Goal: Task Accomplishment & Management: Use online tool/utility

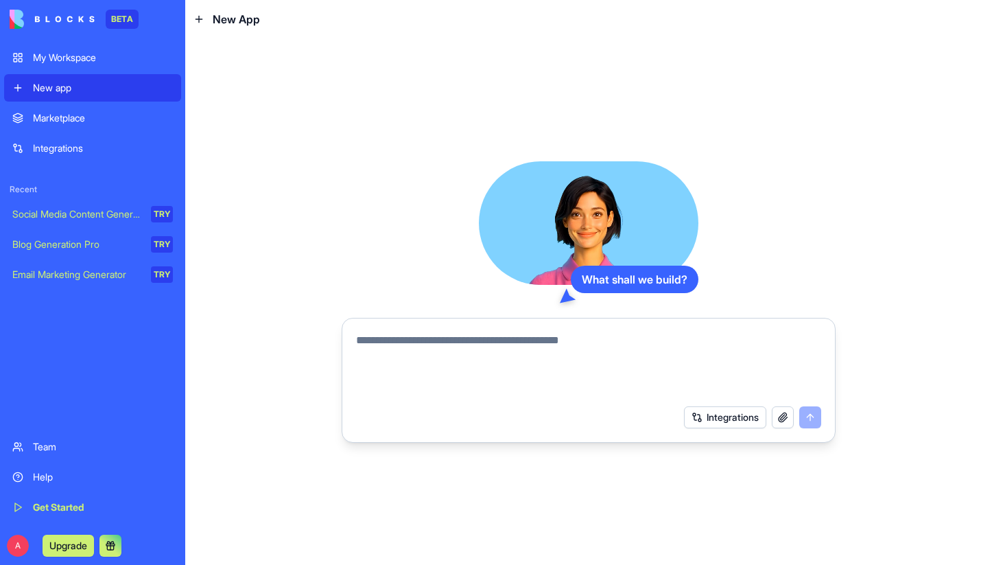
click at [88, 61] on div "My Workspace" at bounding box center [103, 58] width 140 height 14
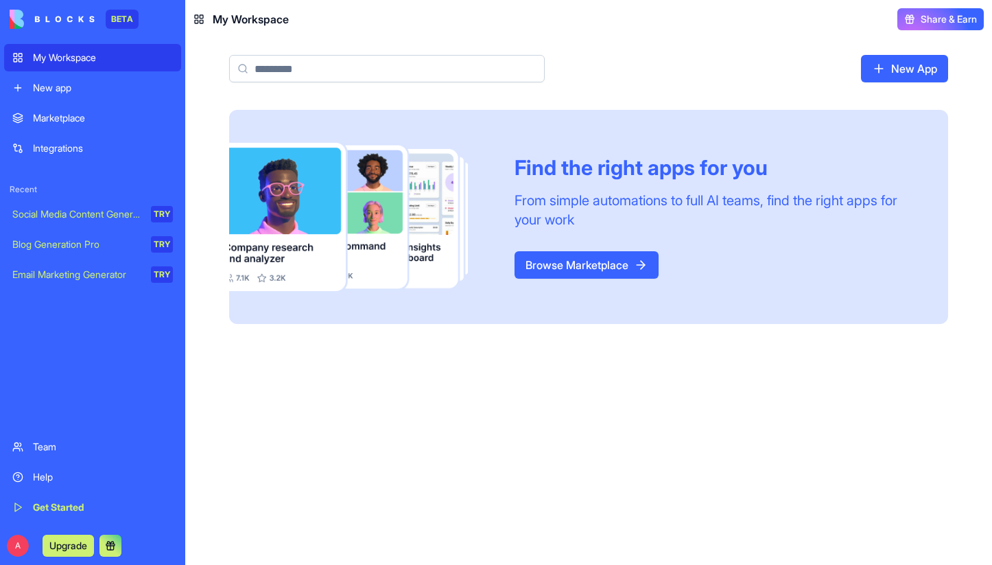
click at [67, 121] on div "Marketplace" at bounding box center [103, 118] width 140 height 14
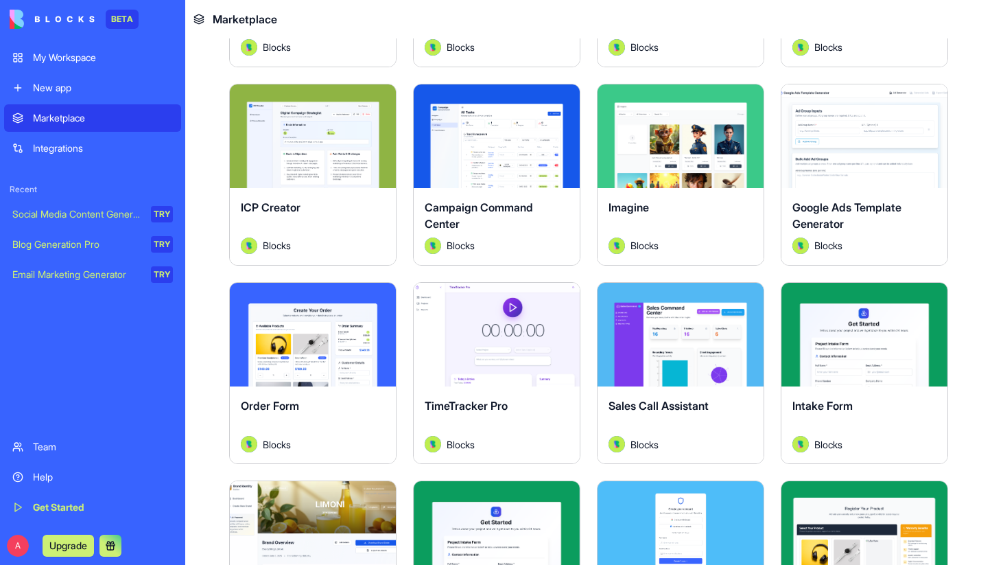
scroll to position [462, 0]
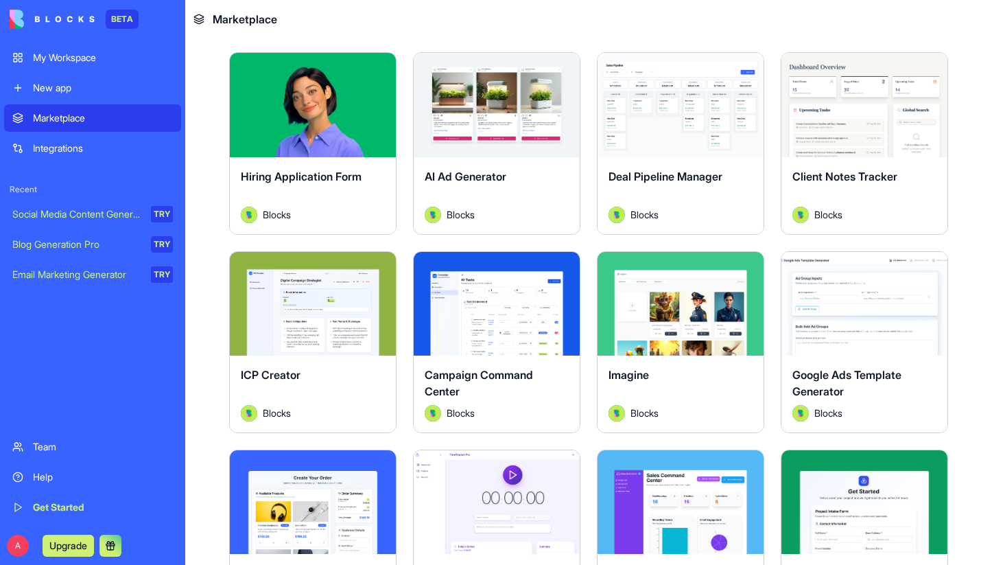
click at [58, 151] on div "Integrations" at bounding box center [103, 148] width 140 height 14
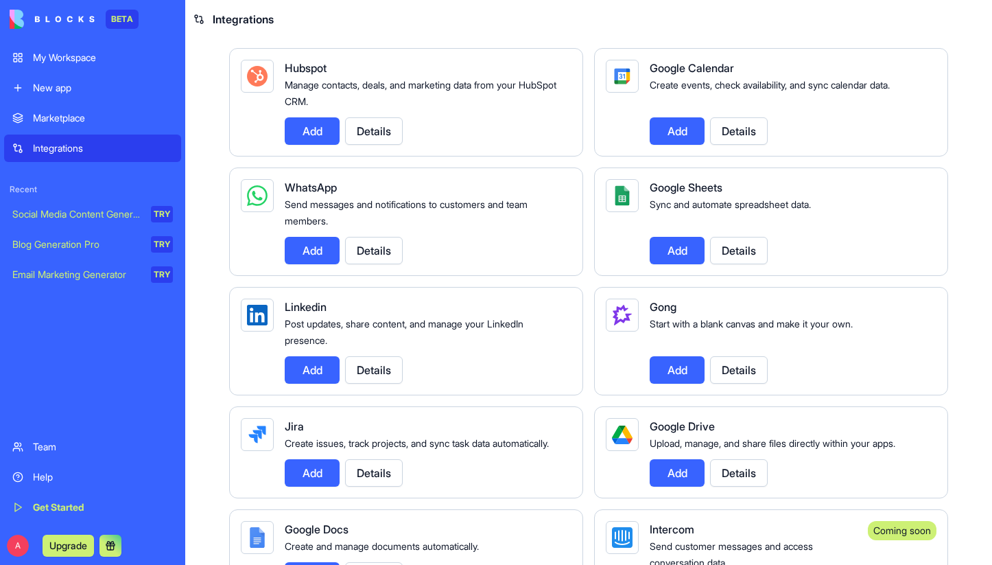
scroll to position [560, 0]
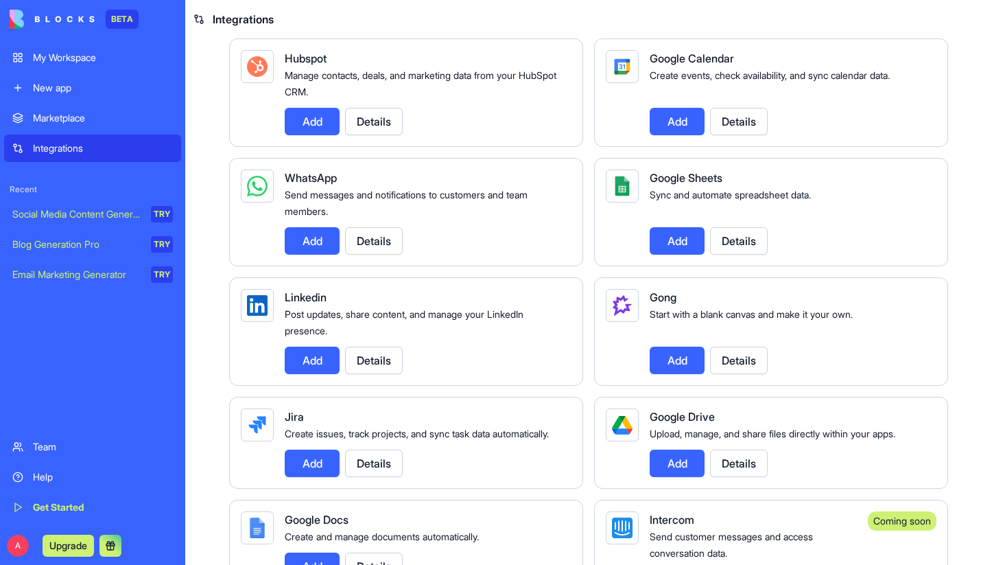
click at [659, 254] on button "Add" at bounding box center [677, 240] width 55 height 27
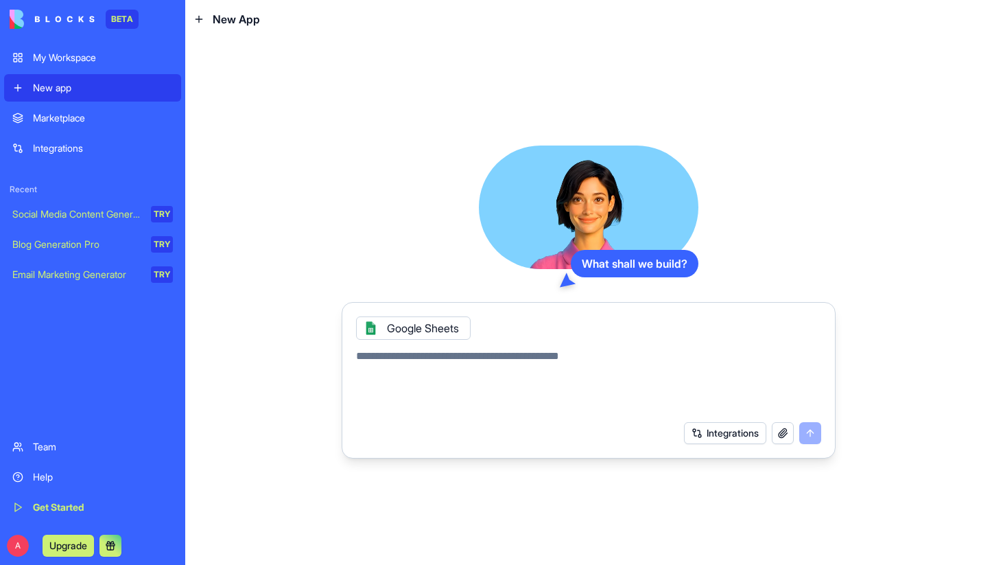
click at [698, 430] on button "Integrations" at bounding box center [725, 433] width 82 height 22
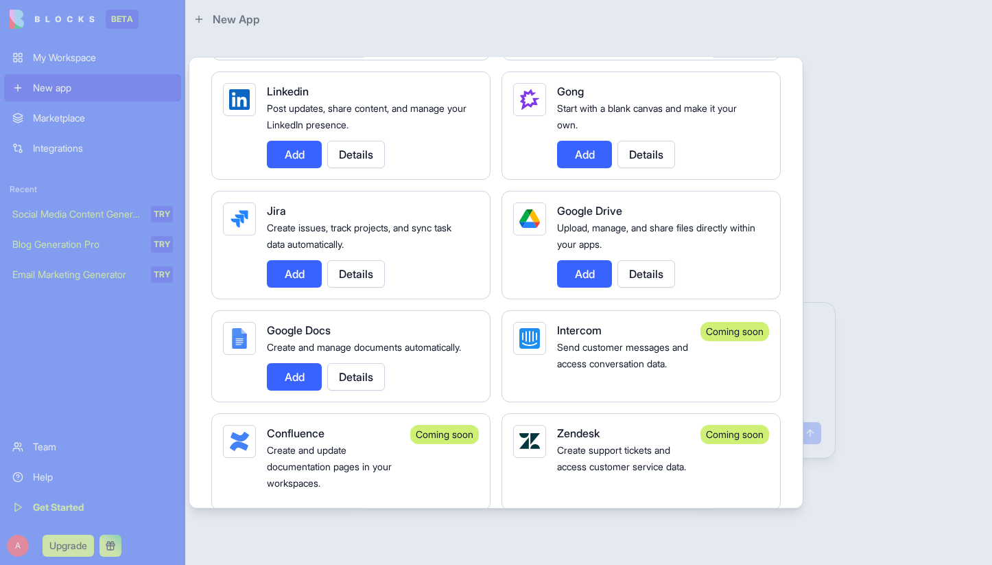
scroll to position [824, 0]
click at [577, 278] on button "Add" at bounding box center [584, 272] width 55 height 27
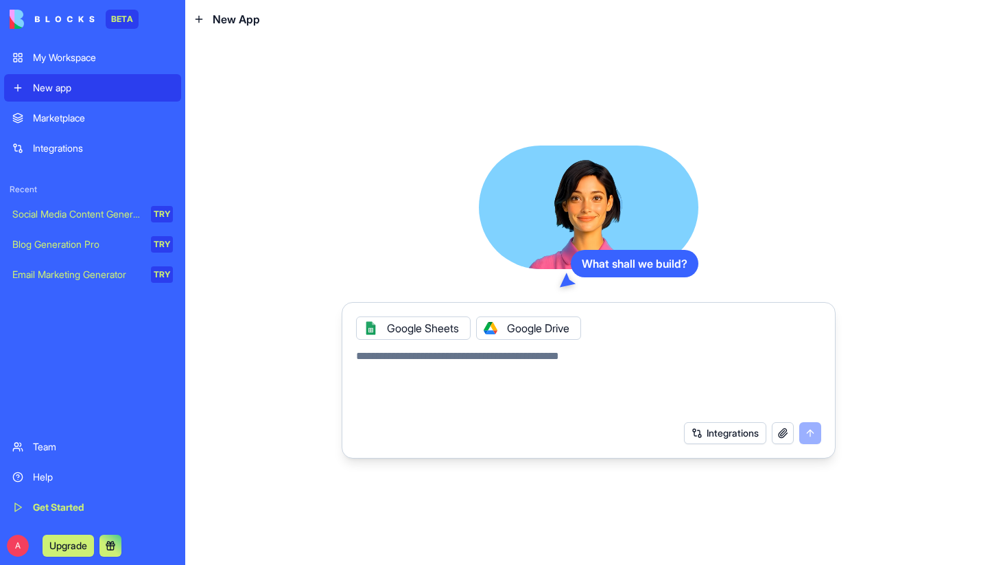
click at [736, 431] on button "Integrations" at bounding box center [725, 433] width 82 height 22
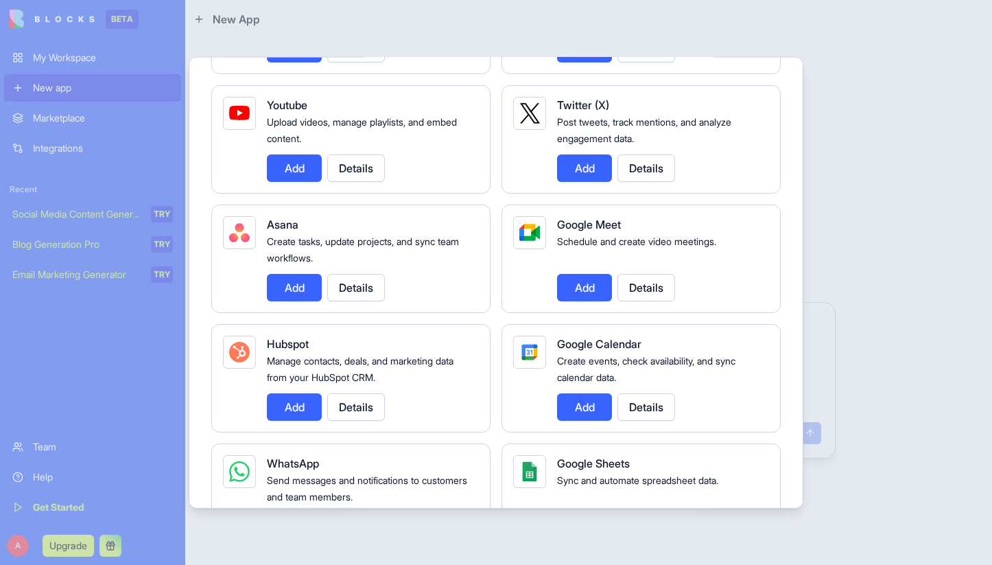
scroll to position [0, 0]
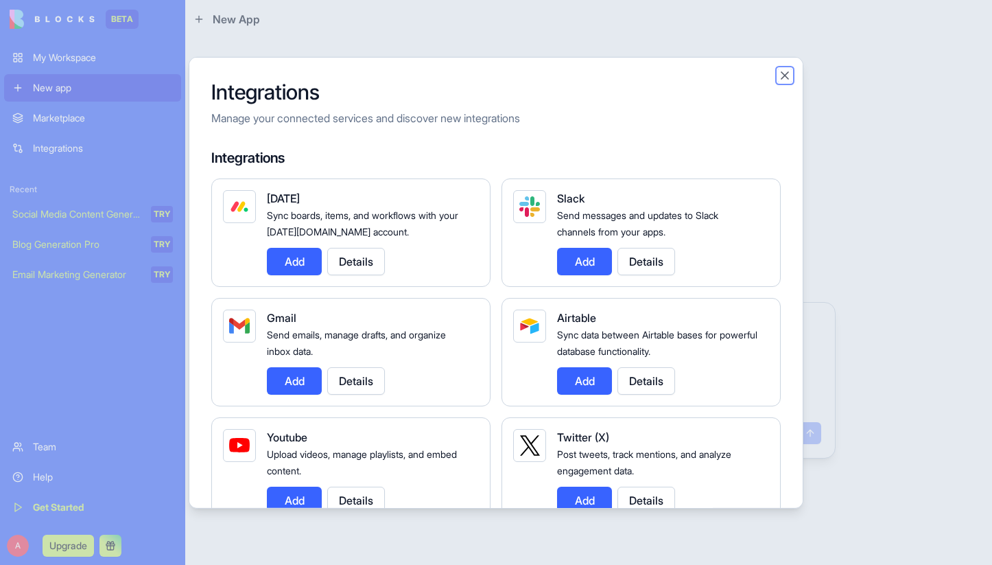
click at [783, 78] on button "Close" at bounding box center [785, 75] width 14 height 14
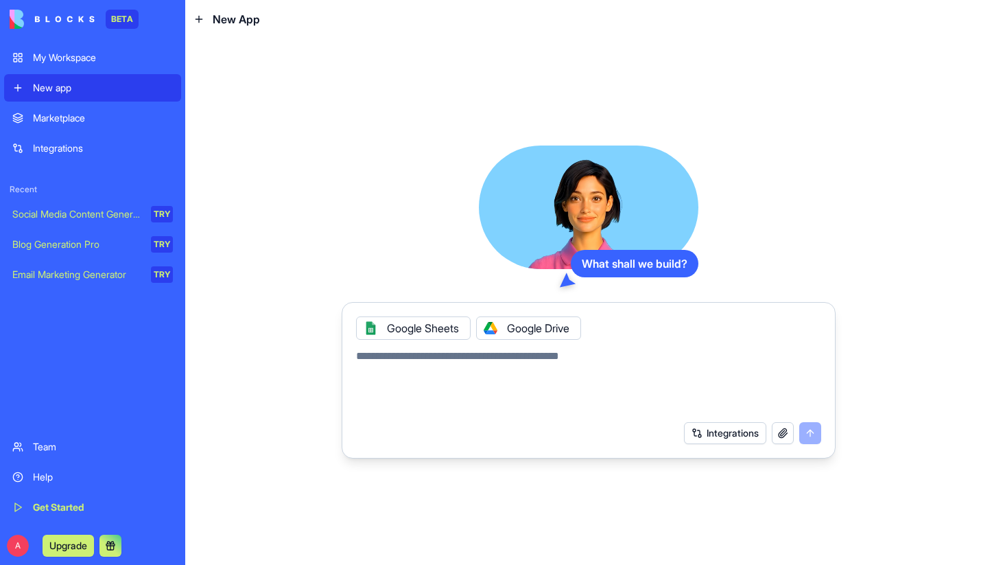
click at [429, 361] on textarea at bounding box center [588, 381] width 465 height 66
drag, startPoint x: 356, startPoint y: 358, endPoint x: 602, endPoint y: 361, distance: 246.3
click at [602, 361] on textarea at bounding box center [588, 381] width 465 height 66
drag, startPoint x: 603, startPoint y: 358, endPoint x: 523, endPoint y: 358, distance: 79.6
click at [523, 358] on textarea at bounding box center [588, 381] width 465 height 66
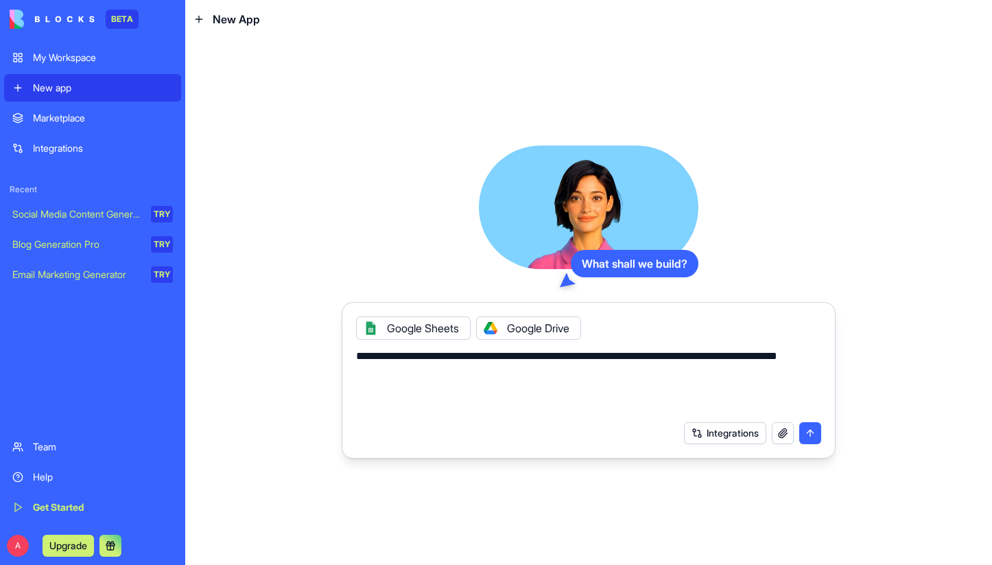
paste textarea "**********"
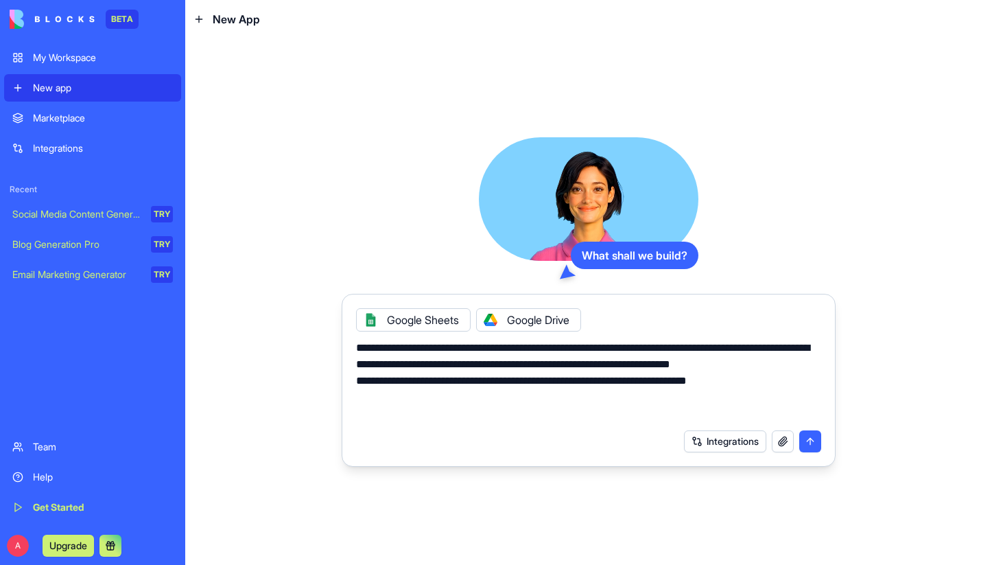
click at [523, 363] on textarea "**********" at bounding box center [588, 381] width 465 height 82
click at [664, 367] on textarea "**********" at bounding box center [588, 381] width 465 height 82
click at [665, 363] on textarea "**********" at bounding box center [588, 381] width 465 height 82
click at [676, 363] on textarea "**********" at bounding box center [588, 381] width 465 height 82
click at [379, 383] on textarea "**********" at bounding box center [588, 381] width 465 height 82
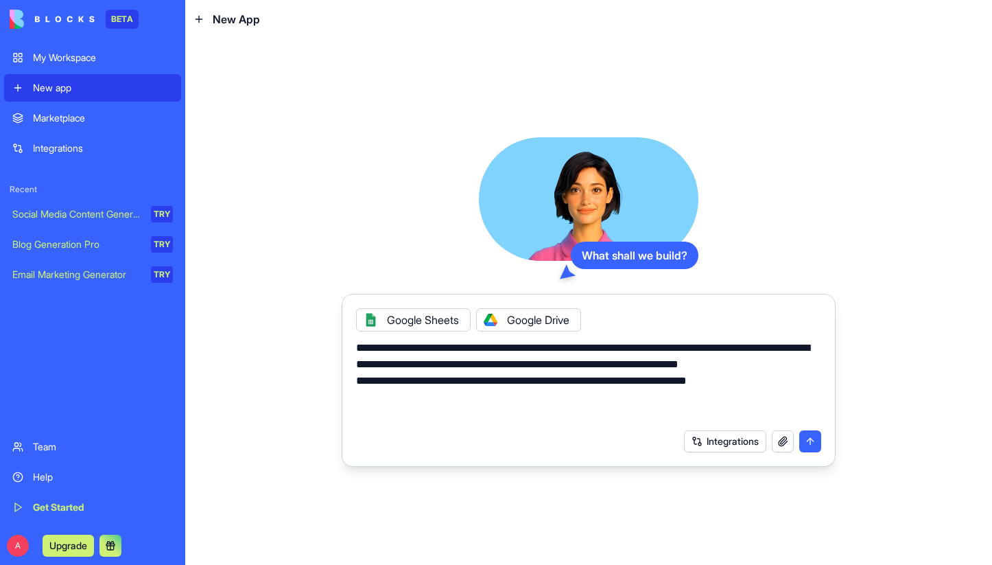
click at [385, 381] on textarea "**********" at bounding box center [588, 381] width 465 height 82
click at [373, 396] on textarea "**********" at bounding box center [588, 381] width 465 height 82
click at [818, 362] on textarea "**********" at bounding box center [588, 381] width 465 height 82
click at [789, 364] on textarea "**********" at bounding box center [588, 381] width 465 height 82
click at [816, 361] on textarea "**********" at bounding box center [588, 381] width 465 height 82
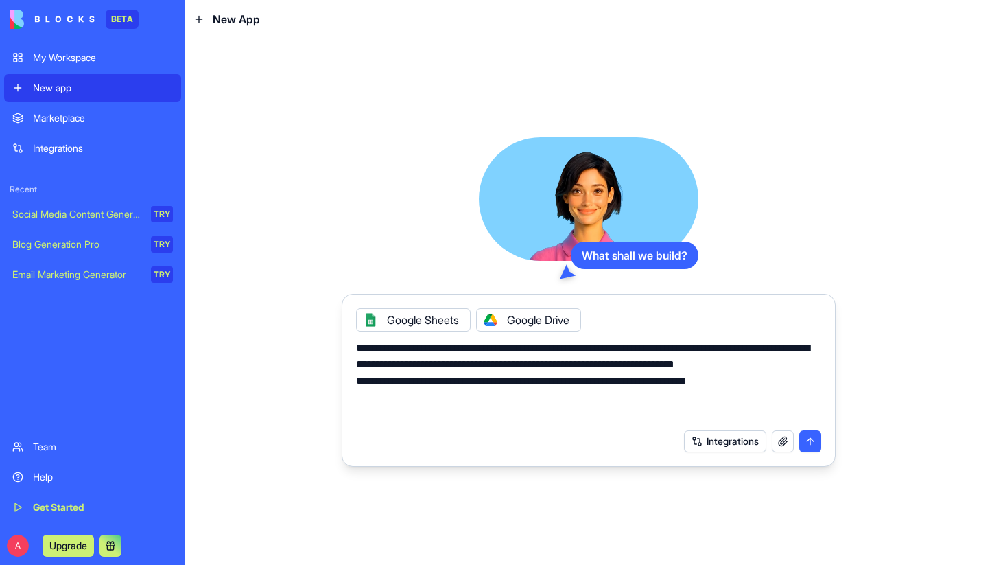
click at [717, 363] on textarea "**********" at bounding box center [588, 381] width 465 height 82
click at [817, 359] on textarea "**********" at bounding box center [588, 381] width 465 height 82
click at [812, 369] on textarea "**********" at bounding box center [588, 381] width 465 height 82
drag, startPoint x: 375, startPoint y: 385, endPoint x: 396, endPoint y: 386, distance: 20.6
click at [376, 385] on textarea "**********" at bounding box center [588, 381] width 465 height 82
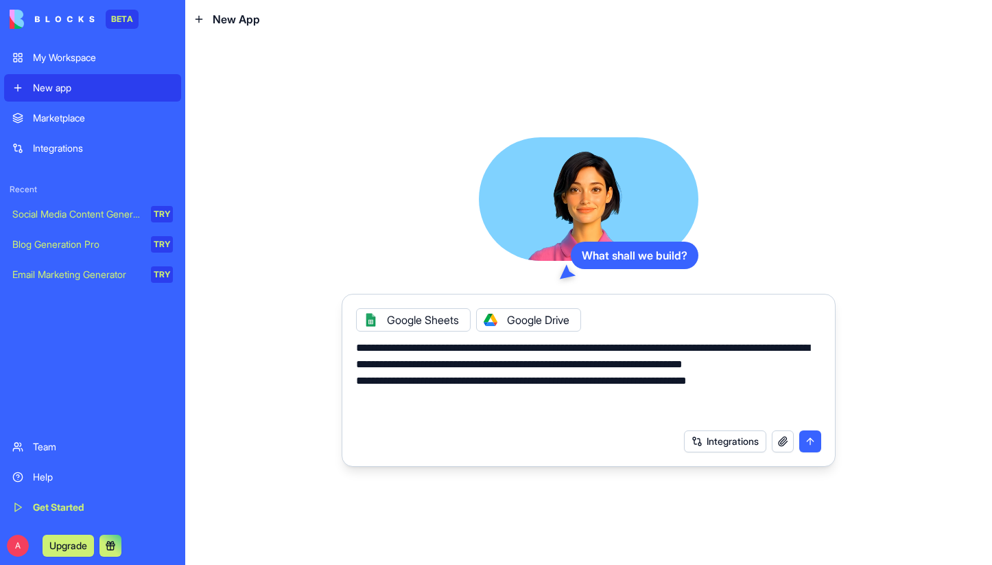
click at [395, 376] on textarea "**********" at bounding box center [588, 381] width 465 height 82
drag, startPoint x: 398, startPoint y: 377, endPoint x: 410, endPoint y: 379, distance: 12.4
click at [399, 377] on textarea "**********" at bounding box center [588, 381] width 465 height 82
click at [375, 398] on textarea "**********" at bounding box center [588, 381] width 465 height 82
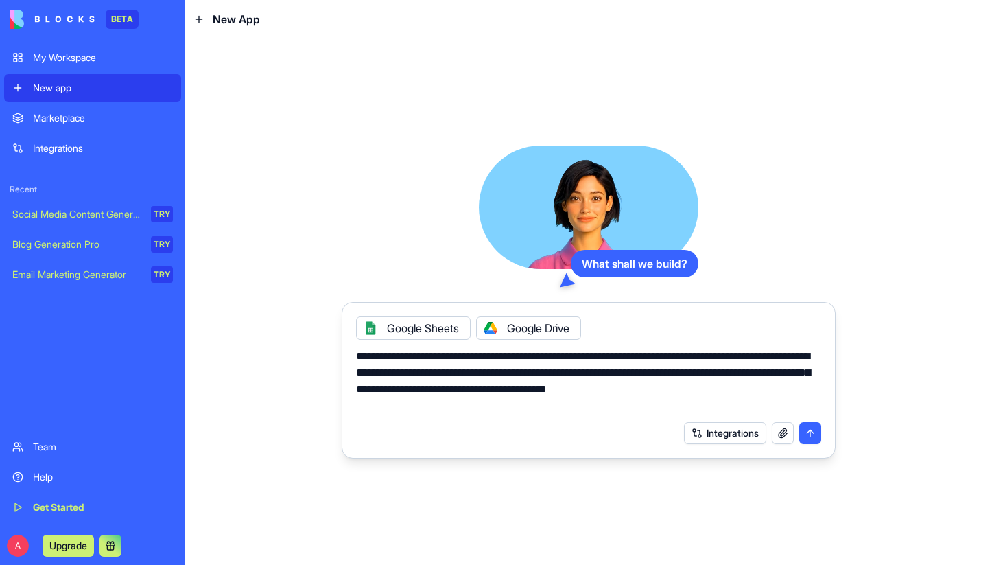
drag, startPoint x: 548, startPoint y: 389, endPoint x: 581, endPoint y: 390, distance: 33.0
click at [548, 389] on textarea "**********" at bounding box center [588, 381] width 465 height 66
click at [702, 391] on textarea "**********" at bounding box center [588, 381] width 465 height 66
click at [583, 389] on textarea "**********" at bounding box center [588, 381] width 465 height 66
click at [447, 404] on textarea "**********" at bounding box center [588, 381] width 465 height 66
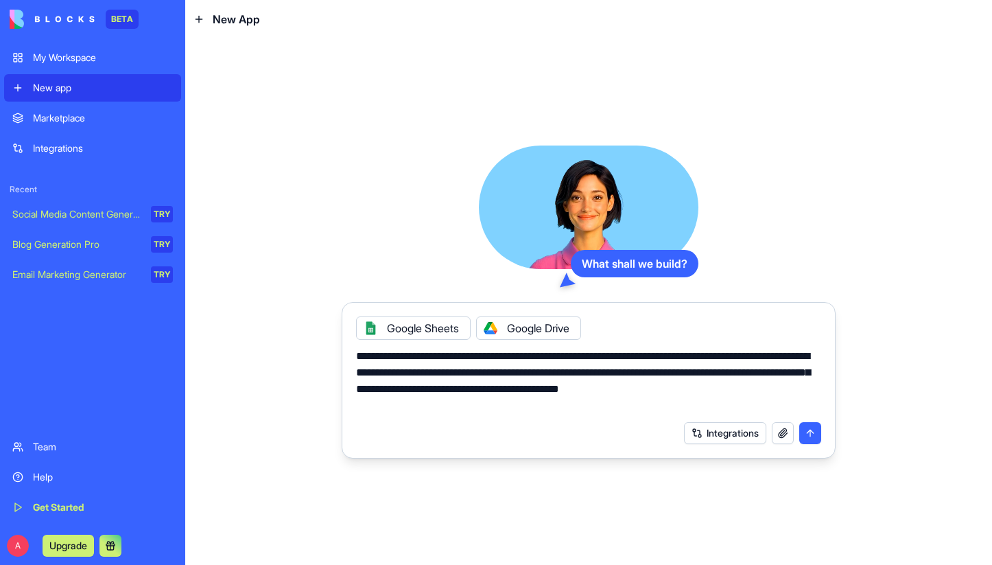
paste textarea "**********"
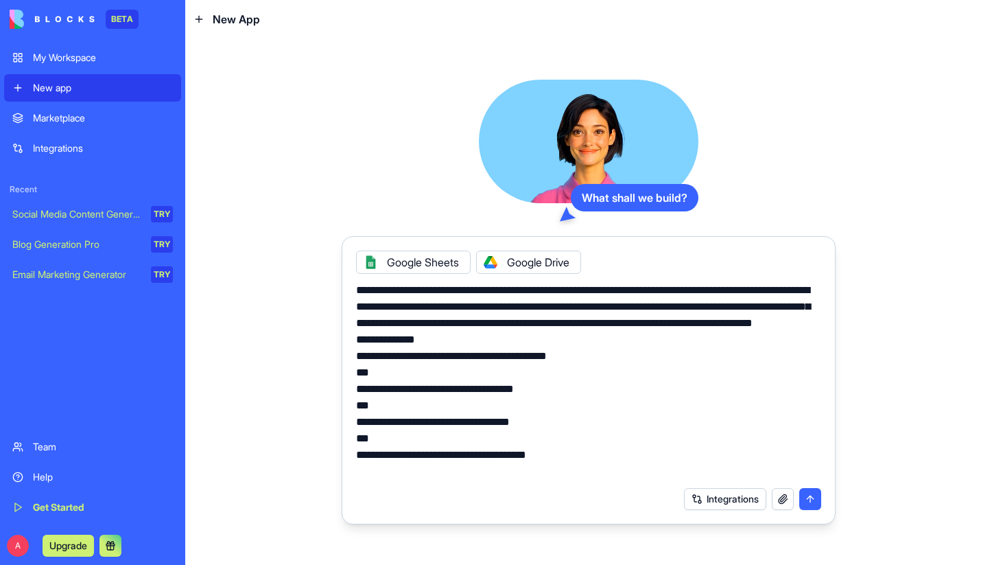
click at [428, 339] on textarea "**********" at bounding box center [588, 381] width 465 height 198
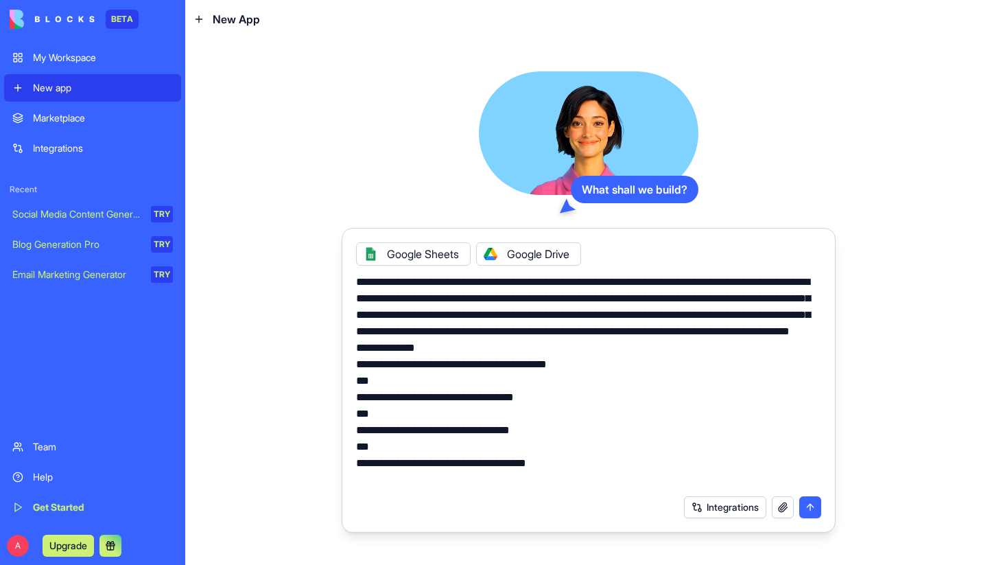
click at [373, 361] on textarea "**********" at bounding box center [588, 381] width 465 height 214
click at [529, 404] on textarea "**********" at bounding box center [588, 381] width 465 height 214
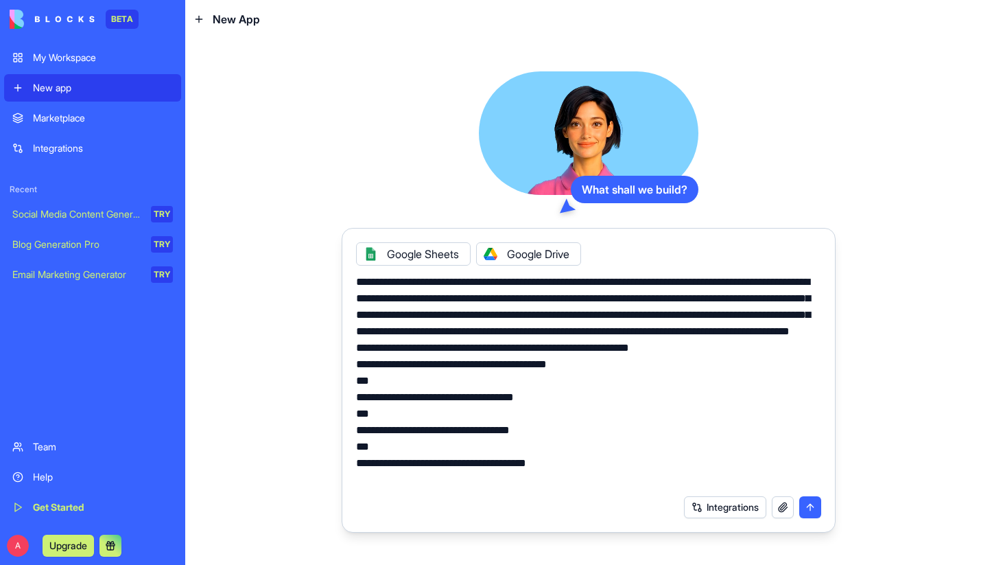
click at [638, 485] on textarea "**********" at bounding box center [588, 381] width 465 height 214
paste textarea "**********"
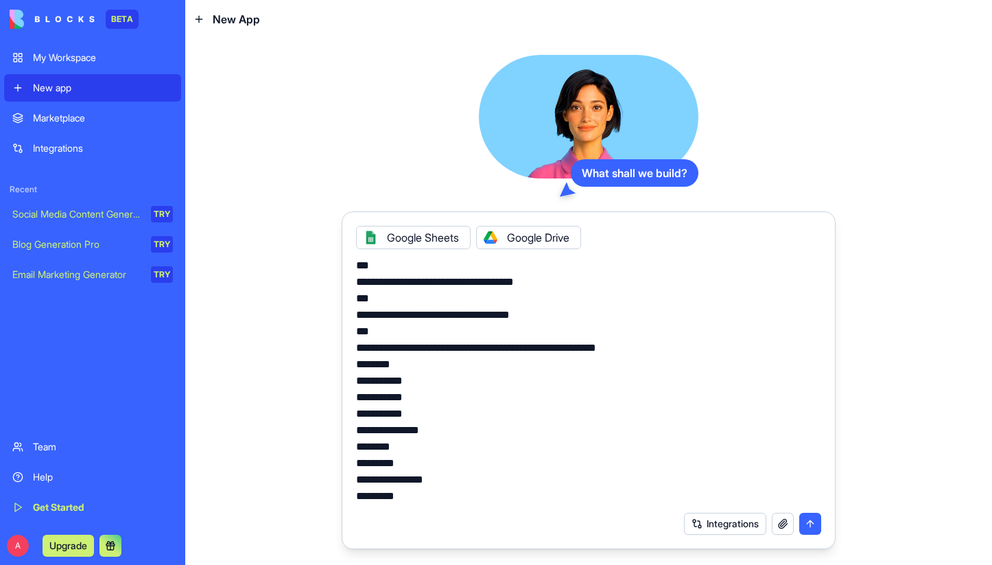
scroll to position [30, 0]
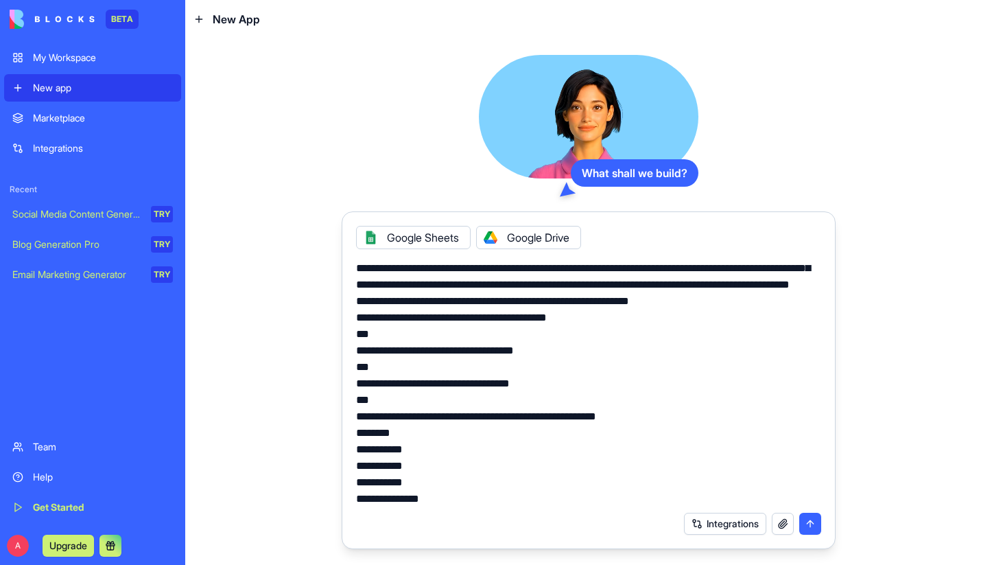
click at [626, 427] on textarea "**********" at bounding box center [588, 380] width 465 height 247
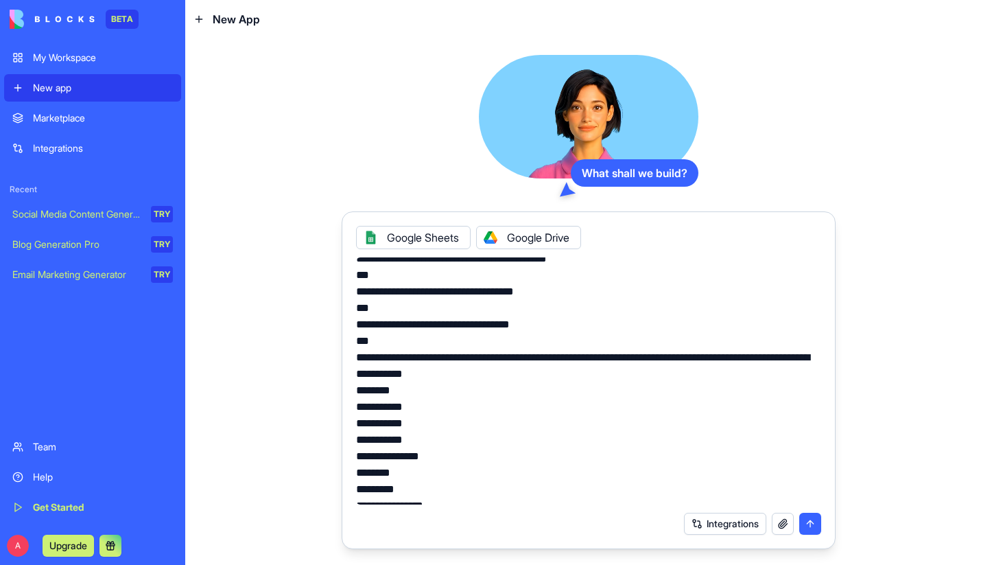
scroll to position [90, 0]
click at [394, 400] on textarea "**********" at bounding box center [588, 380] width 465 height 247
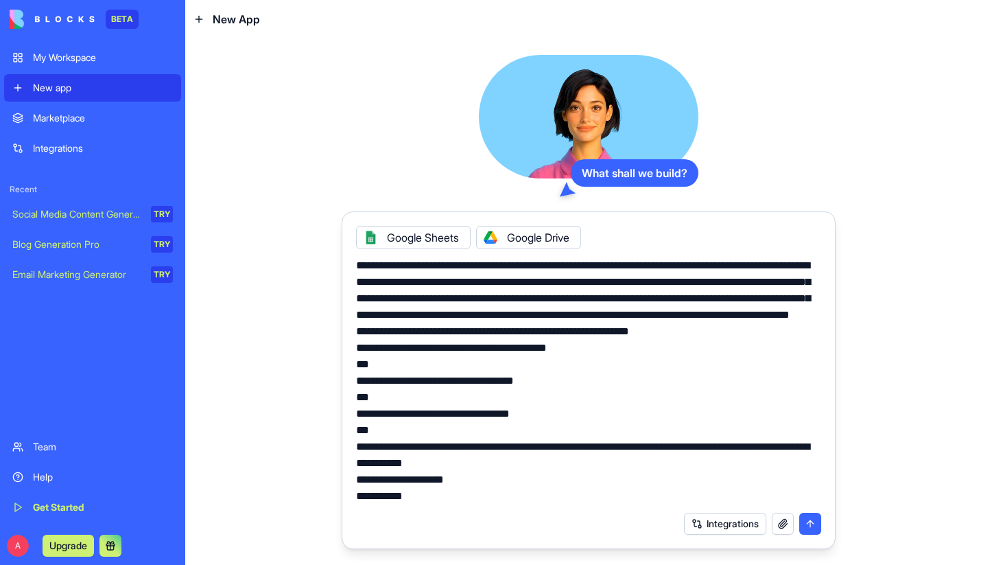
click at [394, 477] on textarea "**********" at bounding box center [588, 380] width 465 height 247
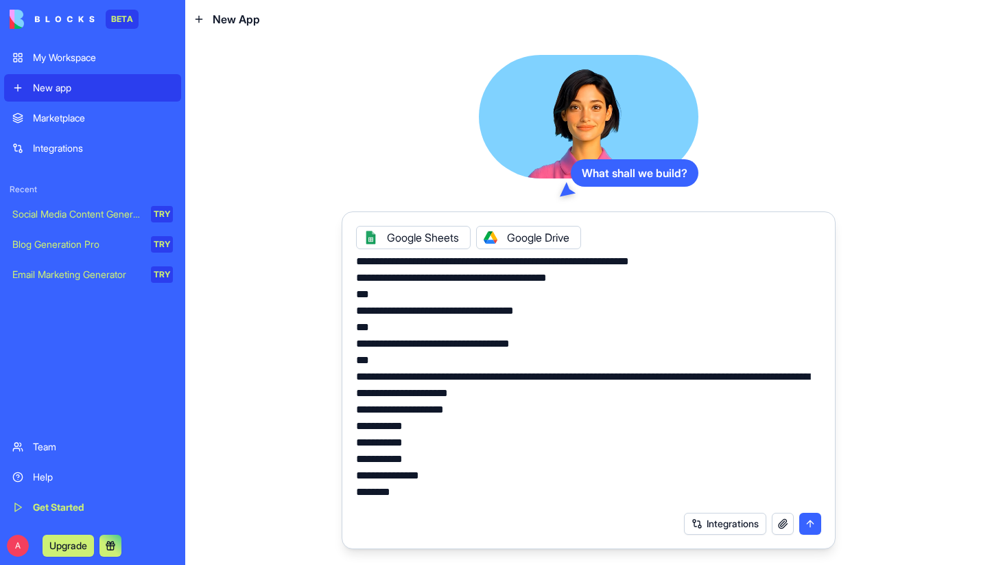
scroll to position [132, 0]
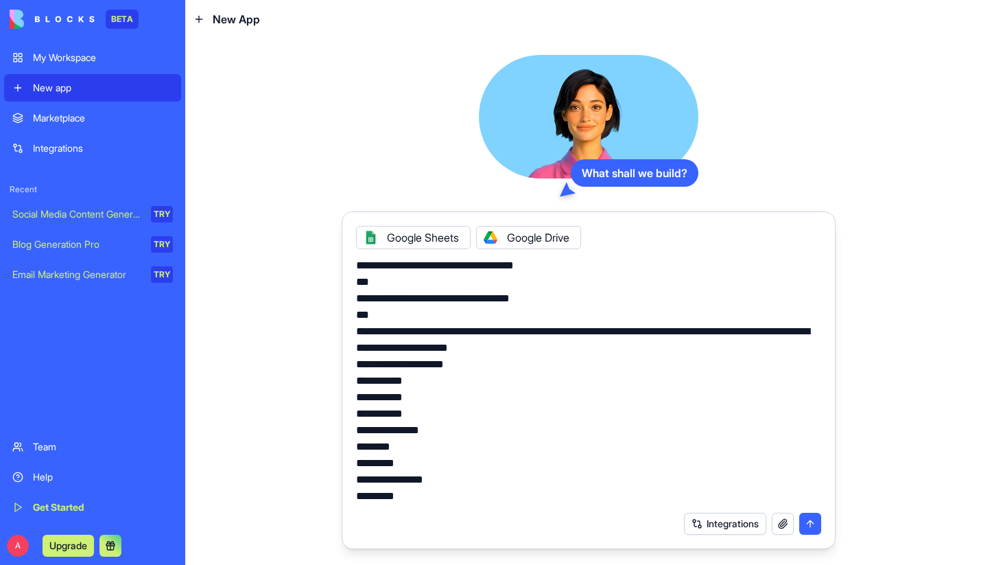
type textarea "**********"
click at [811, 525] on button "submit" at bounding box center [810, 523] width 22 height 22
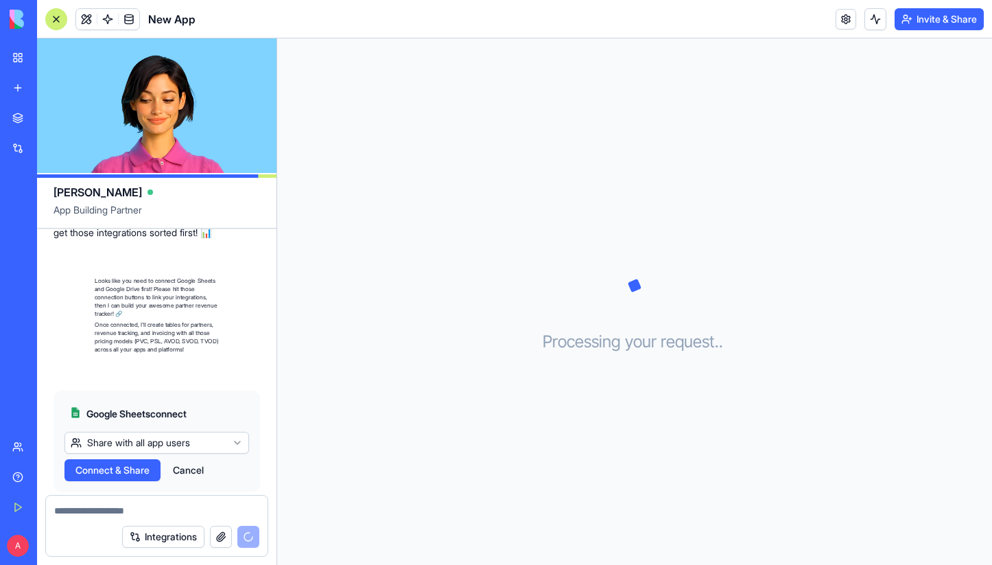
scroll to position [521, 0]
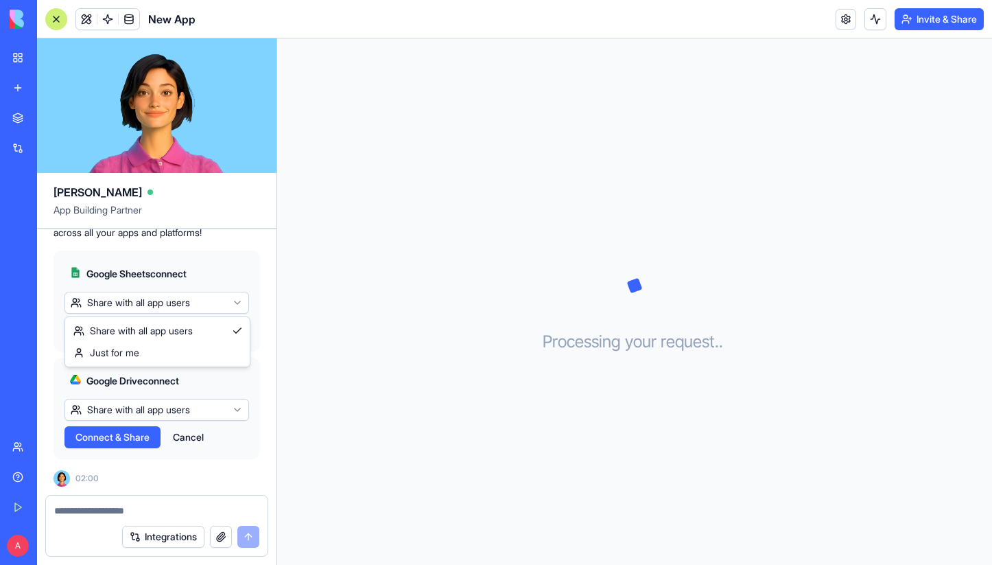
click at [235, 303] on html "BETA My Workspace New app Marketplace Integrations Recent New App Social Media …" at bounding box center [496, 282] width 992 height 565
click at [235, 405] on html "BETA My Workspace New app Marketplace Integrations Recent New App Social Media …" at bounding box center [496, 282] width 992 height 565
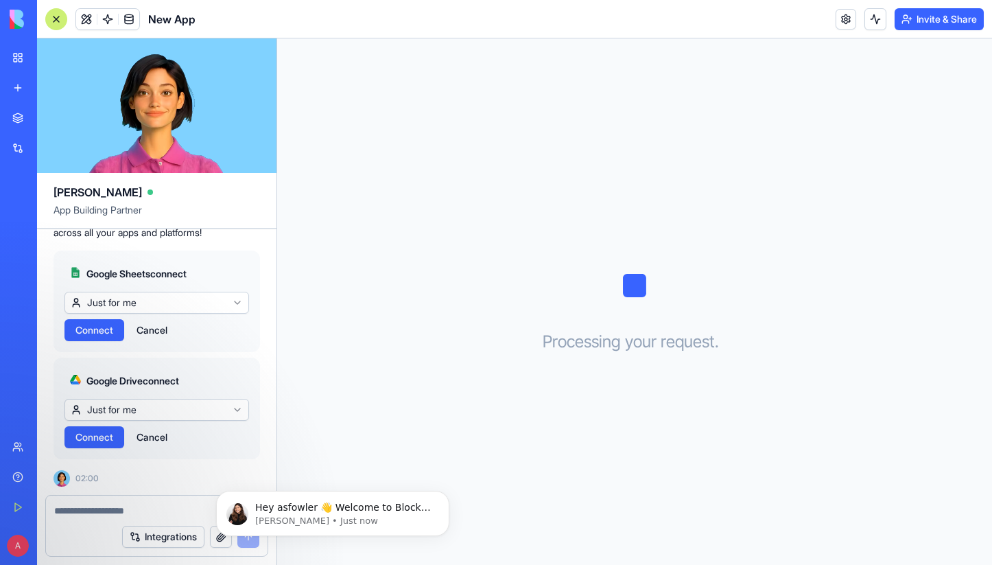
scroll to position [0, 0]
click at [109, 331] on span "Connect" at bounding box center [94, 330] width 38 height 14
click at [103, 438] on span "Connect" at bounding box center [94, 437] width 38 height 14
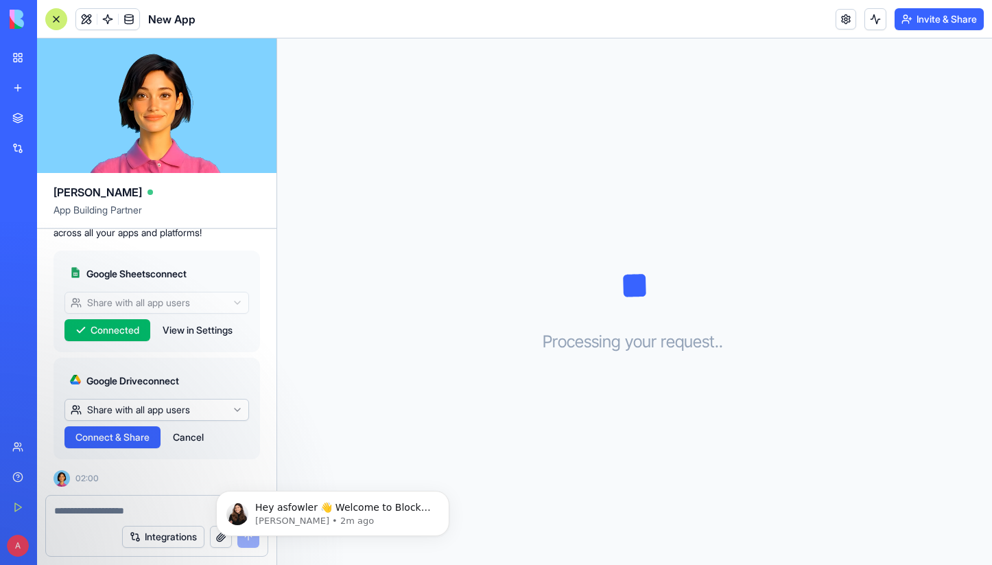
click at [129, 444] on span "Connect & Share" at bounding box center [112, 437] width 74 height 14
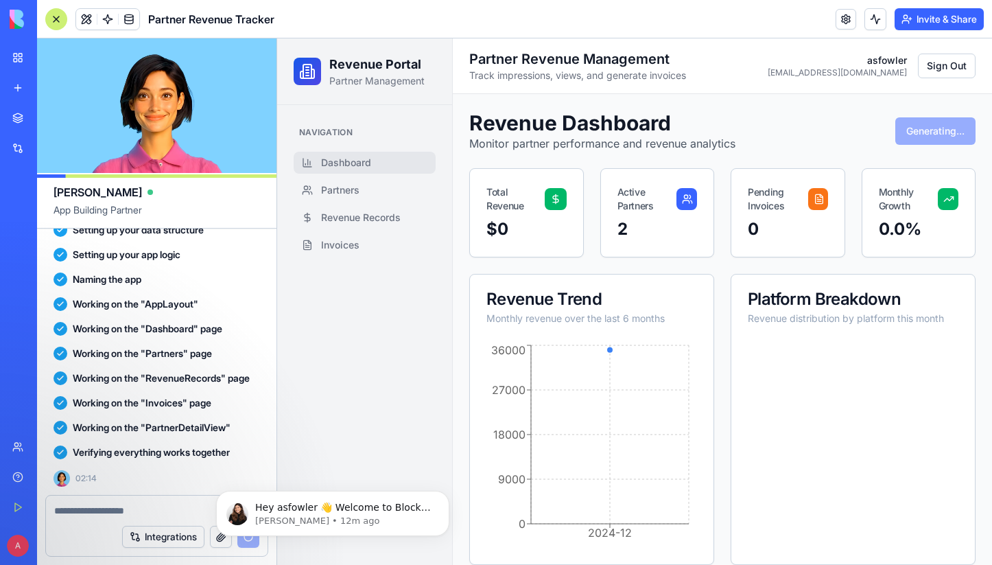
scroll to position [982, 0]
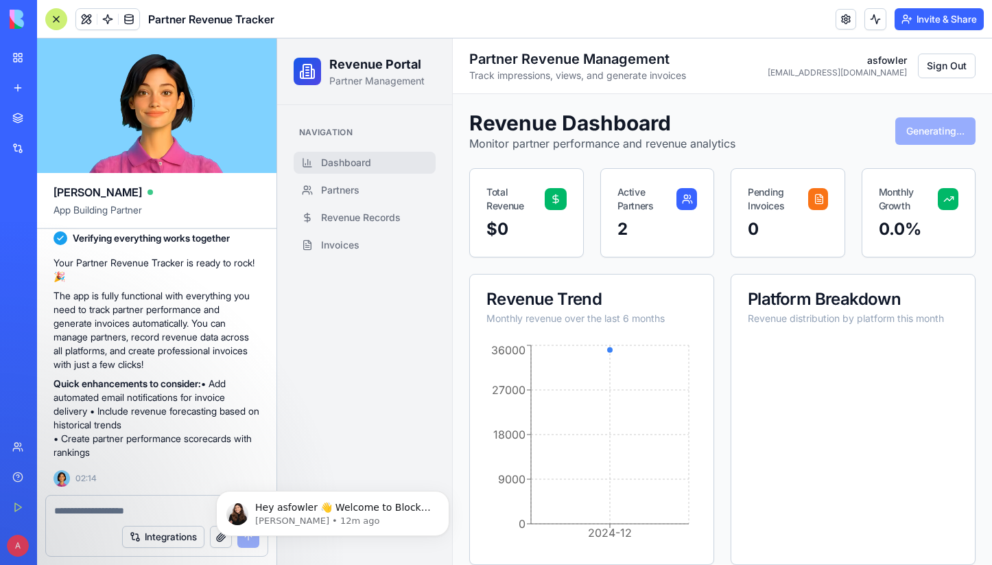
click at [361, 166] on span "Dashboard" at bounding box center [346, 163] width 50 height 14
click at [360, 189] on link "Partners" at bounding box center [365, 190] width 142 height 22
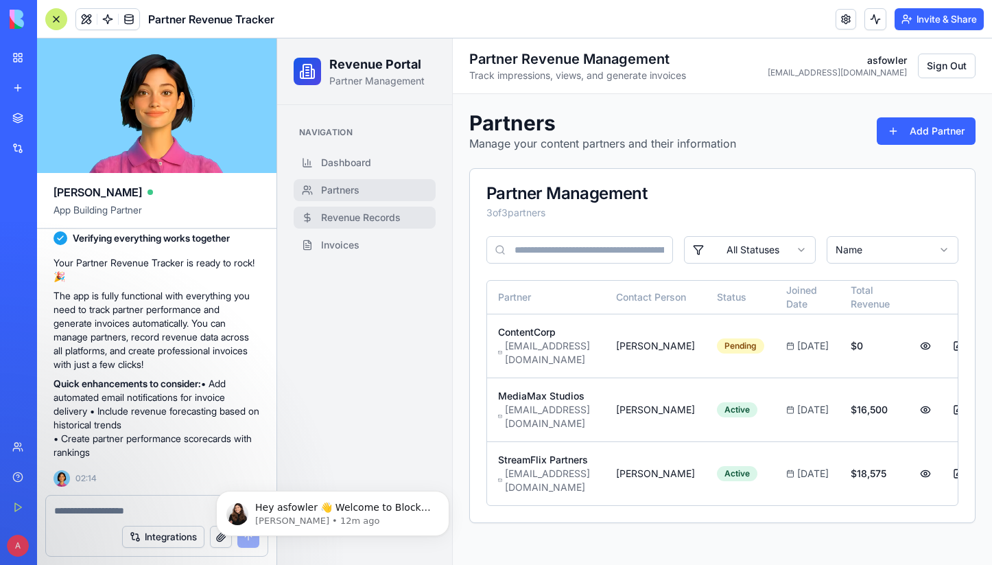
click at [353, 219] on span "Revenue Records" at bounding box center [361, 218] width 80 height 14
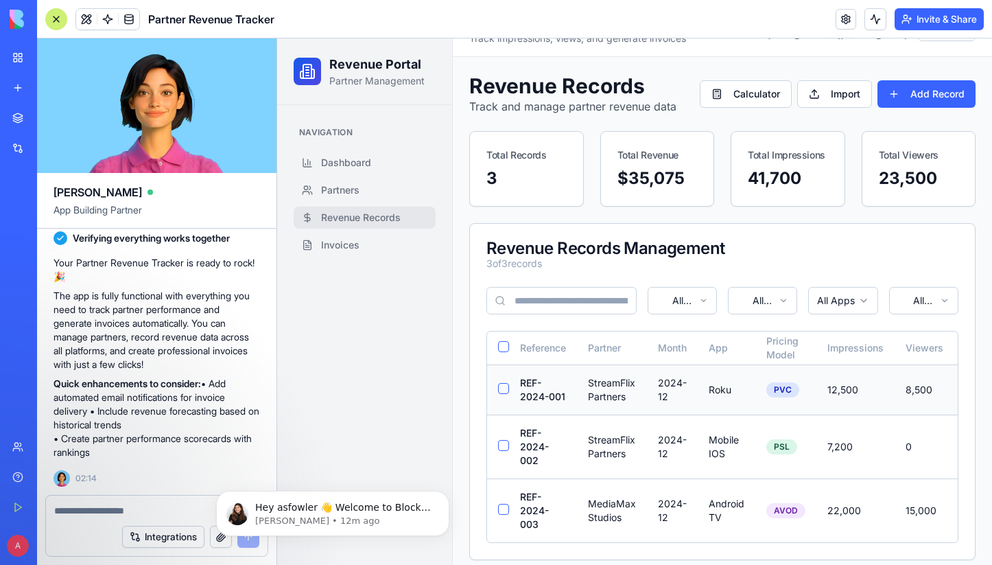
scroll to position [58, 0]
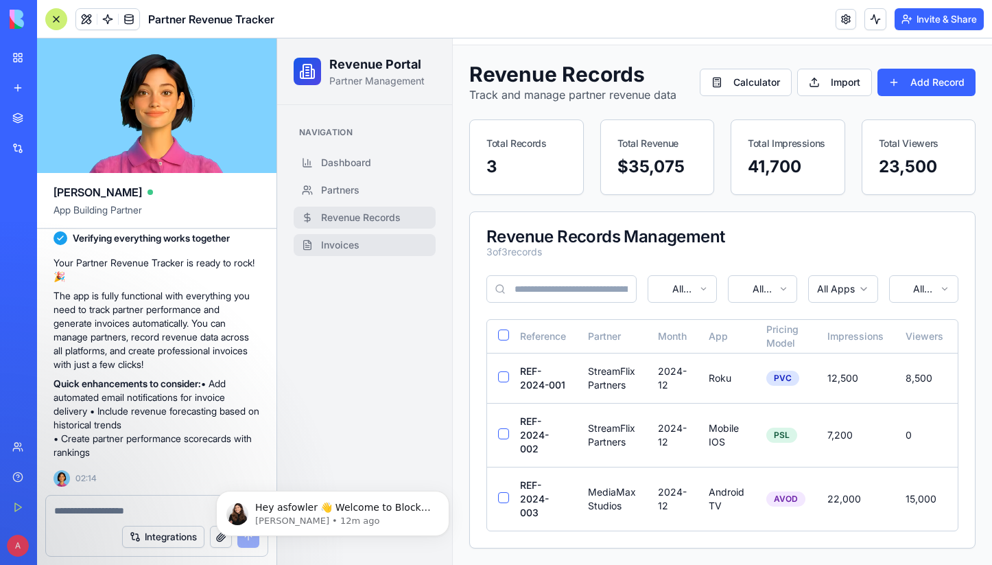
click at [345, 245] on span "Invoices" at bounding box center [340, 245] width 38 height 14
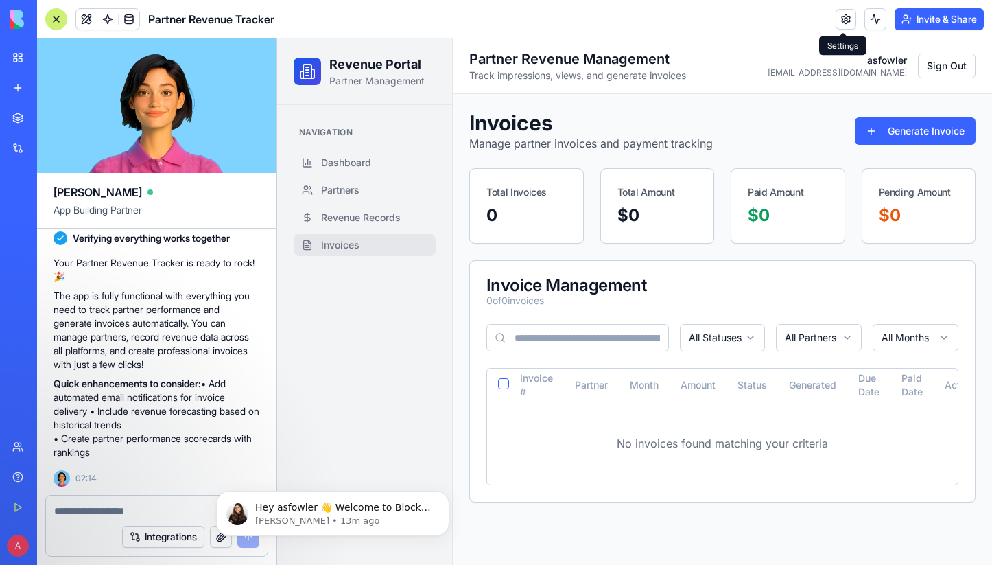
click at [840, 19] on link at bounding box center [845, 19] width 21 height 21
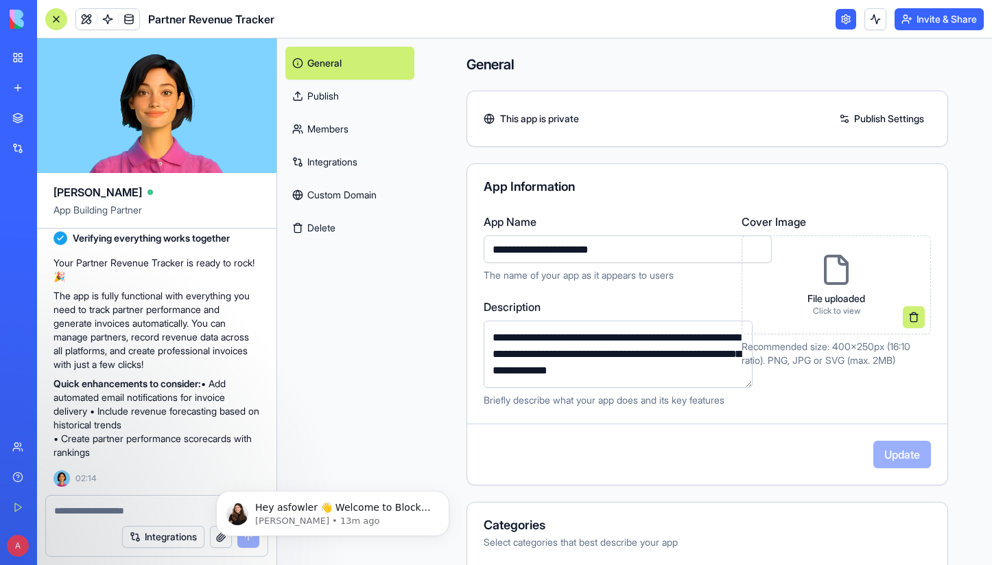
click at [844, 19] on link at bounding box center [845, 19] width 21 height 21
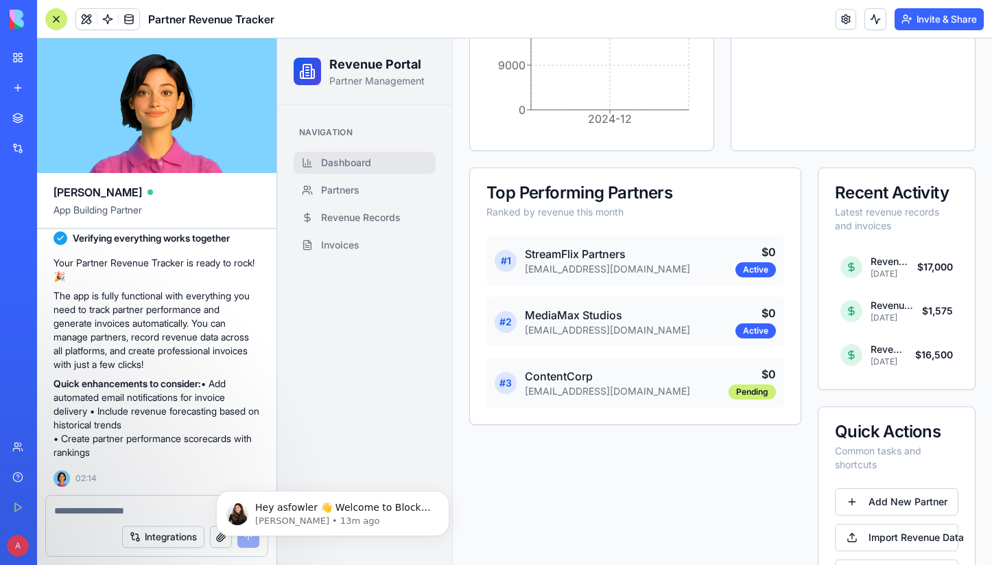
scroll to position [524, 0]
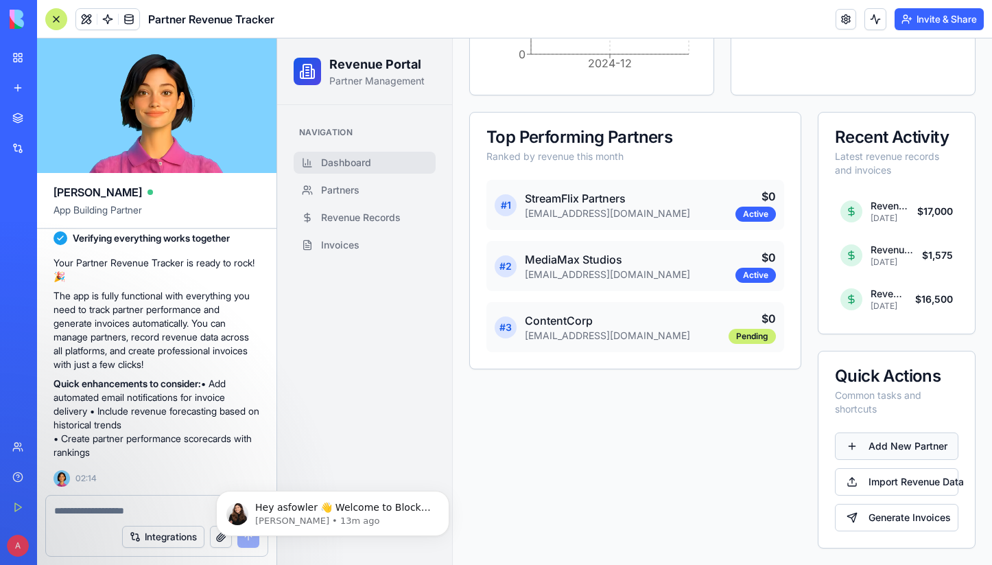
click at [874, 445] on link "Add New Partner" at bounding box center [896, 445] width 123 height 27
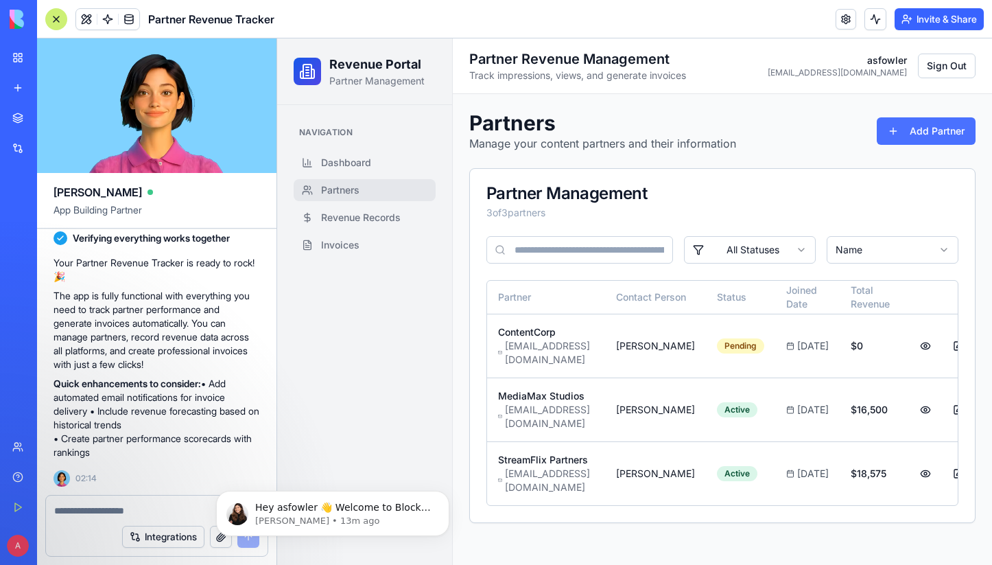
click at [902, 139] on button "Add Partner" at bounding box center [926, 130] width 99 height 27
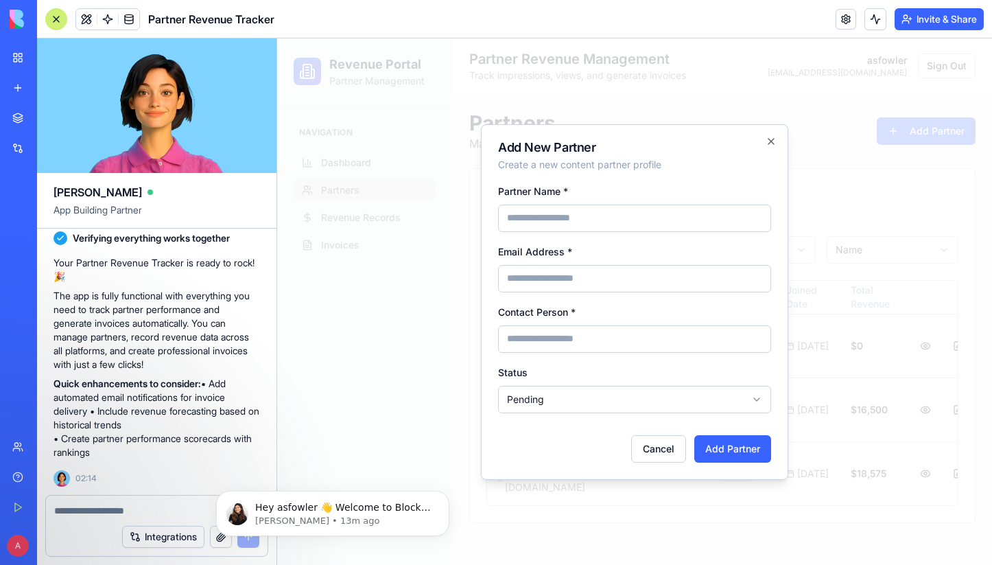
click at [669, 400] on body "Revenue Portal Partner Management Navigation Dashboard Partners Revenue Records…" at bounding box center [634, 301] width 715 height 526
click at [770, 141] on body "Revenue Portal Partner Management Navigation Dashboard Partners Revenue Records…" at bounding box center [634, 301] width 715 height 526
click at [770, 141] on icon "button" at bounding box center [770, 141] width 11 height 11
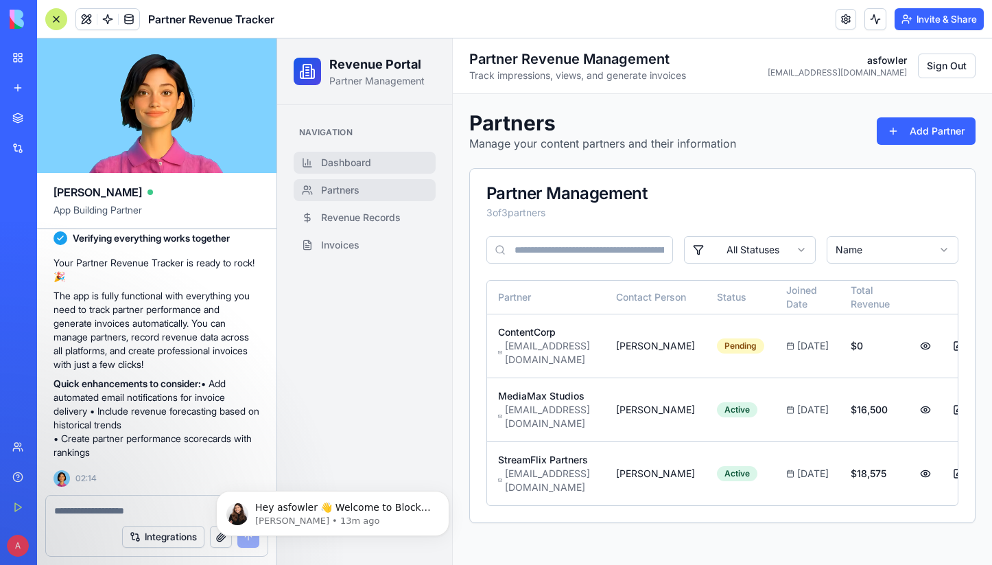
click at [364, 154] on link "Dashboard" at bounding box center [365, 163] width 142 height 22
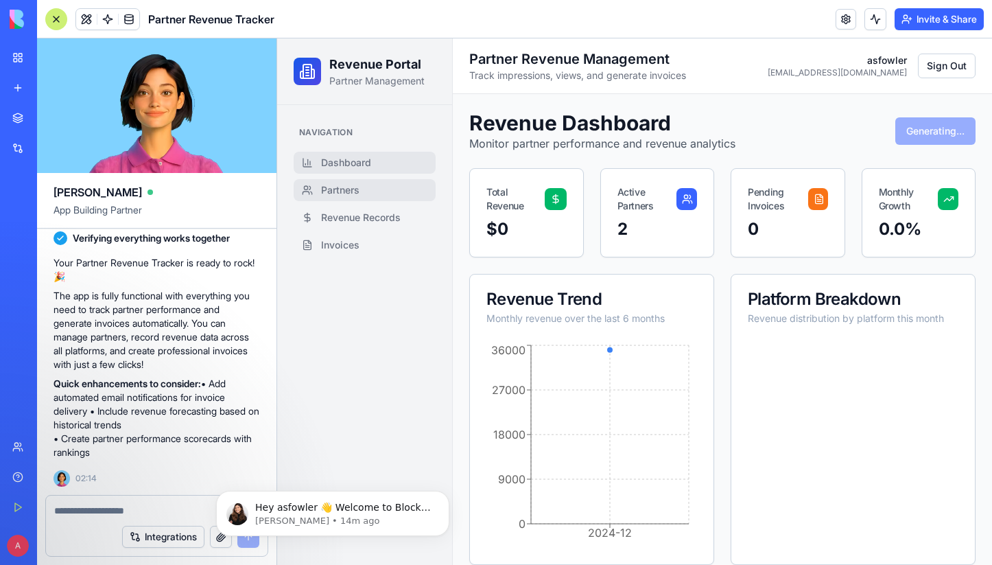
click at [357, 189] on span "Partners" at bounding box center [340, 190] width 38 height 14
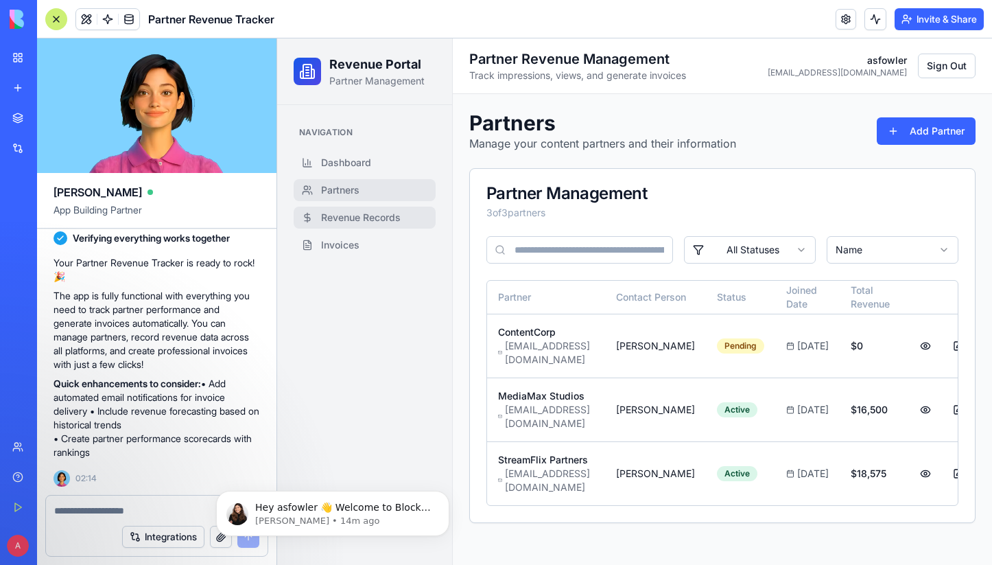
click at [363, 208] on link "Revenue Records" at bounding box center [365, 217] width 142 height 22
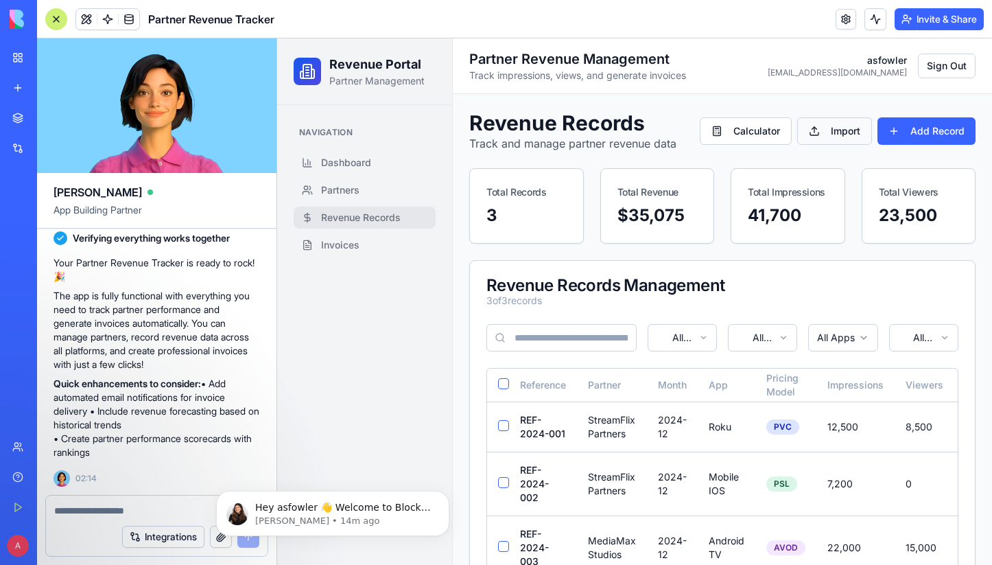
click at [820, 129] on button "Import" at bounding box center [834, 130] width 75 height 27
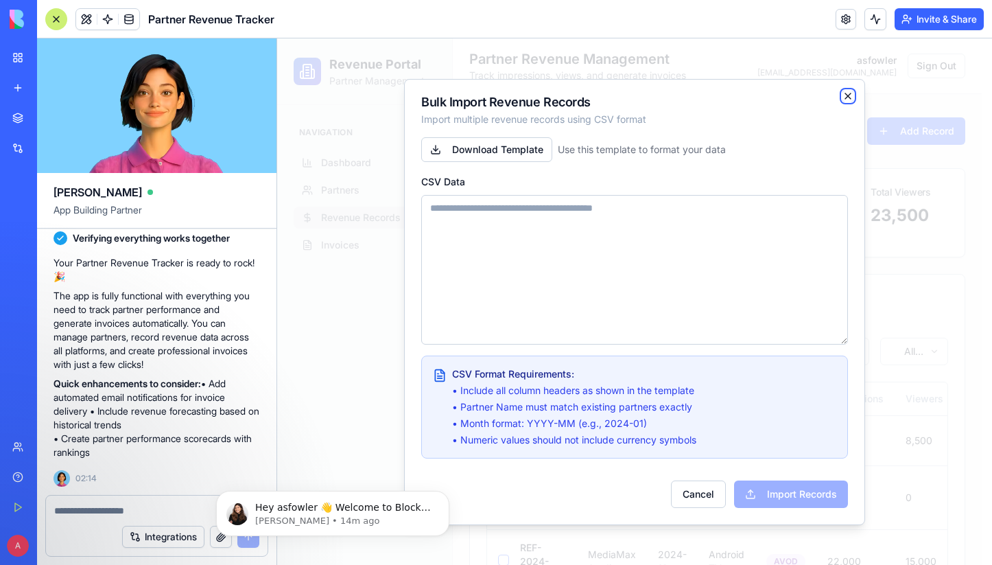
click at [850, 98] on icon "button" at bounding box center [847, 95] width 5 height 5
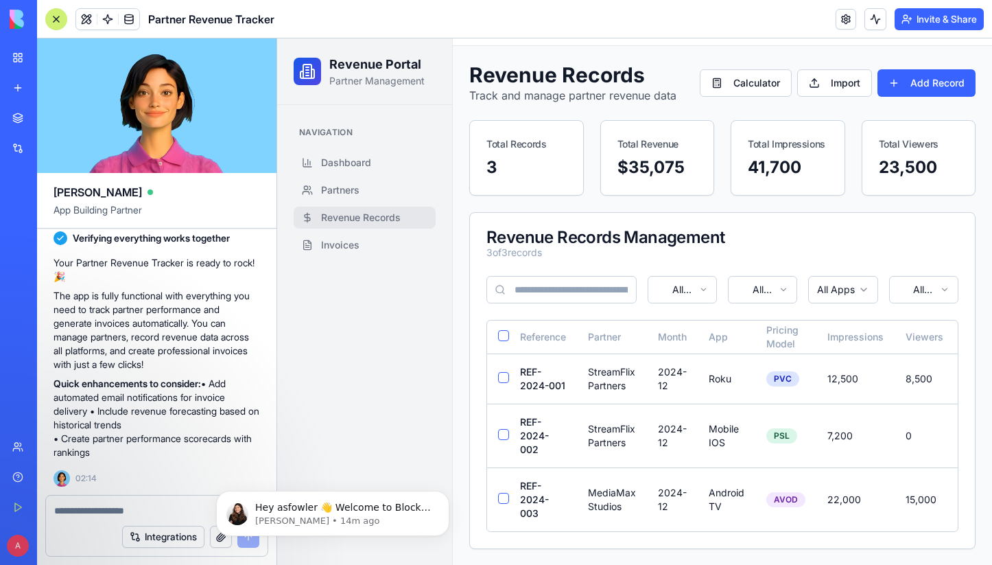
scroll to position [58, 0]
click at [355, 239] on span "Invoices" at bounding box center [340, 245] width 38 height 14
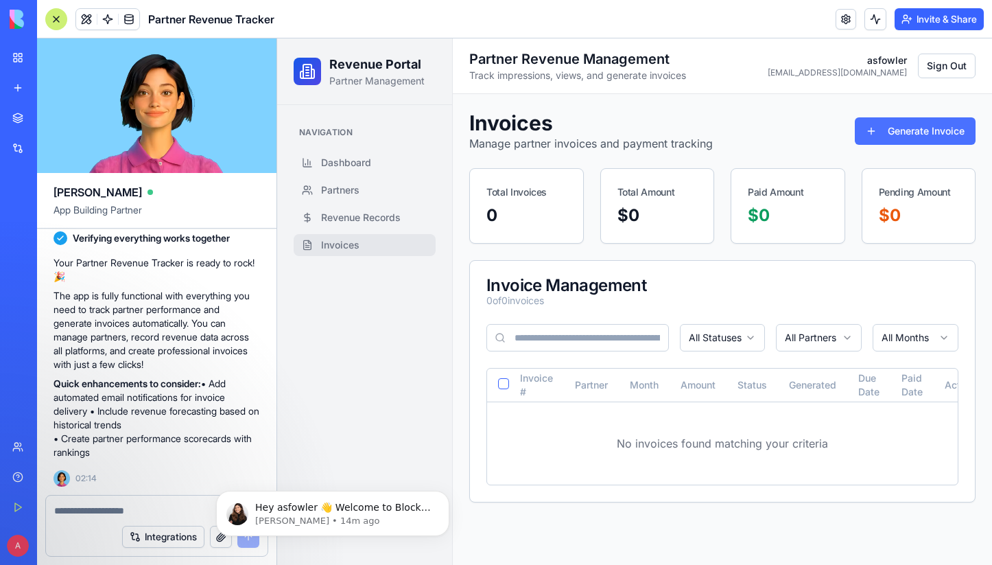
click at [875, 130] on button "Generate Invoice" at bounding box center [915, 130] width 121 height 27
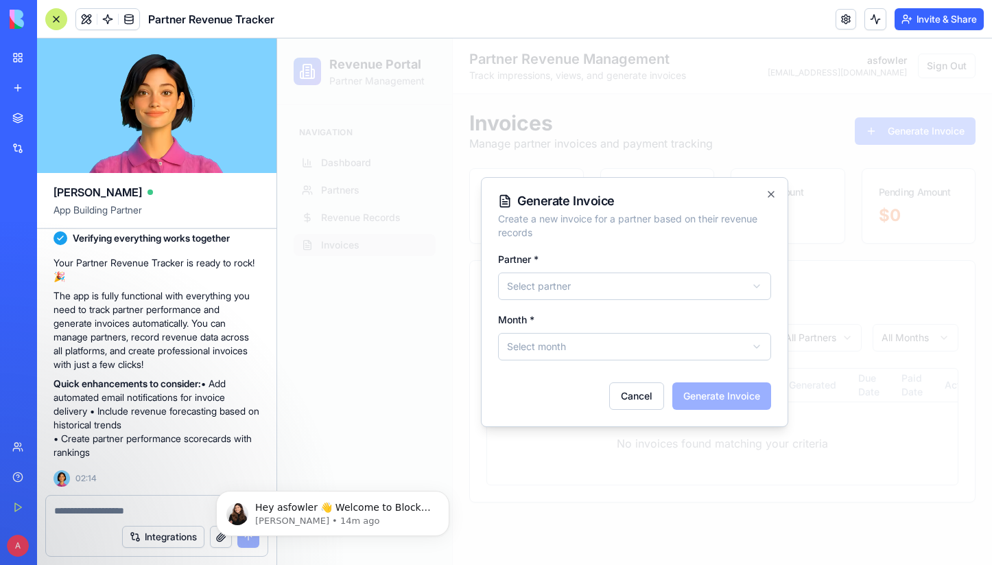
click at [687, 284] on body "**********" at bounding box center [634, 301] width 715 height 526
click at [621, 346] on body "**********" at bounding box center [634, 301] width 715 height 526
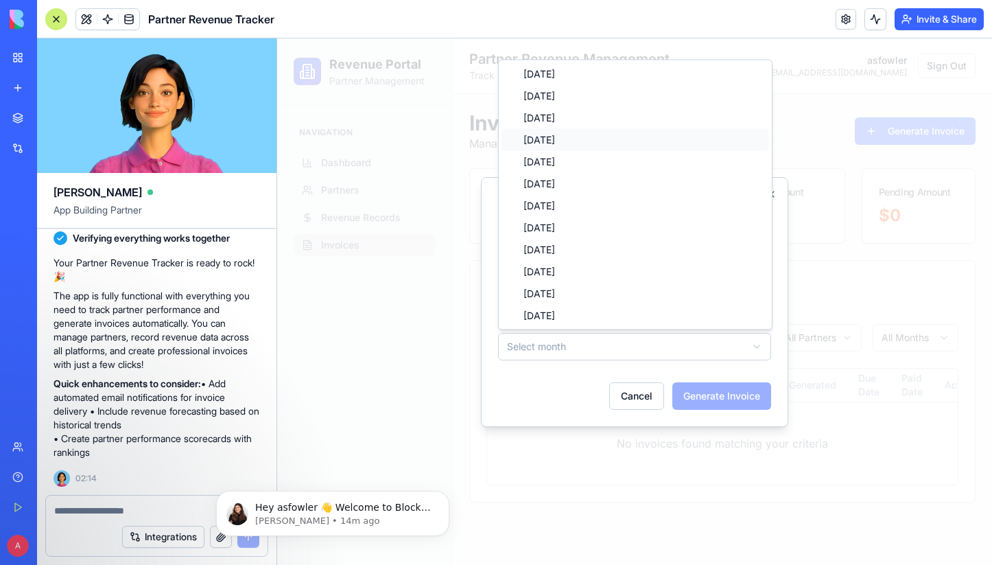
select select "*******"
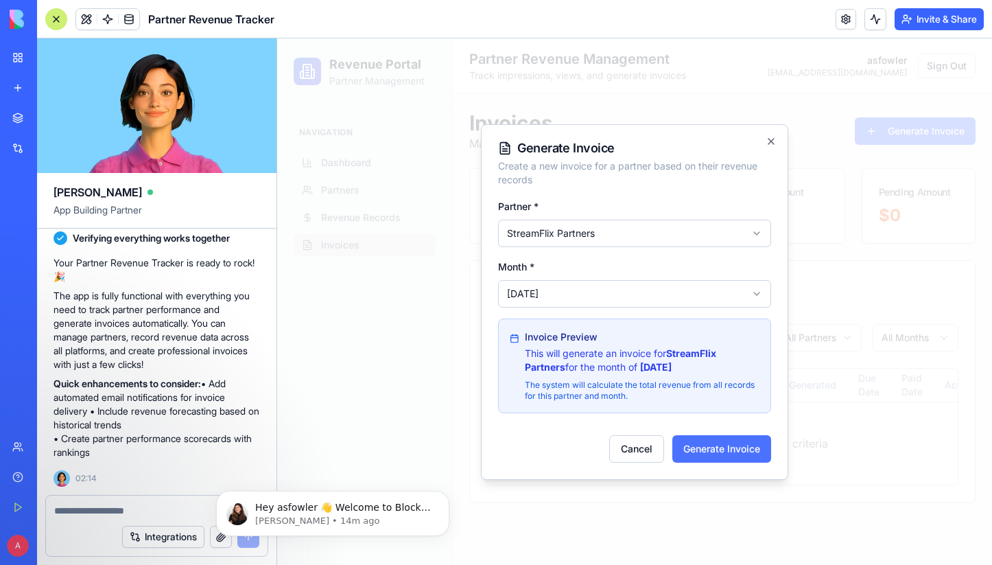
click at [726, 446] on button "Generate Invoice" at bounding box center [721, 448] width 99 height 27
click at [553, 338] on p "Invoice Preview" at bounding box center [642, 337] width 235 height 14
click at [516, 339] on icon at bounding box center [515, 338] width 10 height 14
click at [713, 375] on div "Invoice Preview This will generate an invoice for StreamFlix Partners for the m…" at bounding box center [642, 365] width 235 height 71
click at [696, 355] on strong "StreamFlix Partners" at bounding box center [620, 359] width 191 height 25
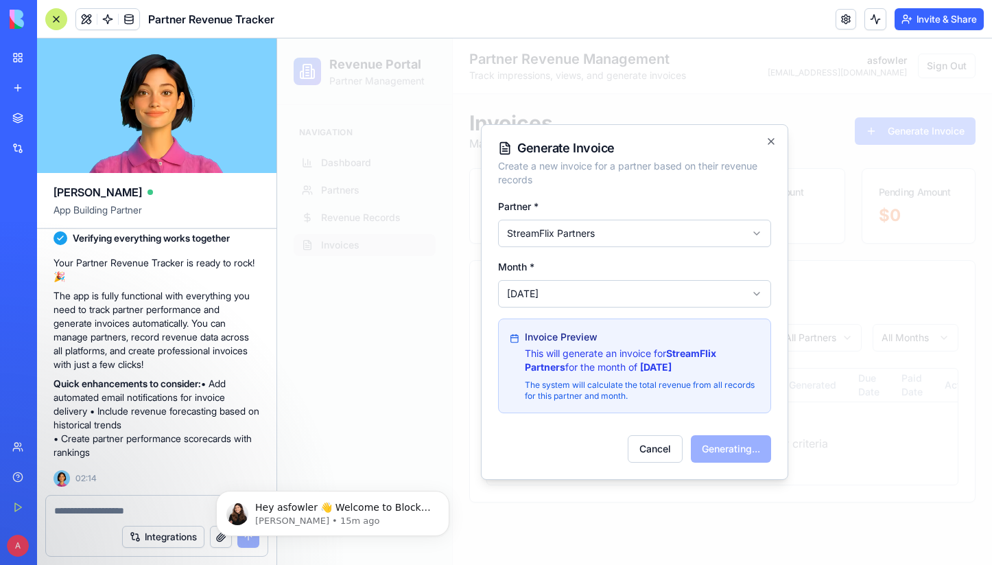
click at [740, 448] on div "Cancel Generating..." at bounding box center [634, 443] width 273 height 38
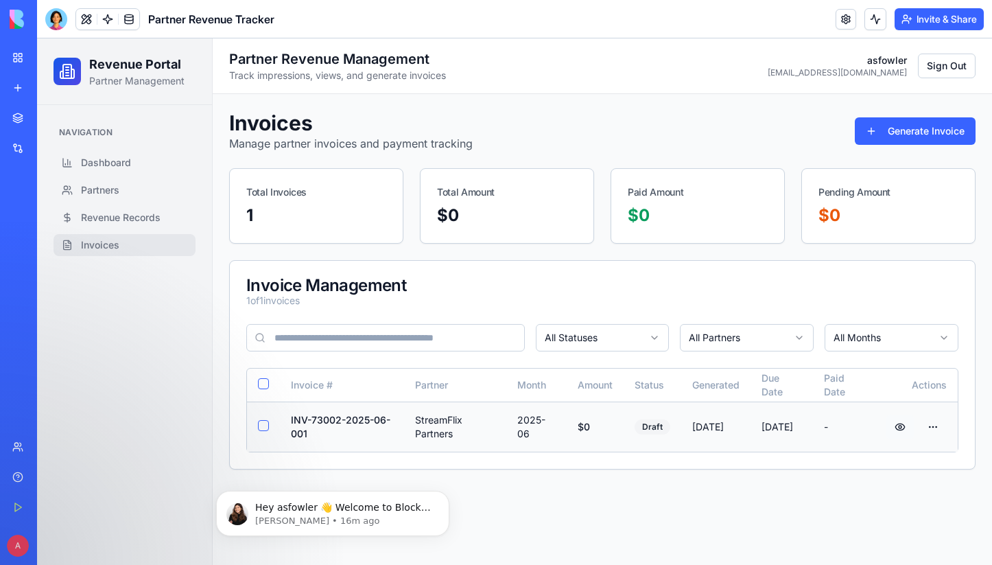
click at [901, 429] on button at bounding box center [899, 426] width 27 height 25
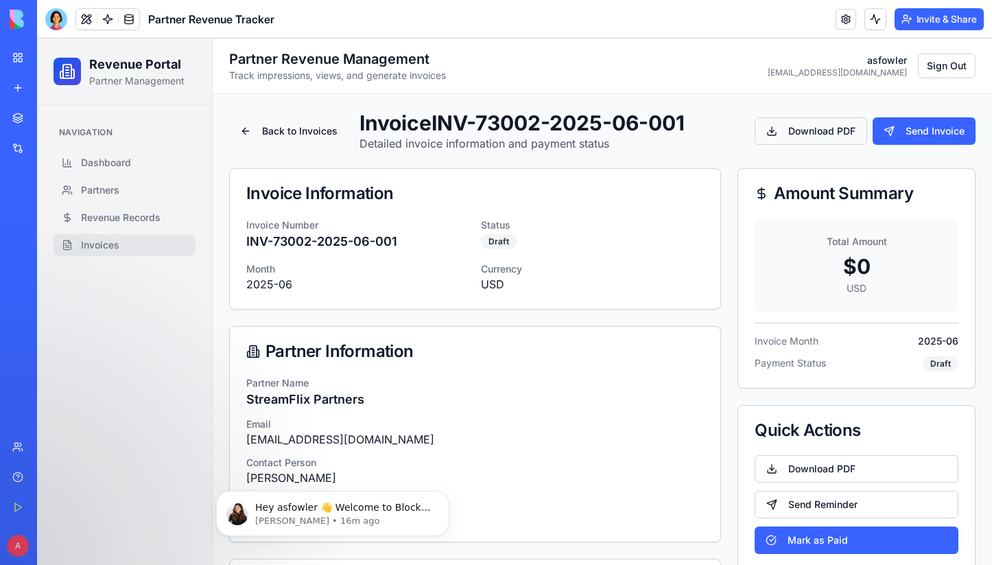
click at [783, 134] on button "Download PDF" at bounding box center [811, 130] width 112 height 27
click at [796, 126] on button "Download PDF" at bounding box center [811, 130] width 112 height 27
click at [811, 134] on button "Download PDF" at bounding box center [811, 130] width 112 height 27
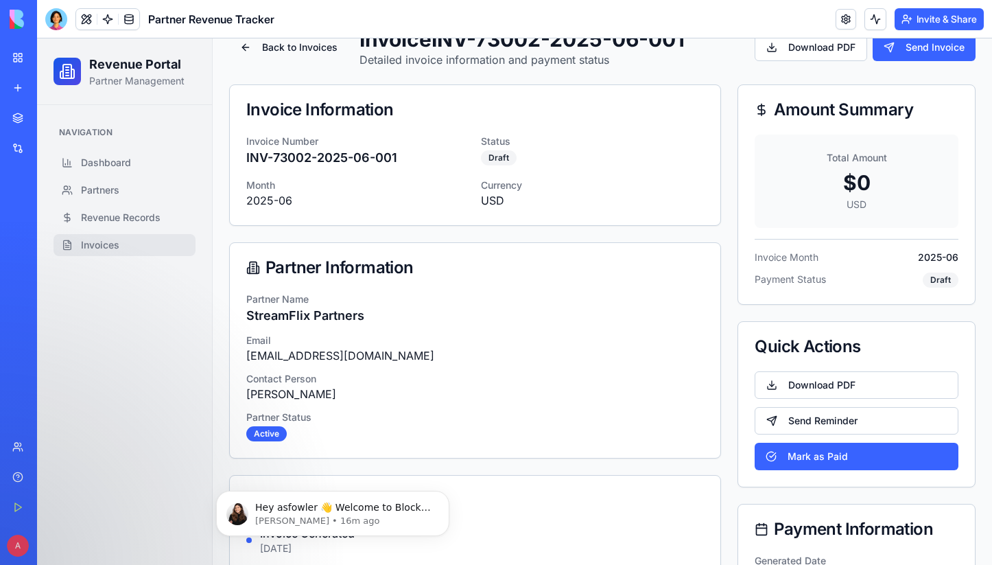
scroll to position [40, 0]
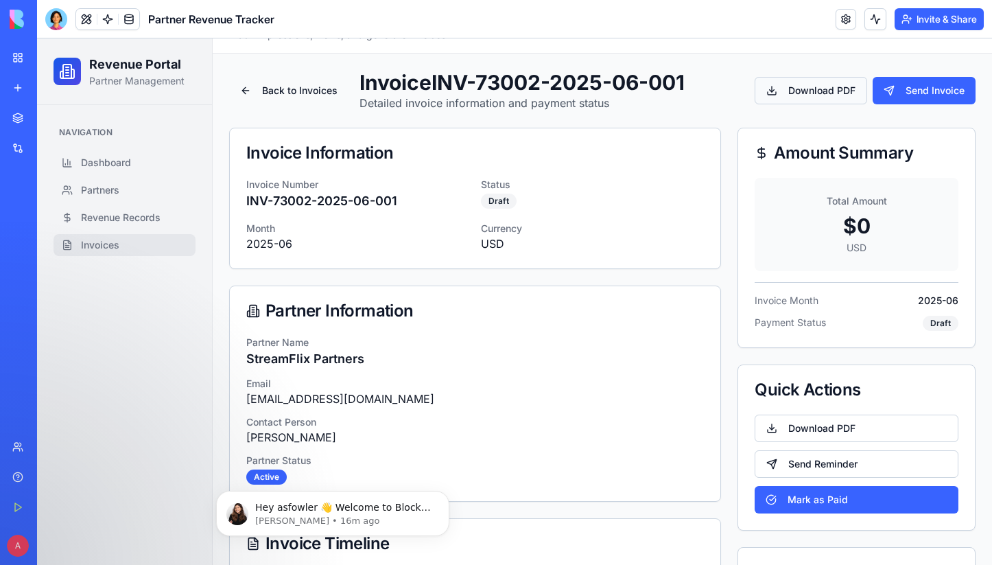
click at [794, 88] on button "Download PDF" at bounding box center [811, 90] width 112 height 27
click at [790, 92] on button "Download PDF" at bounding box center [811, 90] width 112 height 27
click at [807, 93] on button "Download PDF" at bounding box center [811, 90] width 112 height 27
click at [808, 93] on button "Download PDF" at bounding box center [811, 90] width 112 height 27
click at [285, 88] on button "Back to Invoices" at bounding box center [288, 90] width 119 height 27
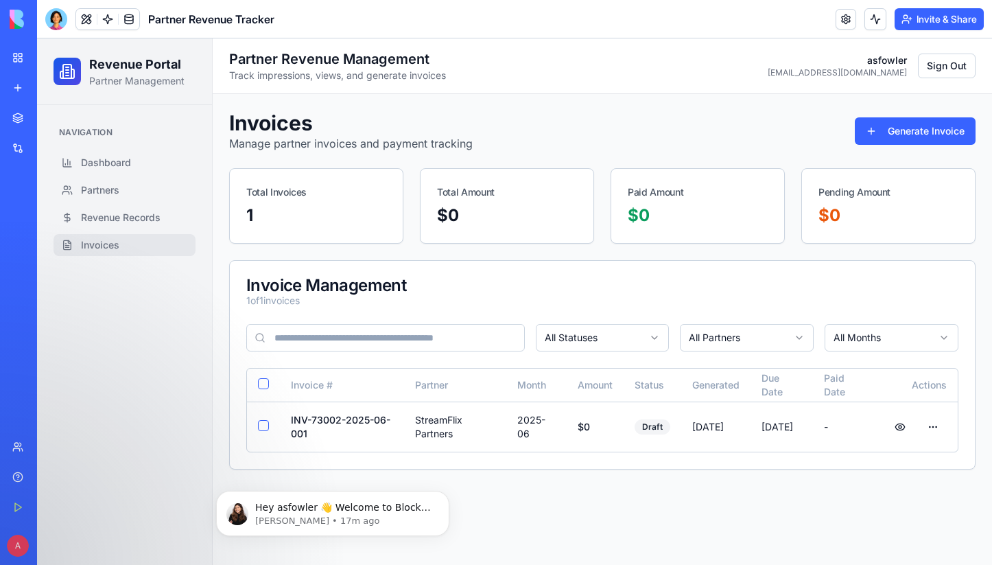
scroll to position [0, 0]
click at [932, 425] on html "Revenue Portal Partner Management Navigation Dashboard Partners Revenue Records…" at bounding box center [514, 301] width 955 height 526
click at [903, 477] on div "Download PDF" at bounding box center [893, 478] width 99 height 22
click at [901, 426] on button at bounding box center [899, 426] width 27 height 25
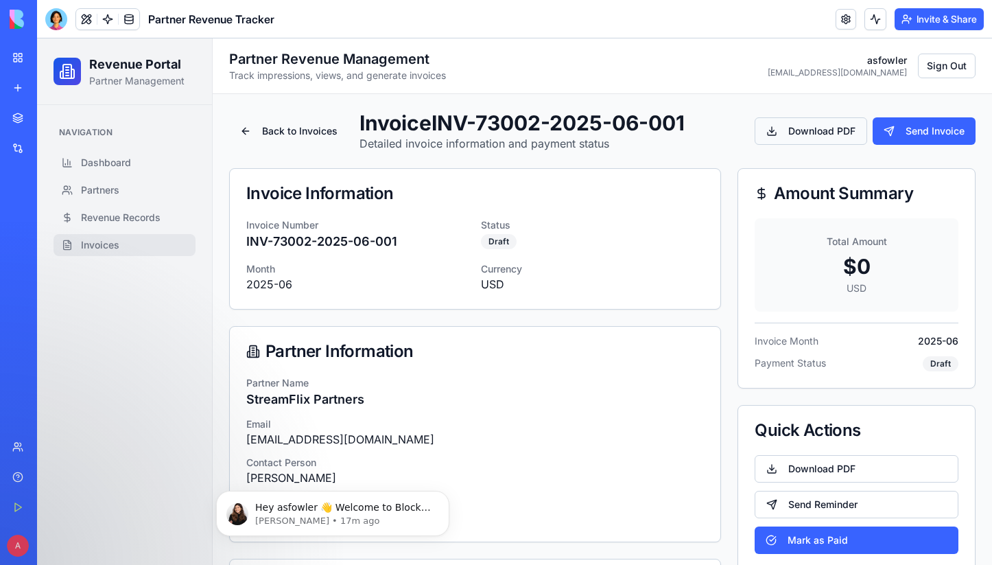
click at [819, 122] on button "Download PDF" at bounding box center [811, 130] width 112 height 27
click at [816, 129] on button "Download PDF" at bounding box center [811, 130] width 112 height 27
click at [901, 134] on button "Send Invoice" at bounding box center [923, 130] width 103 height 27
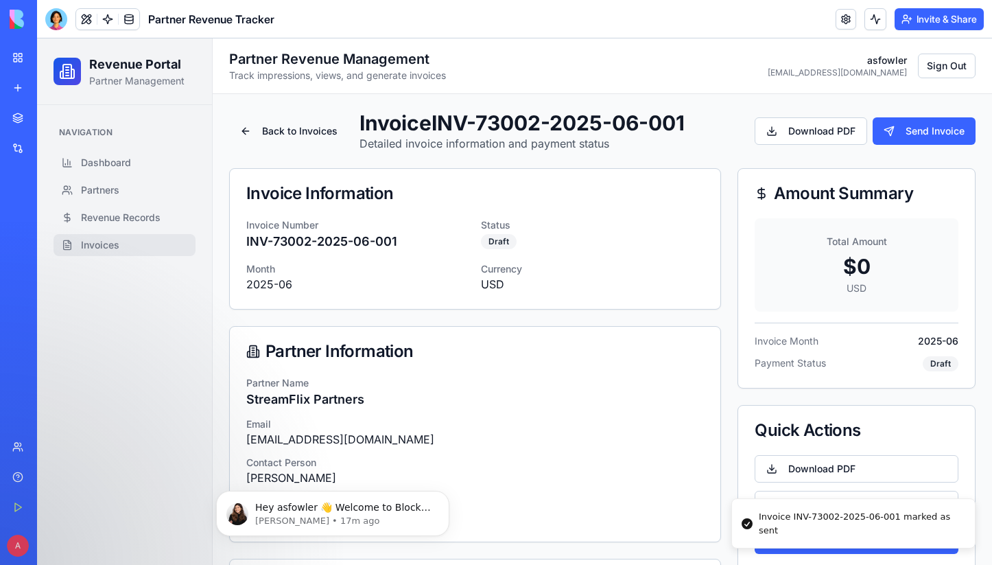
click at [852, 524] on div "Invoice INV-73002-2025-06-001 marked as sent" at bounding box center [861, 523] width 205 height 27
click at [285, 130] on button "Back to Invoices" at bounding box center [288, 130] width 119 height 27
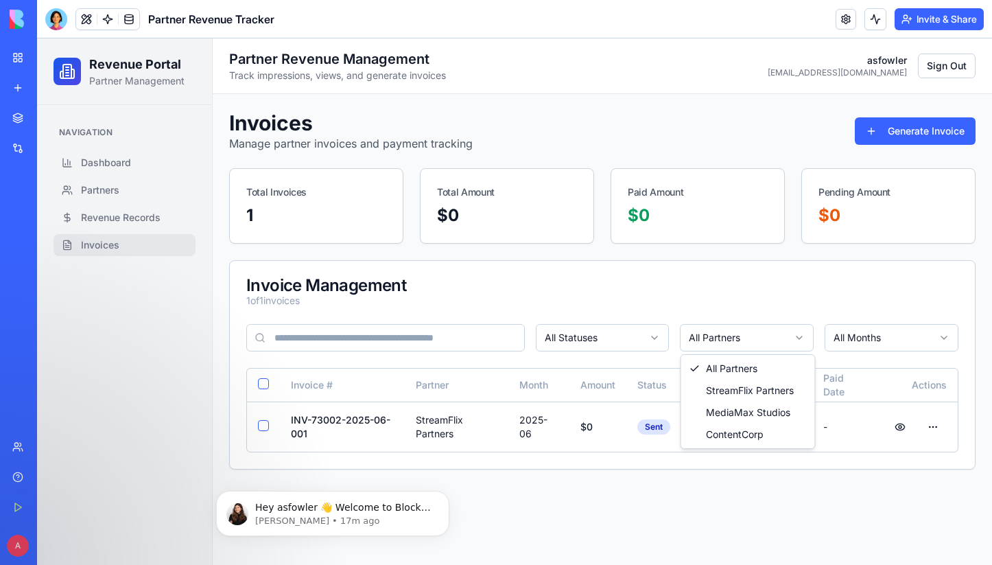
click at [759, 345] on html "Revenue Portal Partner Management Navigation Dashboard Partners Revenue Records…" at bounding box center [514, 301] width 955 height 526
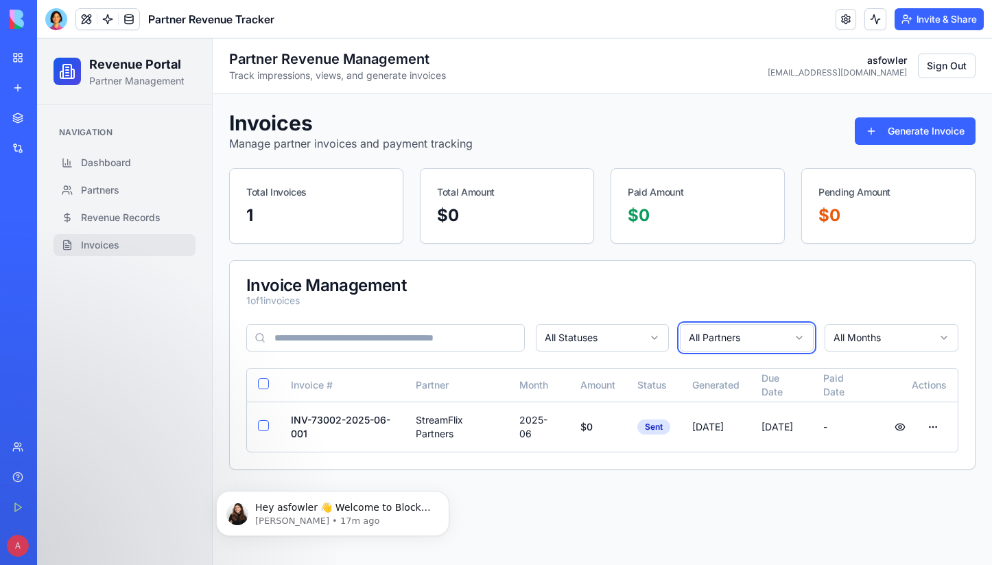
click at [466, 335] on html "Revenue Portal Partner Management Navigation Dashboard Partners Revenue Records…" at bounding box center [514, 301] width 955 height 526
click at [543, 333] on html "Revenue Portal Partner Management Navigation Dashboard Partners Revenue Records…" at bounding box center [514, 301] width 955 height 526
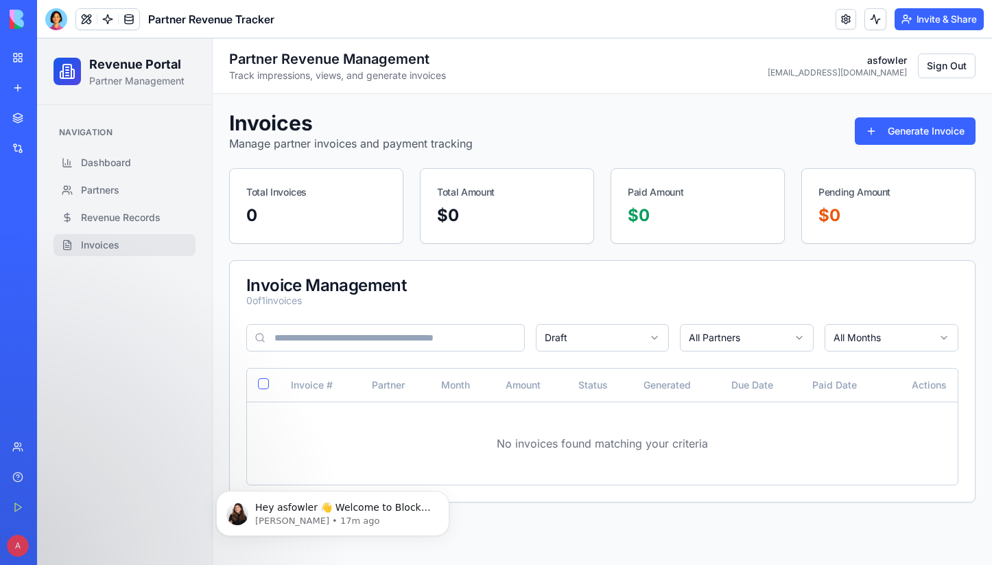
click at [602, 352] on div "Draft All Partners All Months Invoice # Partner Month Amount Status Generated D…" at bounding box center [602, 413] width 745 height 178
click at [602, 342] on html "Revenue Portal Partner Management Navigation Dashboard Partners Revenue Records…" at bounding box center [514, 301] width 955 height 526
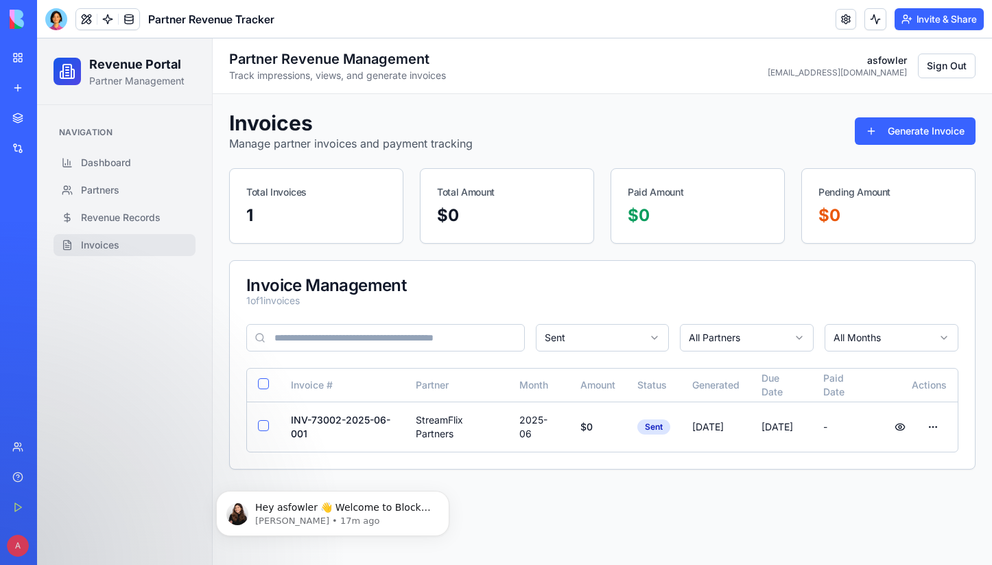
click at [615, 331] on html "Revenue Portal Partner Management Navigation Dashboard Partners Revenue Records…" at bounding box center [514, 301] width 955 height 526
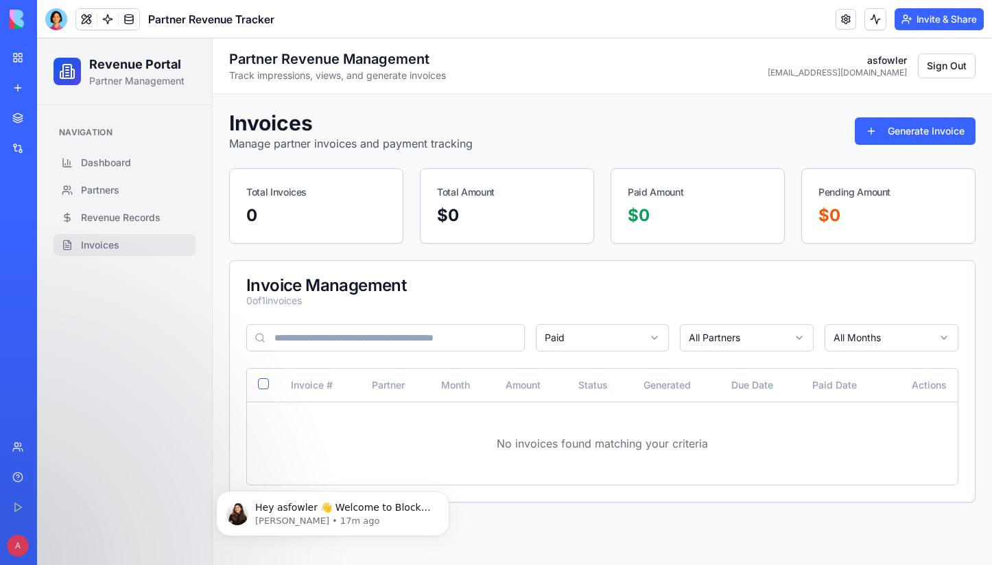
click at [617, 339] on html "Revenue Portal Partner Management Navigation Dashboard Partners Revenue Records…" at bounding box center [514, 301] width 955 height 526
click at [617, 344] on html "Revenue Portal Partner Management Navigation Dashboard Partners Revenue Records…" at bounding box center [514, 301] width 955 height 526
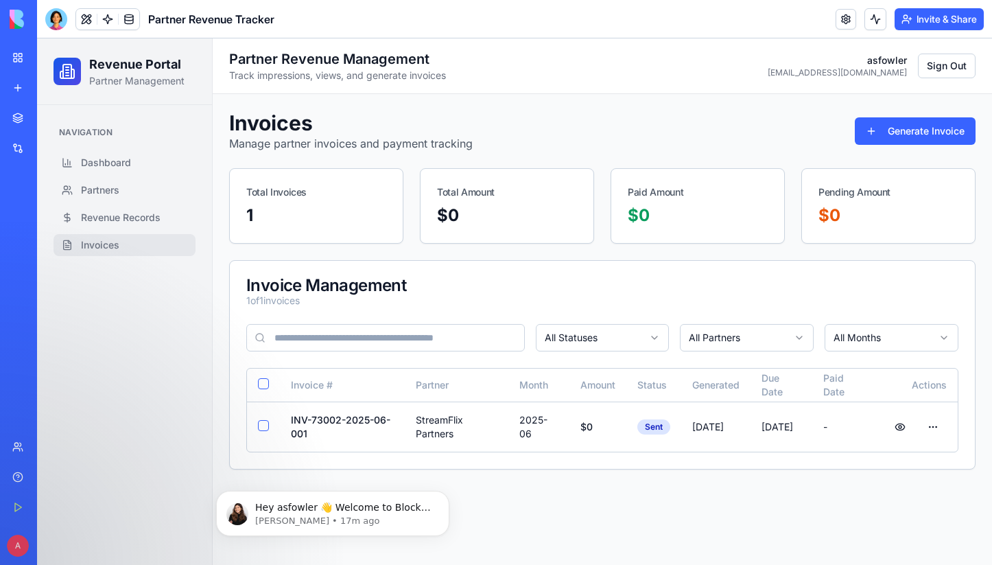
click at [925, 21] on button "Invite & Share" at bounding box center [938, 19] width 89 height 22
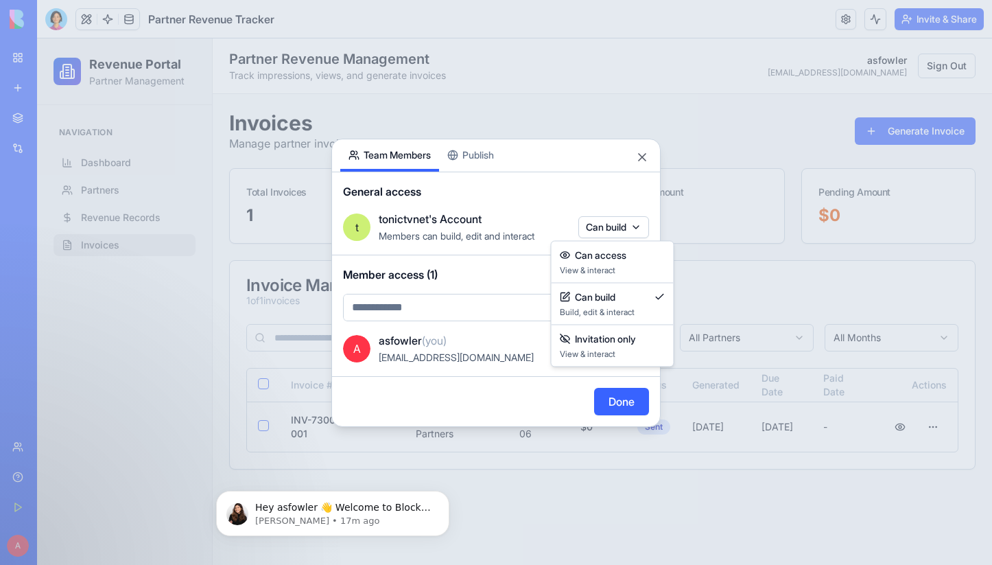
click at [639, 232] on body "BETA My Workspace New app Marketplace Integrations Recent Partner Revenue Track…" at bounding box center [496, 282] width 992 height 565
click at [603, 188] on div at bounding box center [496, 282] width 992 height 565
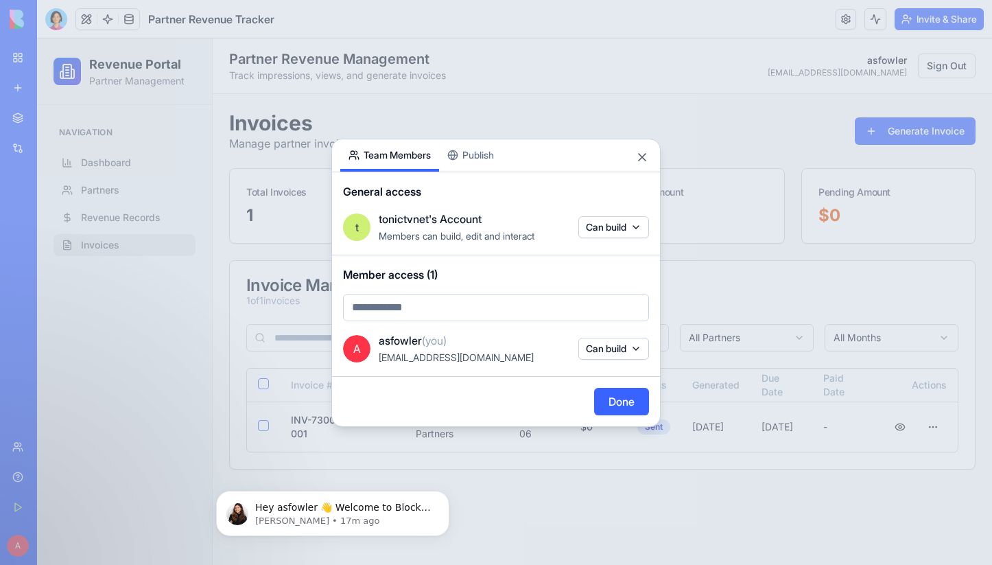
click at [633, 348] on button "Can build" at bounding box center [613, 348] width 71 height 22
click at [607, 291] on div at bounding box center [496, 282] width 992 height 565
click at [468, 163] on div "Share App Team Members Publish General access t tonictvnet's Account Members ca…" at bounding box center [495, 283] width 329 height 288
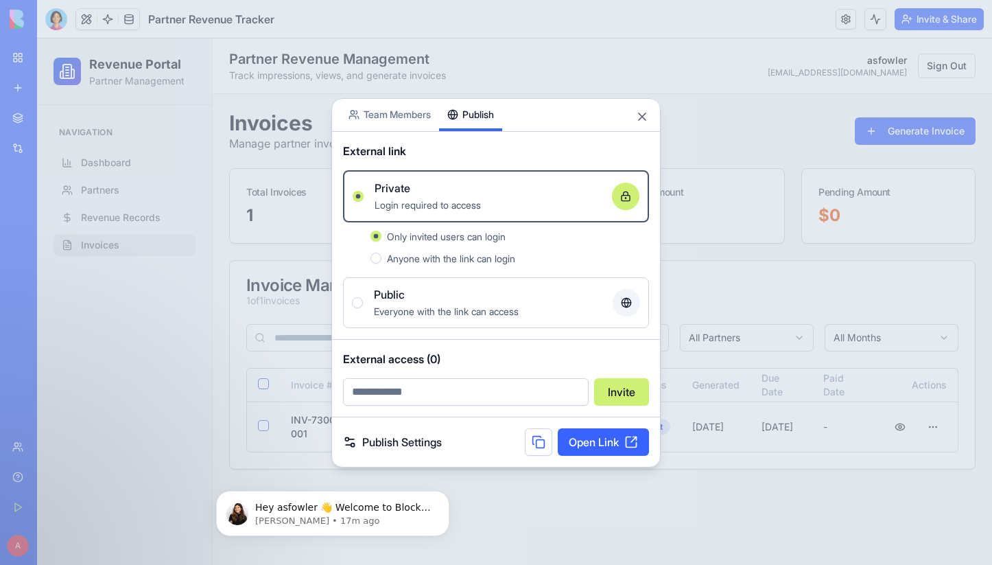
click at [377, 258] on button "Anyone with the link can login" at bounding box center [375, 257] width 11 height 11
click at [596, 438] on link "Open Link" at bounding box center [603, 441] width 91 height 27
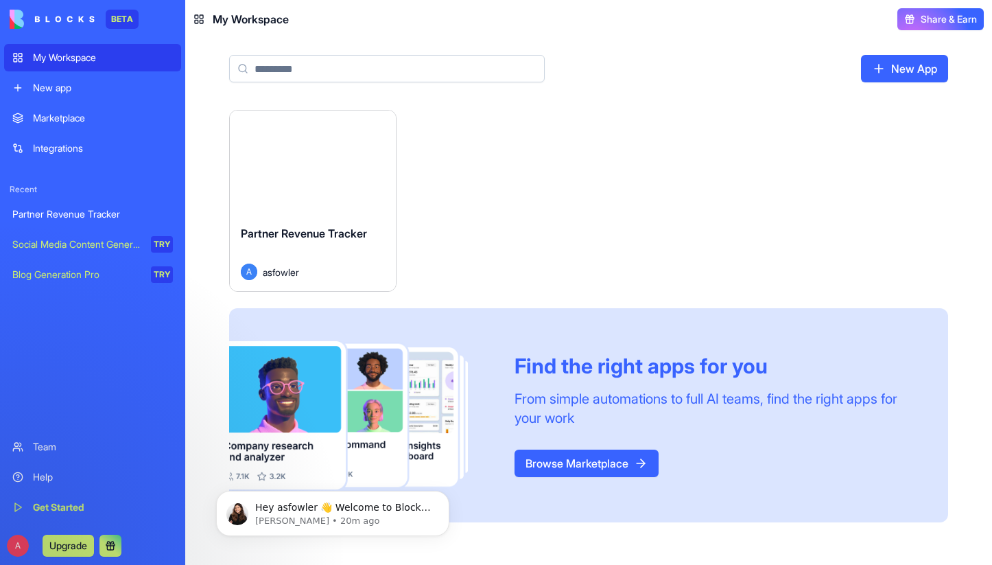
click at [318, 163] on button "Launch" at bounding box center [312, 162] width 103 height 27
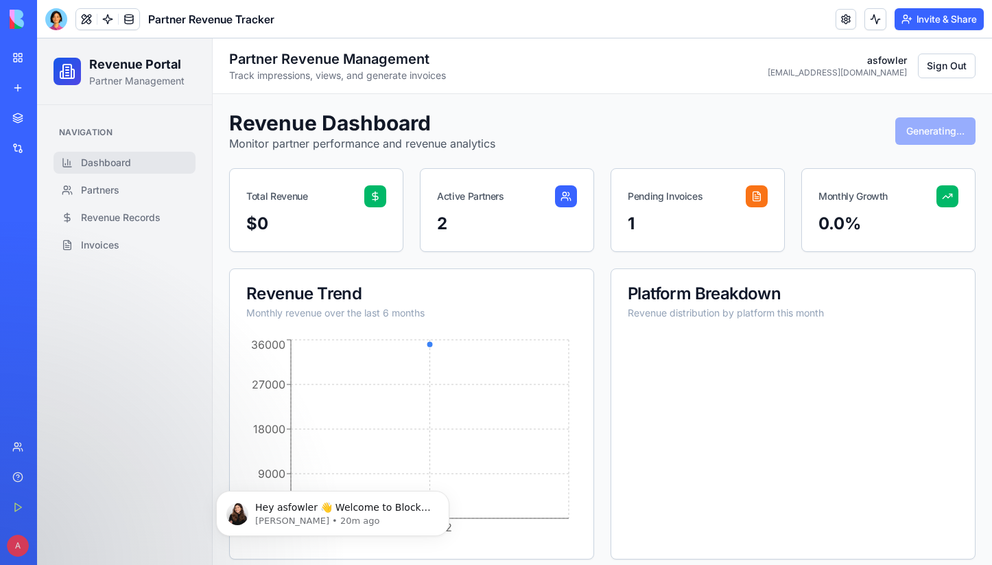
click at [165, 21] on span "Partner Revenue Tracker" at bounding box center [211, 19] width 126 height 16
click at [837, 19] on link at bounding box center [845, 19] width 21 height 21
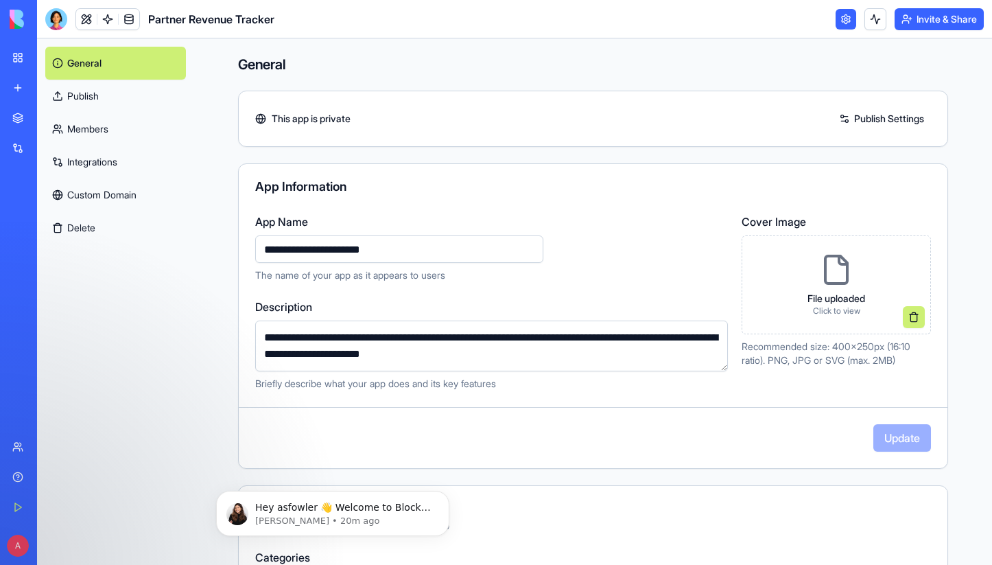
click at [821, 272] on icon at bounding box center [836, 269] width 33 height 33
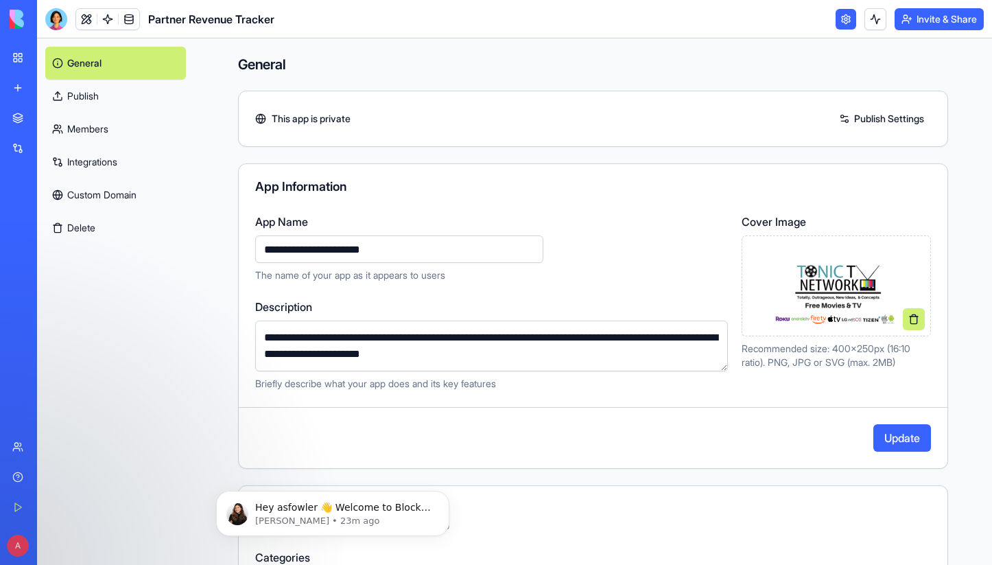
click at [255, 252] on input "**********" at bounding box center [399, 248] width 288 height 27
type input "**********"
click at [883, 434] on button "Update" at bounding box center [902, 437] width 58 height 27
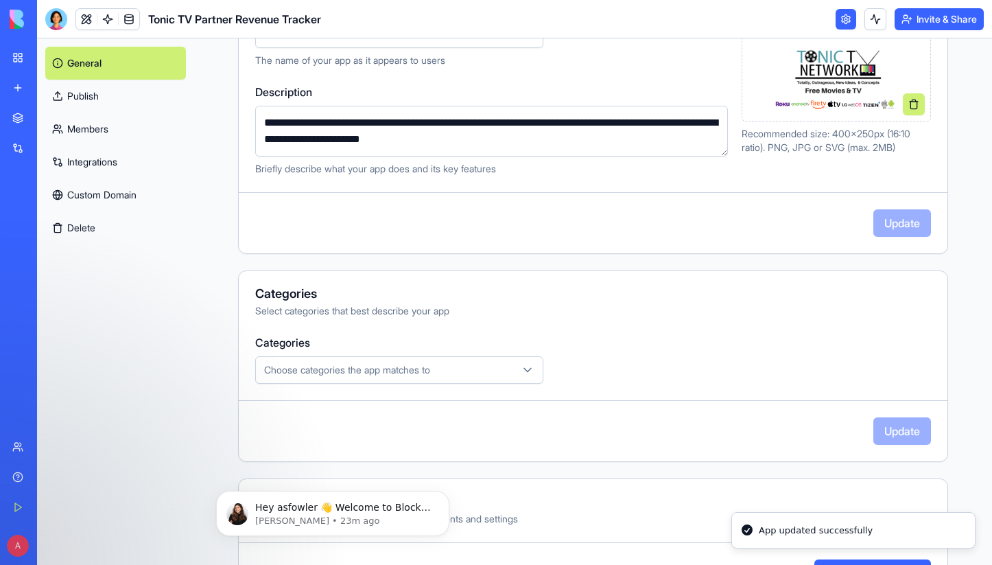
scroll to position [221, 0]
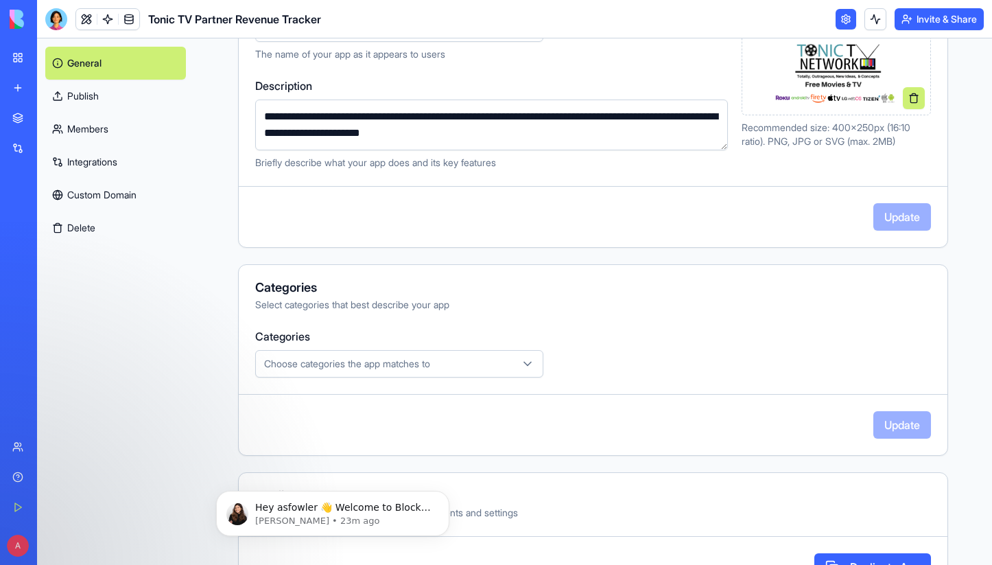
click at [477, 366] on div "Choose categories the app matches to" at bounding box center [399, 364] width 281 height 14
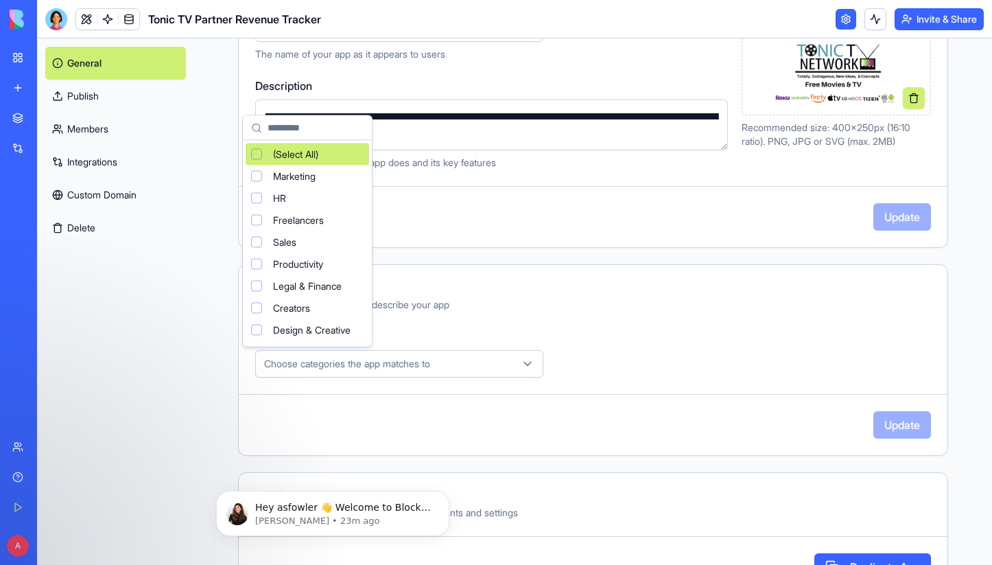
click at [578, 349] on html "**********" at bounding box center [496, 282] width 992 height 565
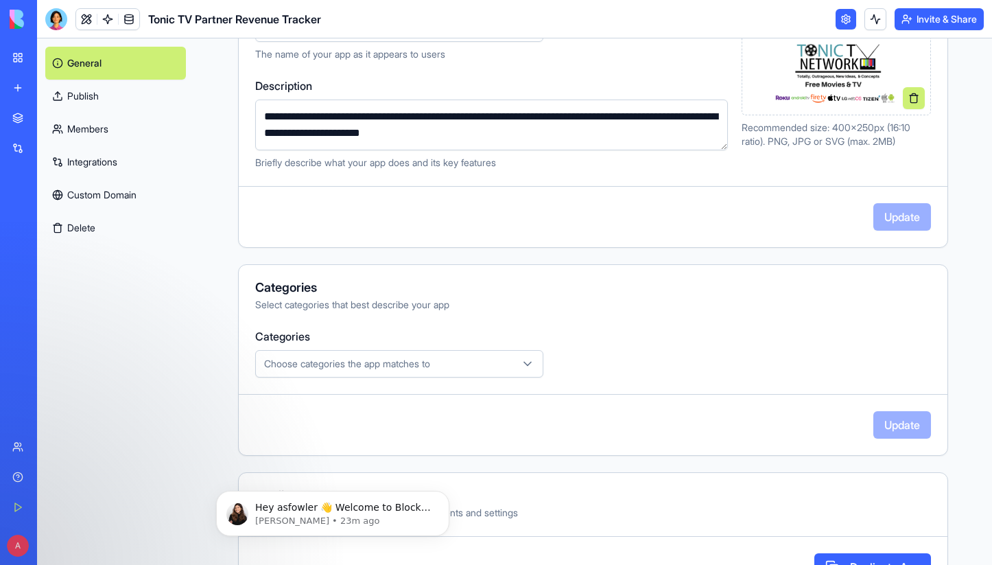
click at [521, 357] on icon "button" at bounding box center [528, 364] width 14 height 14
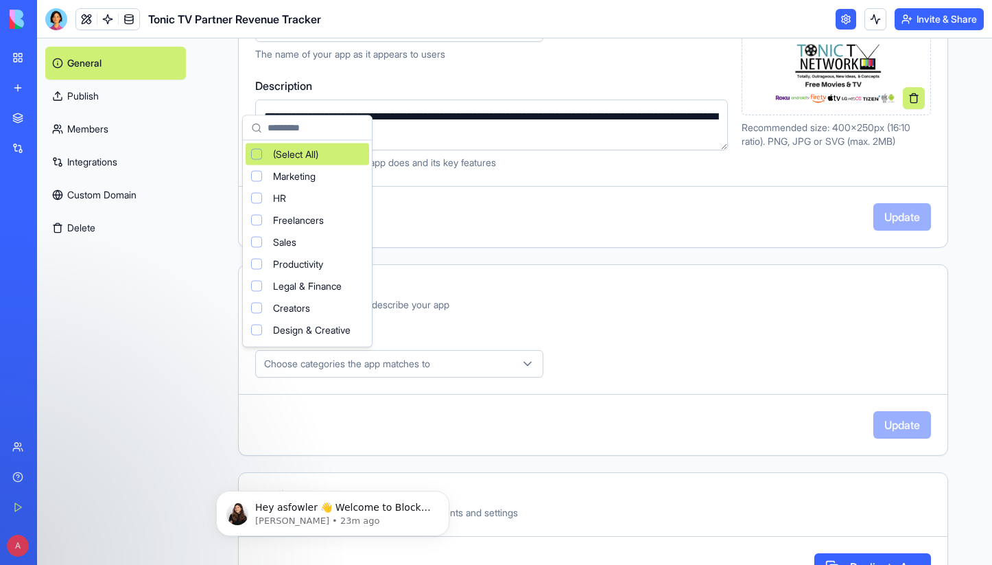
click at [674, 342] on html "**********" at bounding box center [496, 282] width 992 height 565
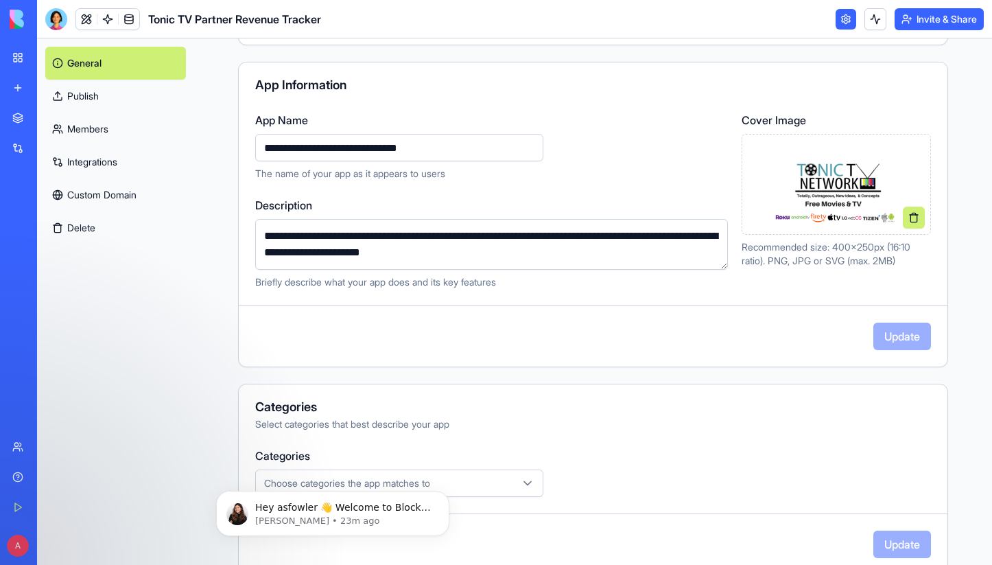
scroll to position [0, 0]
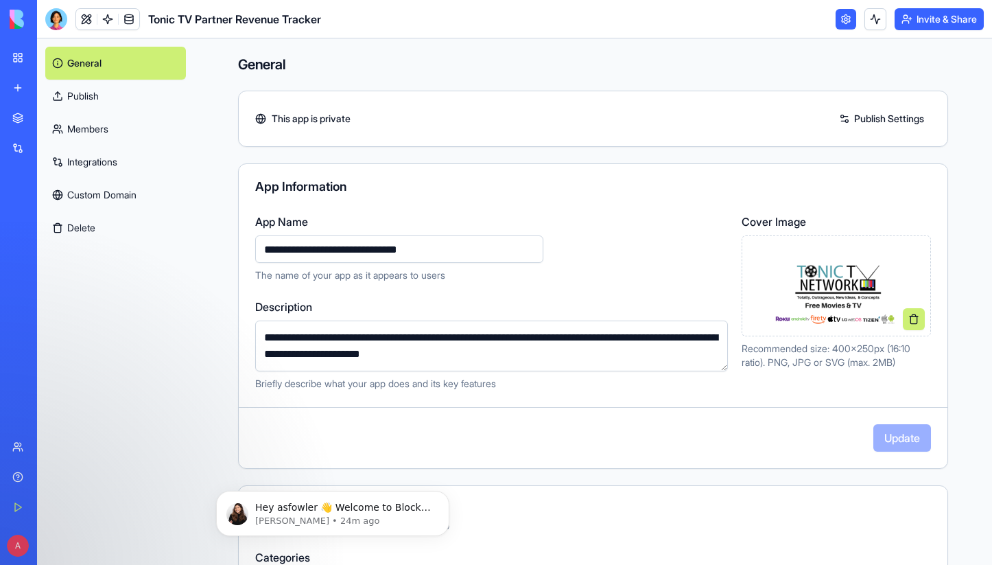
click at [87, 121] on link "Members" at bounding box center [115, 128] width 141 height 33
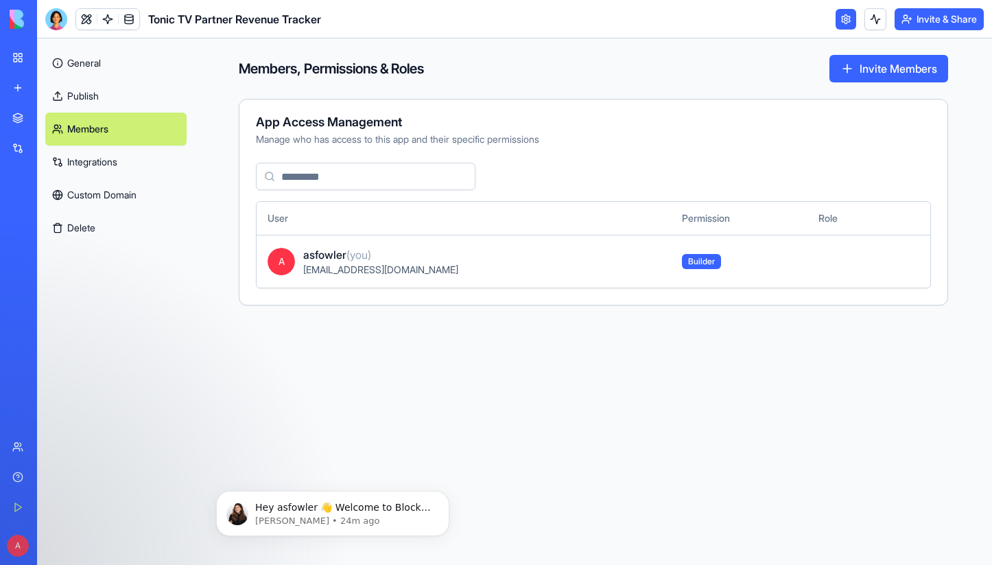
click at [104, 164] on link "Integrations" at bounding box center [115, 161] width 141 height 33
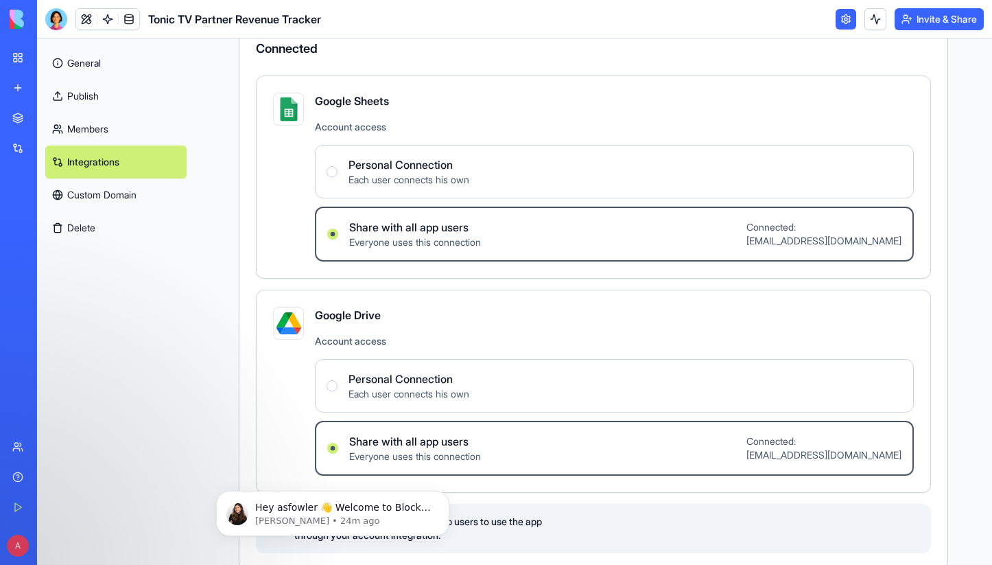
scroll to position [71, 0]
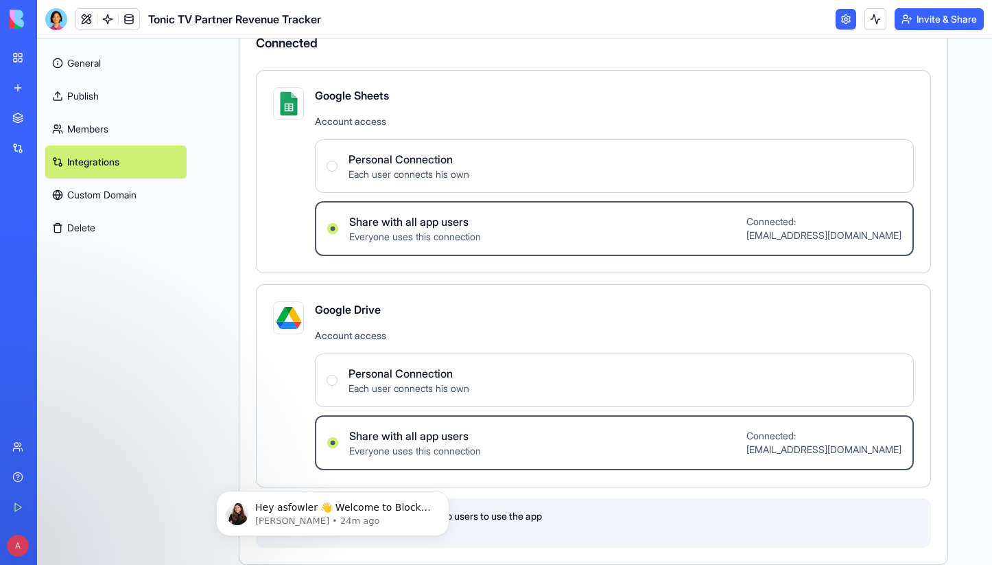
click at [105, 198] on link "Custom Domain" at bounding box center [115, 194] width 141 height 33
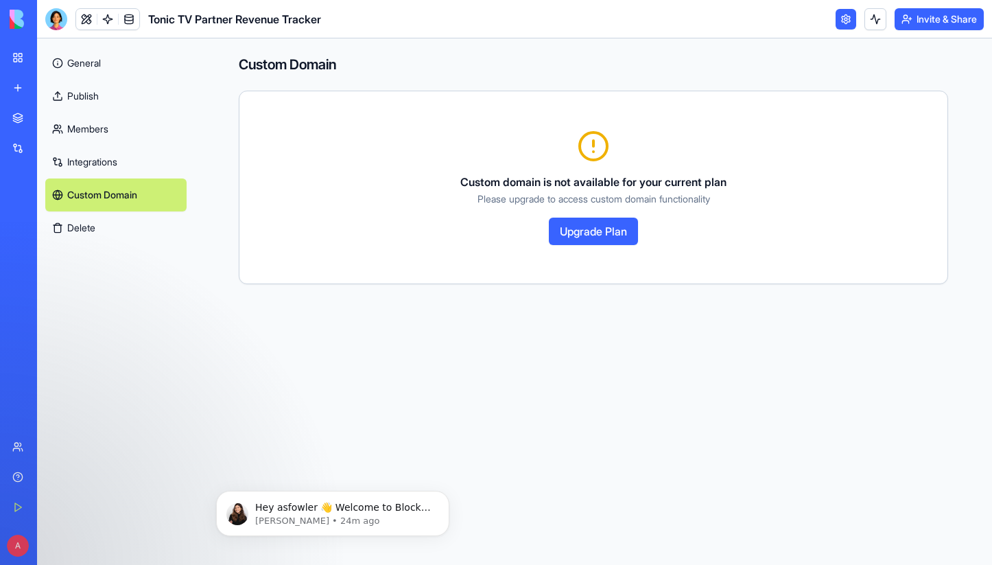
click at [569, 241] on button "Upgrade Plan" at bounding box center [593, 230] width 89 height 27
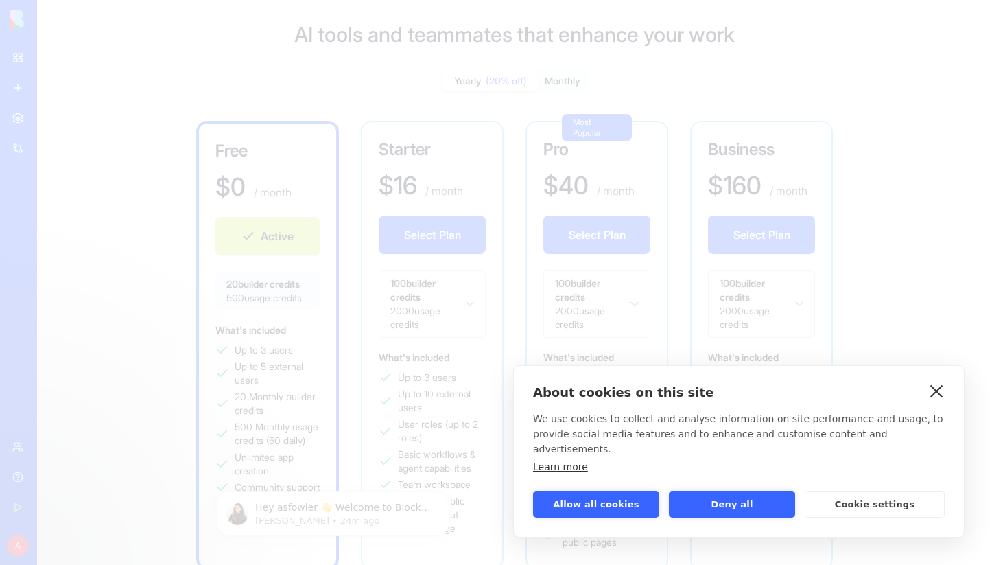
click at [942, 401] on link "close" at bounding box center [936, 390] width 21 height 22
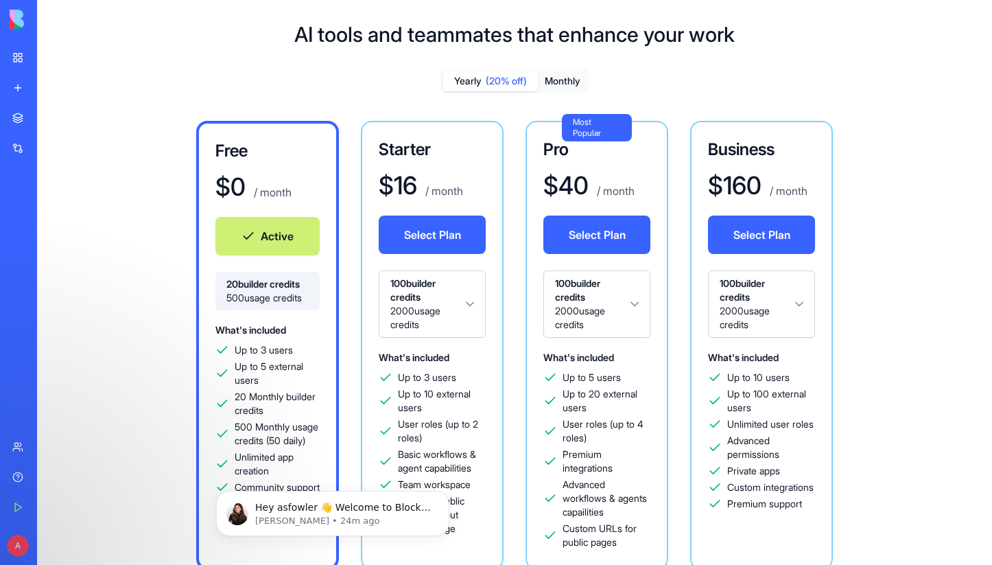
click at [563, 82] on button "Monthly" at bounding box center [562, 81] width 48 height 20
click at [44, 56] on div "My Workspace" at bounding box center [42, 58] width 18 height 14
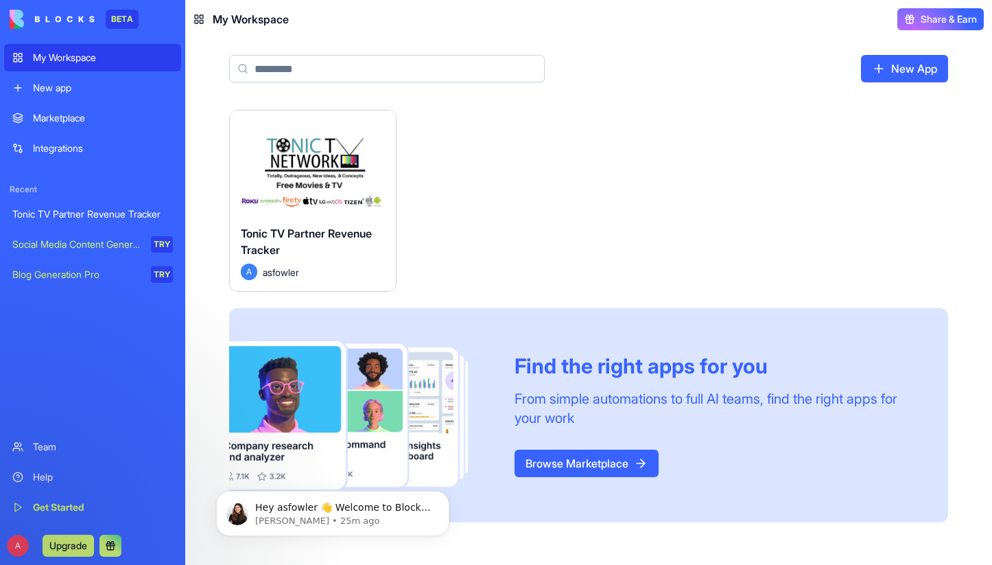
click at [78, 119] on div "Marketplace" at bounding box center [103, 118] width 140 height 14
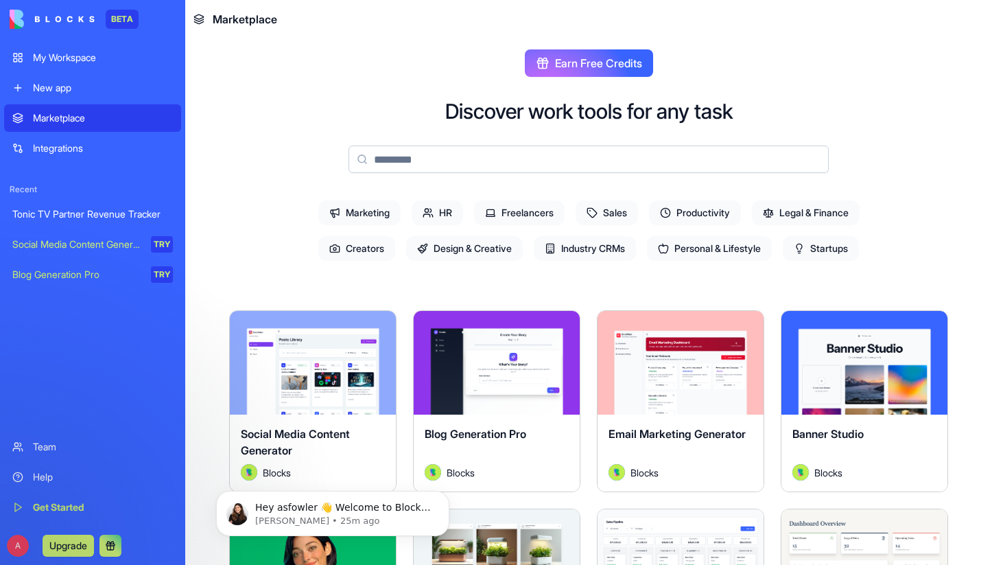
scroll to position [29, 0]
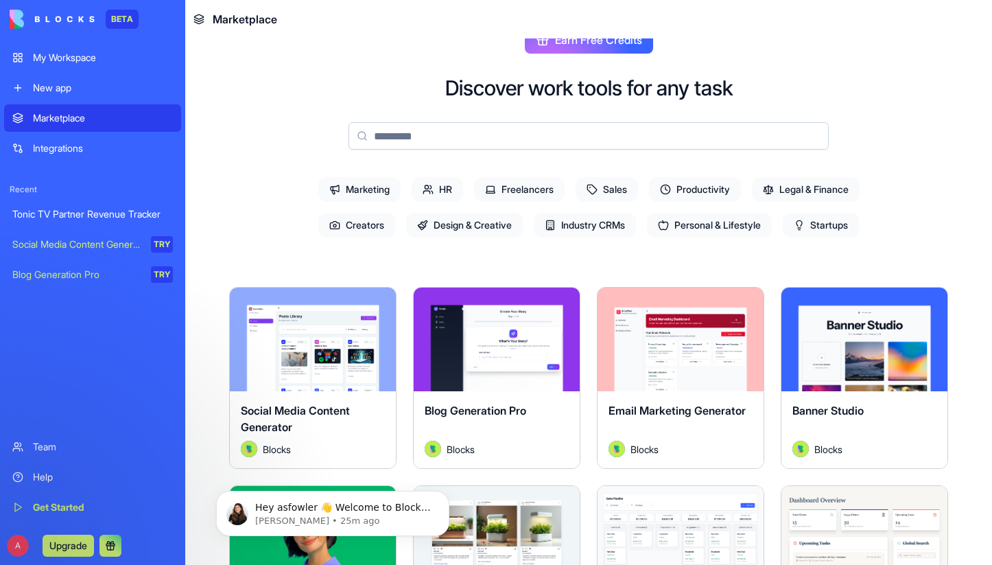
click at [838, 338] on button "Explore" at bounding box center [864, 339] width 103 height 27
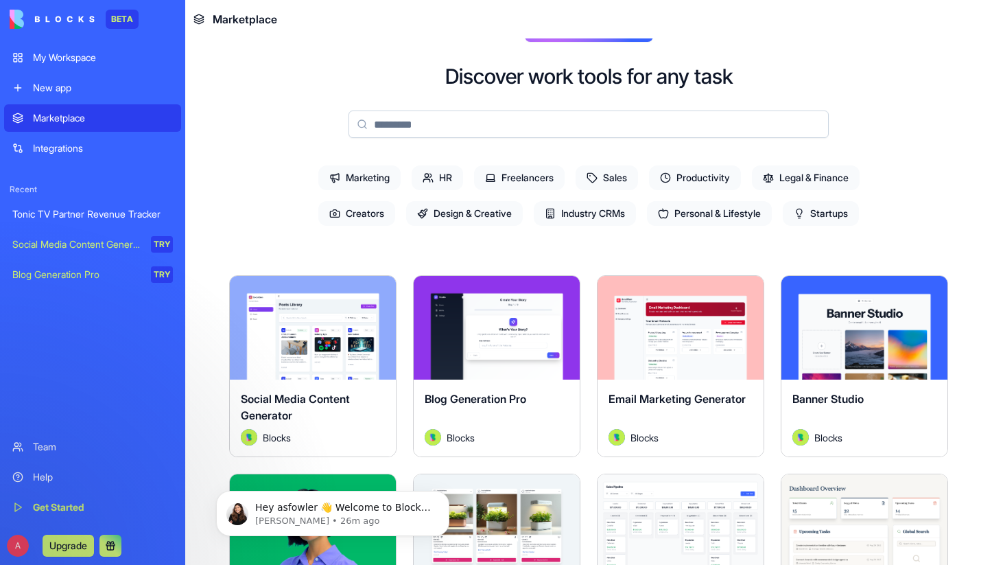
scroll to position [65, 0]
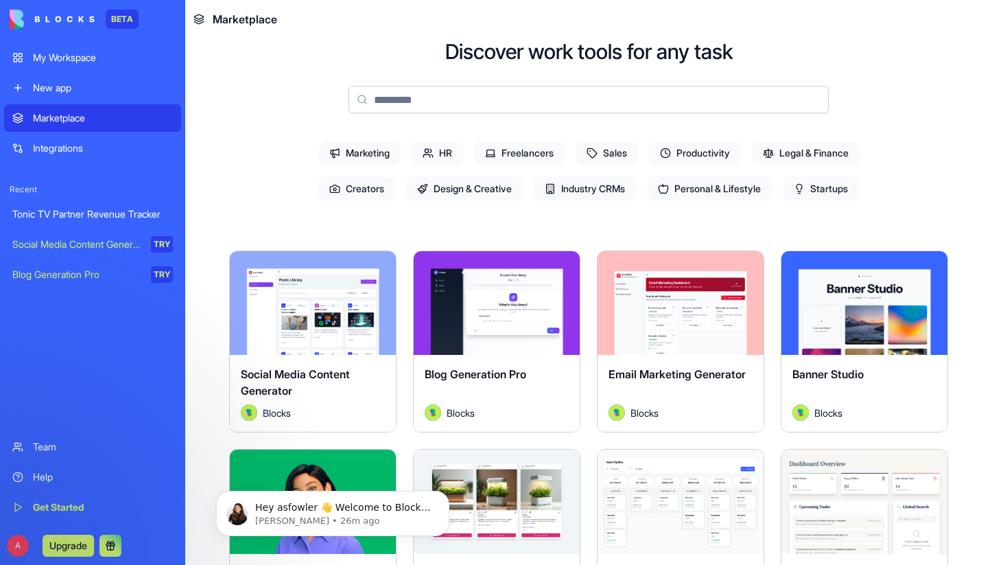
click at [653, 305] on button "Explore" at bounding box center [680, 302] width 103 height 27
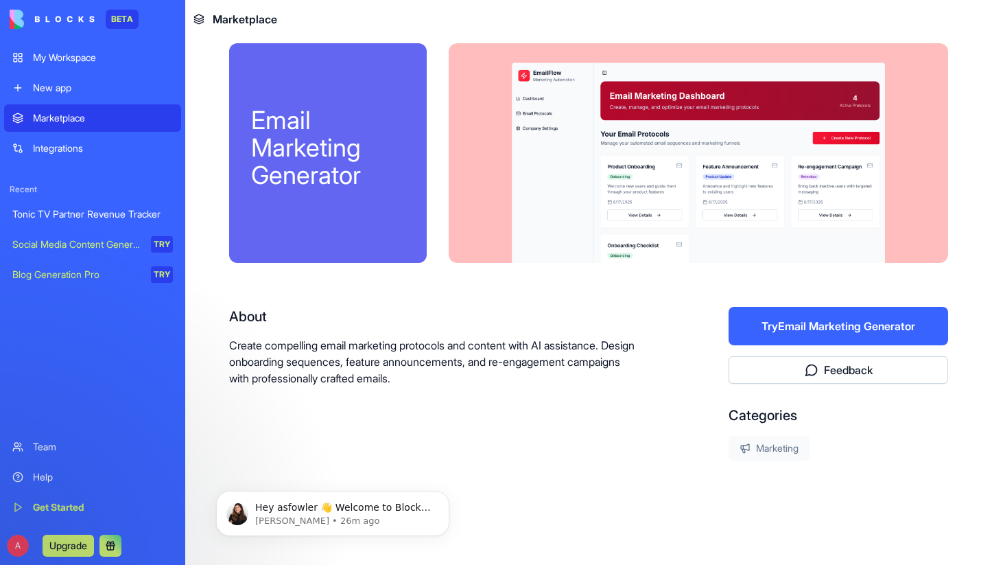
scroll to position [12, 0]
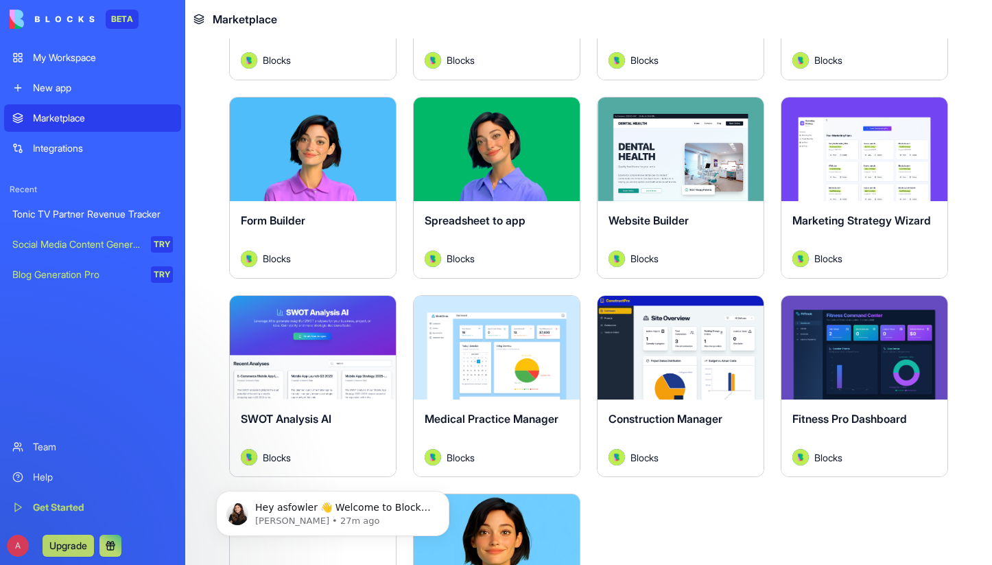
scroll to position [2781, 0]
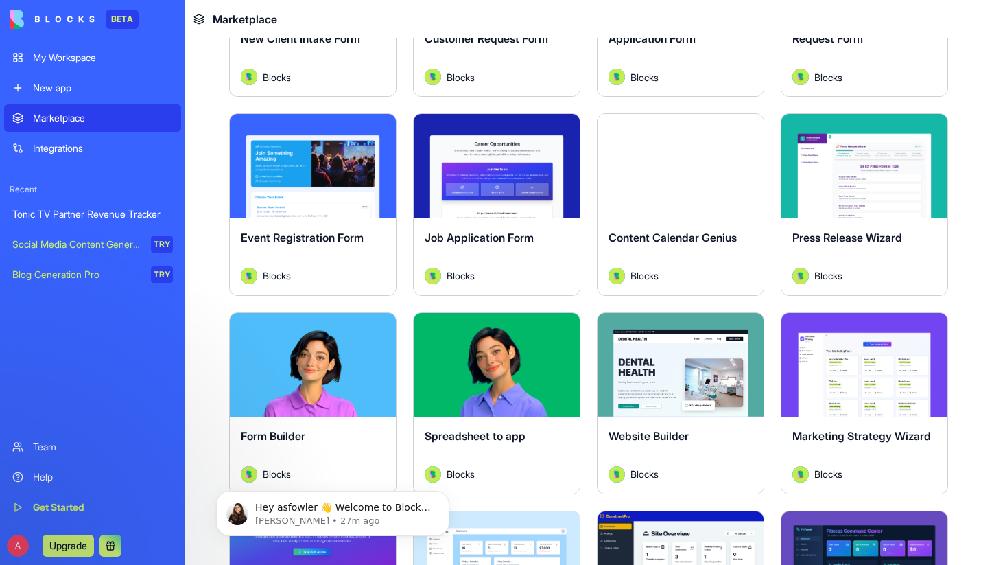
click at [662, 351] on button "Explore" at bounding box center [680, 364] width 103 height 27
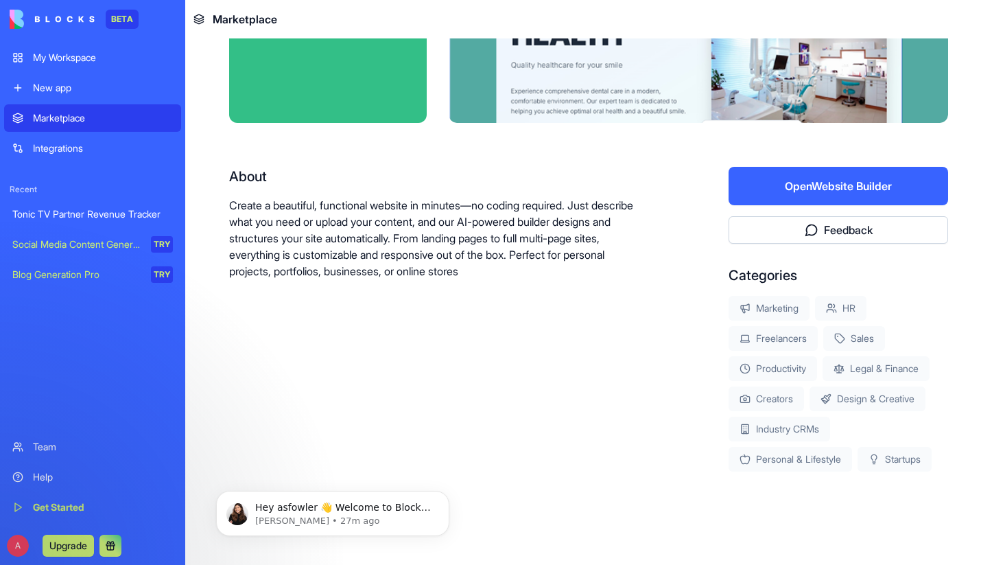
scroll to position [139, 0]
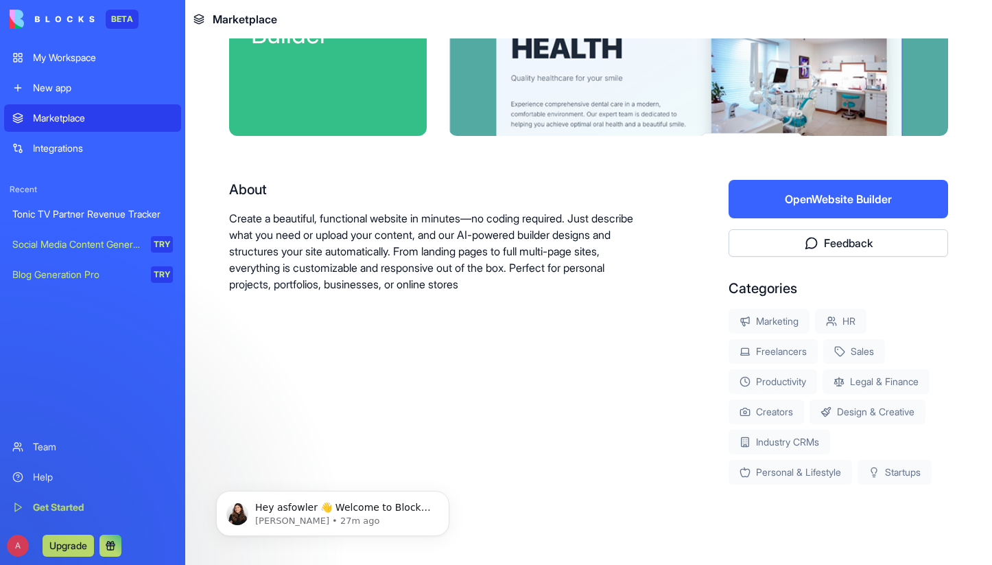
click at [787, 200] on button "Open Website Builder" at bounding box center [837, 199] width 219 height 38
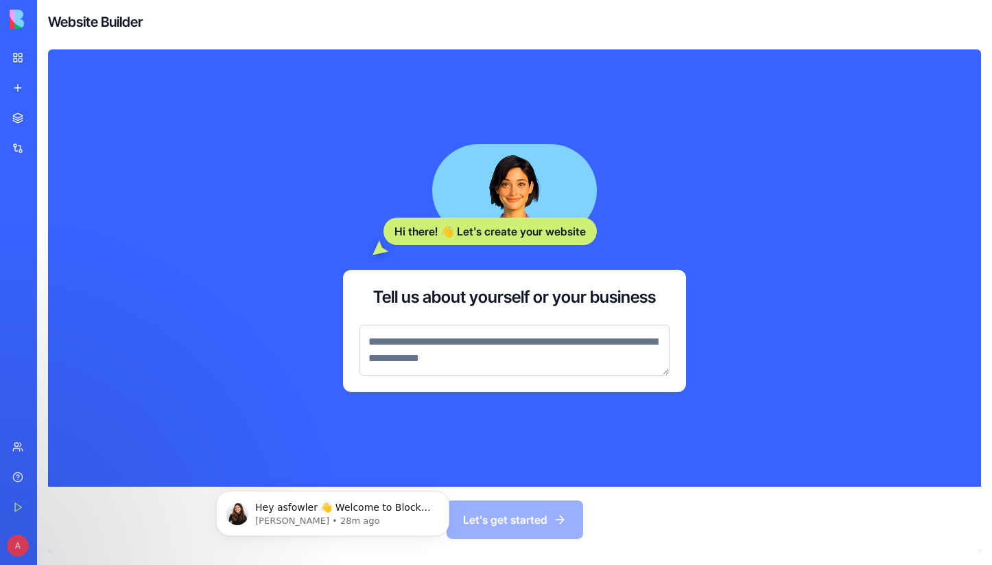
click at [462, 351] on textarea at bounding box center [514, 349] width 310 height 51
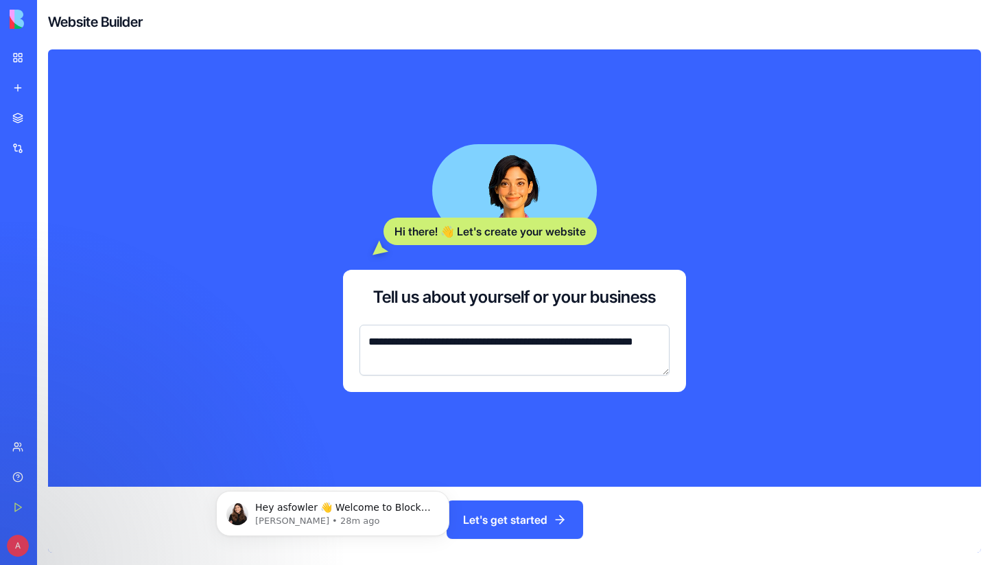
drag, startPoint x: 433, startPoint y: 357, endPoint x: 413, endPoint y: 359, distance: 19.9
click at [414, 359] on textarea "**********" at bounding box center [514, 349] width 310 height 51
drag, startPoint x: 629, startPoint y: 343, endPoint x: 643, endPoint y: 343, distance: 13.7
click at [643, 343] on textarea "**********" at bounding box center [514, 349] width 310 height 51
click at [409, 359] on textarea "**********" at bounding box center [514, 349] width 310 height 51
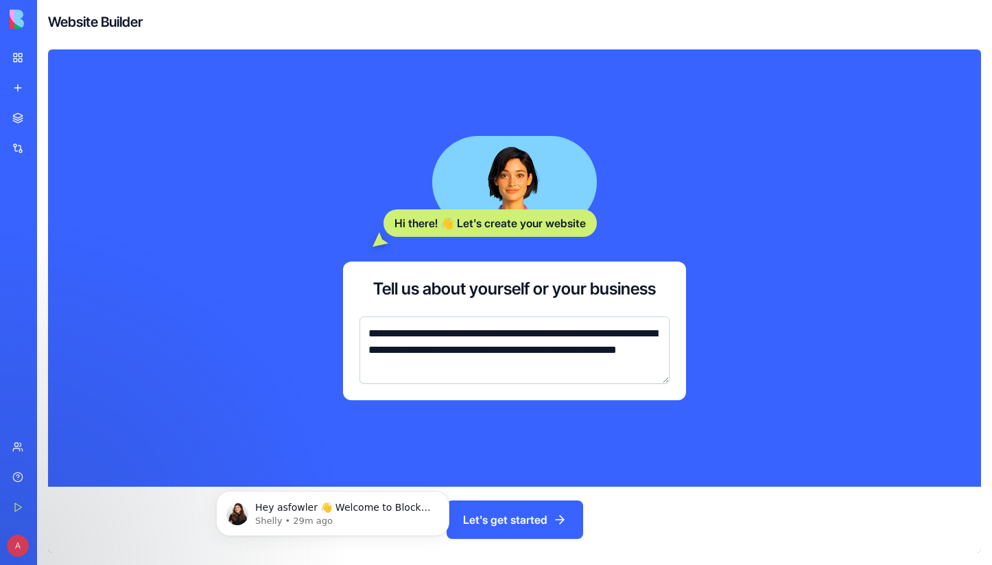
click at [479, 365] on textarea "**********" at bounding box center [514, 349] width 310 height 67
click at [599, 364] on textarea "**********" at bounding box center [514, 349] width 310 height 67
type textarea "**********"
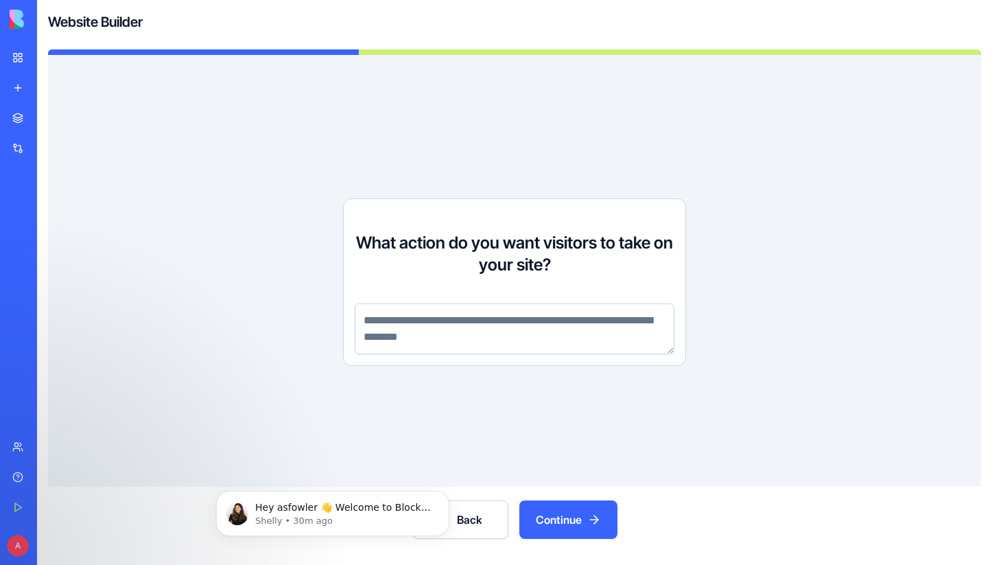
click at [398, 319] on textarea at bounding box center [515, 328] width 320 height 51
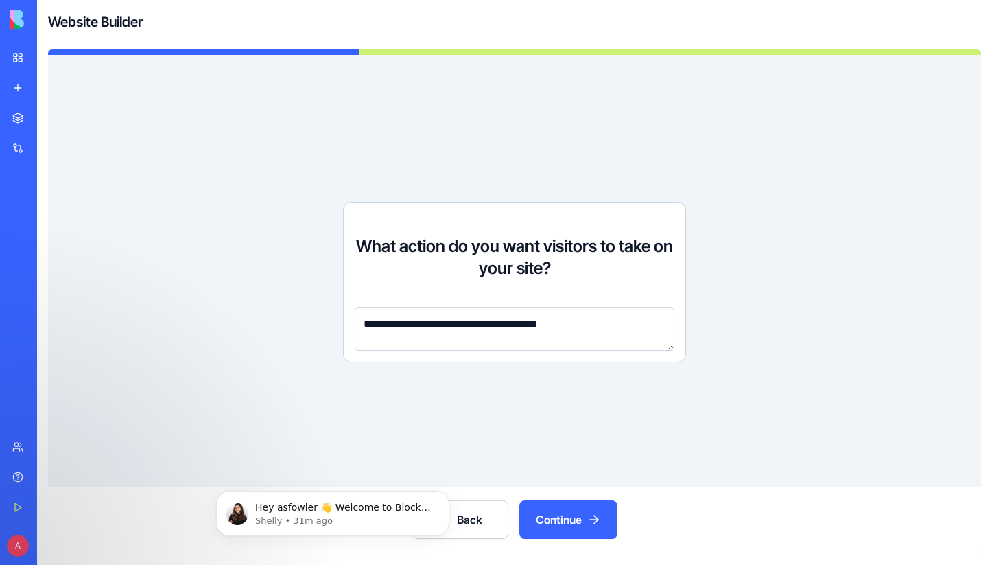
click at [516, 326] on textarea "**********" at bounding box center [515, 329] width 320 height 44
click at [590, 320] on textarea "**********" at bounding box center [515, 329] width 320 height 44
click at [635, 322] on textarea "**********" at bounding box center [515, 329] width 320 height 44
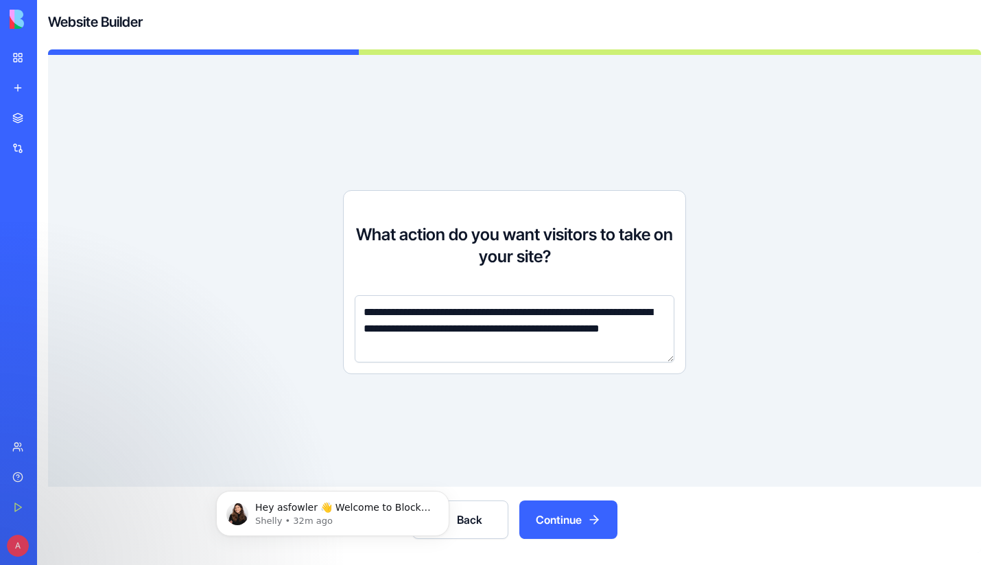
click at [656, 326] on textarea "**********" at bounding box center [515, 328] width 320 height 67
click at [441, 348] on textarea "**********" at bounding box center [515, 328] width 320 height 67
click at [436, 348] on textarea "**********" at bounding box center [515, 328] width 320 height 67
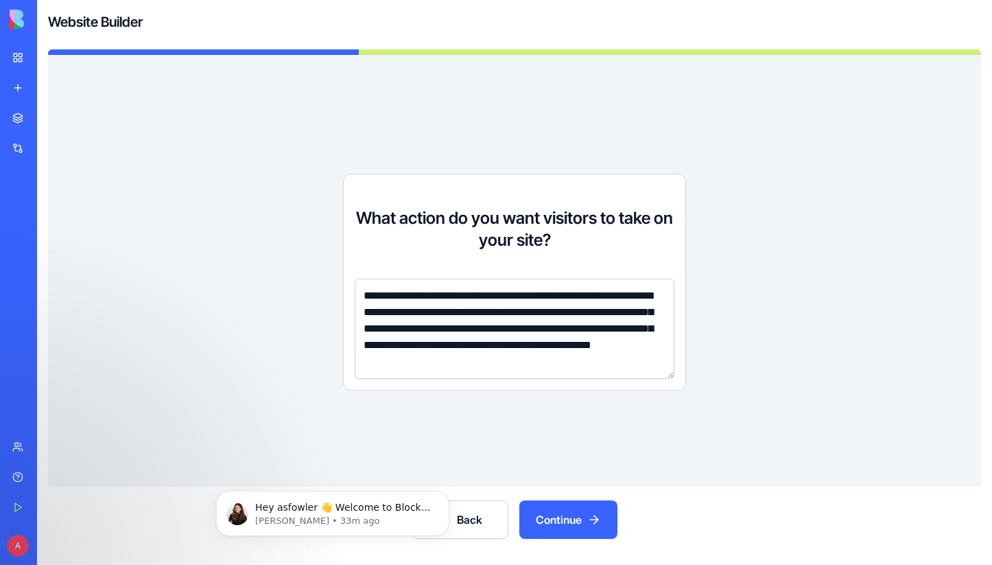
click at [618, 366] on textarea "**********" at bounding box center [515, 328] width 320 height 100
type textarea "**********"
click at [589, 514] on button "Continue" at bounding box center [568, 519] width 98 height 38
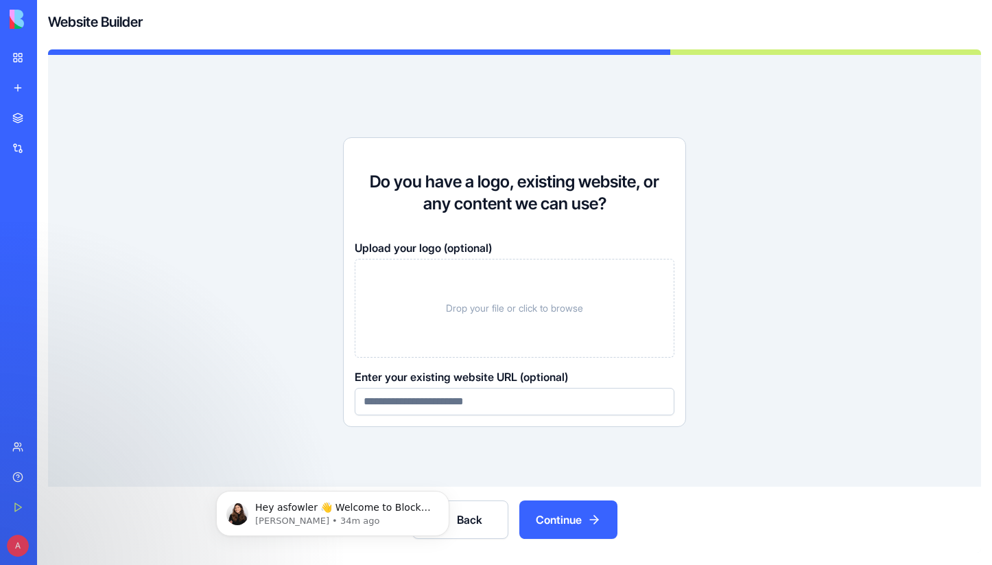
click at [550, 298] on div "Drop your file or click to browse" at bounding box center [515, 308] width 320 height 99
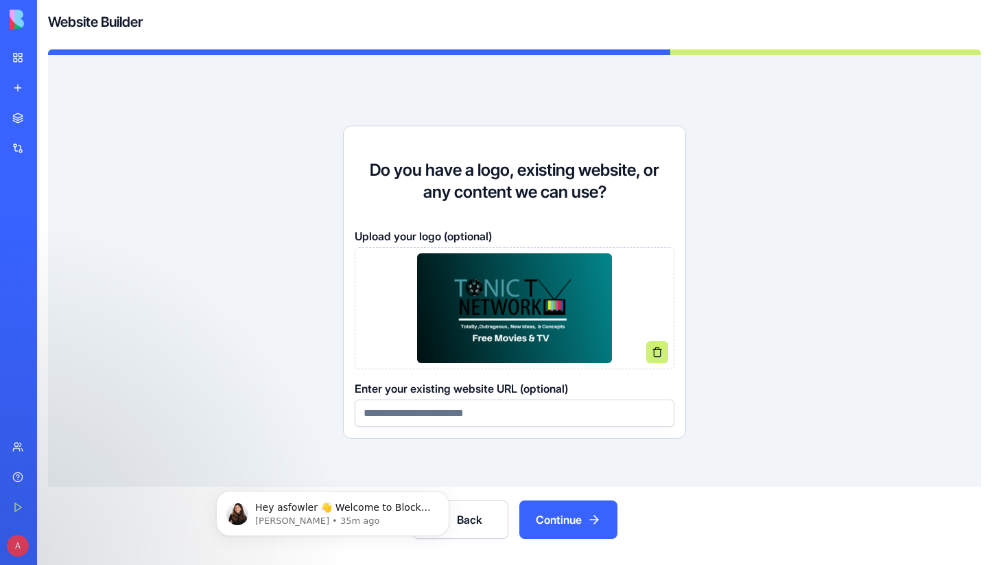
click at [510, 420] on input at bounding box center [515, 412] width 320 height 27
type input "**********"
click at [593, 516] on button "Continue" at bounding box center [568, 519] width 98 height 38
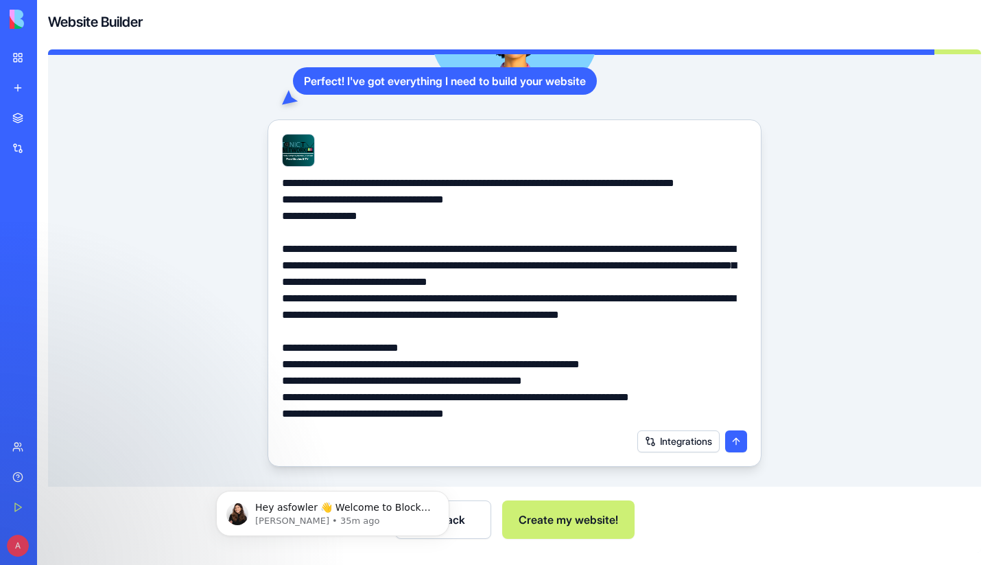
scroll to position [106, 0]
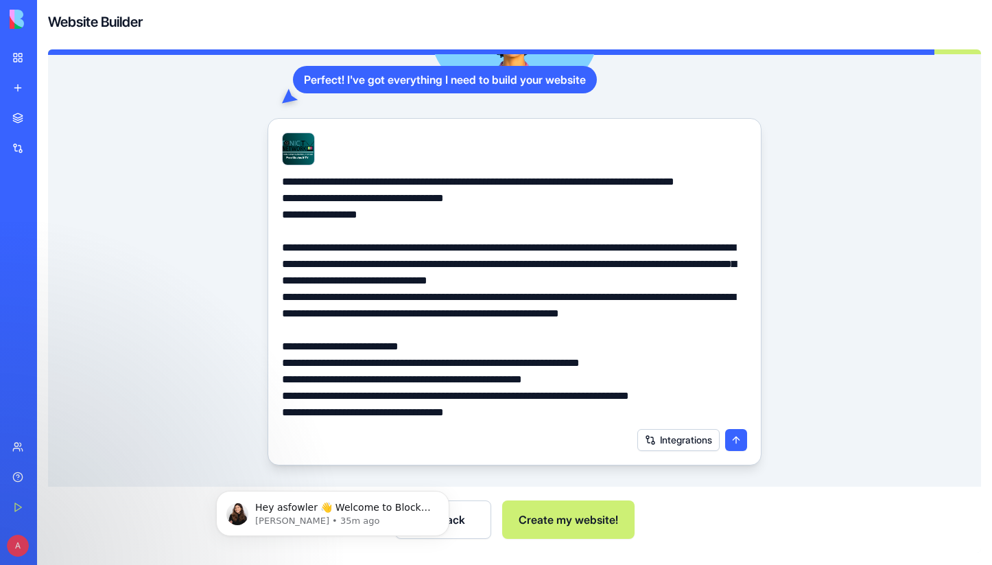
click at [586, 521] on button "Create my website!" at bounding box center [568, 519] width 132 height 38
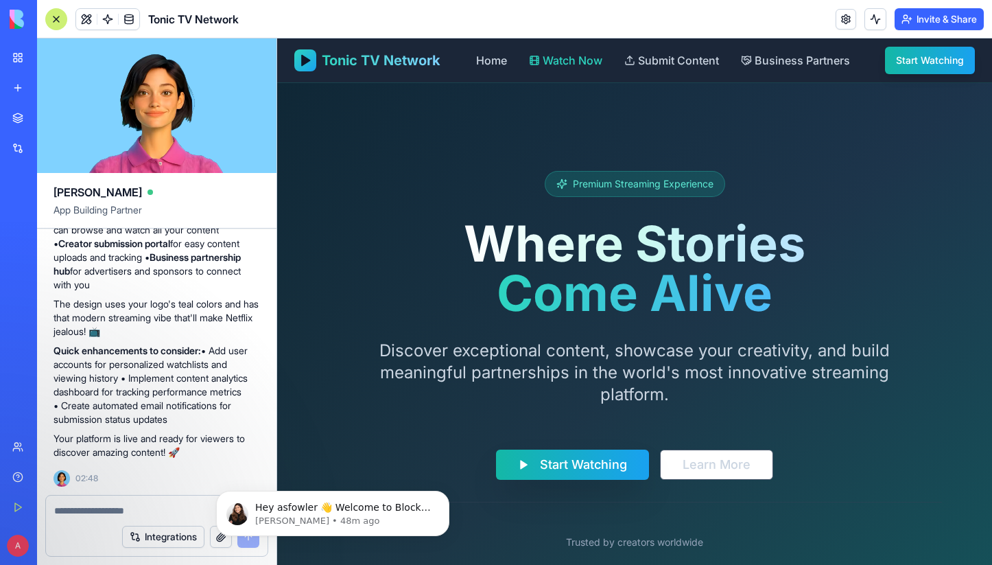
click at [547, 65] on span "Watch Now" at bounding box center [573, 60] width 60 height 16
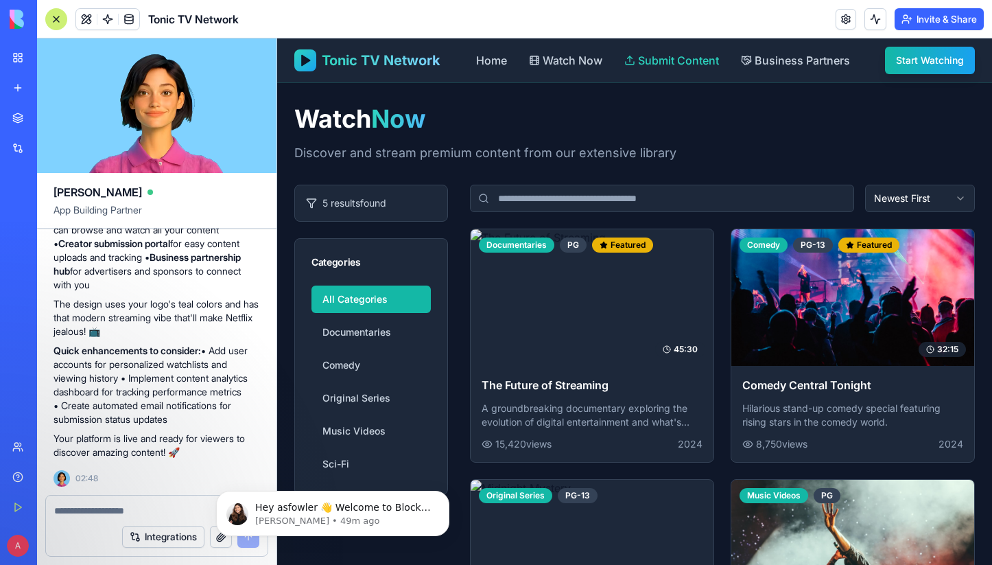
click at [656, 58] on span "Submit Content" at bounding box center [678, 60] width 81 height 16
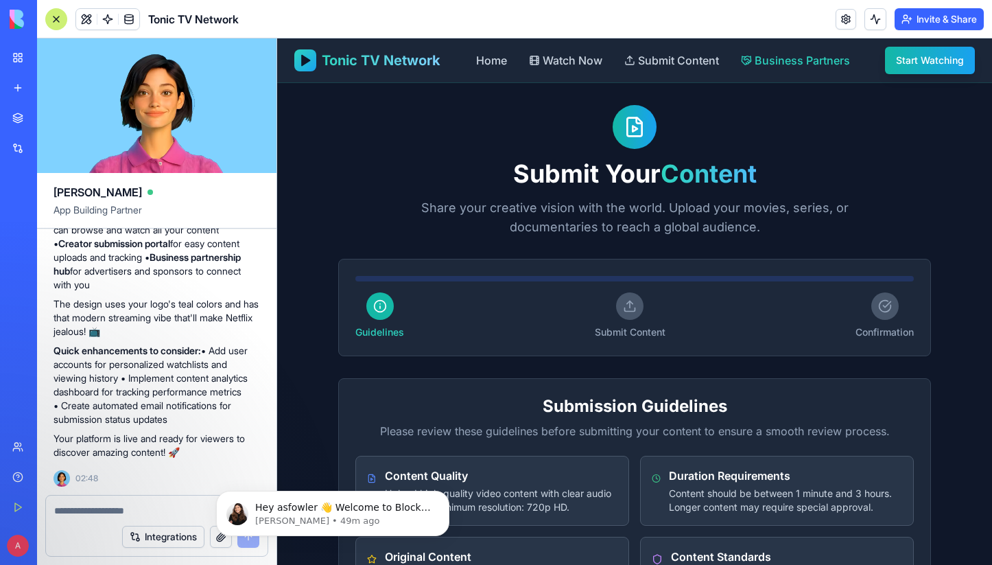
click at [758, 60] on span "Business Partners" at bounding box center [802, 60] width 95 height 16
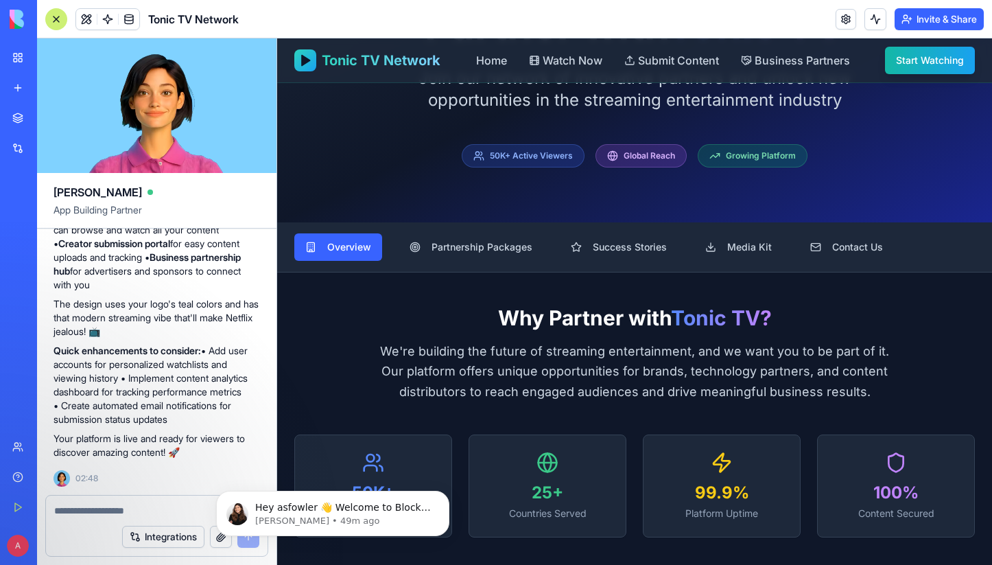
scroll to position [213, 0]
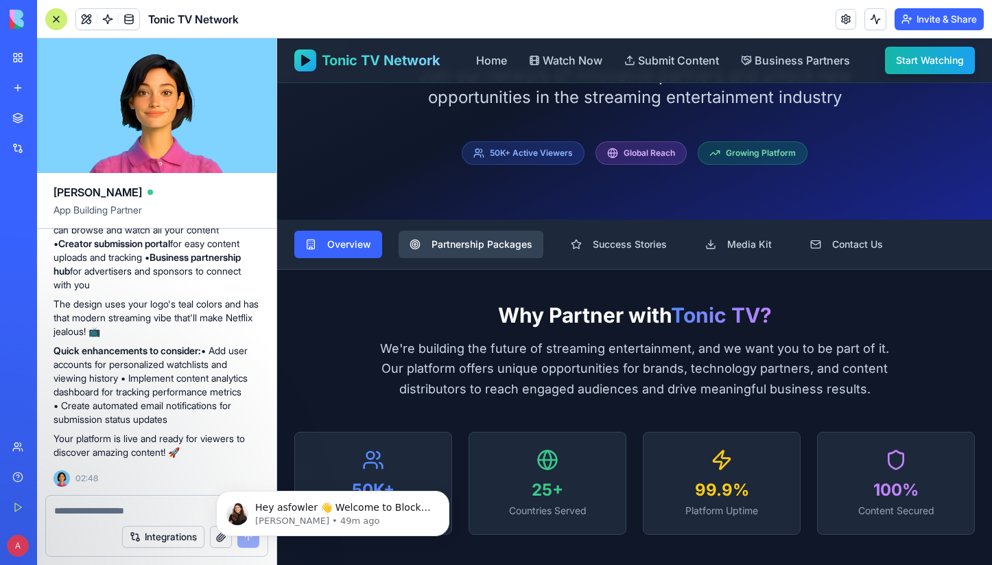
click at [482, 248] on span "Partnership Packages" at bounding box center [481, 244] width 101 height 14
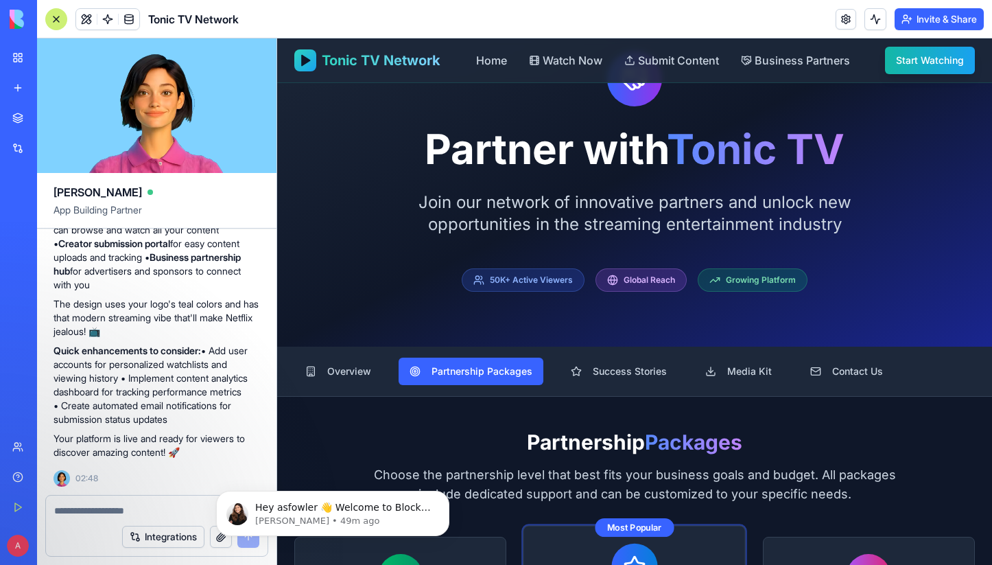
scroll to position [92, 0]
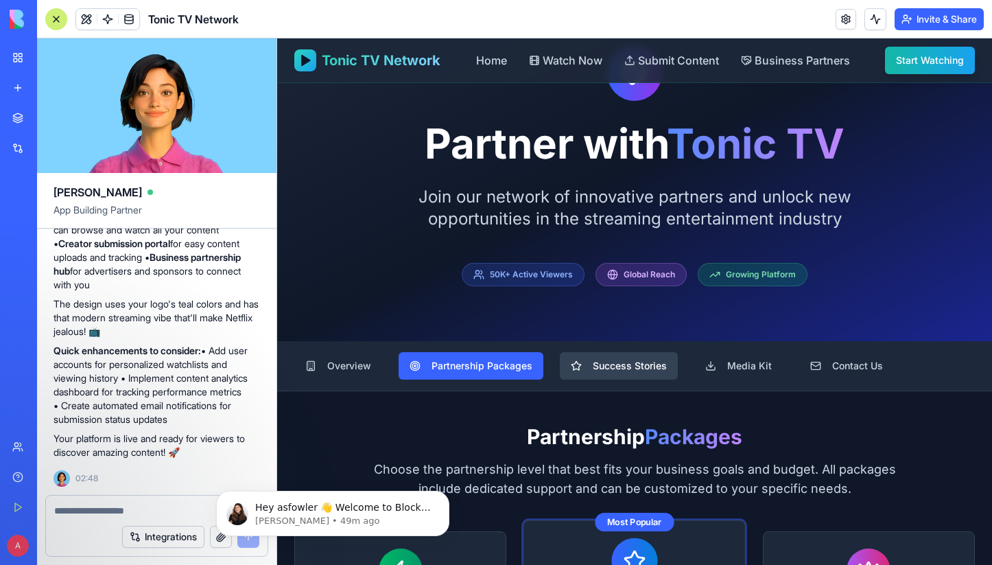
click at [622, 371] on span "Success Stories" at bounding box center [630, 366] width 74 height 14
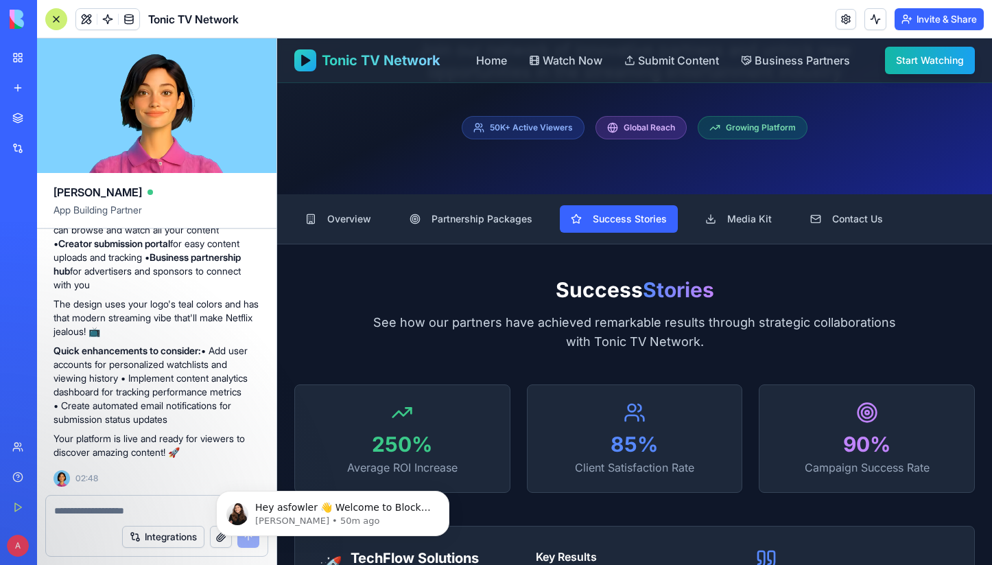
scroll to position [201, 0]
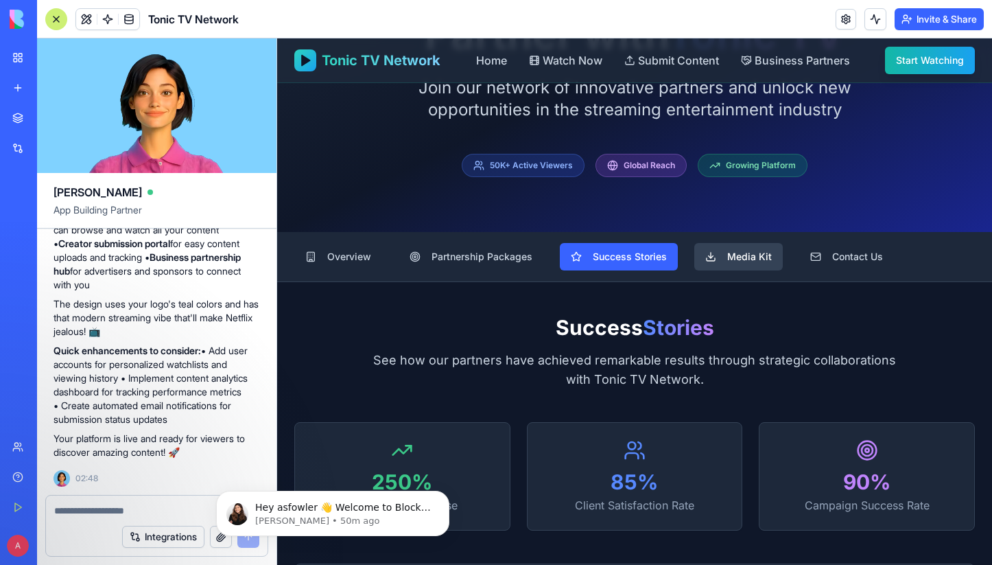
click at [738, 263] on span "Media Kit" at bounding box center [749, 257] width 45 height 14
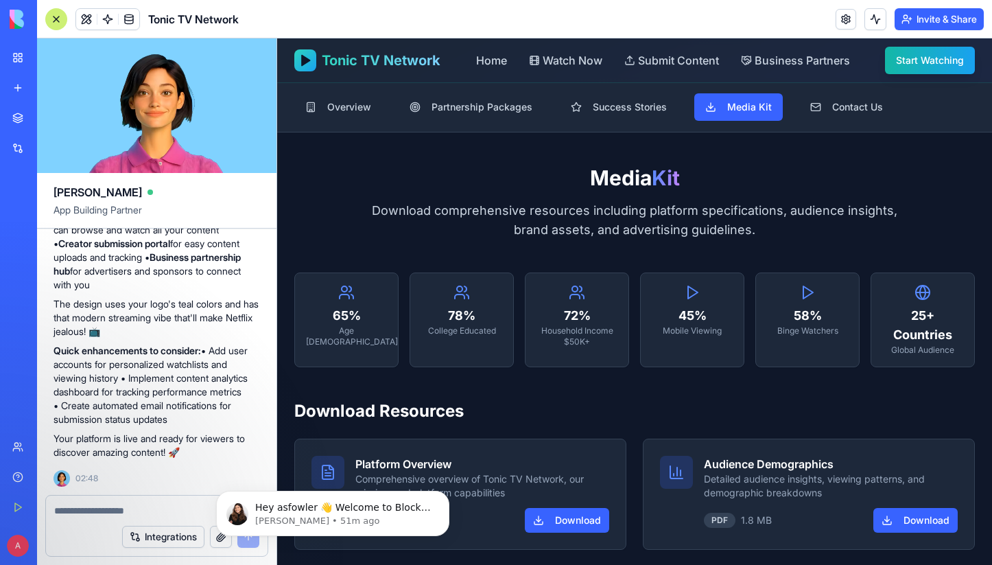
scroll to position [0, 0]
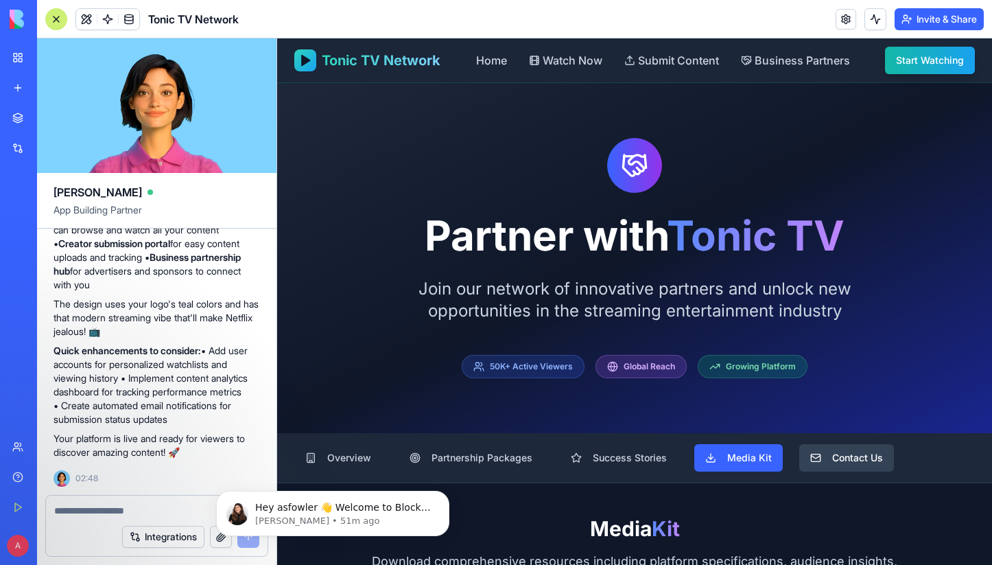
click at [843, 456] on span "Contact Us" at bounding box center [857, 458] width 51 height 14
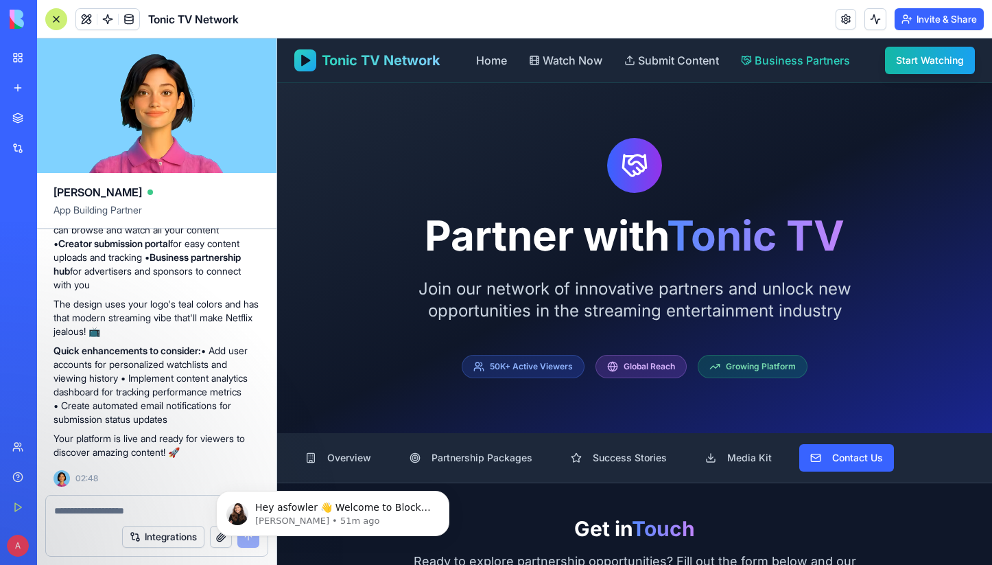
click at [782, 58] on span "Business Partners" at bounding box center [802, 60] width 95 height 16
click at [776, 64] on span "Business Partners" at bounding box center [802, 60] width 95 height 16
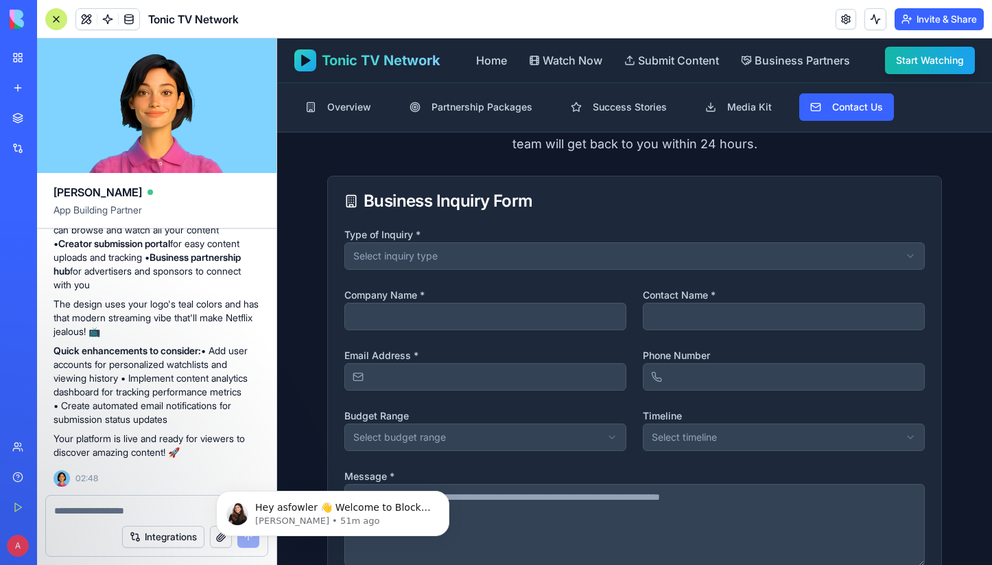
scroll to position [436, 0]
click at [699, 255] on html "**********" at bounding box center [634, 455] width 715 height 1707
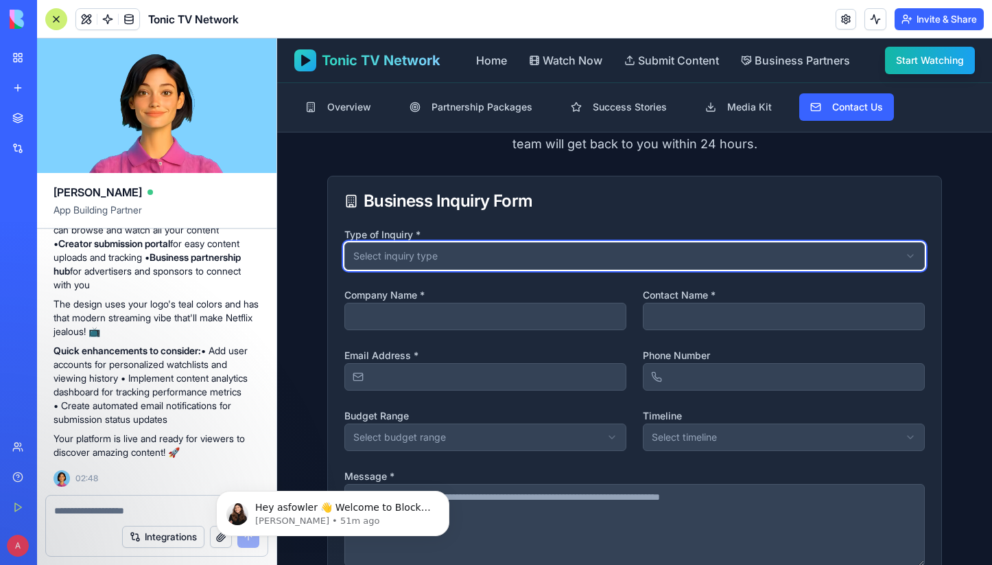
click at [508, 178] on html "**********" at bounding box center [634, 455] width 715 height 1707
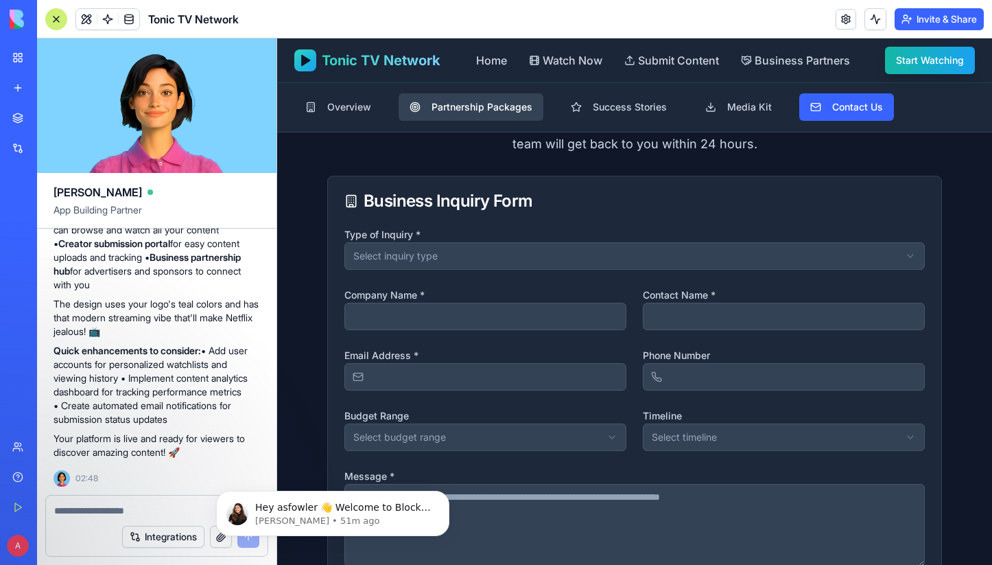
click at [441, 112] on span "Partnership Packages" at bounding box center [481, 107] width 101 height 14
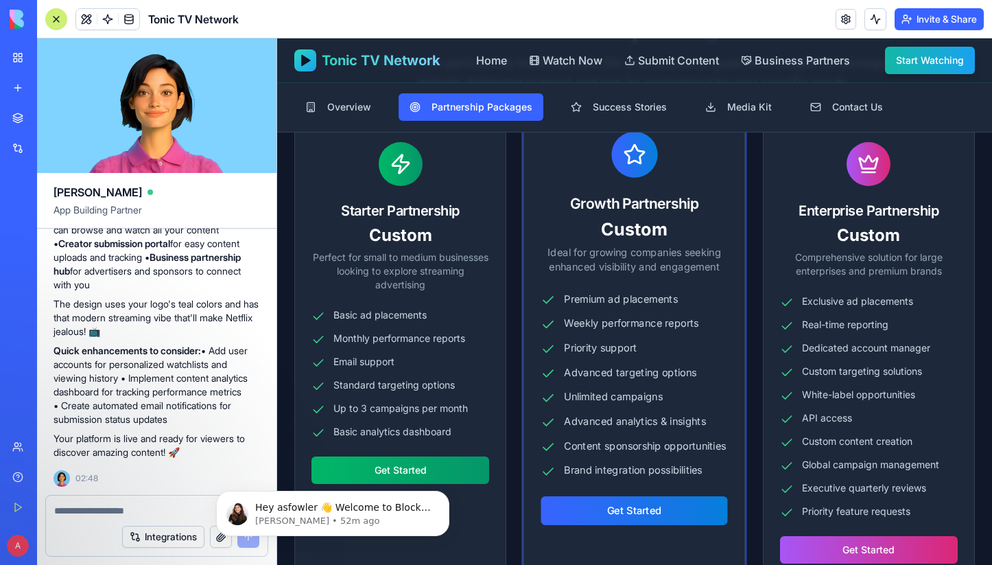
scroll to position [237, 0]
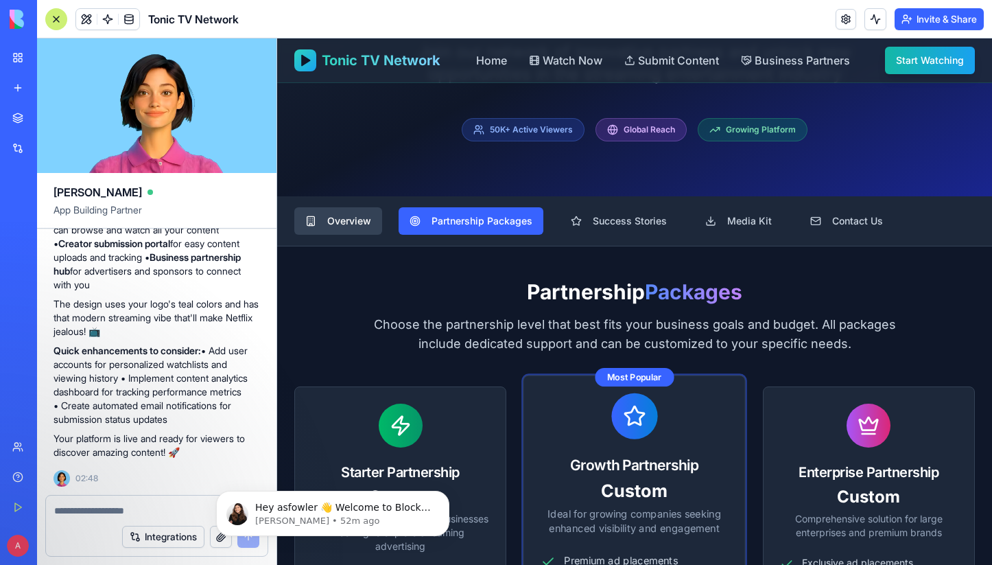
click at [358, 216] on span "Overview" at bounding box center [349, 221] width 44 height 14
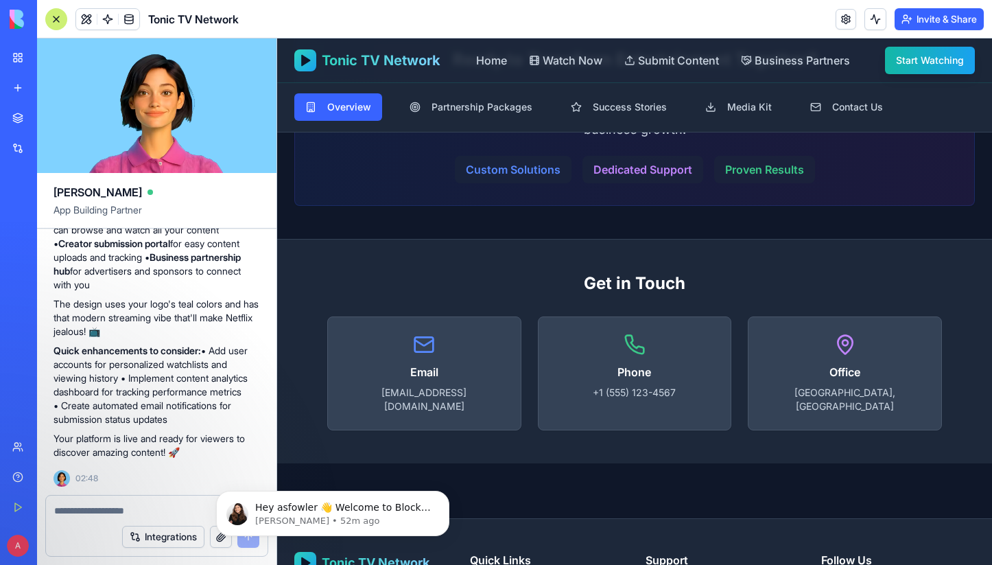
scroll to position [1453, 0]
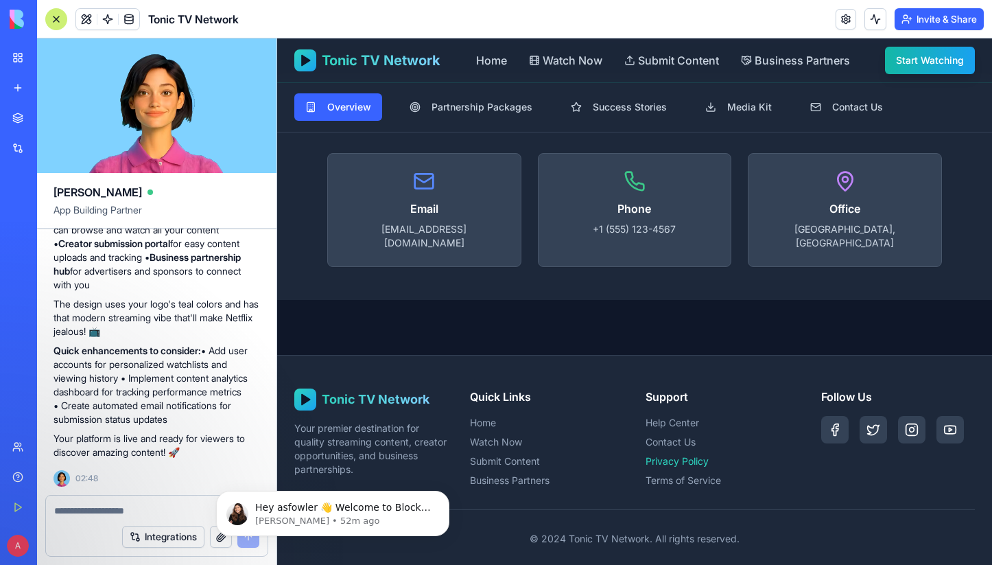
click at [668, 454] on link "Privacy Policy" at bounding box center [722, 461] width 154 height 14
click at [684, 454] on link "Privacy Policy" at bounding box center [722, 461] width 154 height 14
click at [674, 435] on link "Contact Us" at bounding box center [722, 442] width 154 height 14
click at [678, 473] on link "Terms of Service" at bounding box center [722, 480] width 154 height 14
click at [525, 454] on link "Submit Content" at bounding box center [547, 461] width 154 height 14
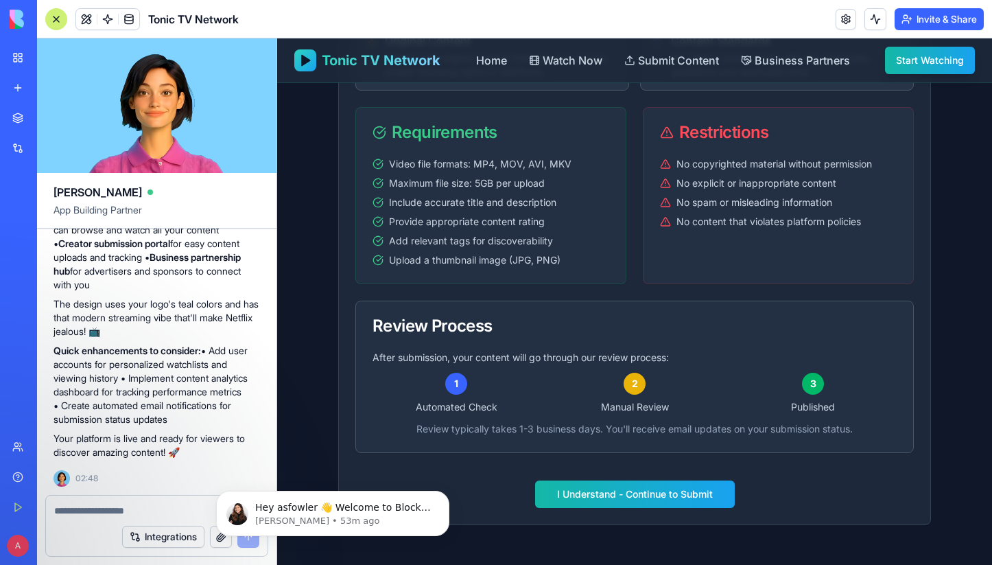
scroll to position [776, 0]
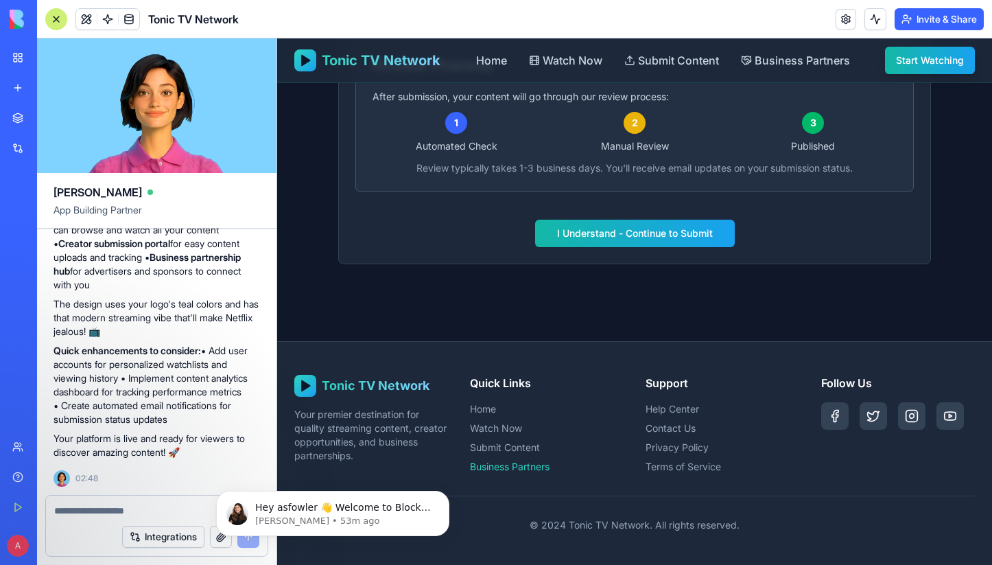
click at [508, 462] on link "Business Partners" at bounding box center [547, 467] width 154 height 14
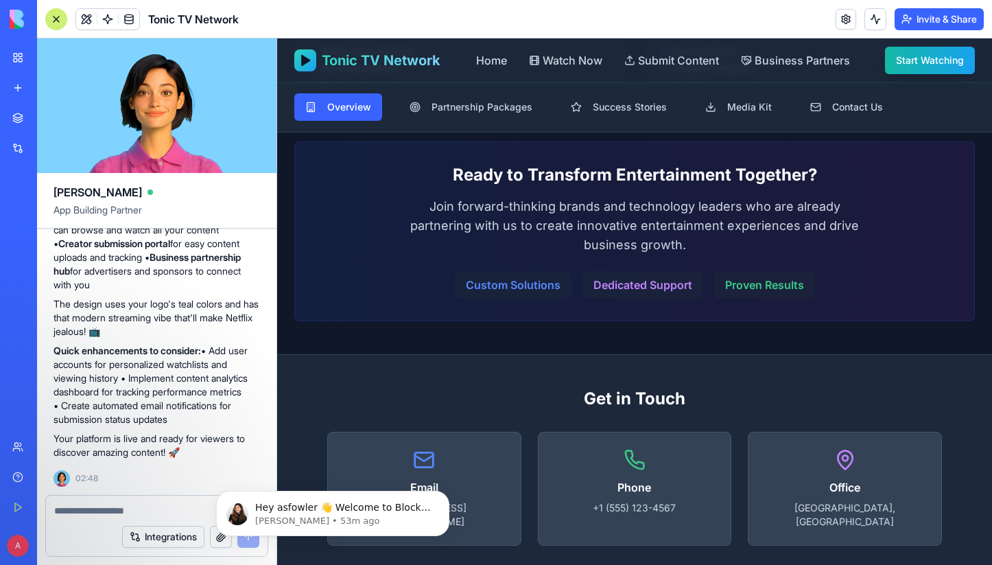
scroll to position [1453, 0]
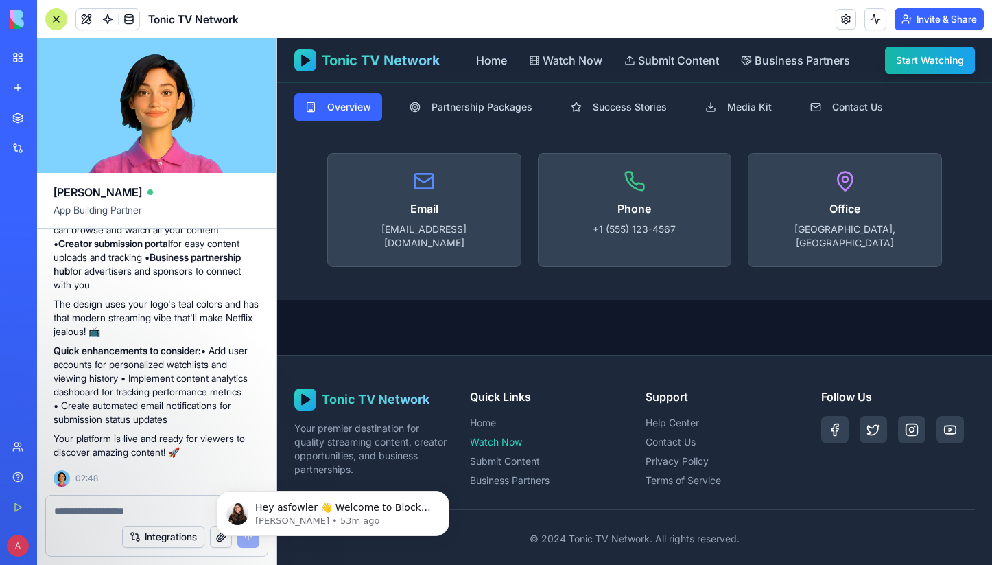
click at [505, 435] on link "Watch Now" at bounding box center [547, 442] width 154 height 14
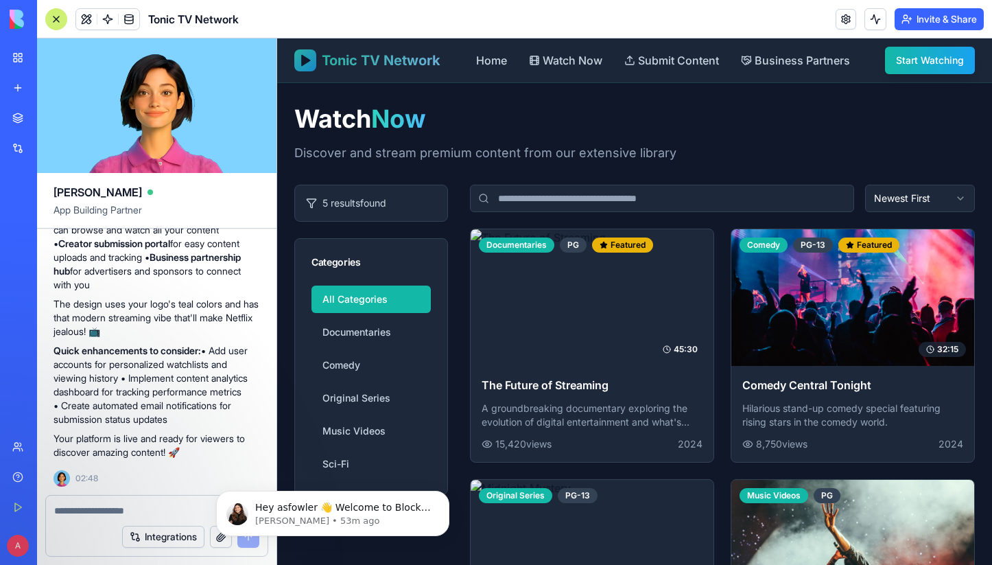
click at [376, 64] on span "Tonic TV Network" at bounding box center [381, 60] width 119 height 19
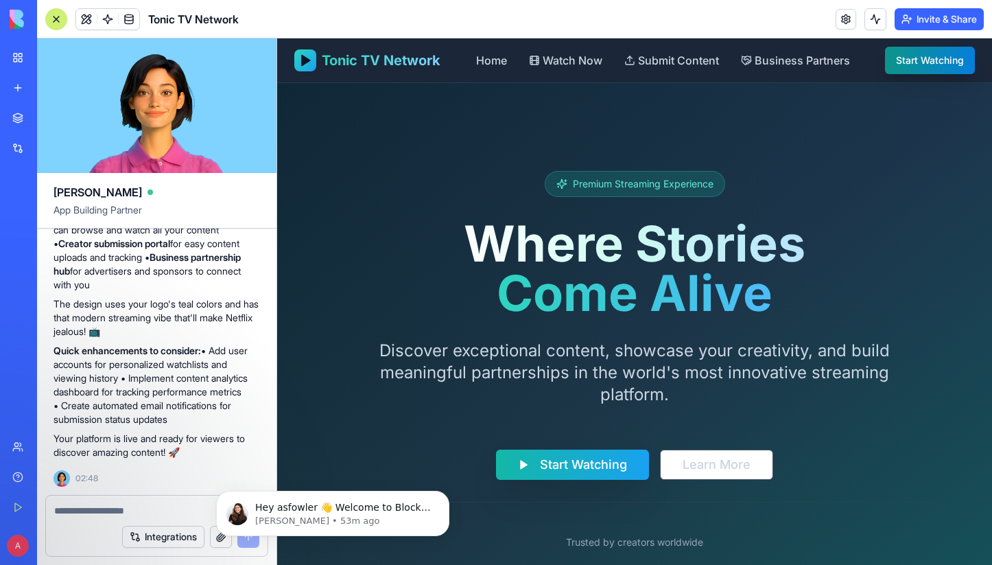
click at [916, 59] on link "Start Watching" at bounding box center [930, 60] width 90 height 27
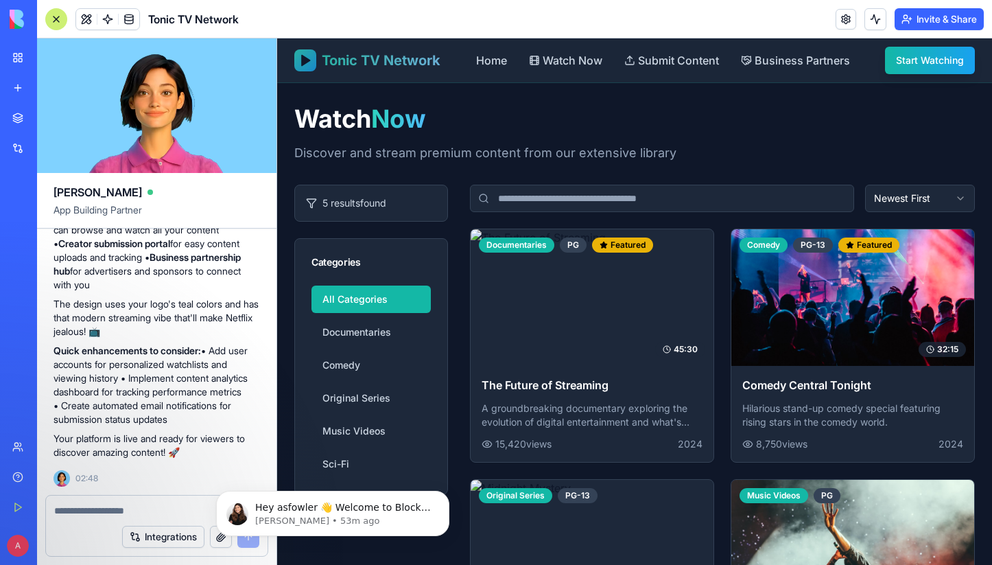
click at [342, 56] on span "Tonic TV Network" at bounding box center [381, 60] width 119 height 19
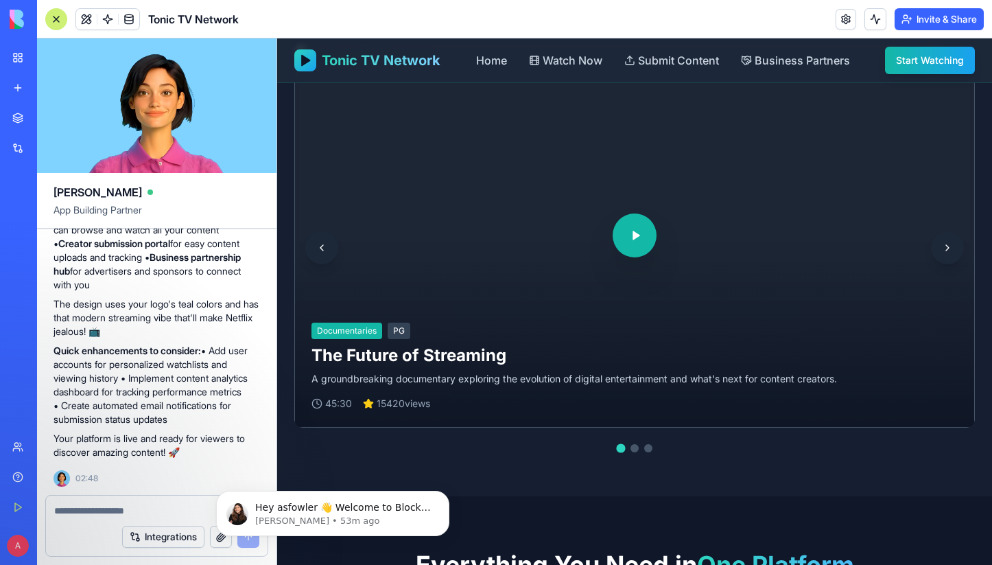
scroll to position [811, 0]
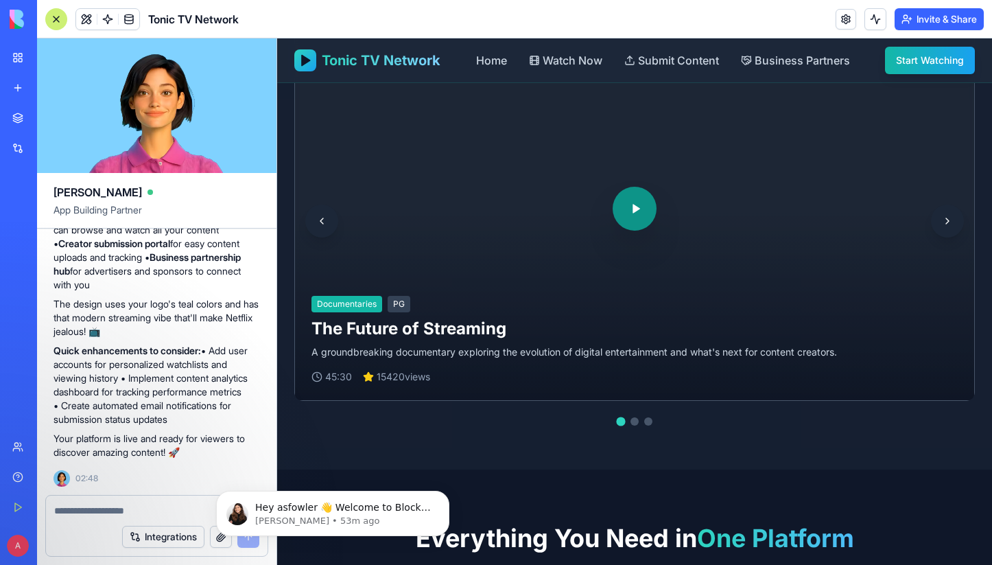
click at [637, 210] on link at bounding box center [635, 209] width 44 height 44
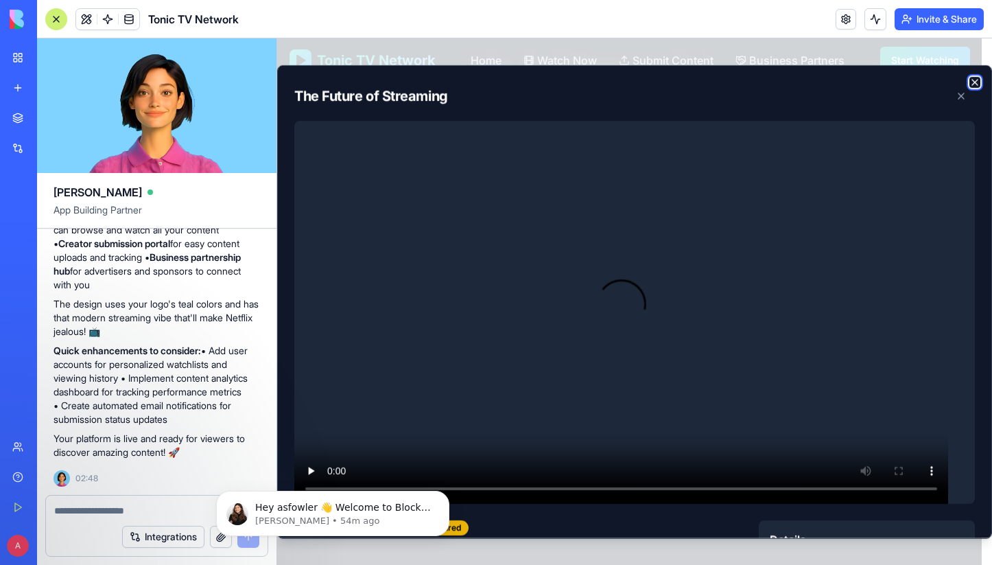
click at [969, 82] on icon "button" at bounding box center [974, 81] width 11 height 11
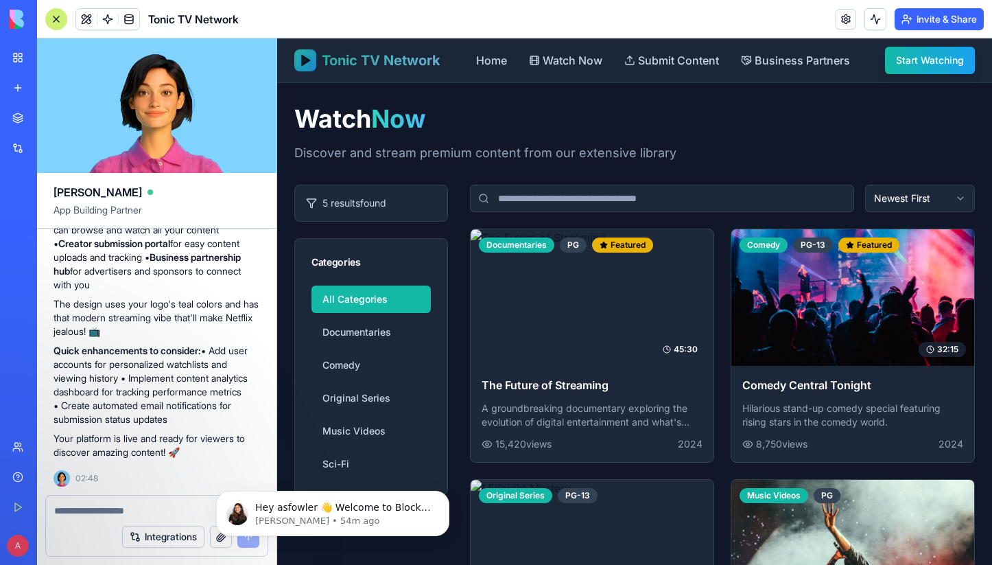
click at [413, 62] on span "Tonic TV Network" at bounding box center [381, 60] width 119 height 19
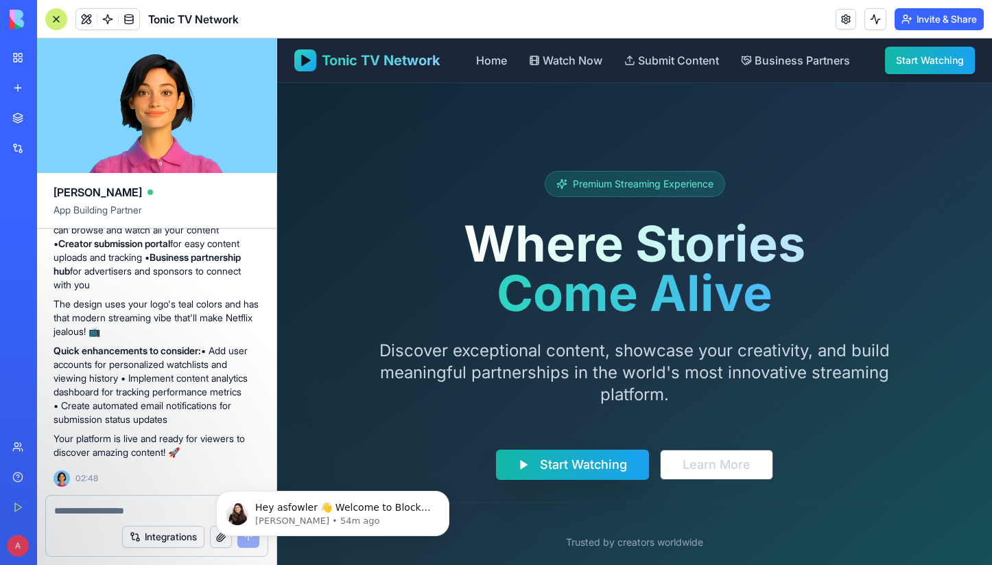
click at [84, 510] on textarea at bounding box center [156, 510] width 205 height 14
click at [88, 514] on textarea at bounding box center [156, 510] width 205 height 14
click at [321, 460] on div "Hey asfowler 👋 Welcome to Blocks 🙌 I'm here if you have any questions! Shelly •…" at bounding box center [332, 449] width 252 height 171
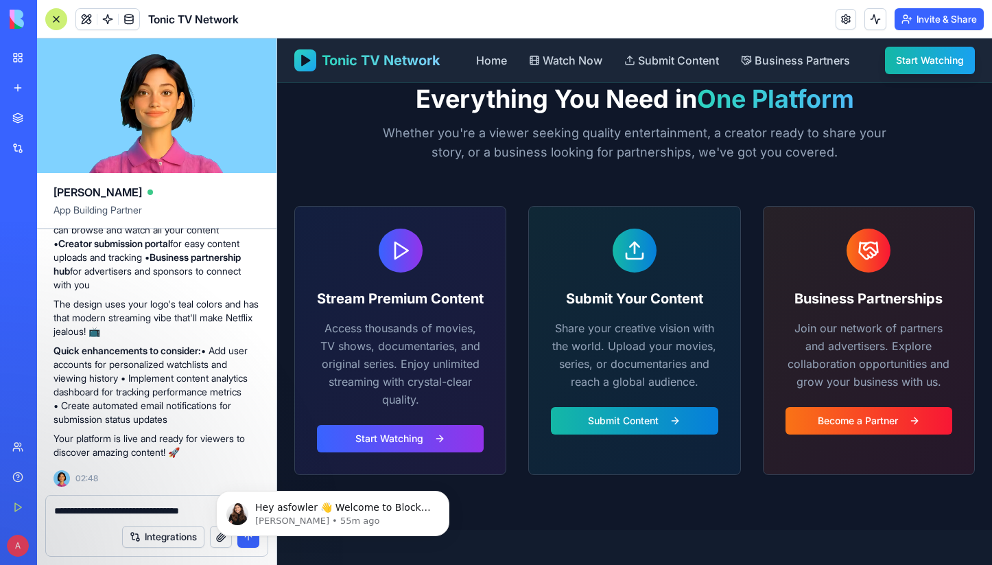
scroll to position [1292, 0]
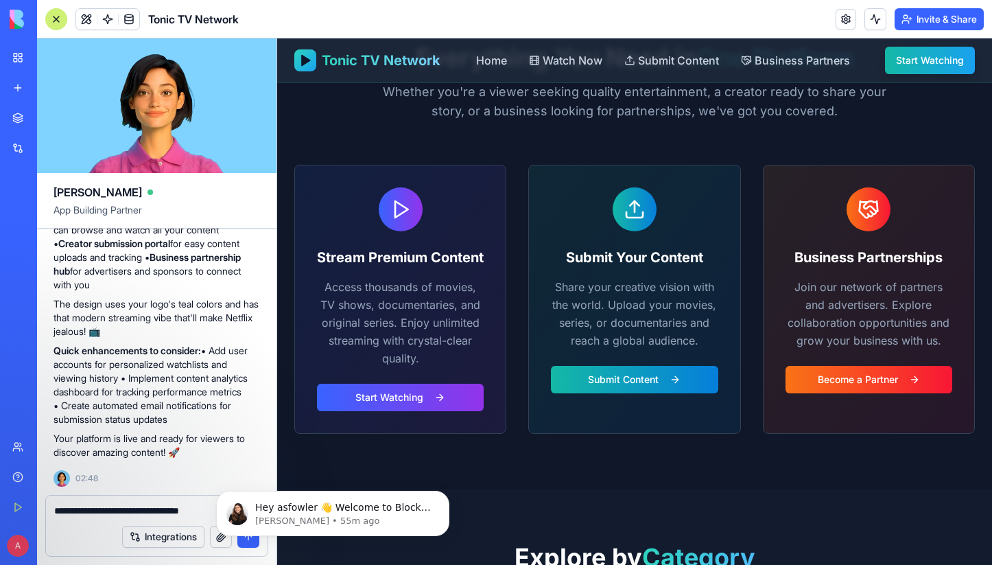
click at [165, 505] on textarea "**********" at bounding box center [156, 510] width 205 height 14
click at [447, 491] on icon "Dismiss notification" at bounding box center [446, 494] width 8 height 8
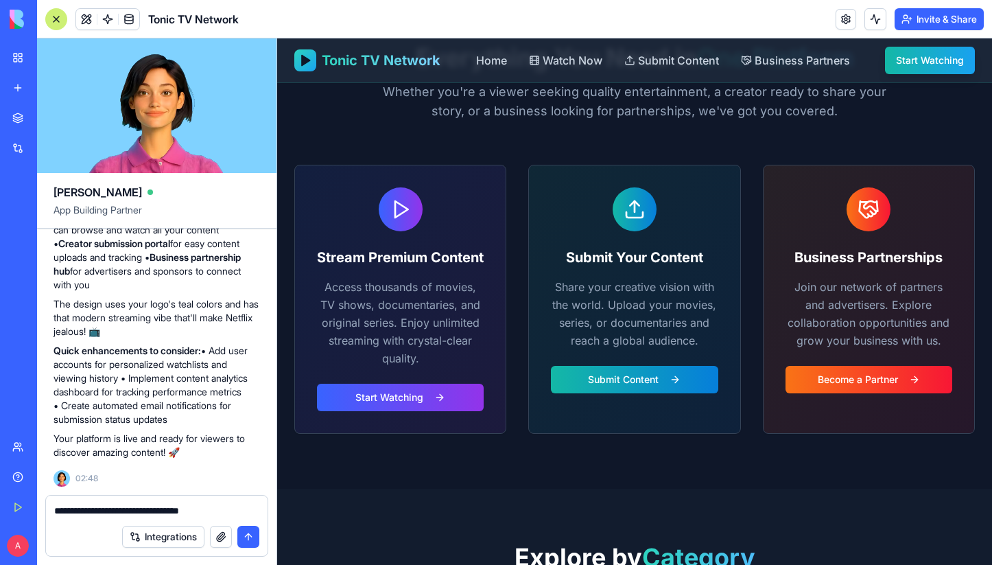
click at [230, 509] on textarea "**********" at bounding box center [156, 510] width 205 height 14
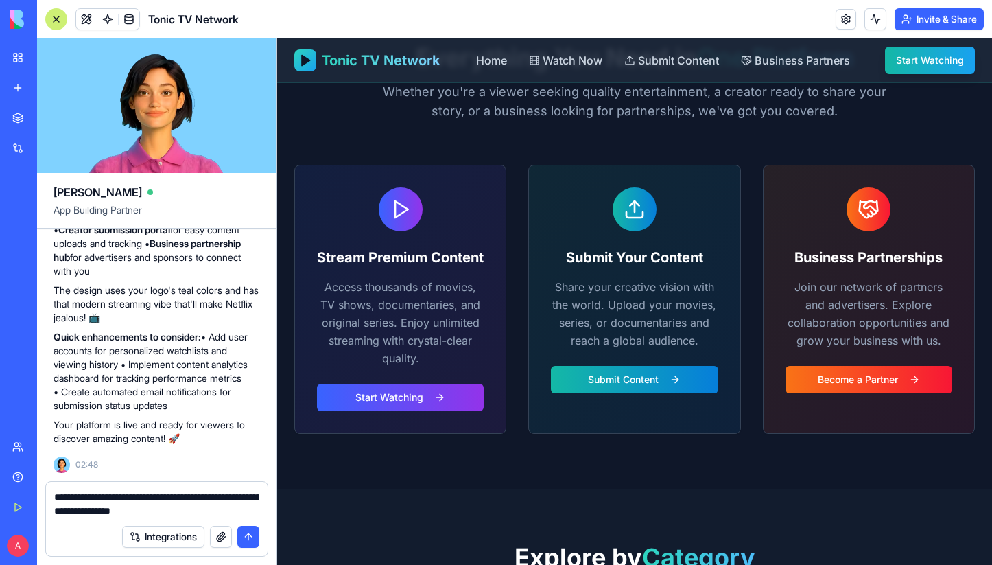
type textarea "**********"
click at [251, 535] on button "submit" at bounding box center [248, 536] width 22 height 22
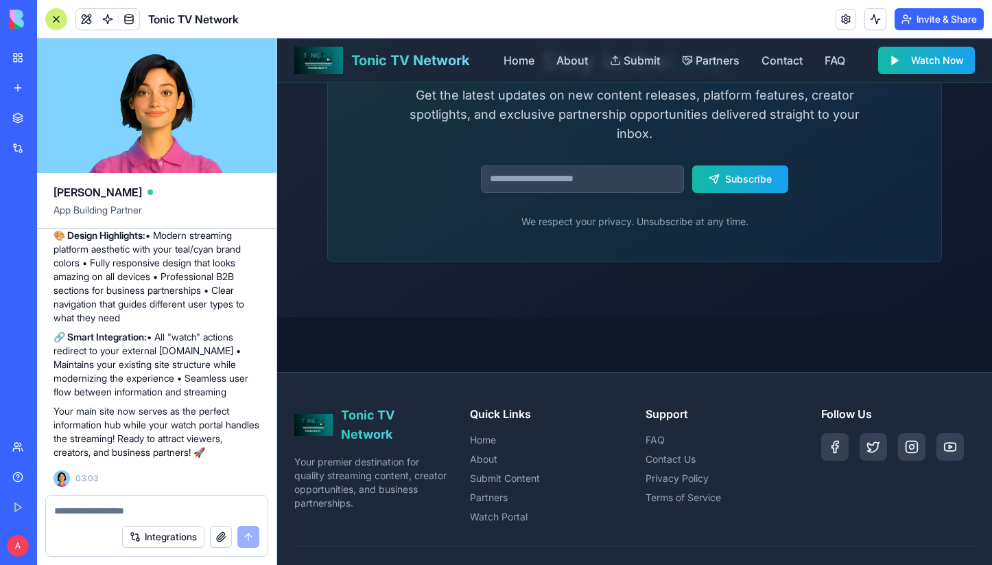
scroll to position [2792, 0]
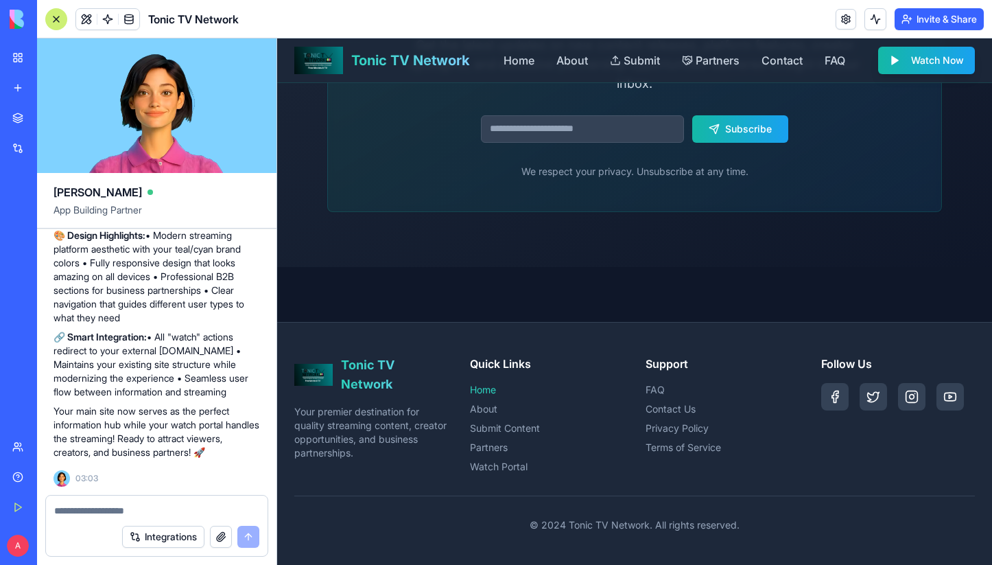
click at [492, 390] on link "Home" at bounding box center [547, 390] width 154 height 14
click at [486, 412] on link "About" at bounding box center [547, 409] width 154 height 14
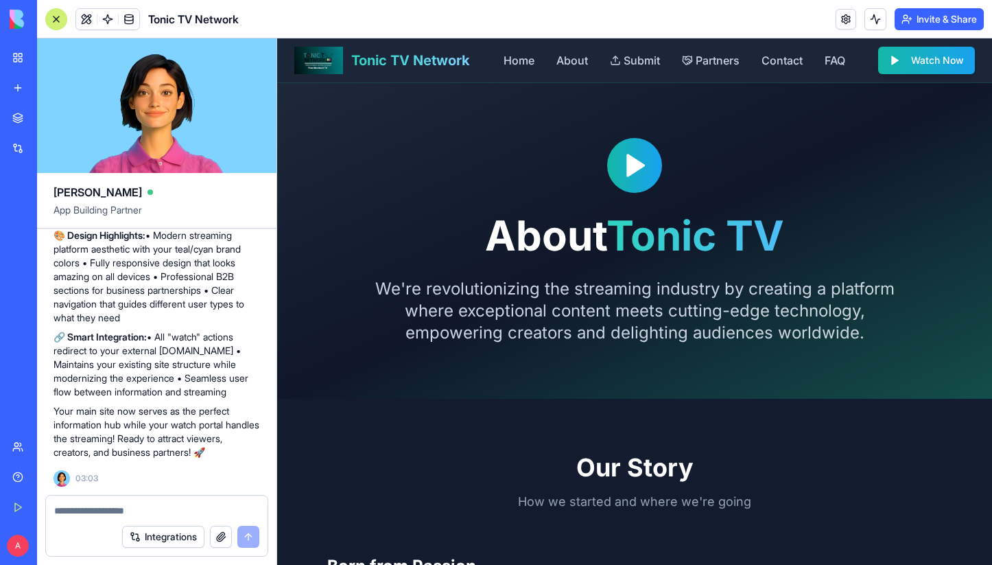
click at [631, 182] on div at bounding box center [634, 165] width 55 height 55
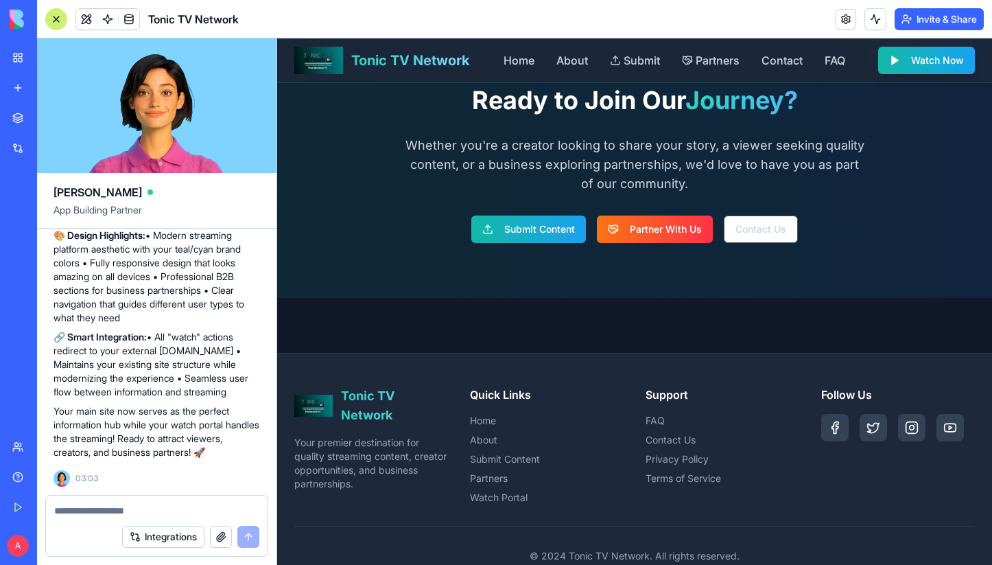
scroll to position [2545, 0]
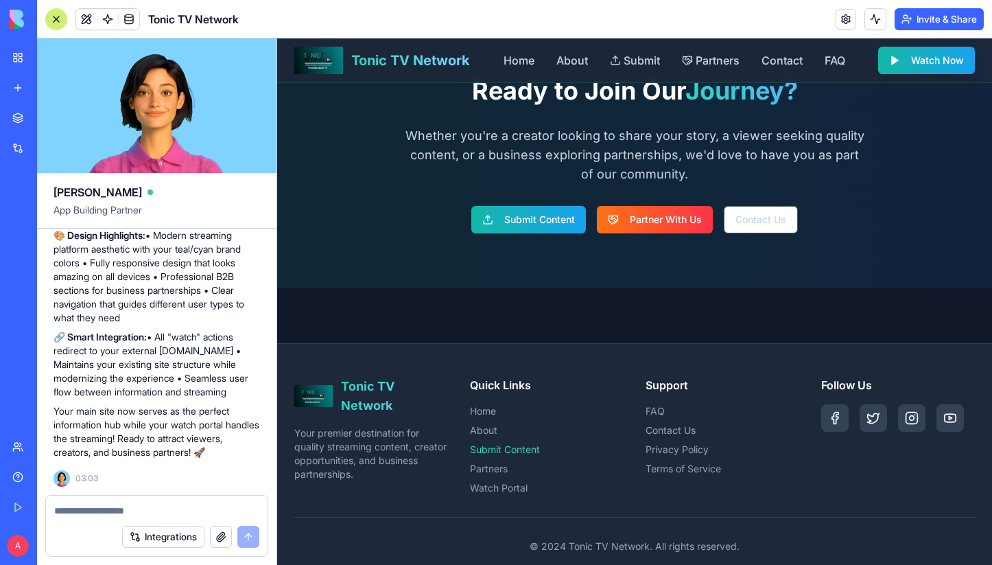
click at [495, 449] on link "Submit Content" at bounding box center [547, 449] width 154 height 14
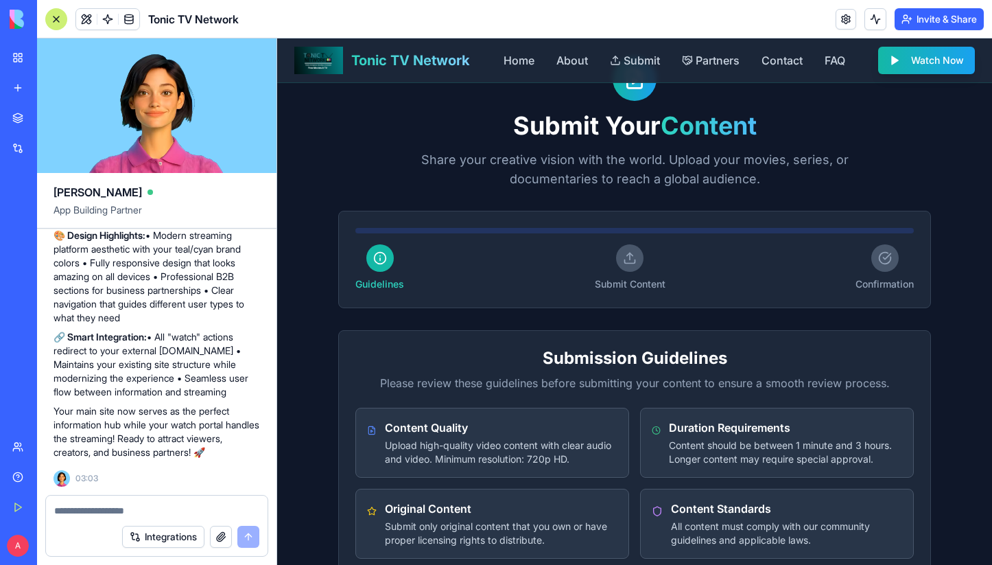
scroll to position [202, 0]
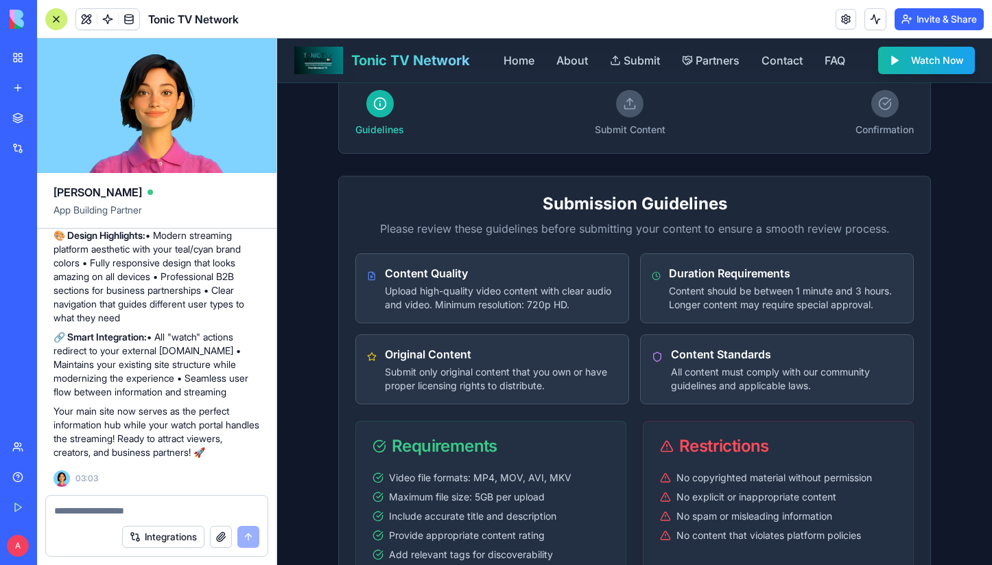
click at [535, 298] on p "Upload high-quality video content with clear audio and video. Minimum resolutio…" at bounding box center [501, 297] width 233 height 27
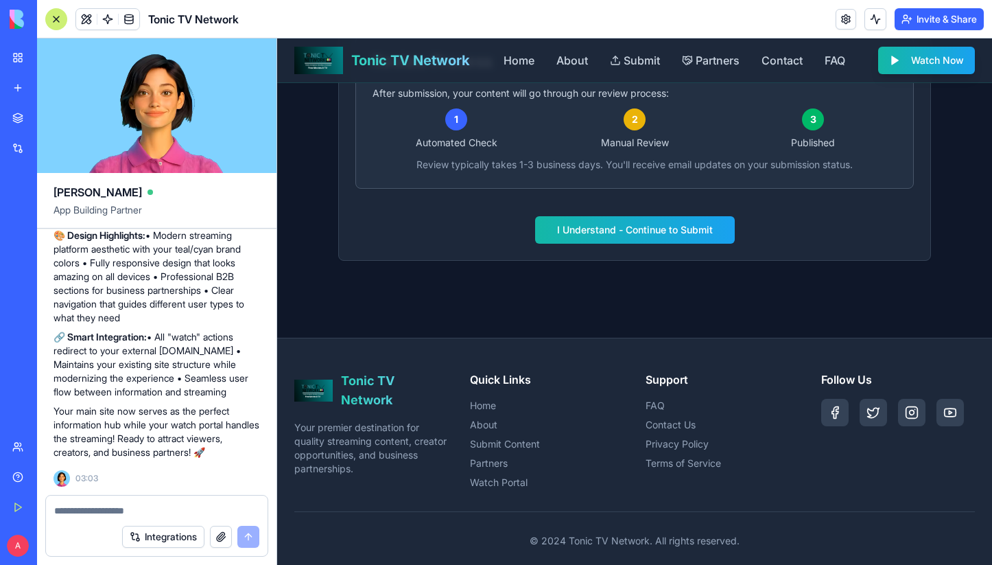
scroll to position [796, 0]
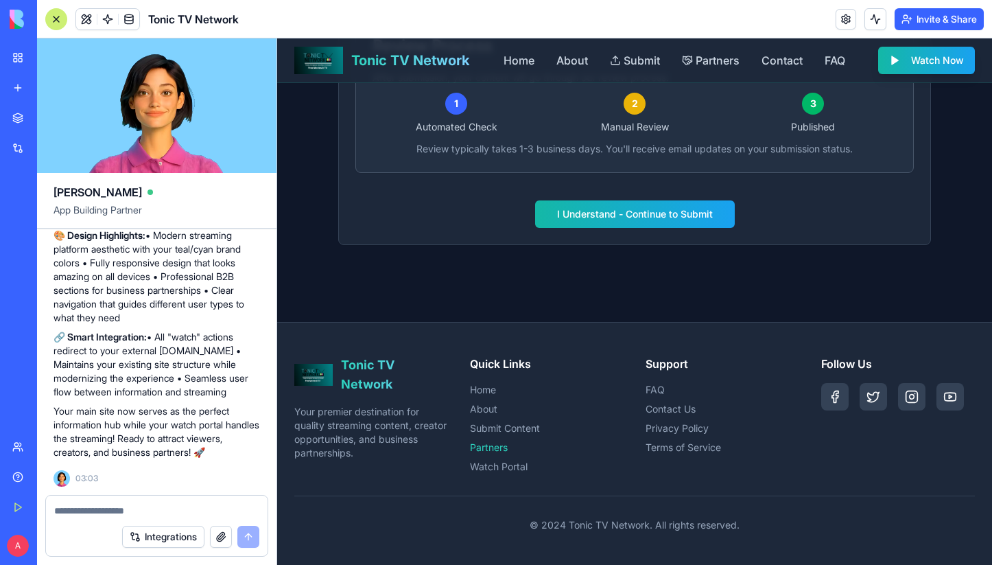
click at [494, 448] on link "Partners" at bounding box center [547, 447] width 154 height 14
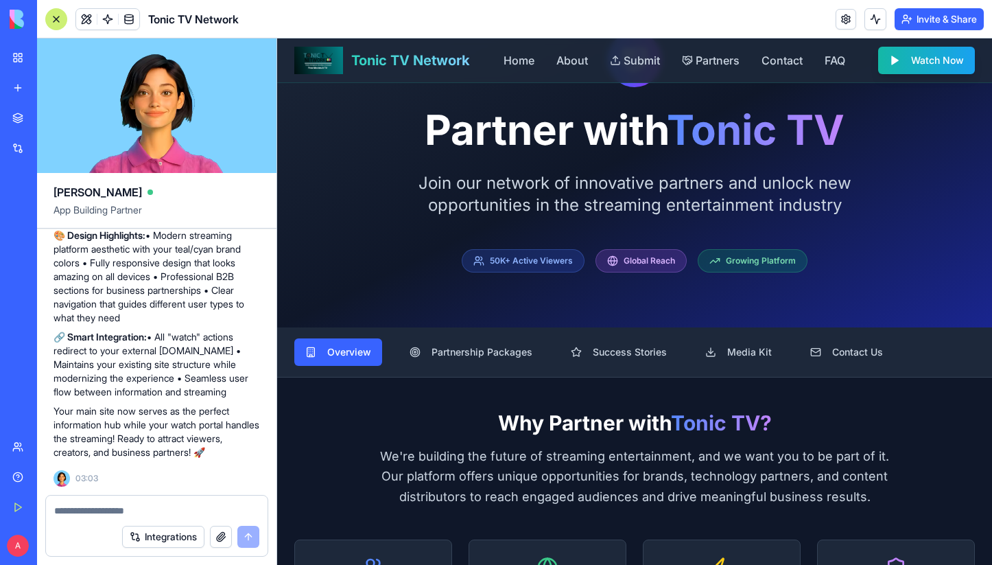
scroll to position [29, 0]
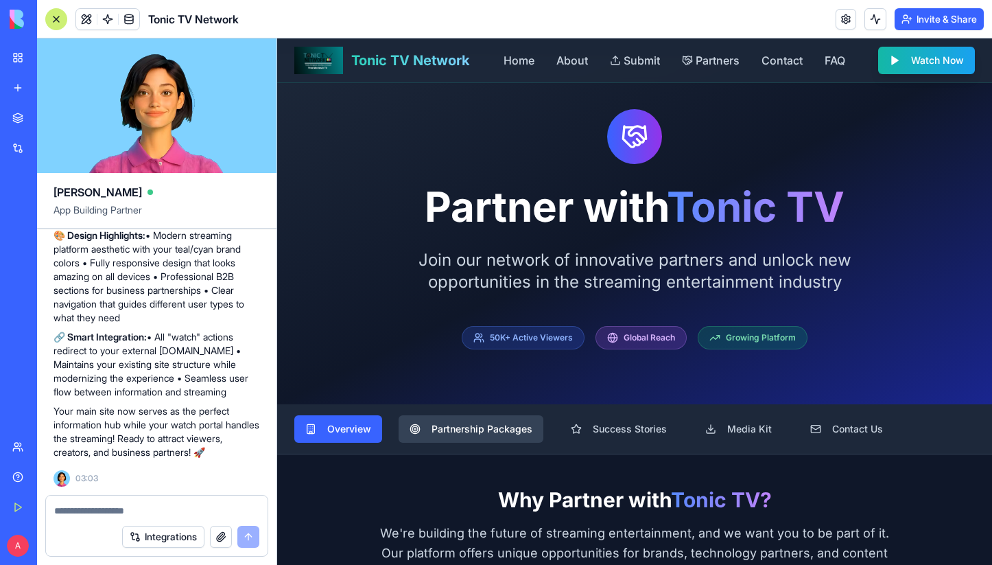
click at [481, 425] on span "Partnership Packages" at bounding box center [481, 429] width 101 height 14
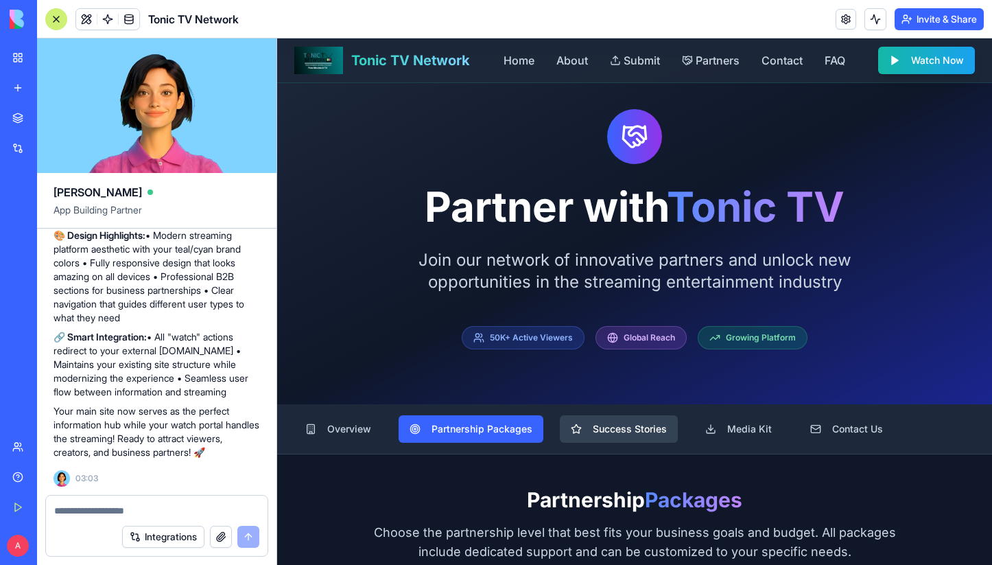
click at [599, 423] on span "Success Stories" at bounding box center [630, 429] width 74 height 14
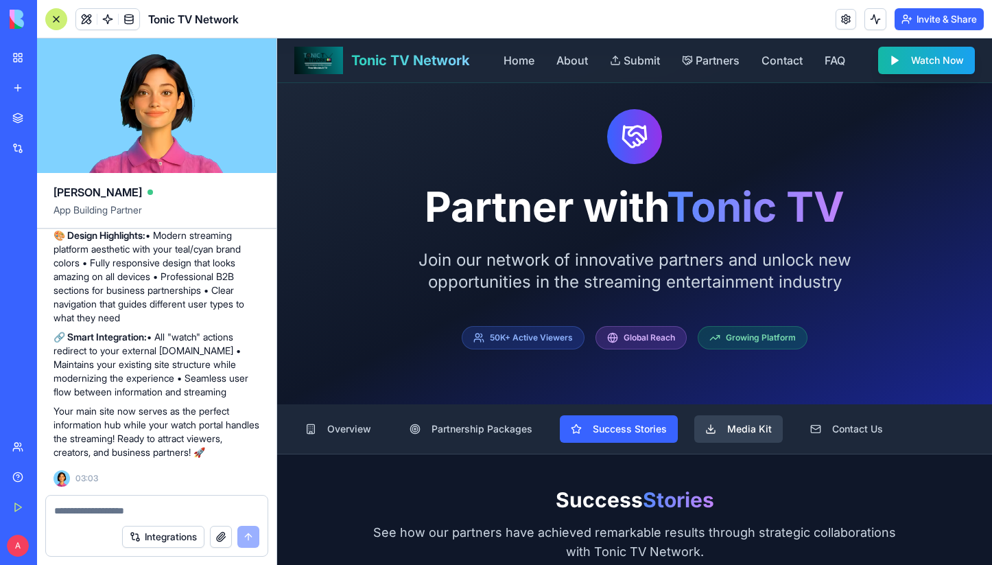
click at [727, 423] on span "Media Kit" at bounding box center [749, 429] width 45 height 14
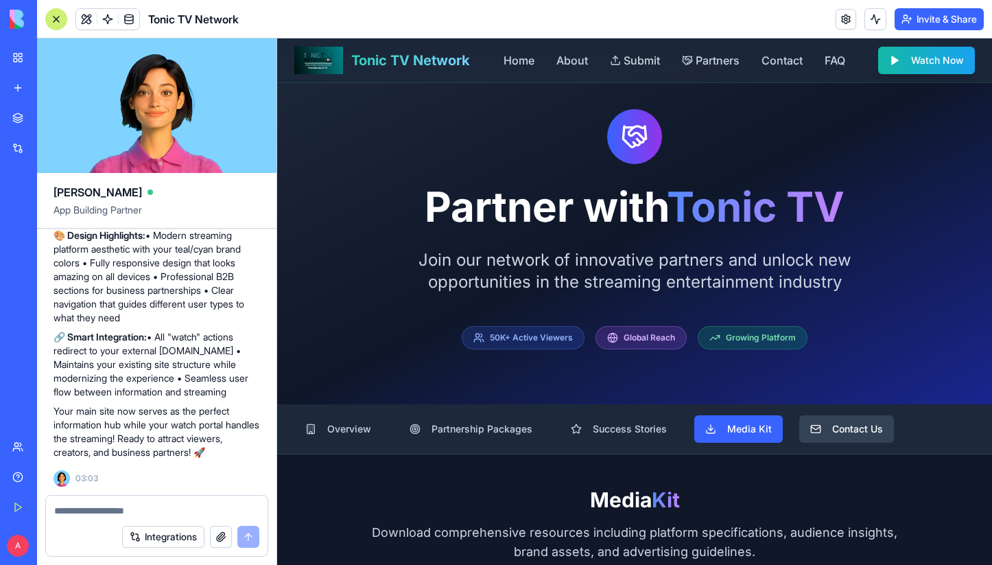
click at [810, 420] on button "Contact Us" at bounding box center [846, 428] width 95 height 27
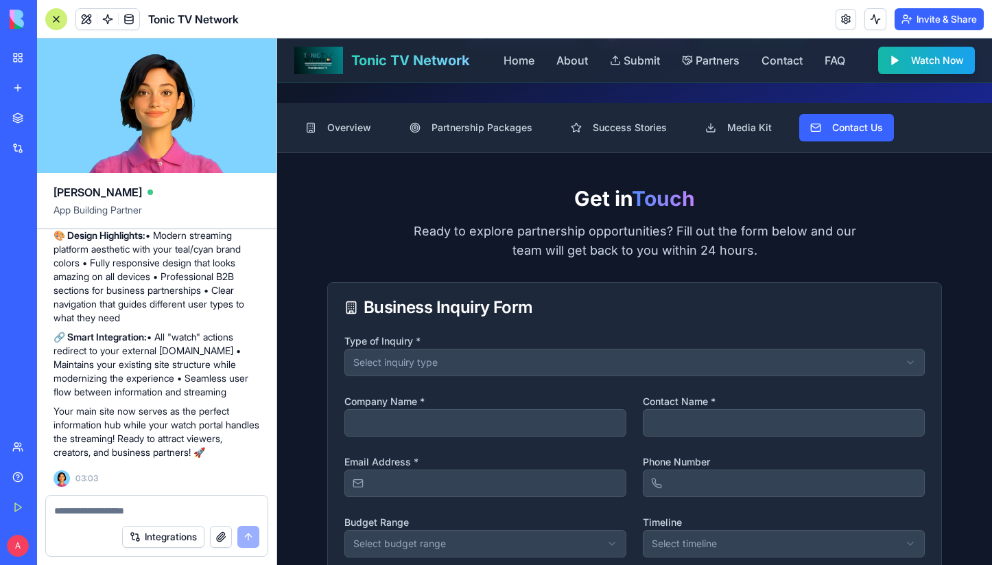
scroll to position [59, 0]
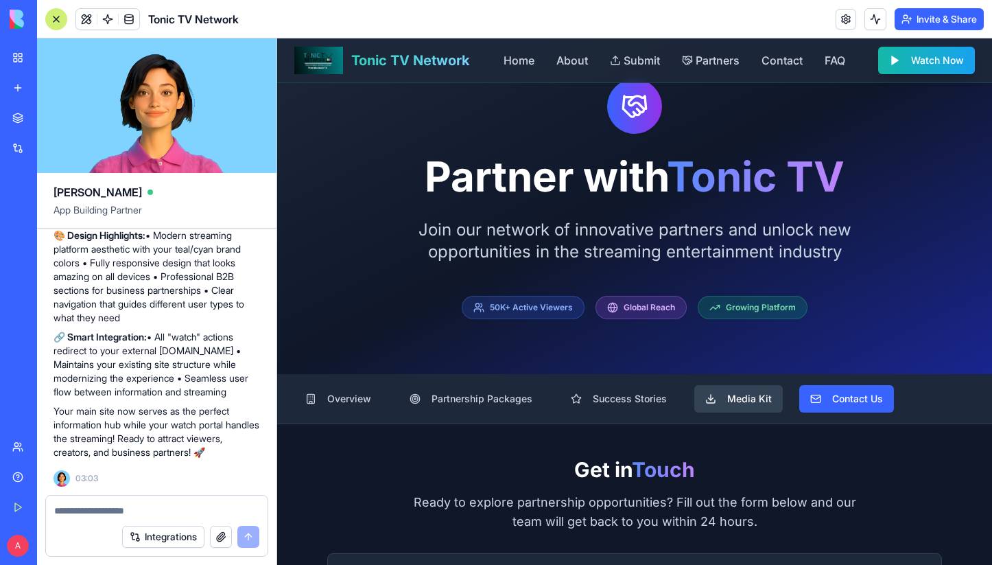
click at [730, 401] on span "Media Kit" at bounding box center [749, 399] width 45 height 14
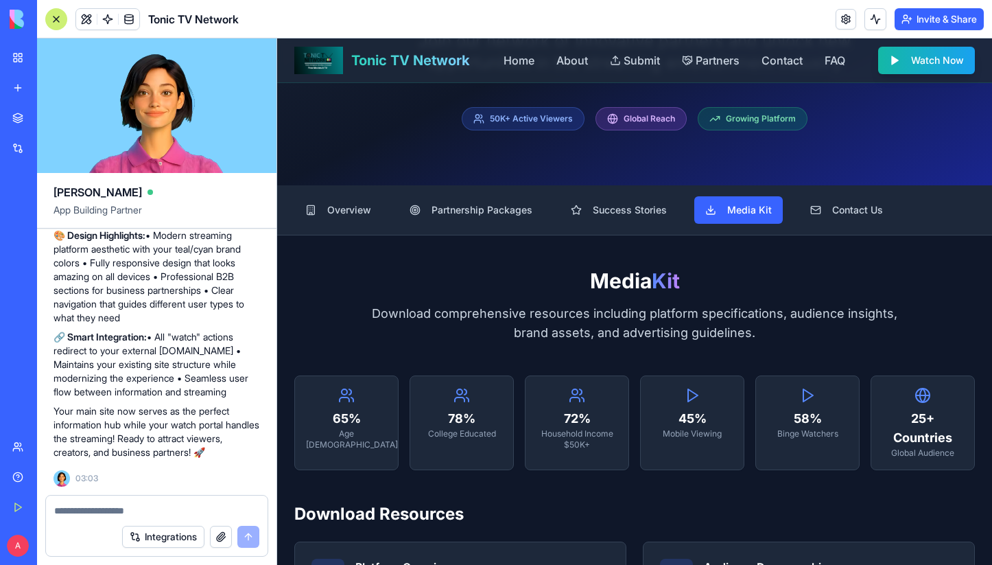
scroll to position [244, 0]
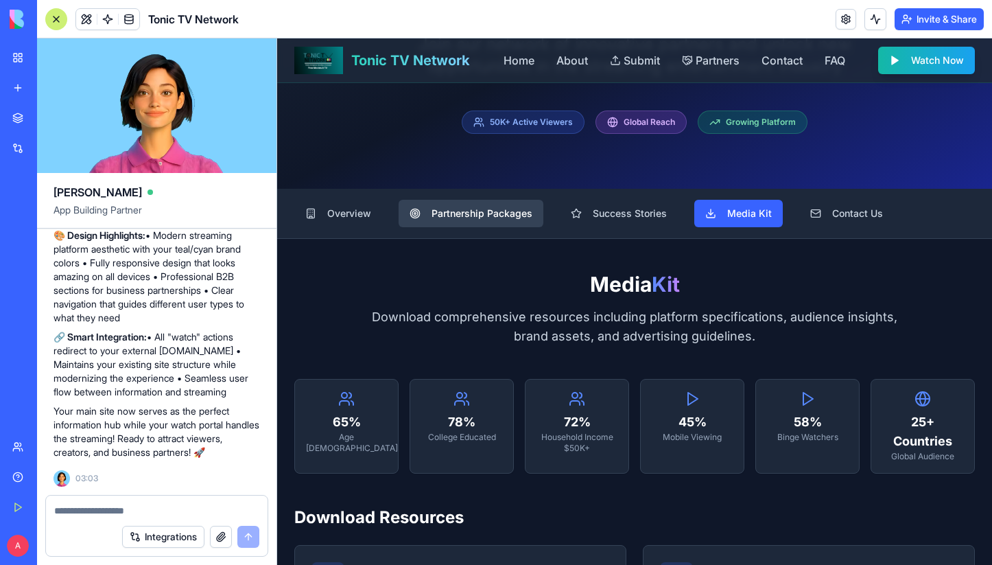
click at [493, 219] on span "Partnership Packages" at bounding box center [481, 213] width 101 height 14
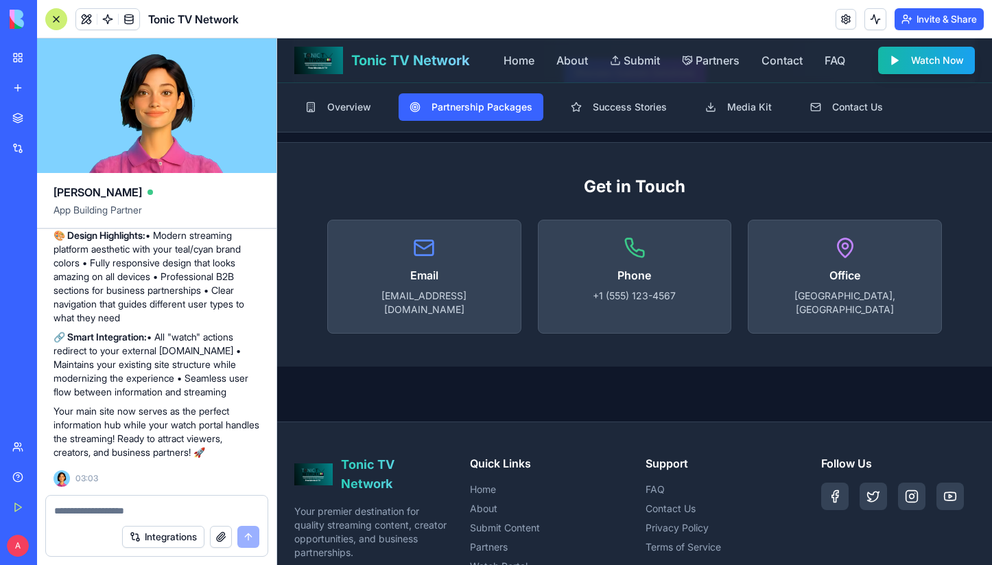
scroll to position [1523, 0]
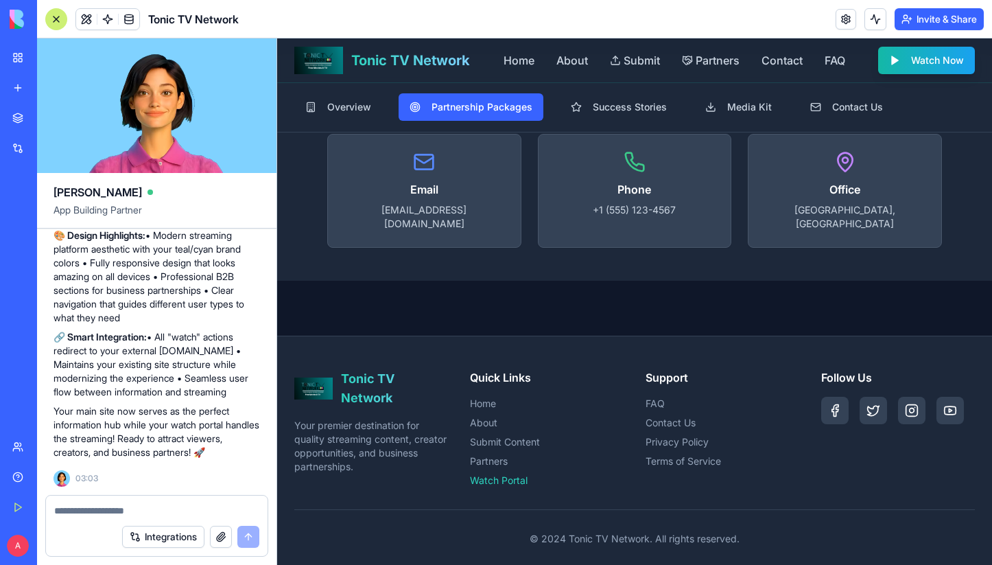
click at [508, 473] on link "Watch Portal" at bounding box center [547, 480] width 154 height 14
click at [648, 396] on link "FAQ" at bounding box center [722, 403] width 154 height 14
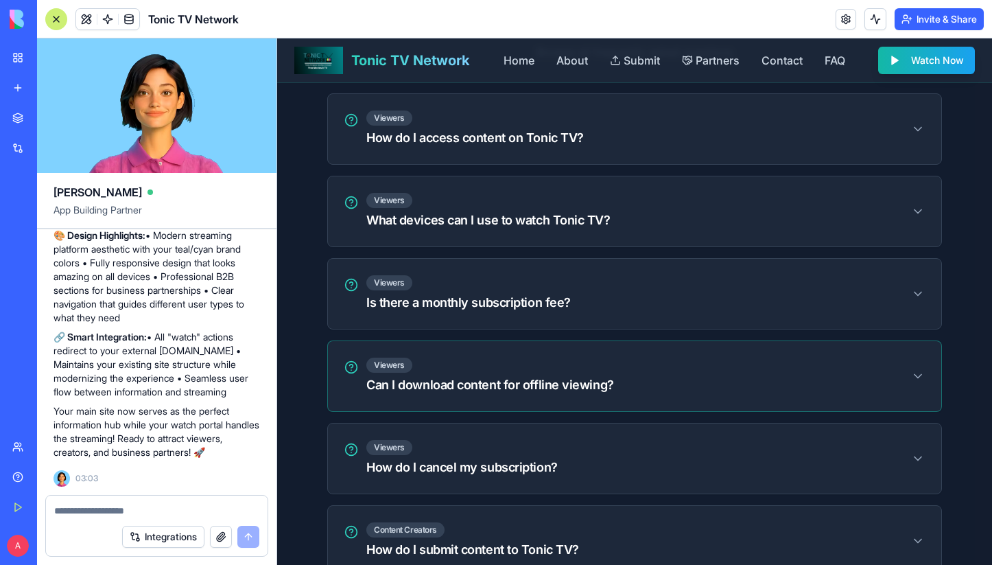
scroll to position [743, 0]
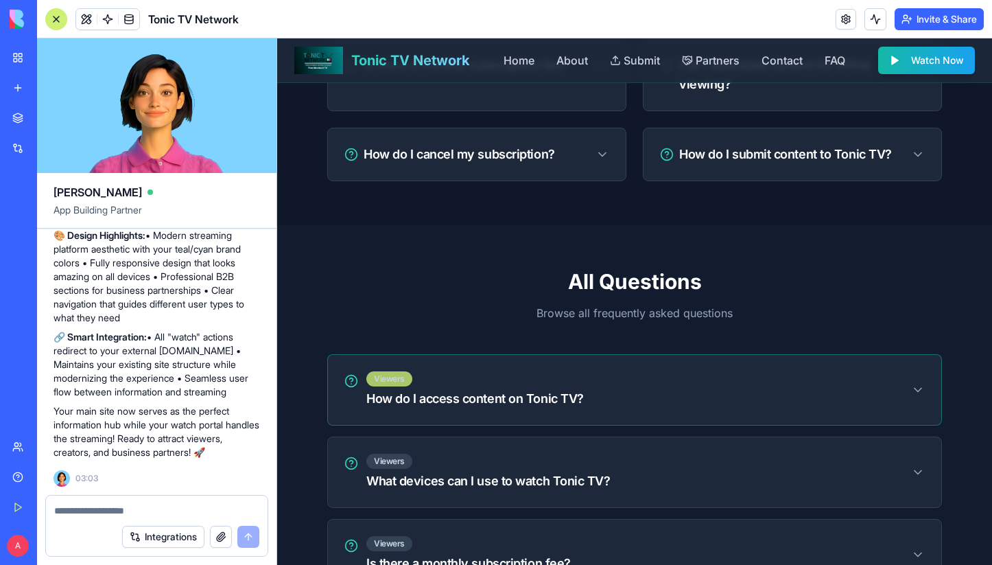
click at [397, 381] on div "Viewers" at bounding box center [389, 378] width 46 height 15
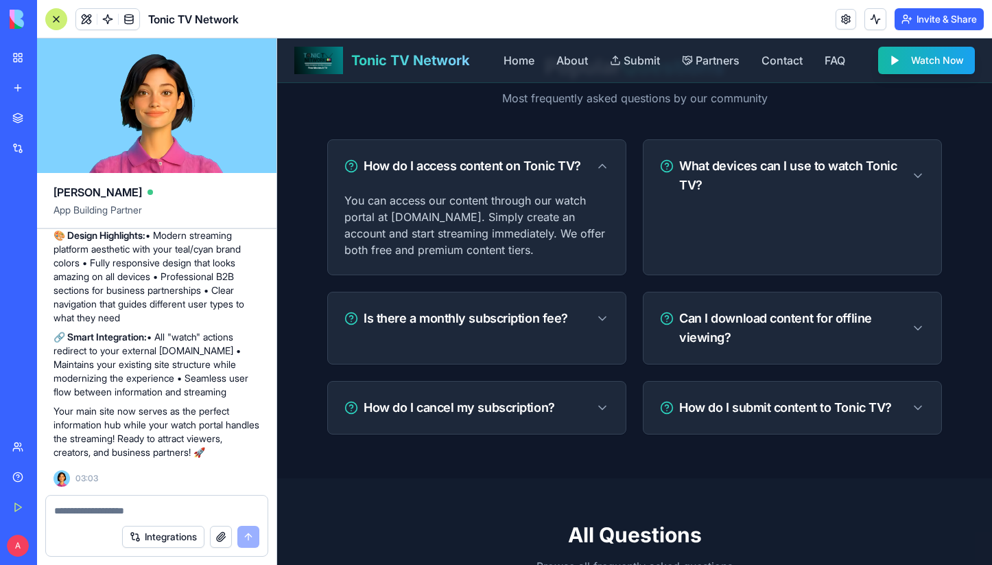
scroll to position [553, 0]
click at [911, 178] on icon at bounding box center [918, 176] width 14 height 14
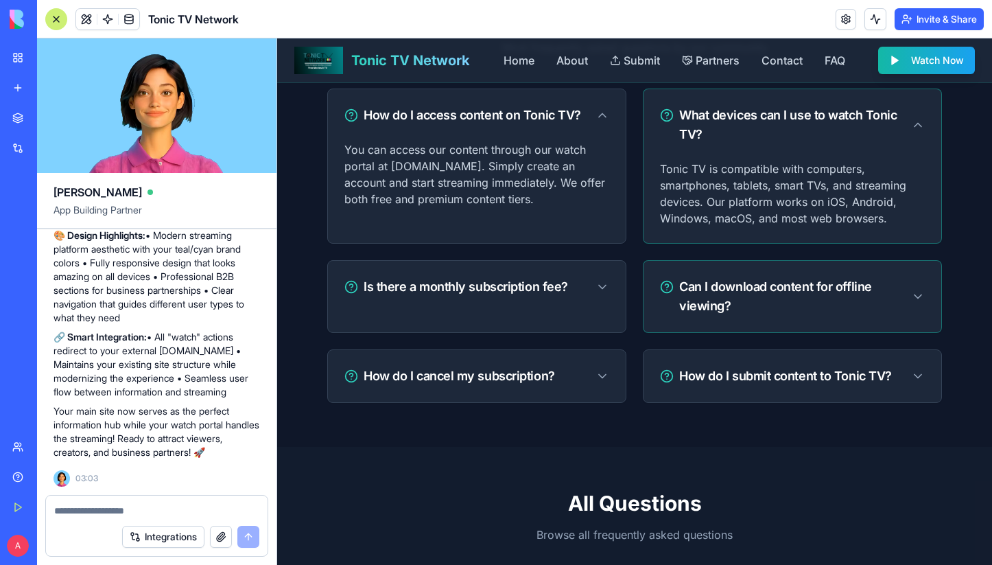
scroll to position [606, 0]
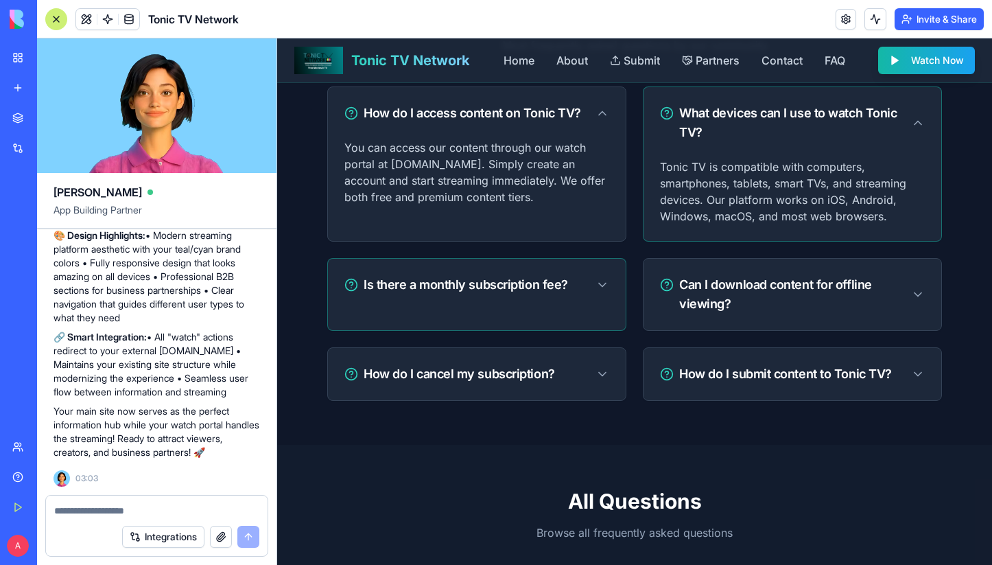
click at [593, 292] on div "Is there a monthly subscription fee?" at bounding box center [476, 284] width 265 height 19
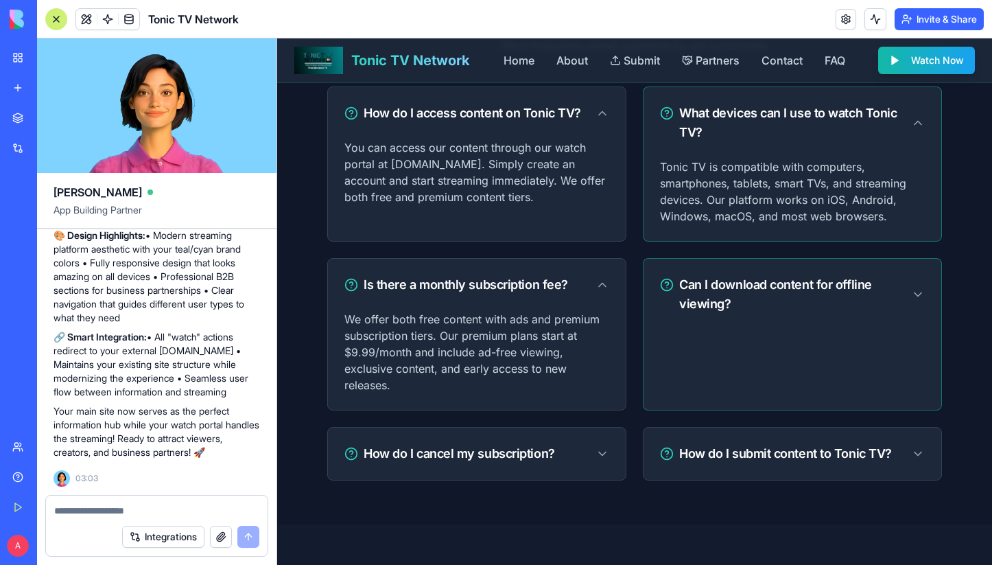
click at [905, 289] on span "Can I download content for offline viewing?" at bounding box center [795, 294] width 232 height 38
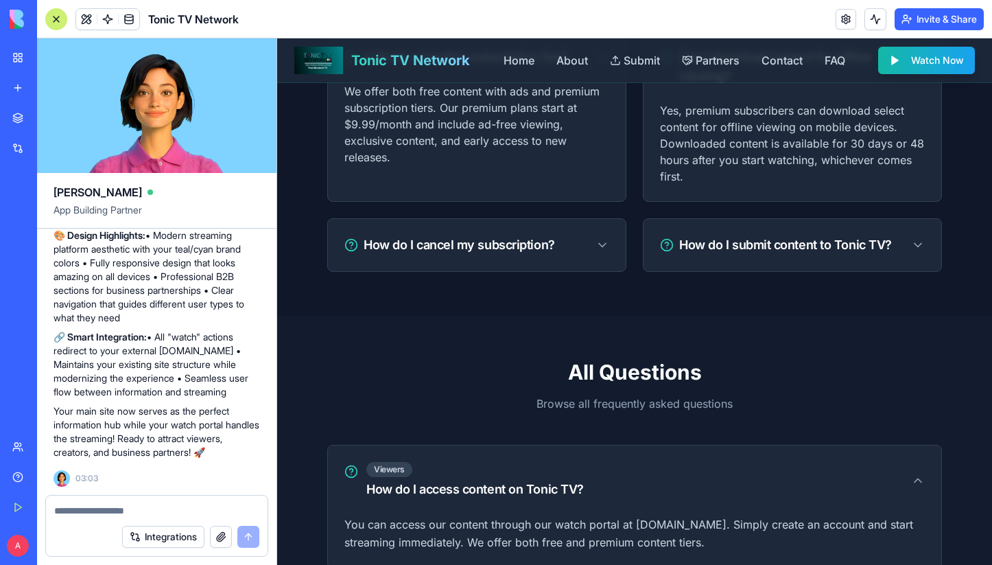
scroll to position [833, 0]
click at [591, 263] on div "How do I cancel my subscription?" at bounding box center [477, 245] width 298 height 52
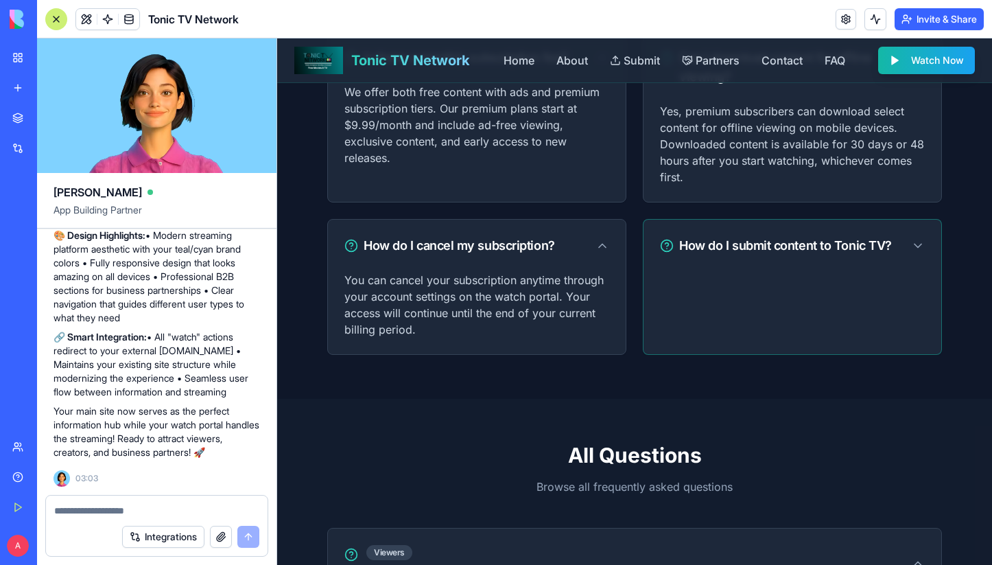
click at [890, 255] on div "How do I submit content to Tonic TV?" at bounding box center [792, 245] width 298 height 52
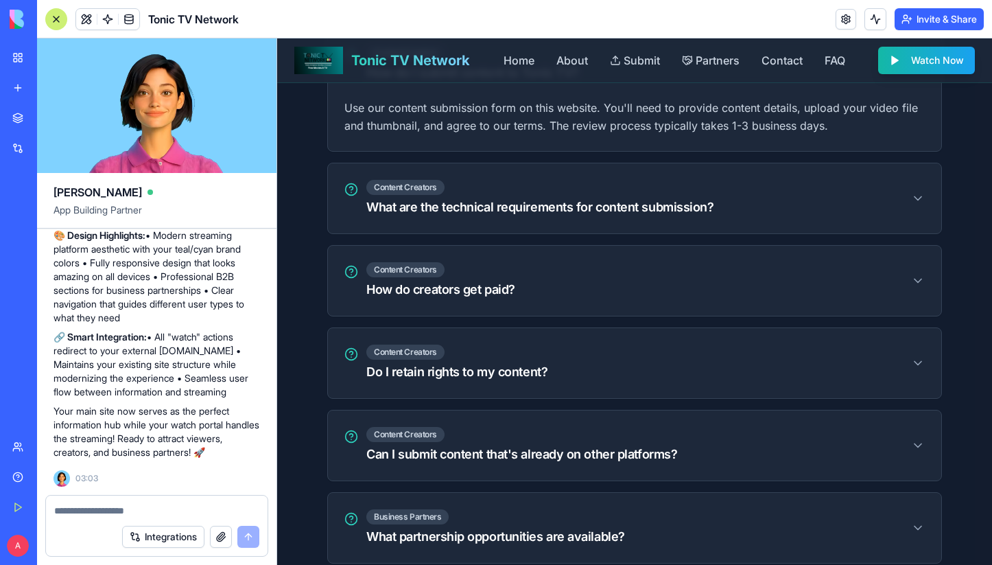
scroll to position [2051, 0]
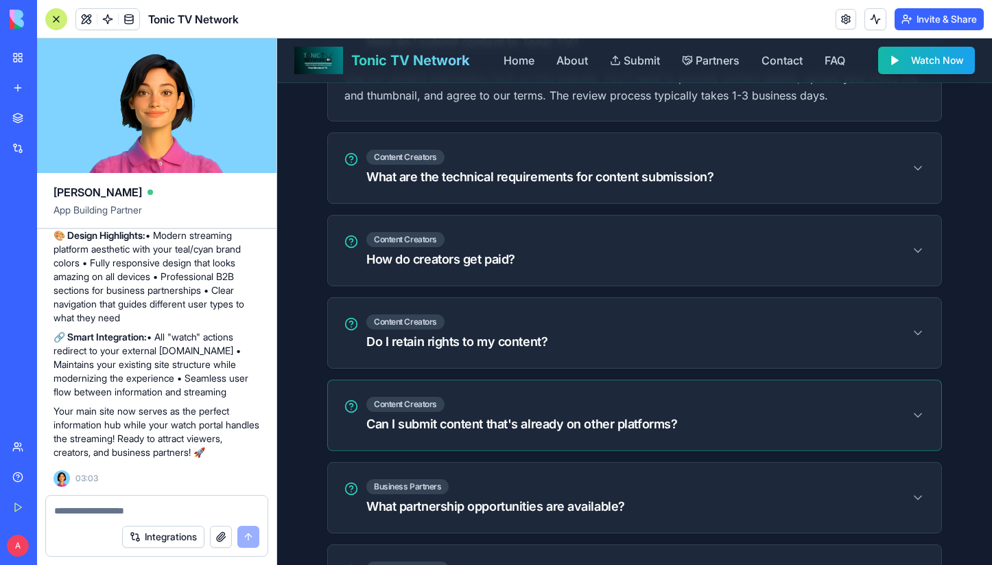
click at [787, 396] on div "Content Creators Can I submit content that's already on other platforms?" at bounding box center [634, 414] width 580 height 37
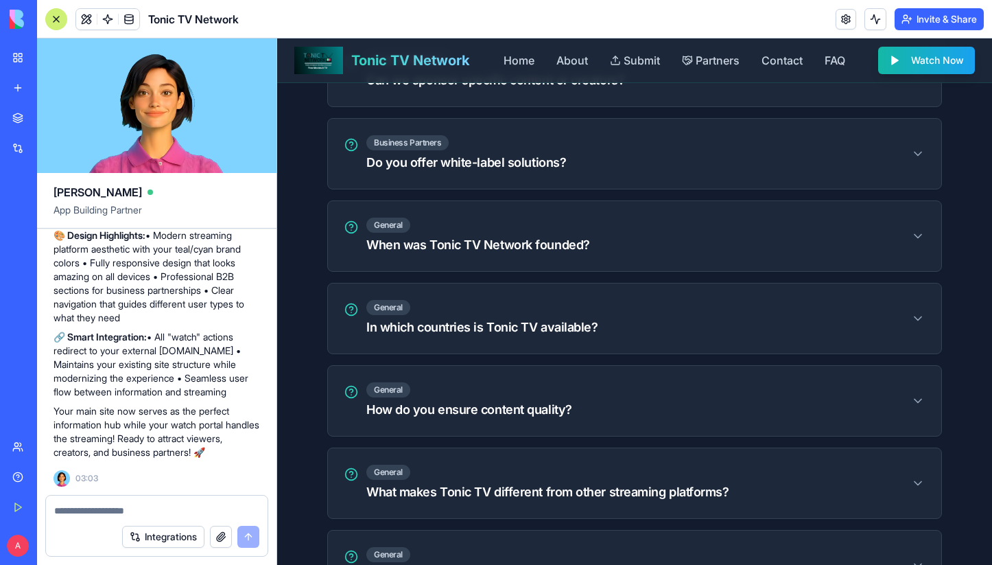
scroll to position [2784, 0]
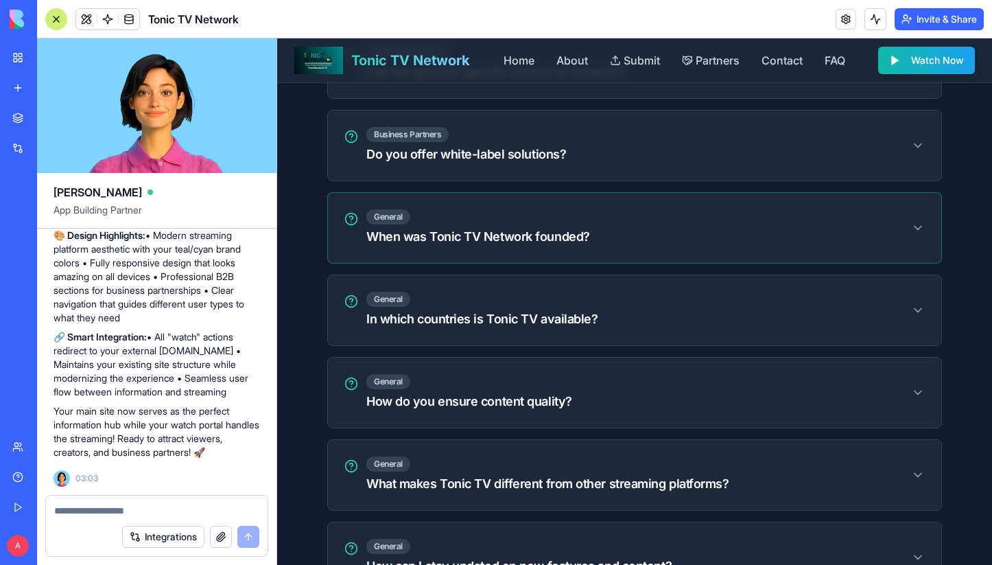
click at [776, 237] on div "General When was Tonic TV Network founded?" at bounding box center [634, 227] width 580 height 37
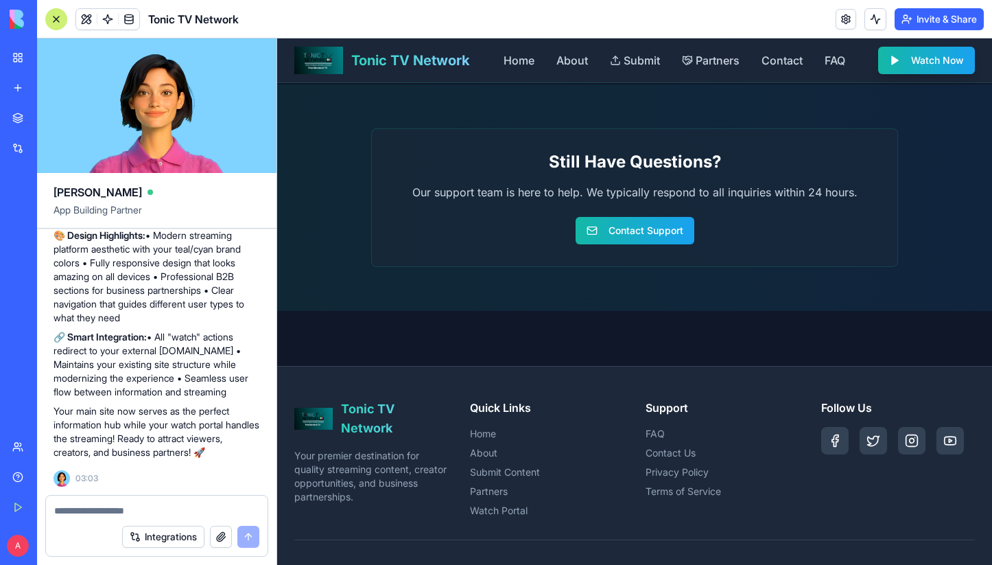
scroll to position [3799, 0]
click at [650, 431] on link "FAQ" at bounding box center [722, 434] width 154 height 14
click at [672, 450] on link "Contact Us" at bounding box center [722, 453] width 154 height 14
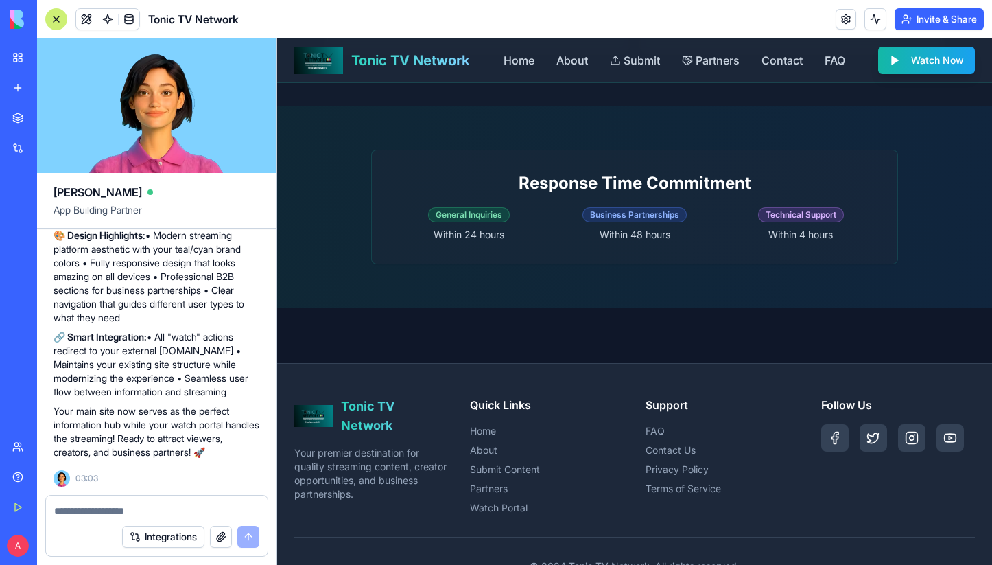
scroll to position [1984, 0]
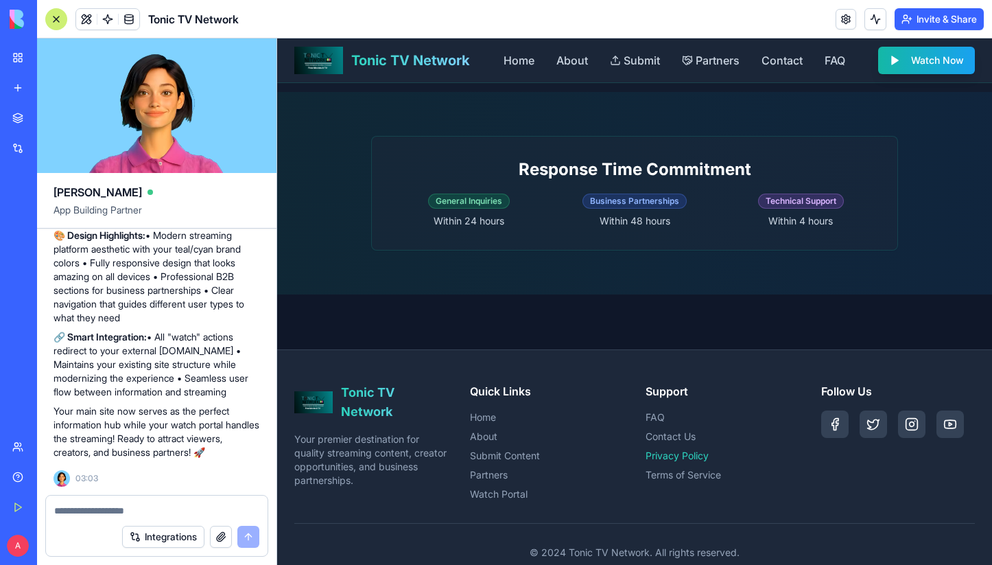
click at [693, 449] on link "Privacy Policy" at bounding box center [722, 456] width 154 height 14
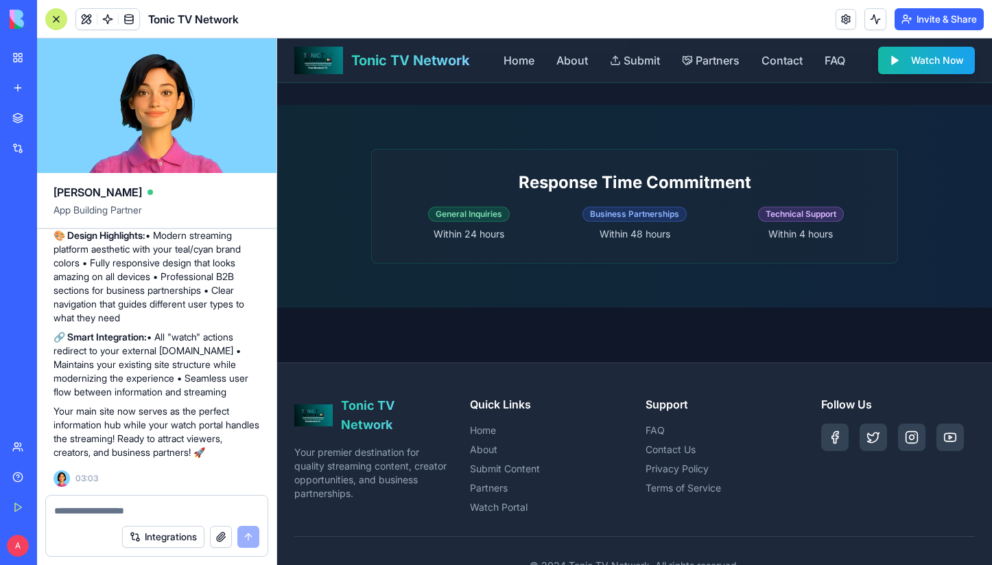
scroll to position [1995, 0]
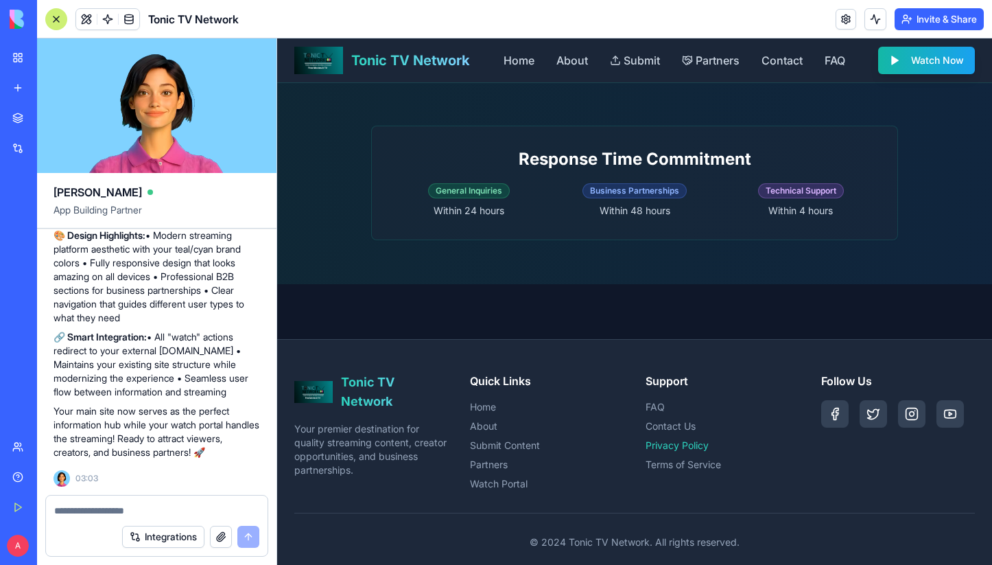
click at [681, 438] on link "Privacy Policy" at bounding box center [722, 445] width 154 height 14
click at [685, 458] on link "Terms of Service" at bounding box center [722, 465] width 154 height 14
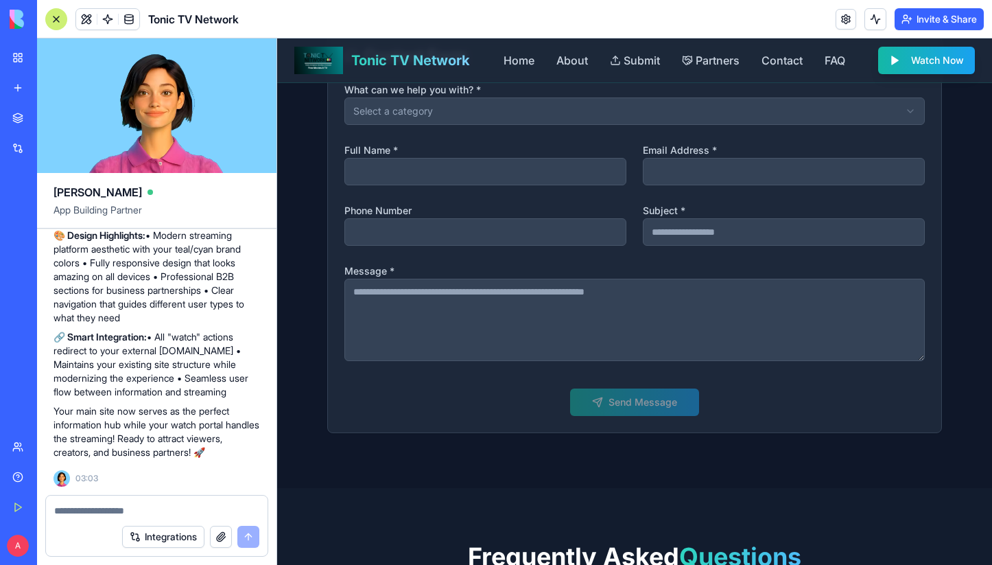
scroll to position [0, 0]
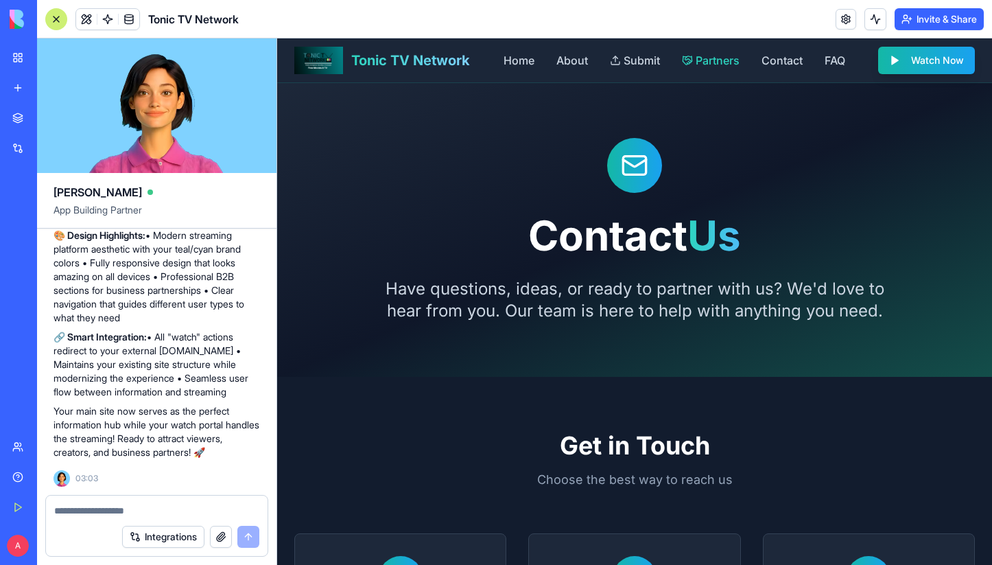
click at [698, 62] on span "Partners" at bounding box center [718, 60] width 44 height 16
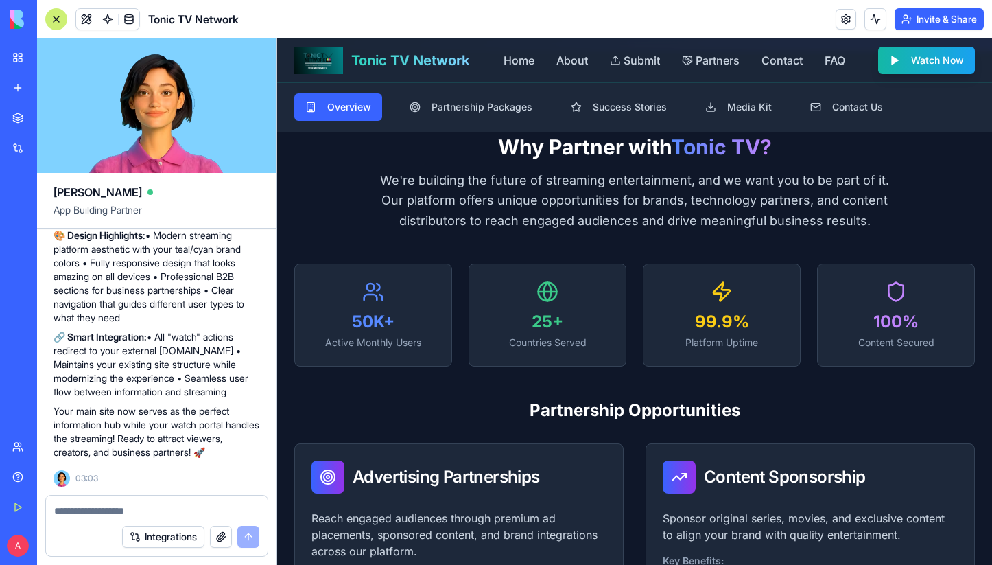
scroll to position [135, 0]
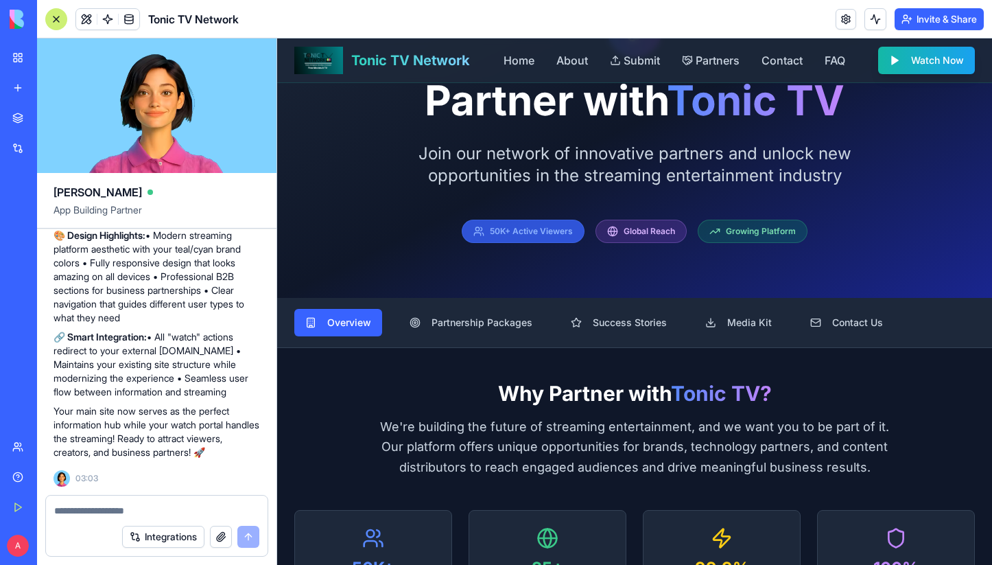
click at [547, 235] on div "50K+ Active Viewers" at bounding box center [523, 230] width 123 height 23
click at [543, 239] on div "50K+ Active Viewers" at bounding box center [523, 230] width 123 height 23
drag, startPoint x: 628, startPoint y: 239, endPoint x: 641, endPoint y: 239, distance: 13.7
click at [628, 238] on div "Global Reach" at bounding box center [640, 230] width 91 height 23
click at [739, 236] on div "Growing Platform" at bounding box center [753, 230] width 110 height 23
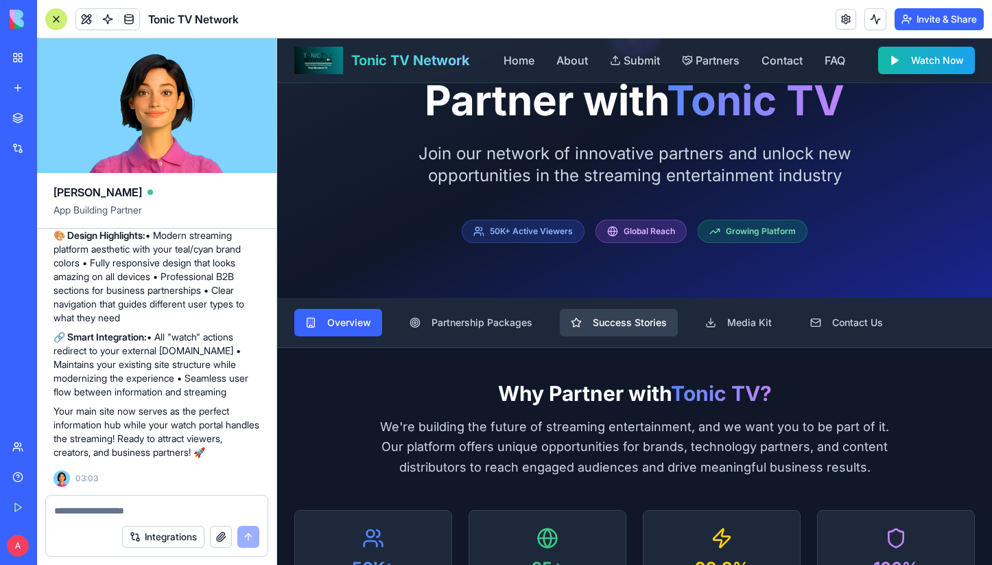
click at [595, 311] on button "Success Stories" at bounding box center [619, 322] width 118 height 27
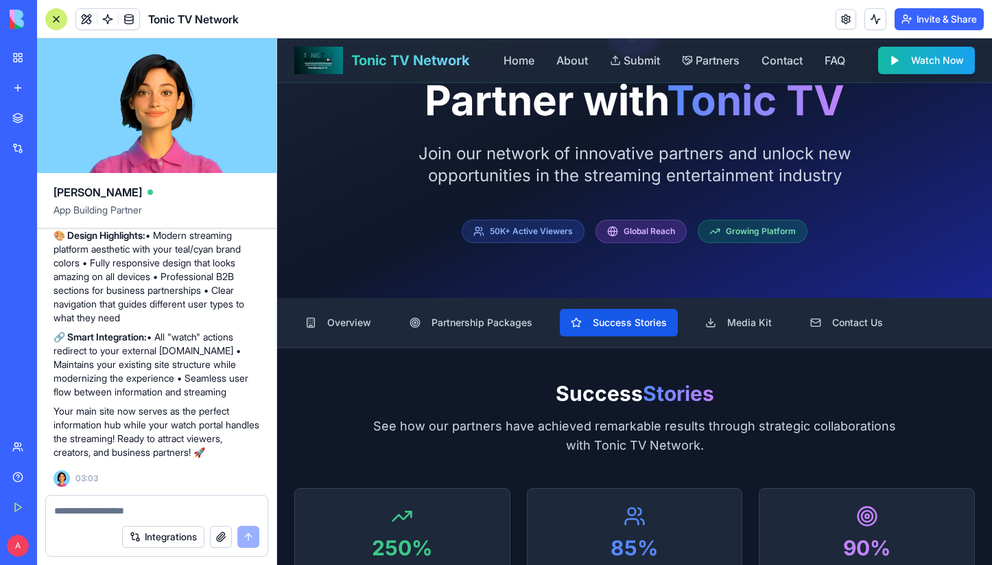
click at [594, 312] on button "Success Stories" at bounding box center [619, 322] width 118 height 27
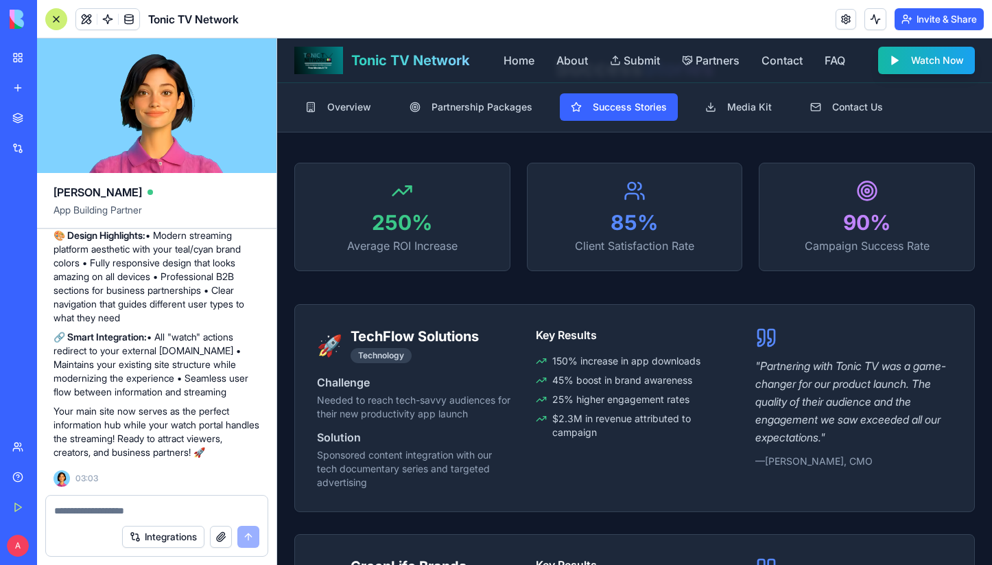
scroll to position [0, 0]
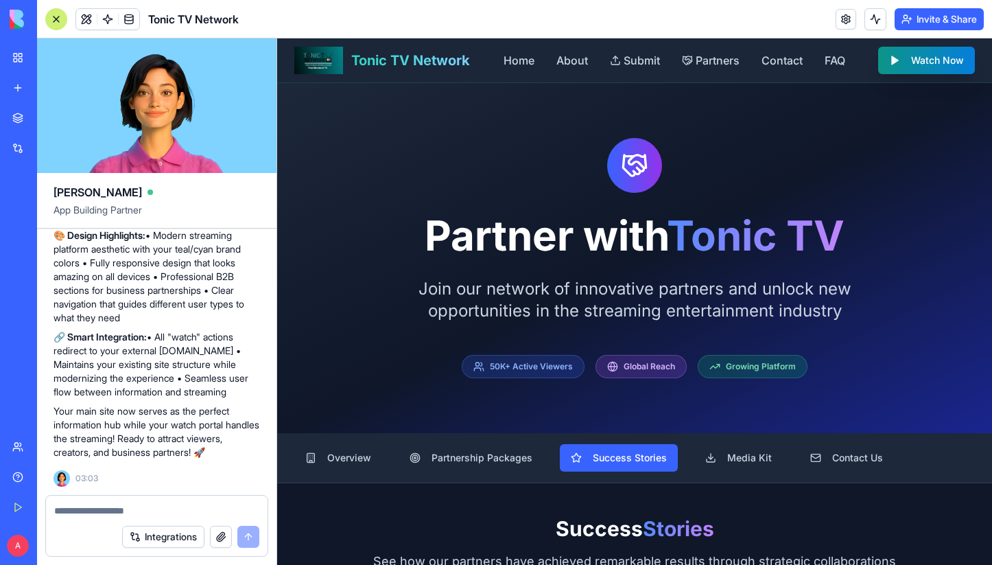
click at [901, 58] on link "Watch Now" at bounding box center [926, 60] width 97 height 27
click at [381, 62] on span "Tonic TV Network" at bounding box center [410, 60] width 119 height 19
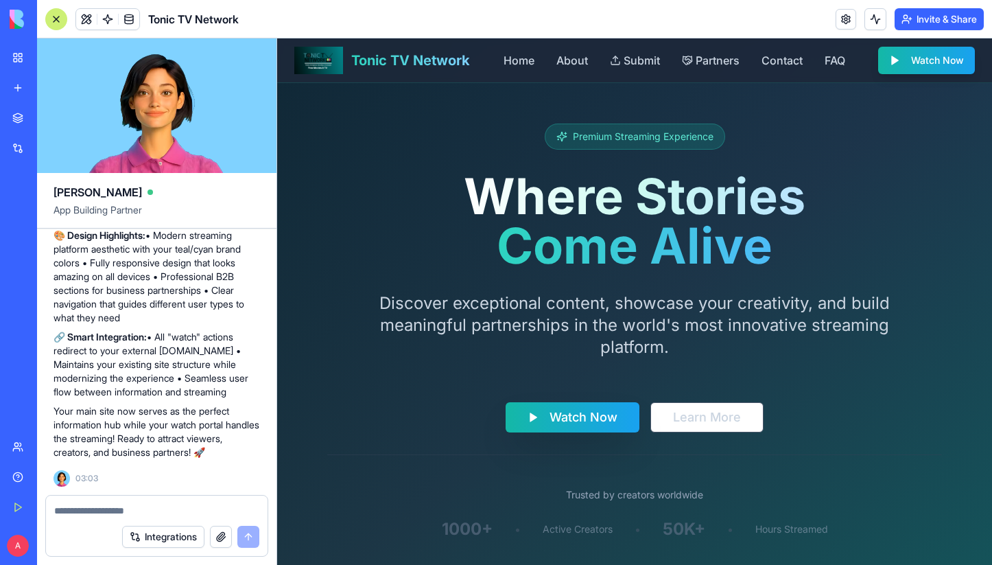
scroll to position [216, 0]
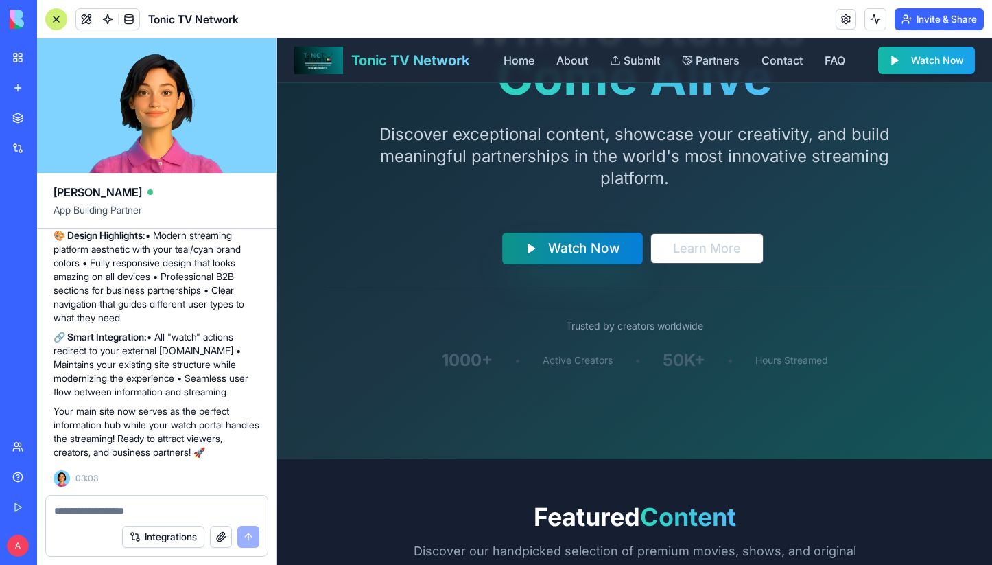
click at [561, 252] on span "Watch Now" at bounding box center [583, 248] width 71 height 20
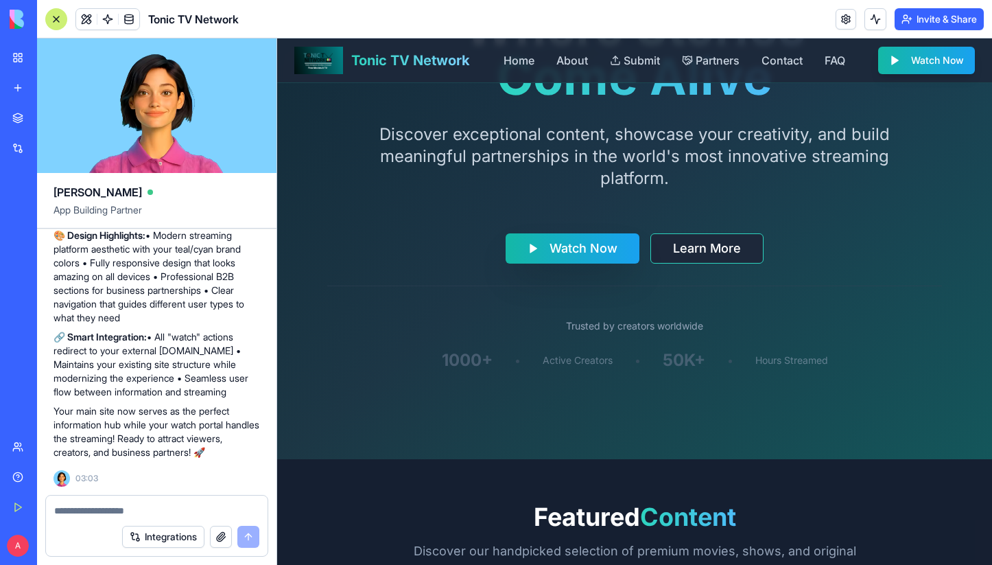
click at [693, 254] on button "Learn More" at bounding box center [706, 248] width 113 height 30
click at [692, 249] on button "Learn More" at bounding box center [706, 248] width 113 height 30
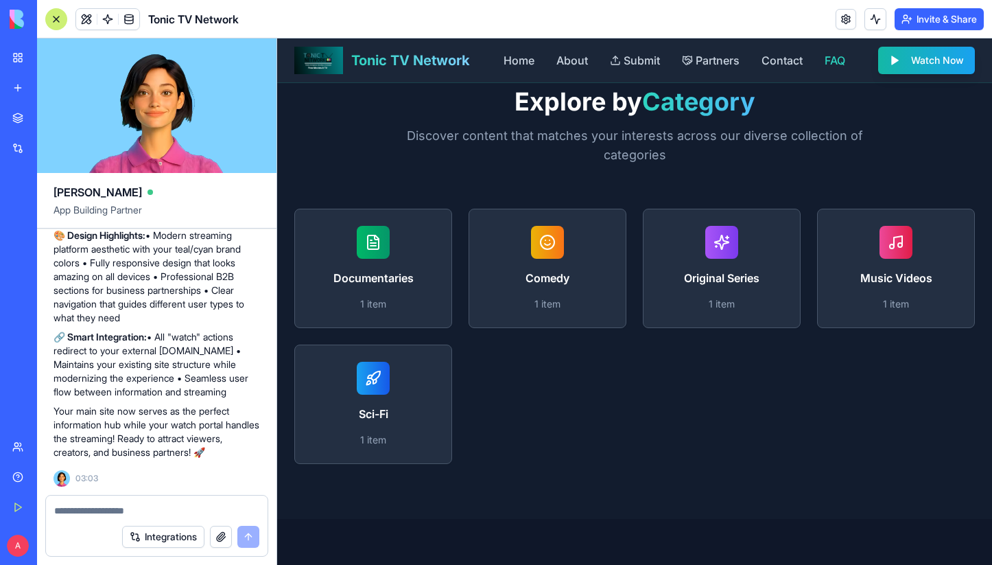
scroll to position [1234, 0]
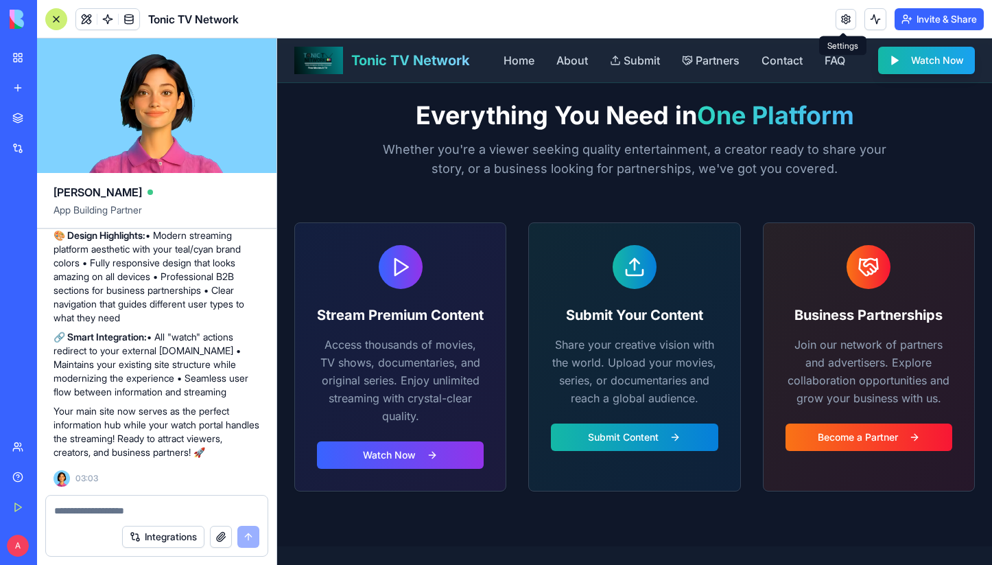
click at [844, 17] on link at bounding box center [845, 19] width 21 height 21
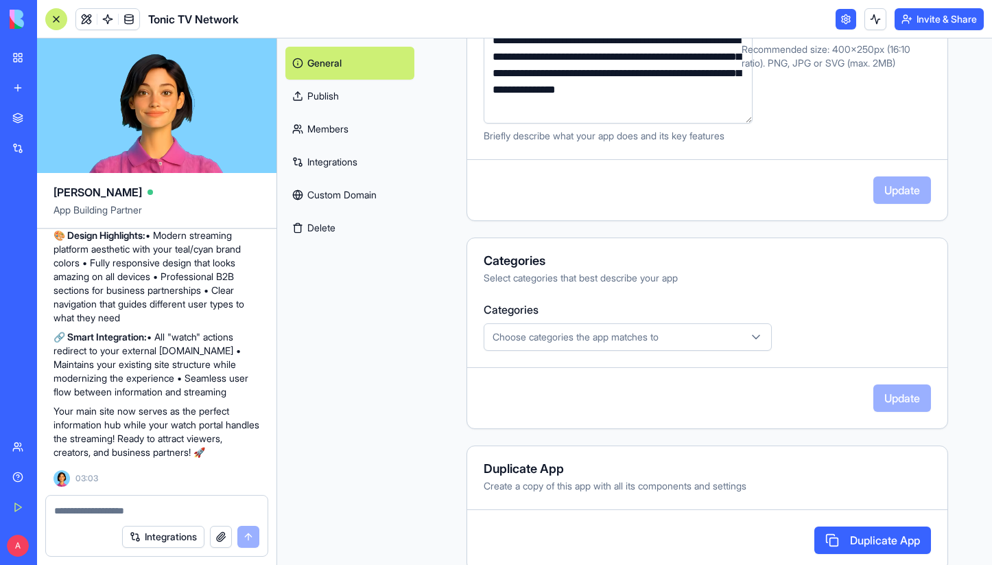
scroll to position [303, 0]
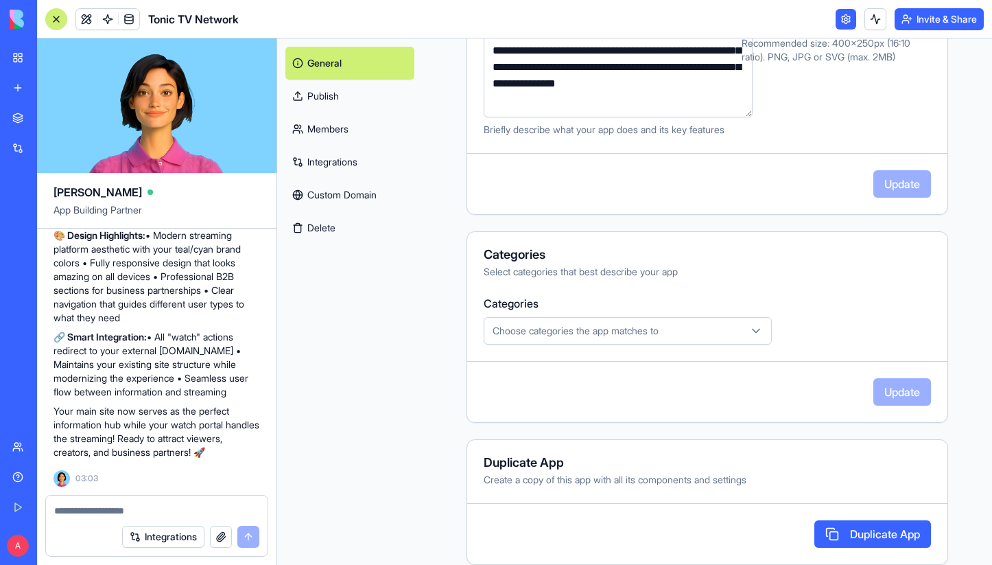
click at [724, 326] on div "Choose categories the app matches to" at bounding box center [627, 331] width 281 height 14
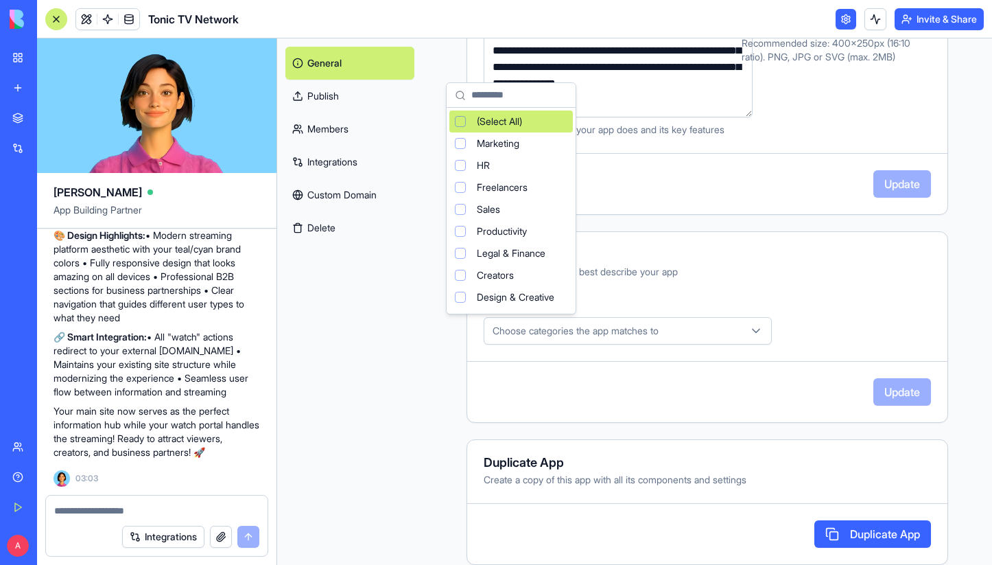
click at [796, 314] on html "BETA My Workspace New app Marketplace Integrations Recent Tonic TV Partner Reve…" at bounding box center [496, 282] width 992 height 565
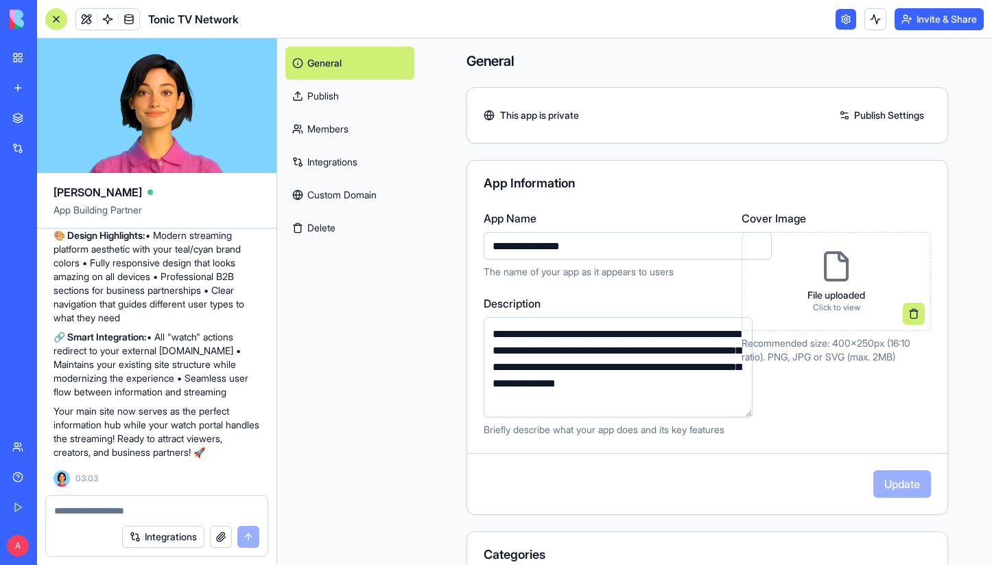
scroll to position [0, 0]
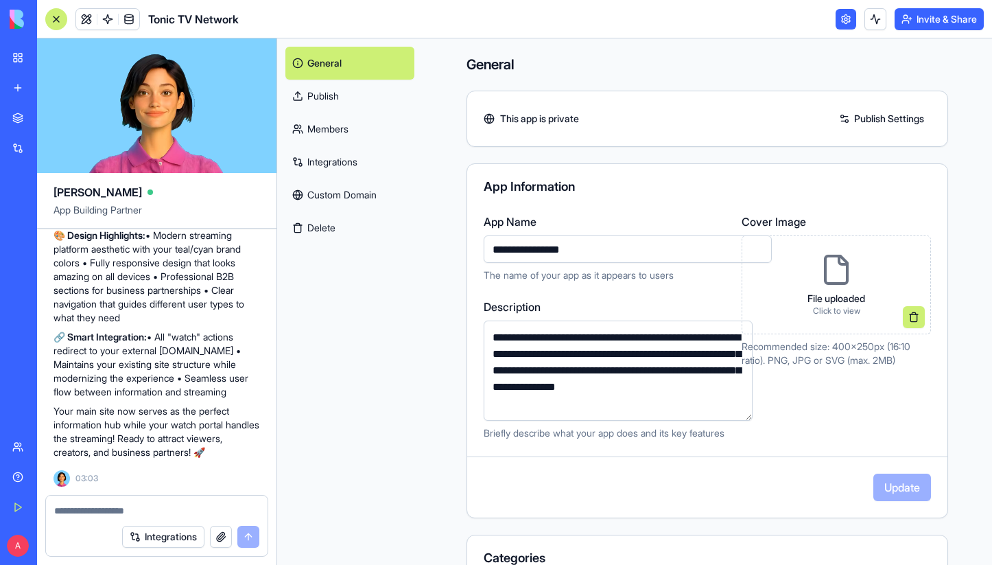
click at [327, 94] on link "Publish" at bounding box center [349, 96] width 129 height 33
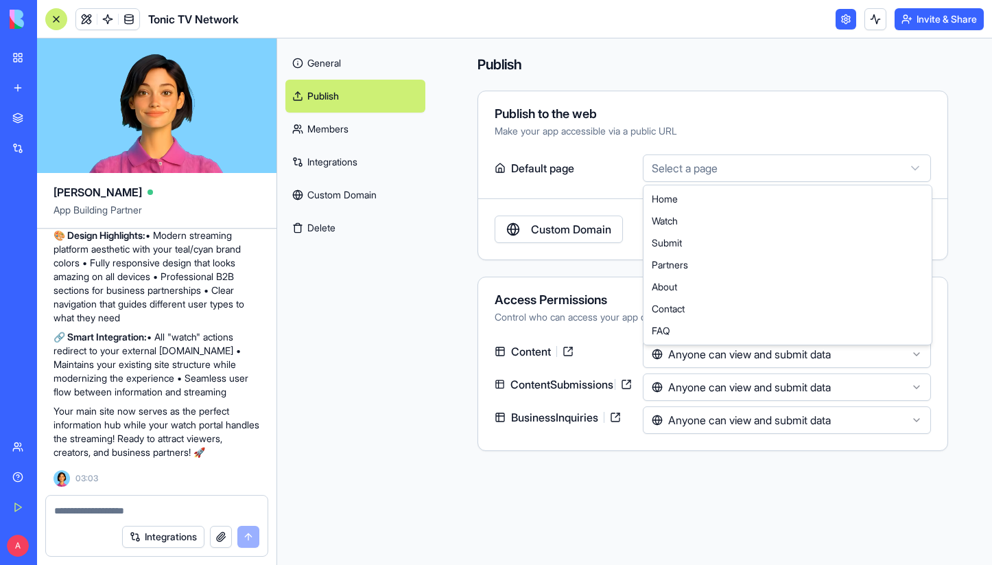
click at [692, 170] on html "BETA My Workspace New app Marketplace Integrations Recent Tonic TV Partner Reve…" at bounding box center [496, 282] width 992 height 565
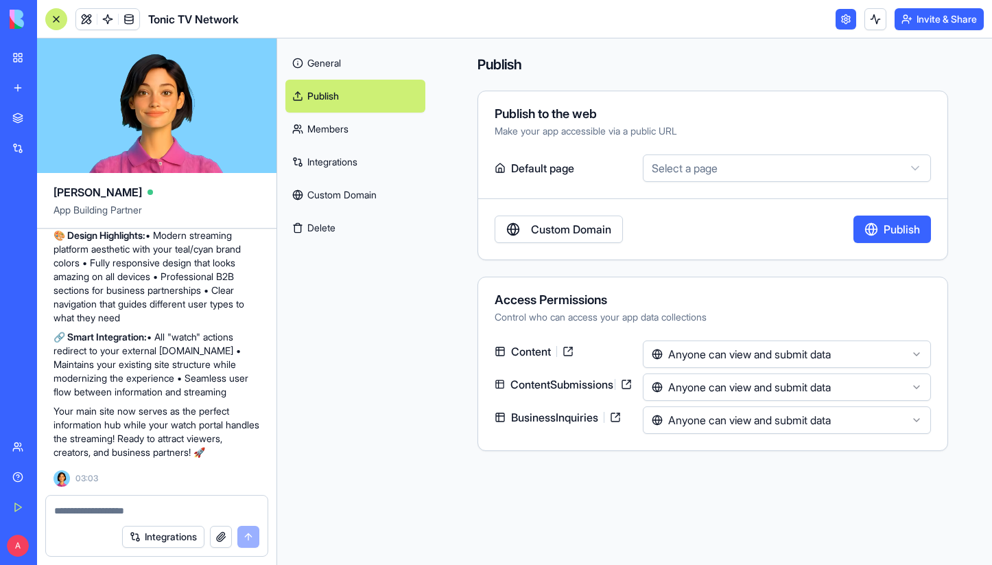
click at [415, 252] on html "BETA My Workspace New app Marketplace Integrations Recent Tonic TV Partner Reve…" at bounding box center [496, 282] width 992 height 565
click at [819, 351] on html "BETA My Workspace New app Marketplace Integrations Recent Tonic TV Partner Reve…" at bounding box center [496, 282] width 992 height 565
click at [794, 306] on html "BETA My Workspace New app Marketplace Integrations Recent Tonic TV Partner Reve…" at bounding box center [496, 282] width 992 height 565
click at [792, 388] on html "BETA My Workspace New app Marketplace Integrations Recent Tonic TV Partner Reve…" at bounding box center [496, 282] width 992 height 565
click at [796, 307] on html "BETA My Workspace New app Marketplace Integrations Recent Tonic TV Partner Reve…" at bounding box center [496, 282] width 992 height 565
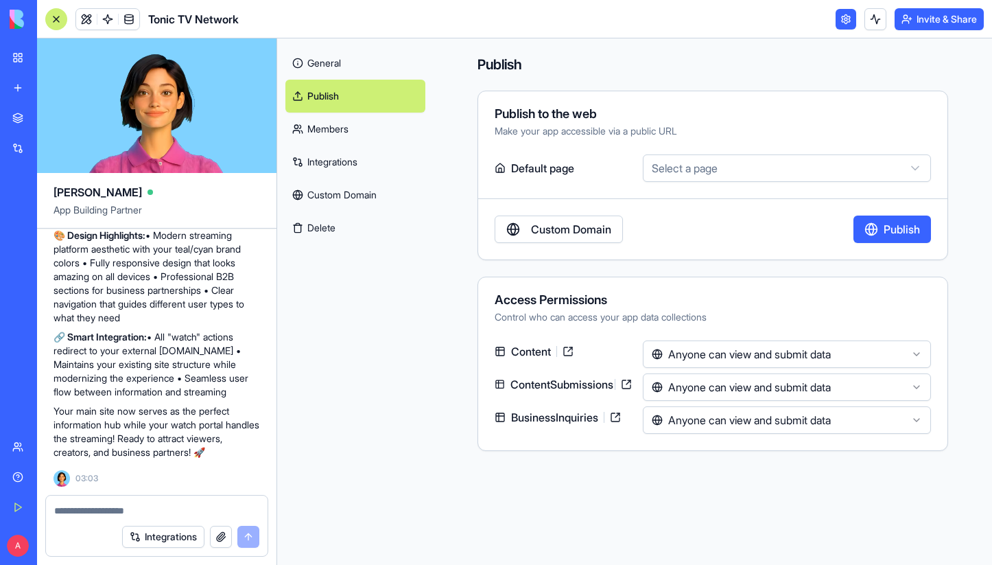
click at [335, 161] on link "Integrations" at bounding box center [355, 161] width 140 height 33
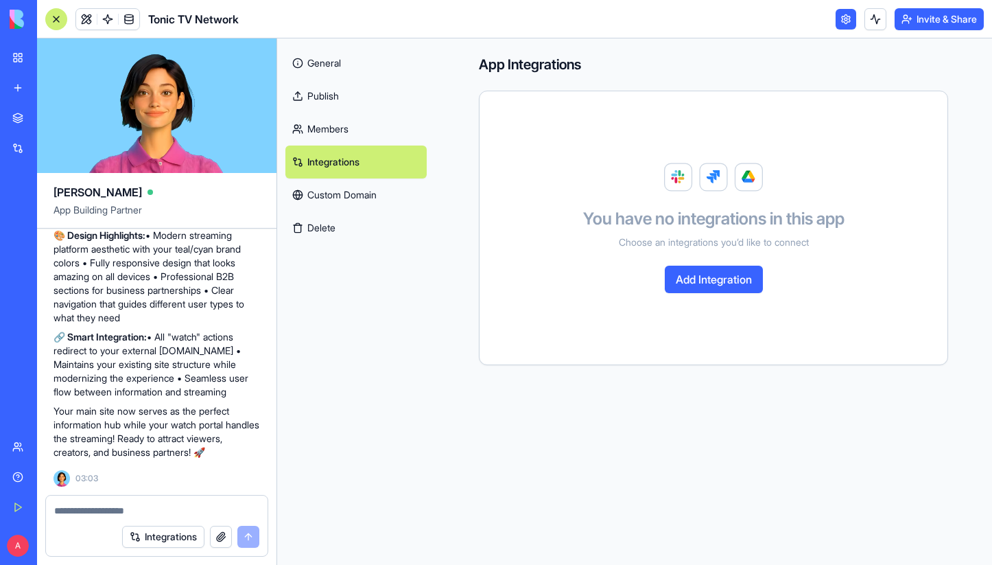
click at [357, 195] on link "Custom Domain" at bounding box center [355, 194] width 141 height 33
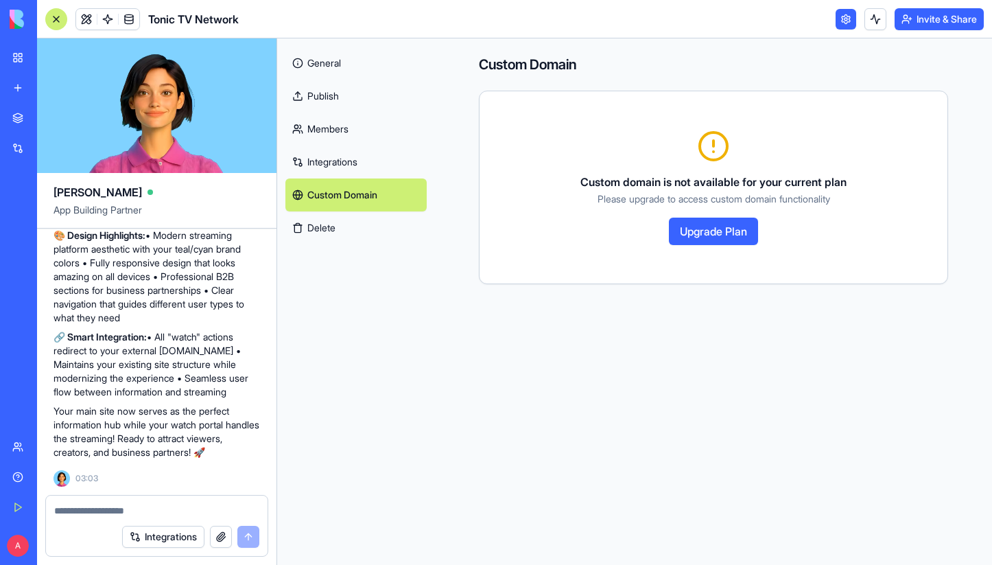
click at [340, 64] on link "General" at bounding box center [355, 63] width 141 height 33
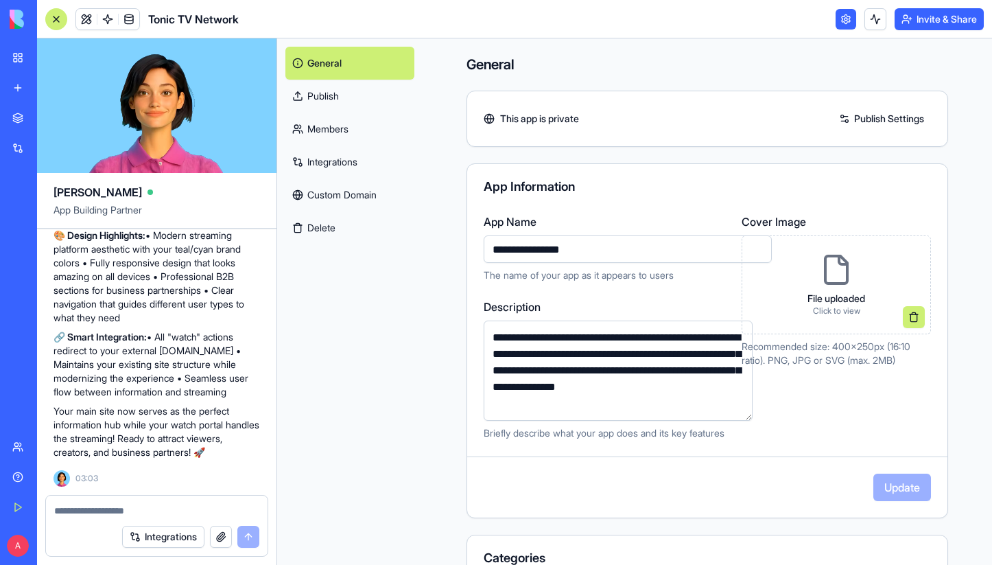
click at [330, 123] on link "Members" at bounding box center [349, 128] width 129 height 33
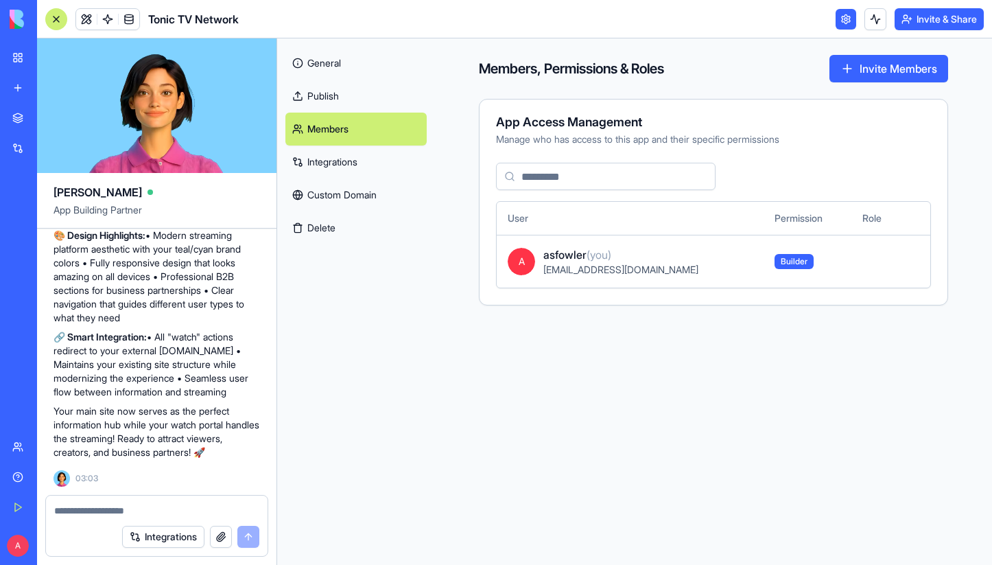
click at [326, 98] on link "Publish" at bounding box center [355, 96] width 141 height 33
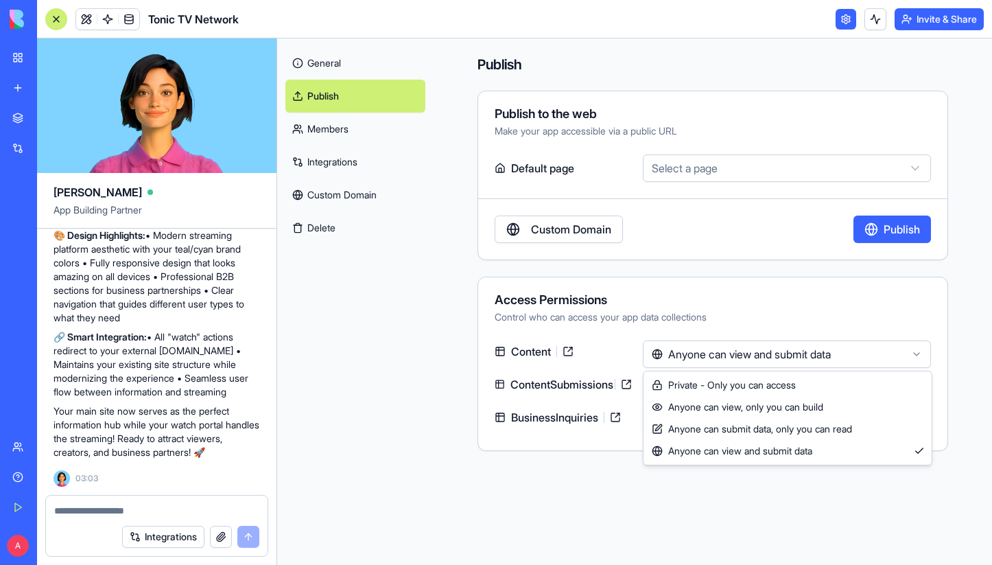
click at [916, 353] on html "BETA My Workspace New app Marketplace Integrations Recent Tonic TV Partner Reve…" at bounding box center [496, 282] width 992 height 565
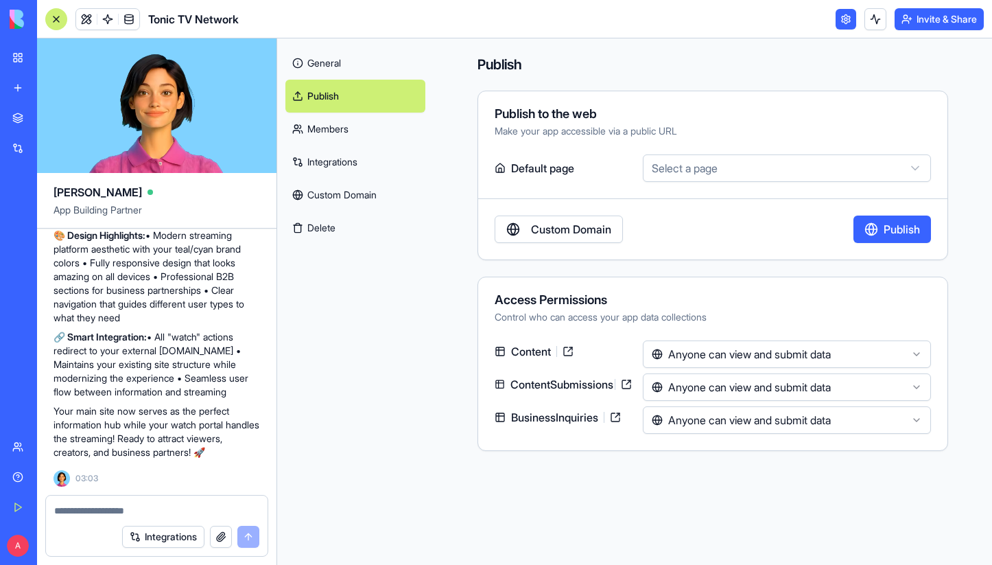
click at [894, 320] on html "BETA My Workspace New app Marketplace Integrations Recent Tonic TV Partner Reve…" at bounding box center [496, 282] width 992 height 565
click at [775, 178] on html "BETA My Workspace New app Marketplace Integrations Recent Tonic TV Partner Reve…" at bounding box center [496, 282] width 992 height 565
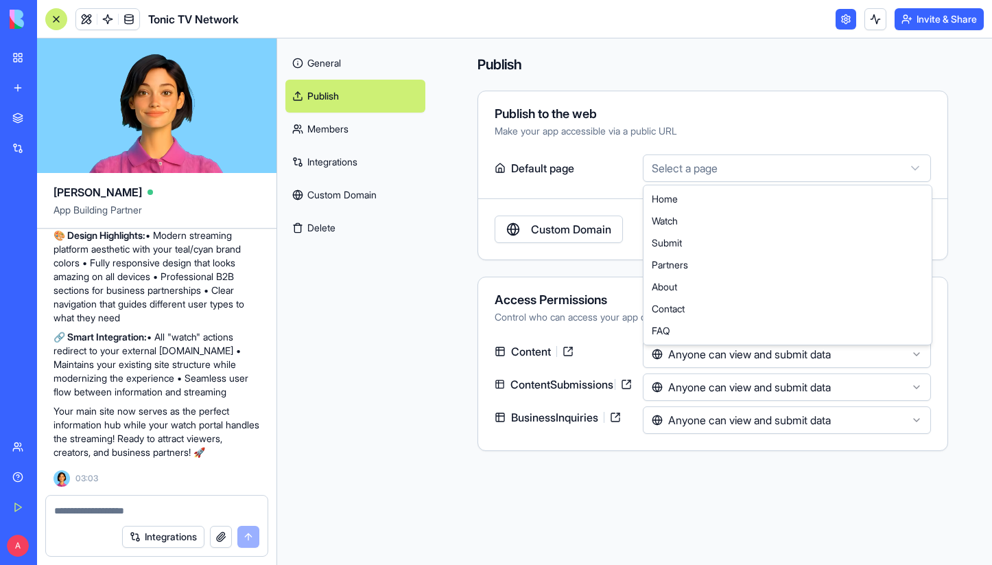
select select "**********"
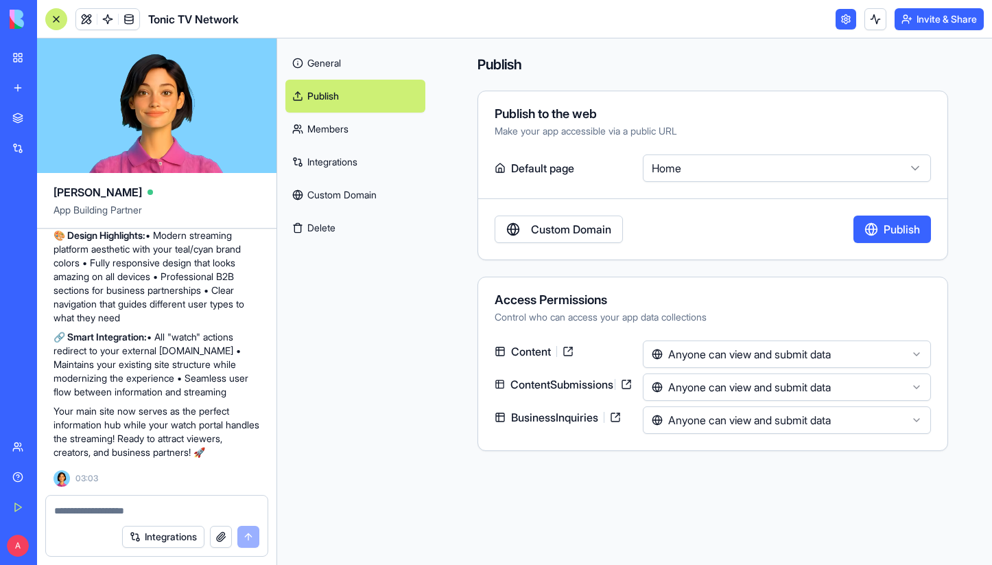
click at [342, 163] on link "Integrations" at bounding box center [355, 161] width 140 height 33
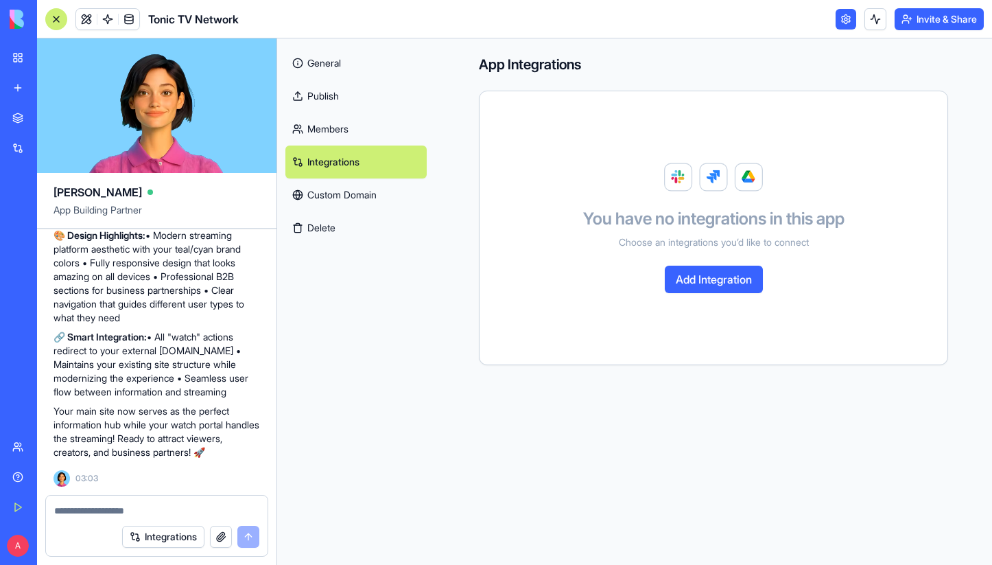
click at [327, 64] on link "General" at bounding box center [355, 63] width 141 height 33
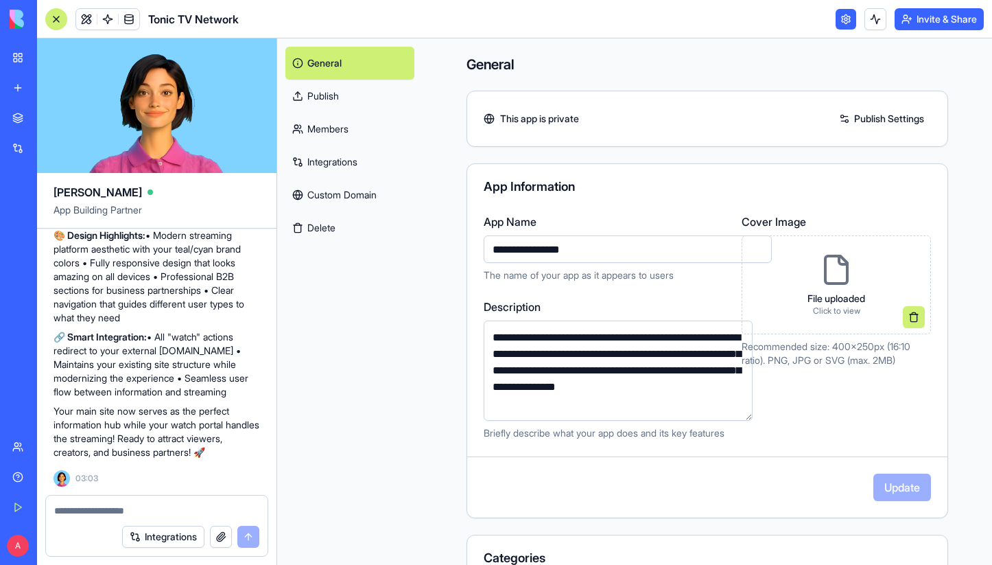
click at [831, 272] on icon at bounding box center [836, 269] width 33 height 33
click at [860, 115] on link "Publish Settings" at bounding box center [881, 119] width 99 height 22
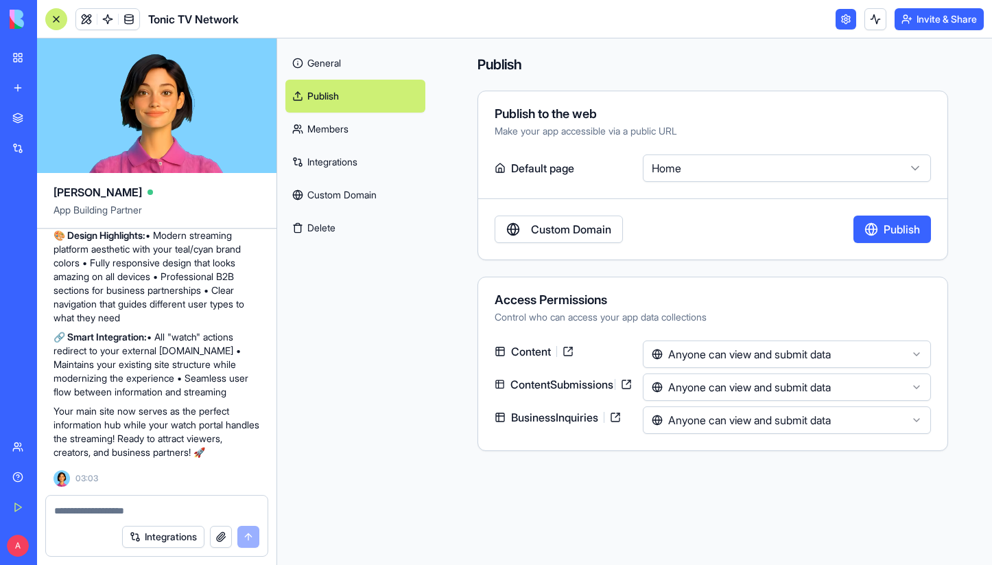
click at [596, 223] on link "Custom Domain" at bounding box center [559, 228] width 128 height 27
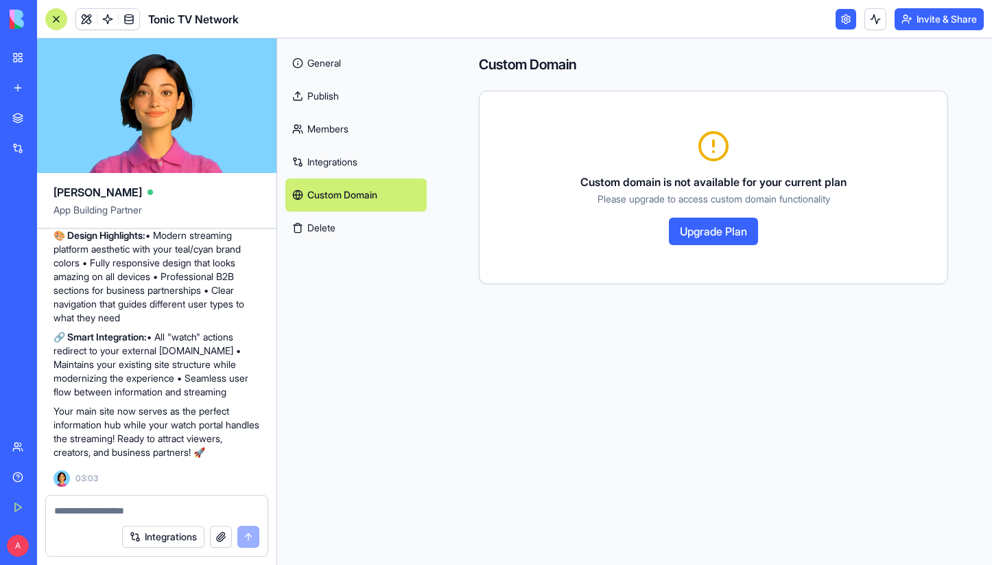
click at [333, 65] on link "General" at bounding box center [355, 63] width 141 height 33
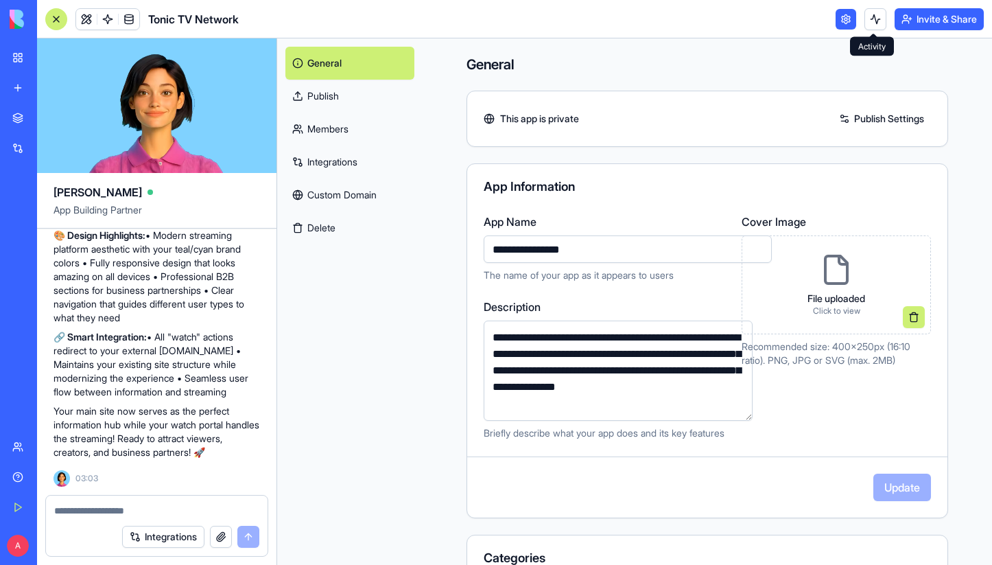
click at [868, 21] on button at bounding box center [875, 19] width 22 height 22
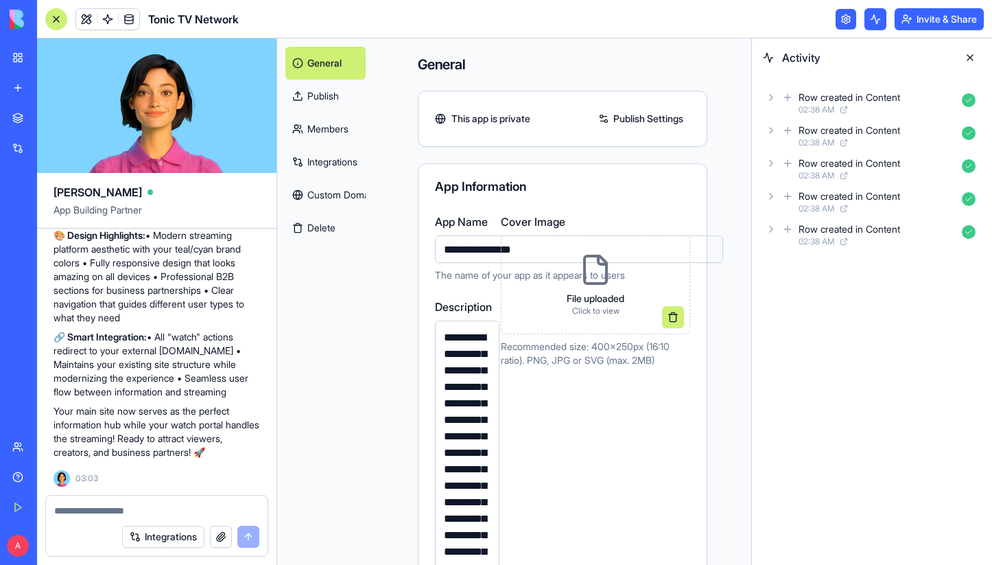
click at [330, 89] on link "Publish" at bounding box center [325, 96] width 80 height 33
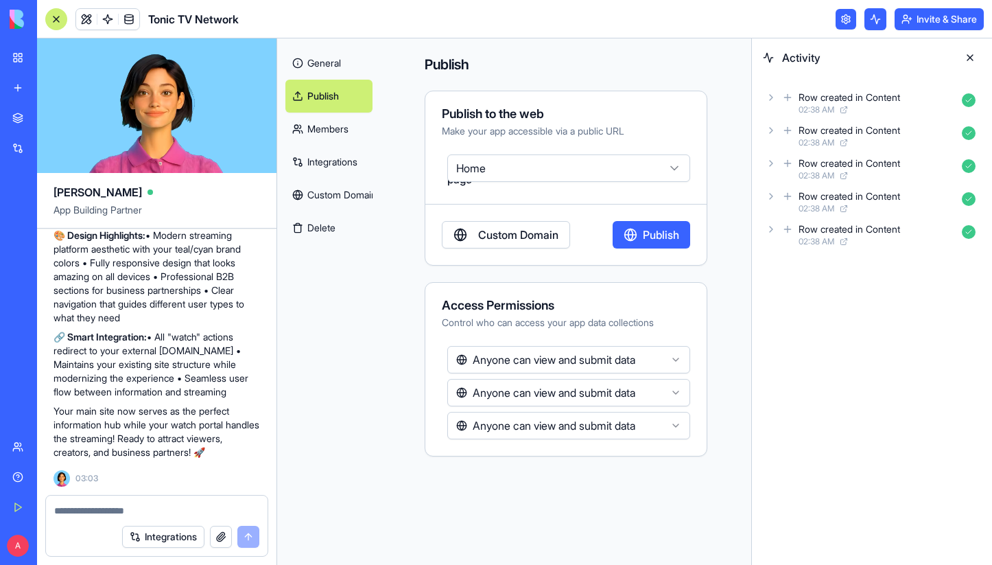
click at [846, 20] on link at bounding box center [845, 19] width 21 height 21
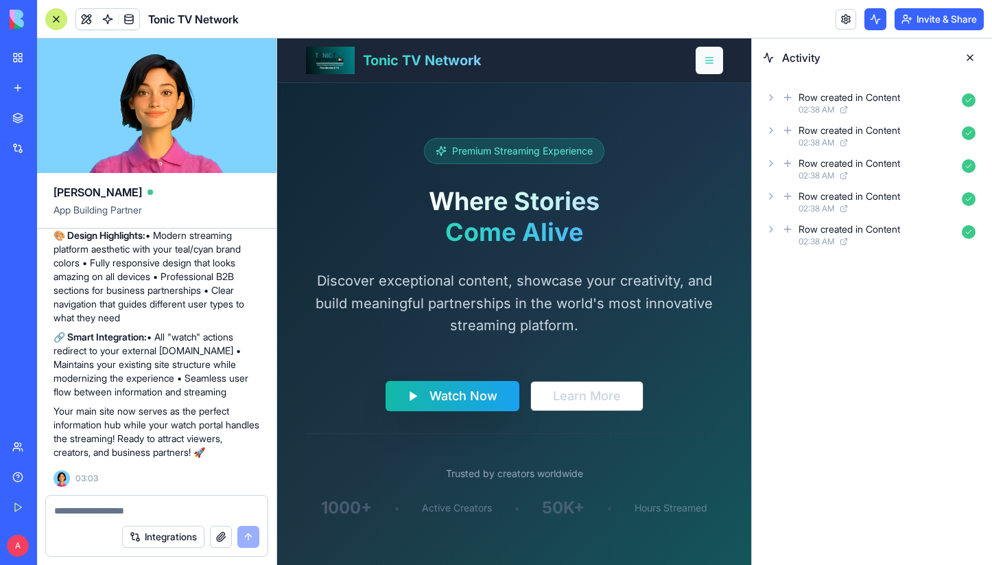
click at [697, 58] on button at bounding box center [709, 60] width 27 height 27
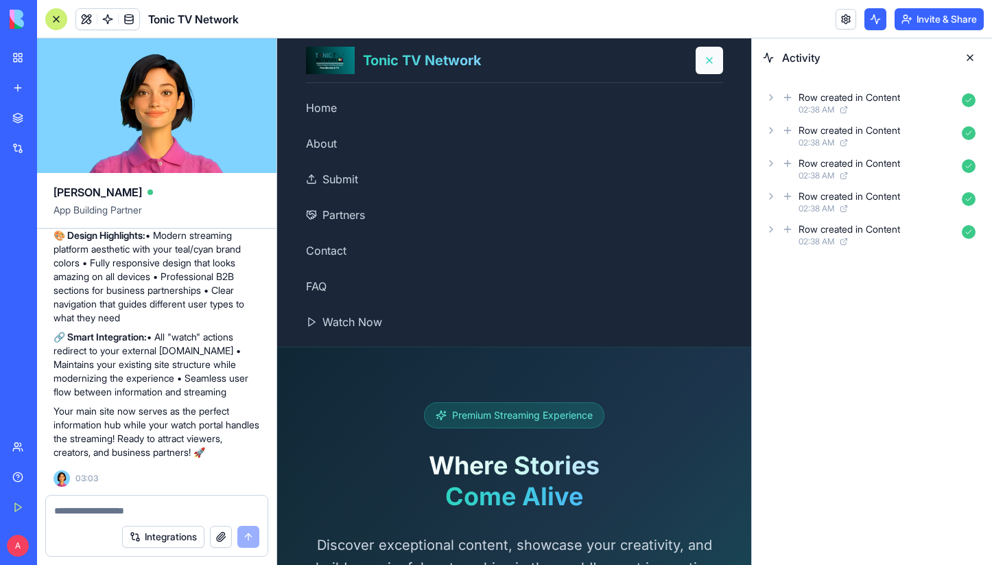
click at [701, 60] on button at bounding box center [709, 60] width 27 height 27
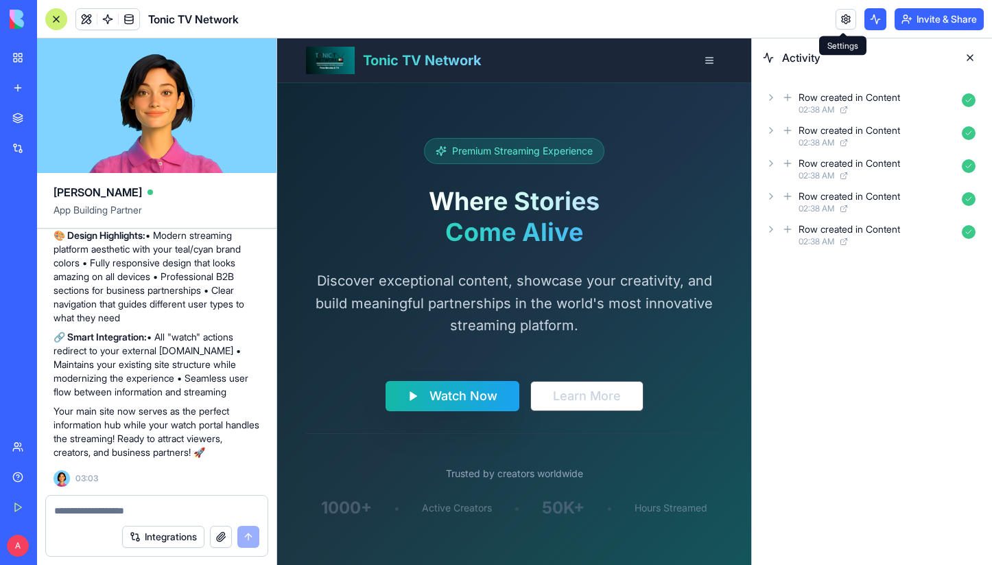
click at [841, 21] on link at bounding box center [845, 19] width 21 height 21
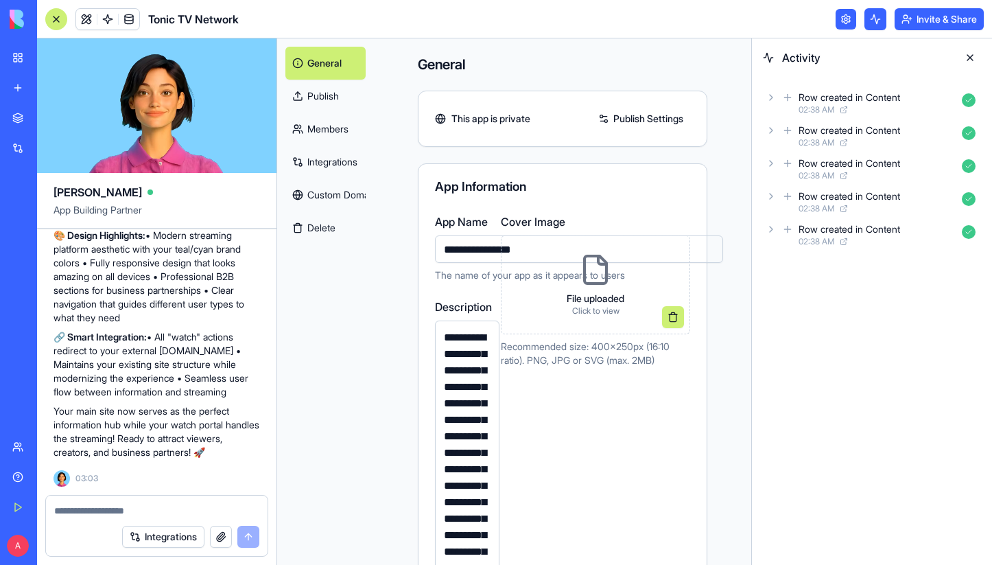
click at [970, 55] on button at bounding box center [970, 58] width 22 height 22
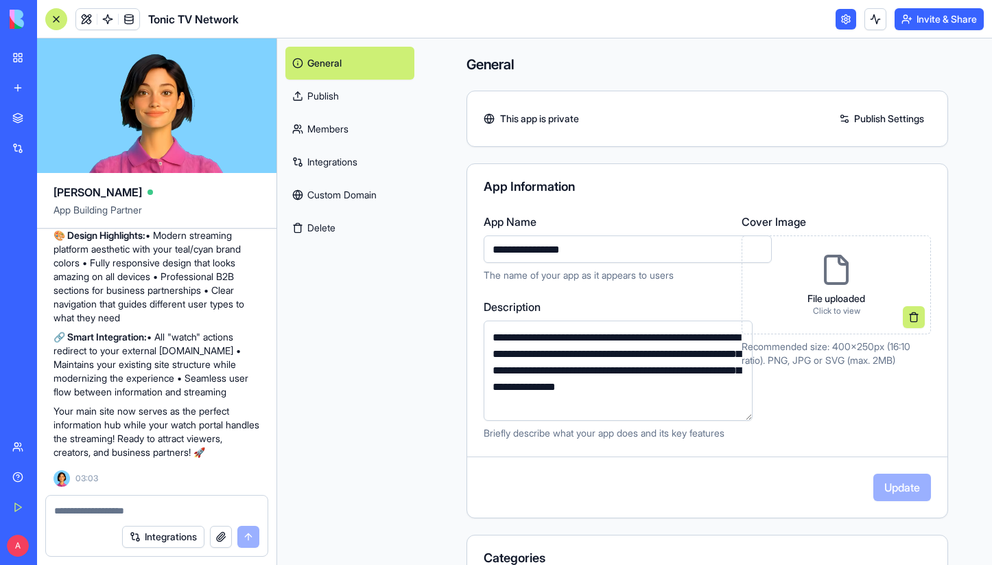
click at [851, 118] on link "Publish Settings" at bounding box center [881, 119] width 99 height 22
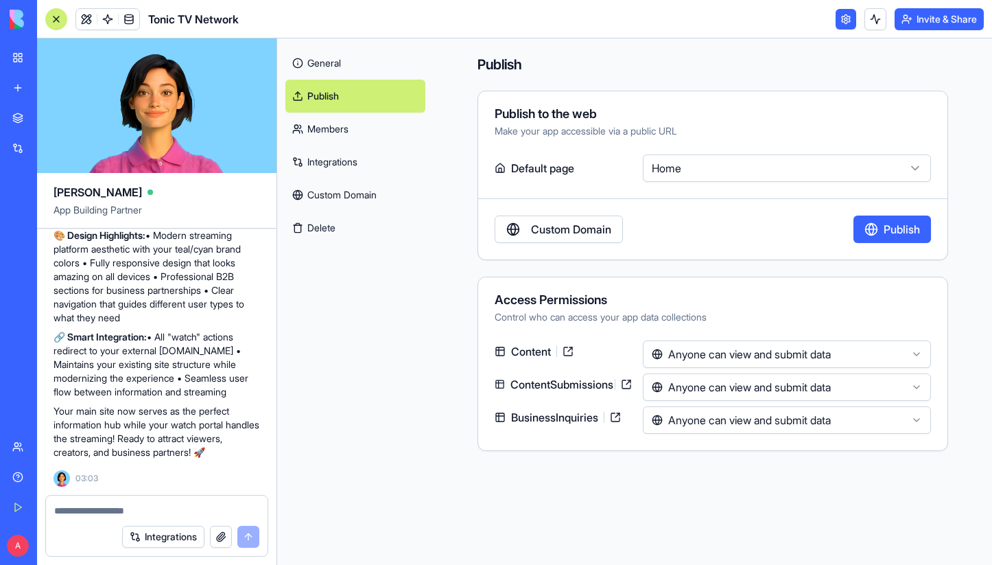
click at [382, 97] on link "Publish" at bounding box center [355, 96] width 140 height 33
click at [911, 233] on button "Publish" at bounding box center [892, 228] width 78 height 27
click at [316, 130] on link "Members" at bounding box center [355, 128] width 140 height 33
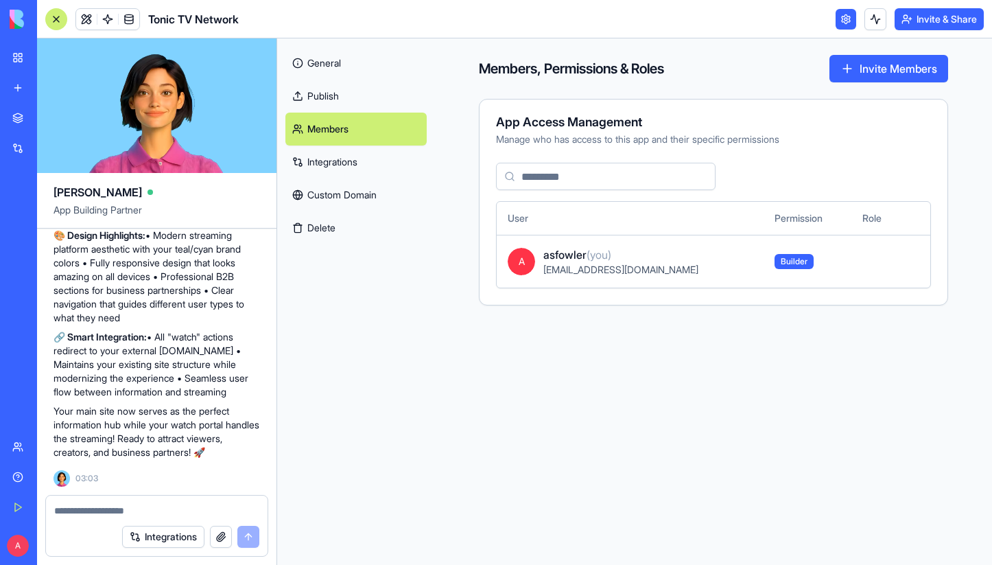
click at [343, 93] on link "Publish" at bounding box center [355, 96] width 141 height 33
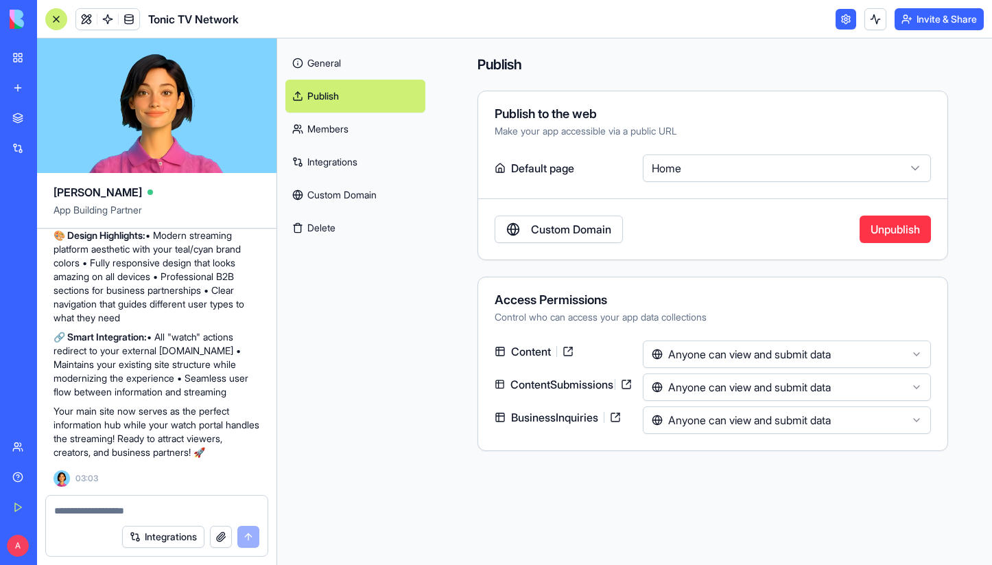
click at [51, 60] on div "My Workspace" at bounding box center [42, 58] width 18 height 14
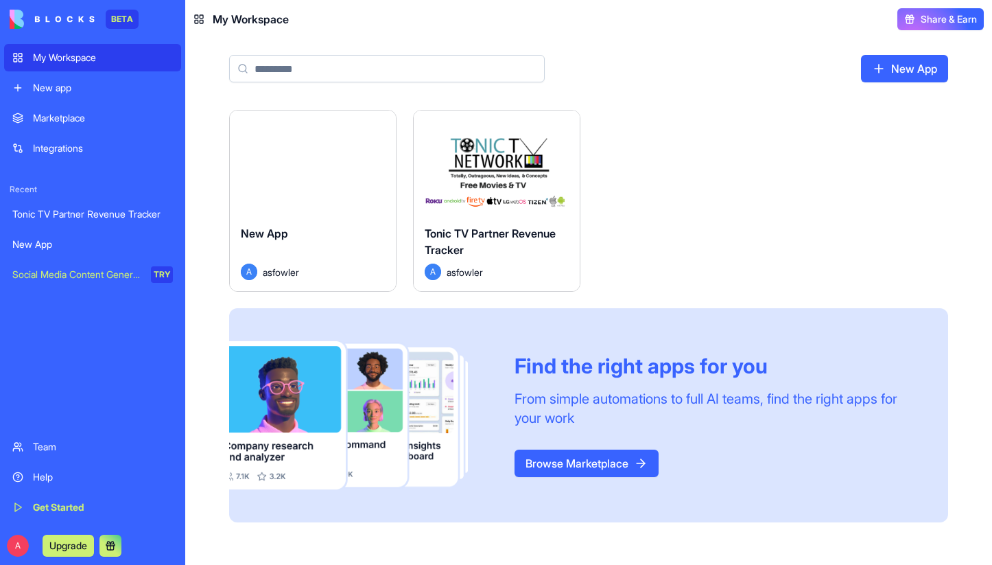
click at [331, 165] on button "Launch" at bounding box center [312, 162] width 103 height 27
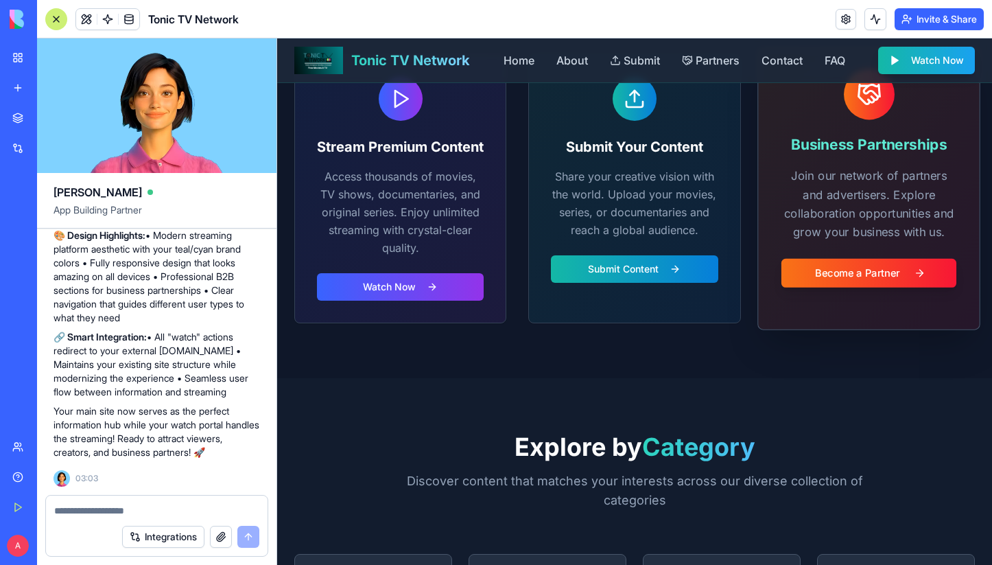
scroll to position [1426, 0]
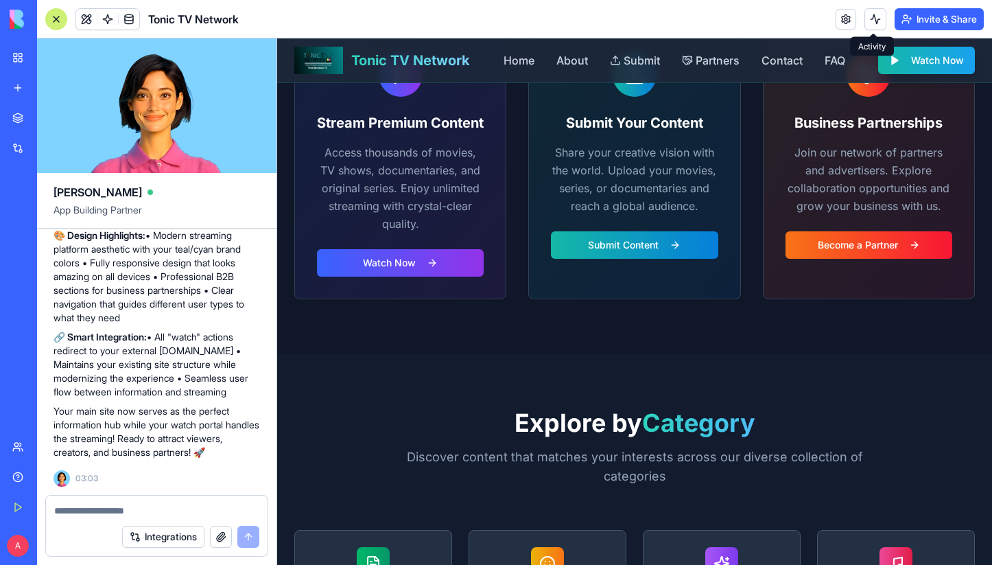
click at [870, 15] on button at bounding box center [875, 19] width 22 height 22
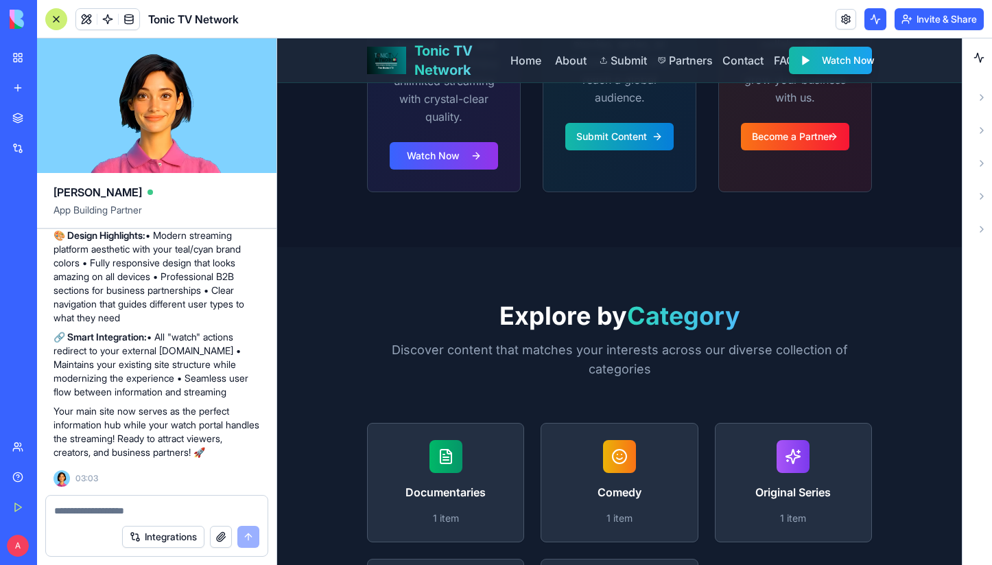
scroll to position [1425, 0]
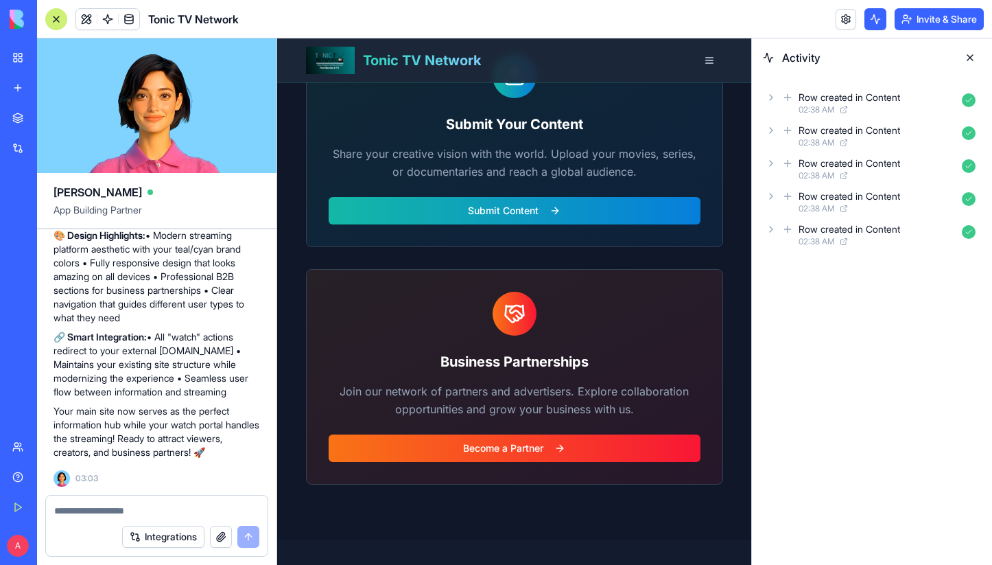
click at [964, 56] on button at bounding box center [970, 58] width 22 height 22
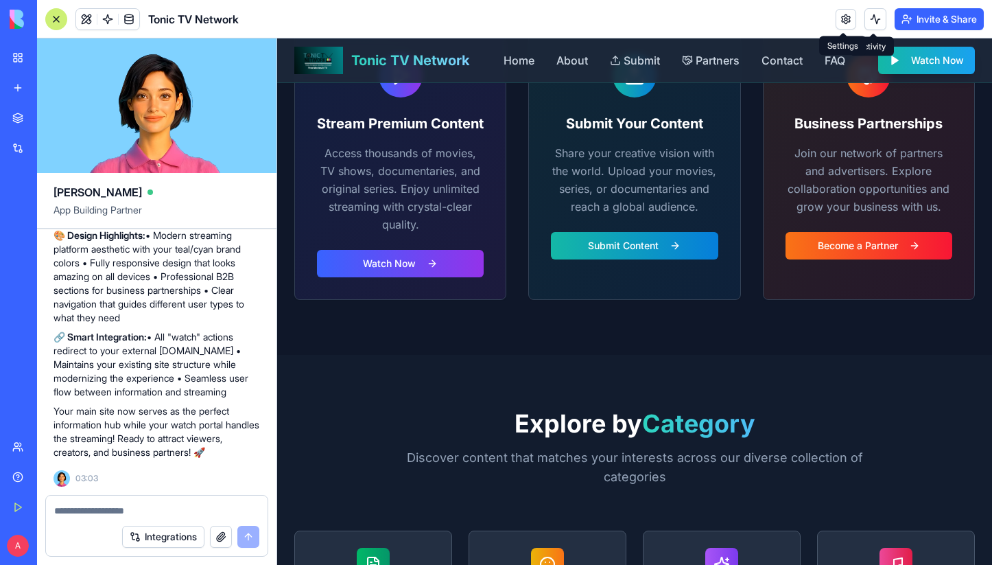
scroll to position [1427, 0]
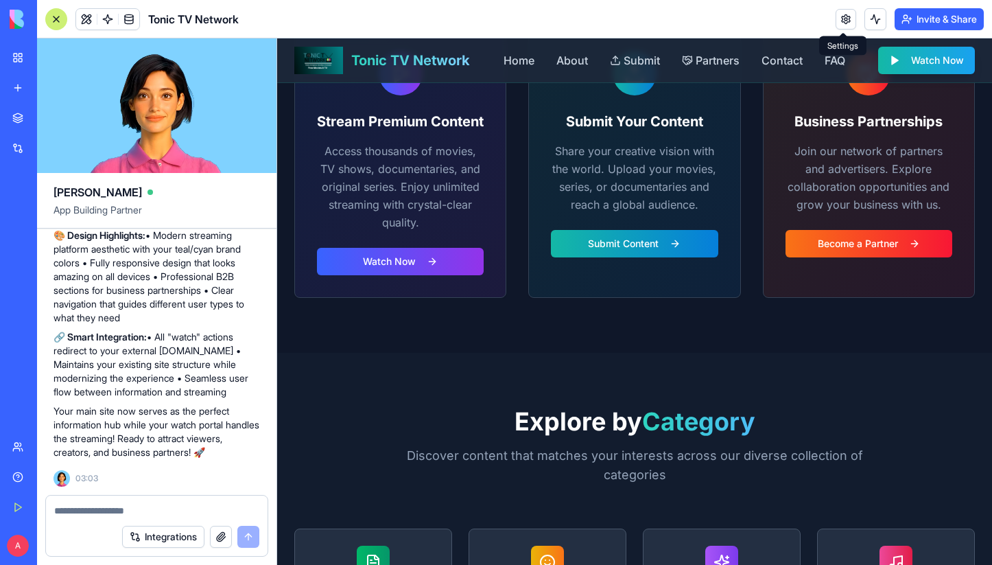
click at [836, 18] on link at bounding box center [845, 19] width 21 height 21
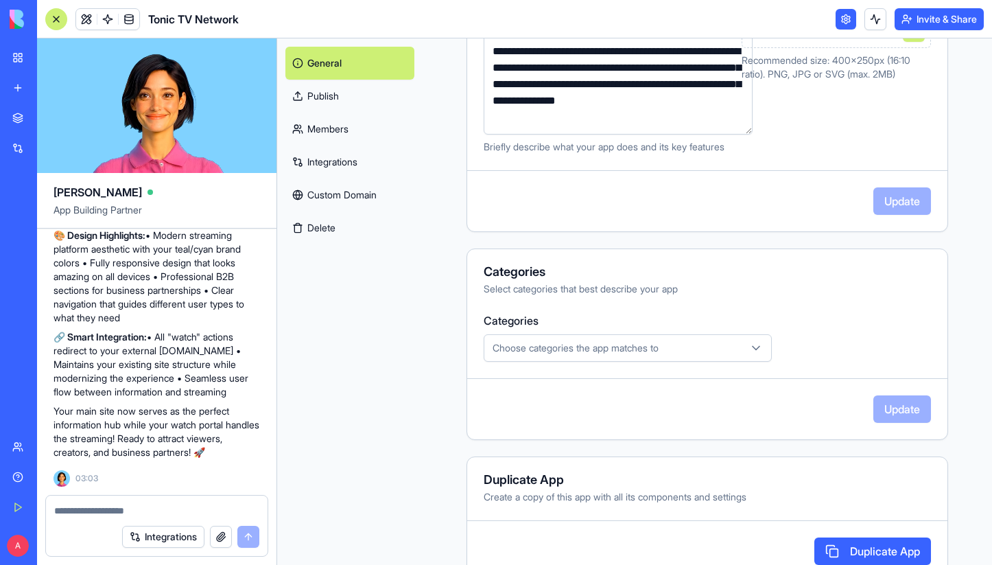
scroll to position [305, 0]
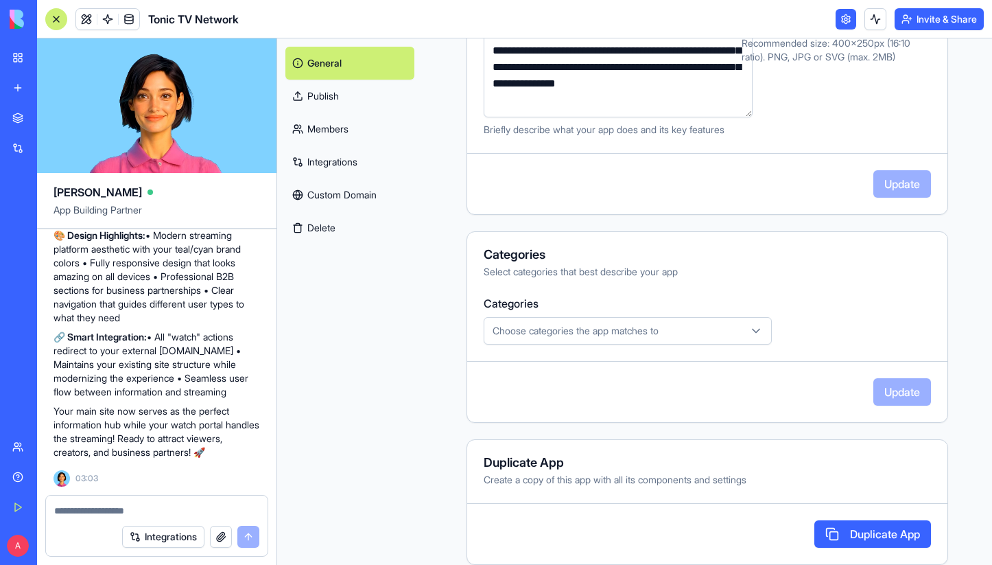
click at [687, 339] on button "Choose categories the app matches to" at bounding box center [628, 330] width 288 height 27
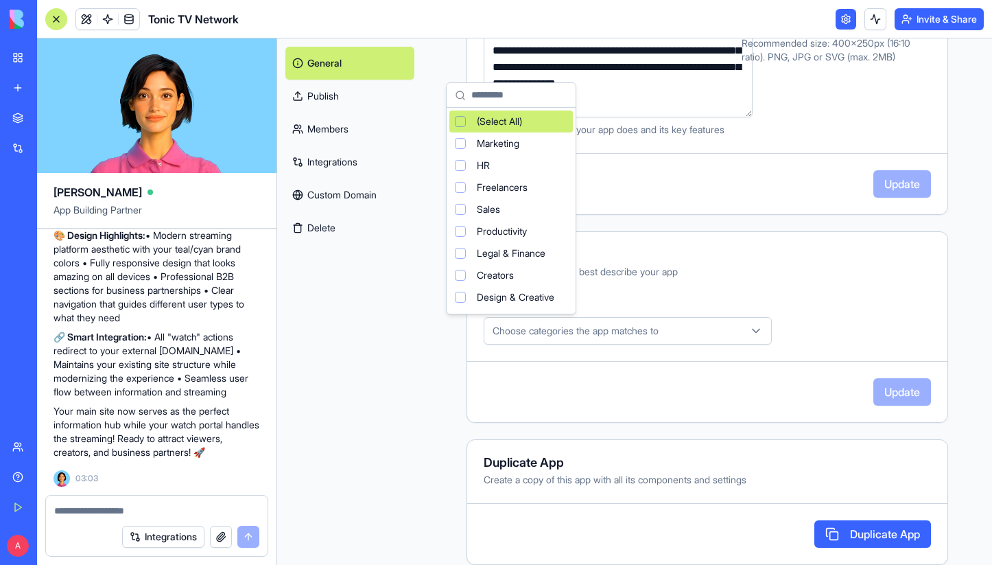
click at [807, 313] on html "BETA My Workspace New app Marketplace Integrations Recent Tonic TV Partner Reve…" at bounding box center [496, 282] width 992 height 565
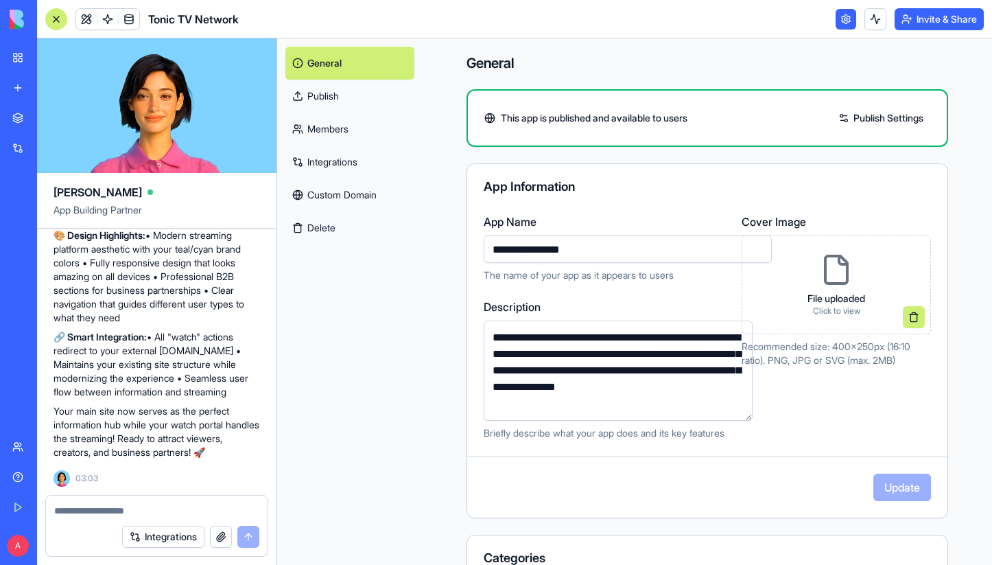
scroll to position [0, 0]
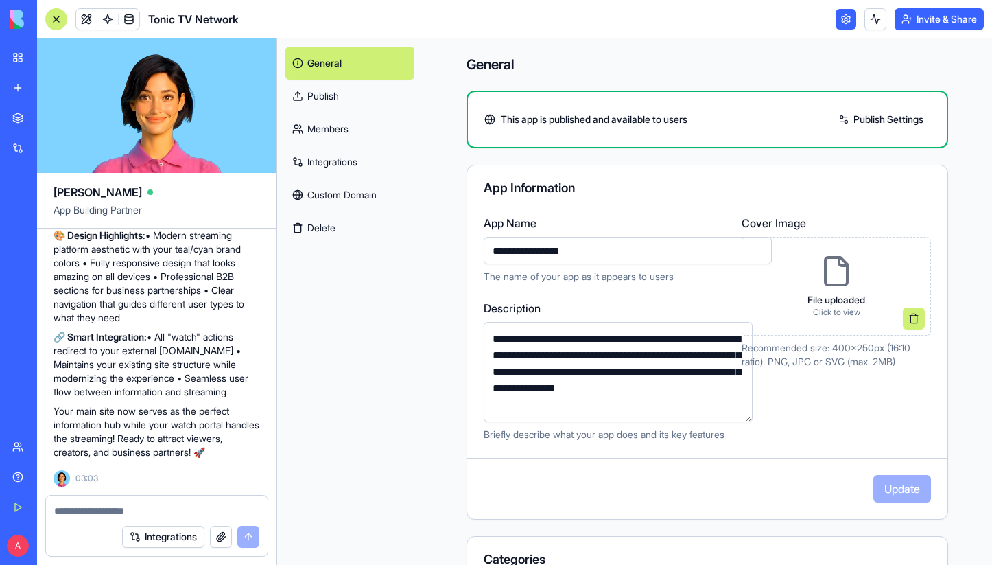
click at [350, 123] on link "Members" at bounding box center [349, 128] width 129 height 33
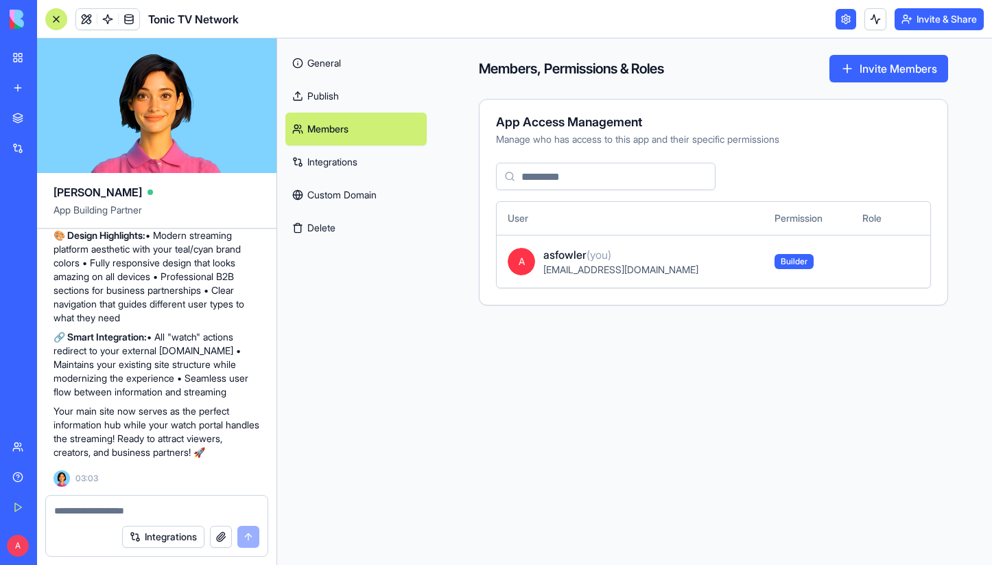
click at [327, 97] on link "Publish" at bounding box center [355, 96] width 141 height 33
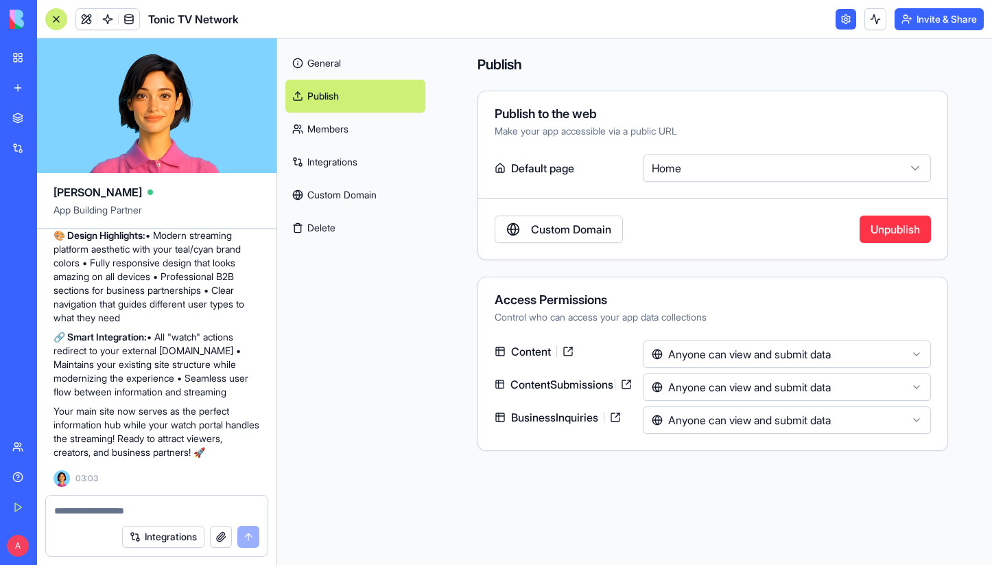
click at [341, 62] on link "General" at bounding box center [355, 63] width 140 height 33
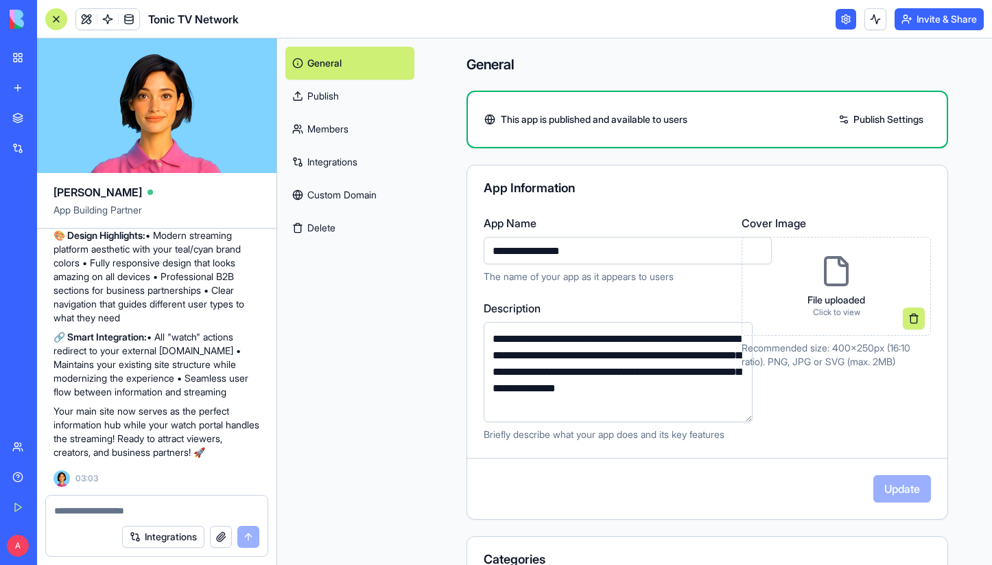
click at [13, 51] on link "My Workspace" at bounding box center [31, 57] width 55 height 27
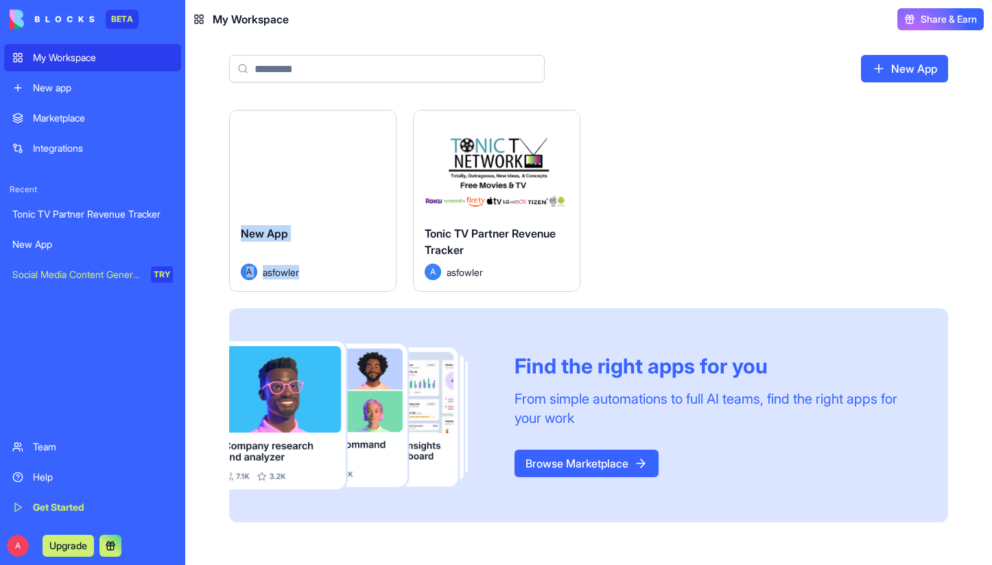
click at [376, 130] on html "BETA My Workspace New app Marketplace Integrations Recent Tonic TV Partner Reve…" at bounding box center [496, 282] width 992 height 565
click at [346, 226] on html "BETA My Workspace New app Marketplace Integrations Recent Tonic TV Partner Reve…" at bounding box center [496, 282] width 992 height 565
click at [375, 124] on html "BETA My Workspace New app Marketplace Integrations Recent Tonic TV Partner Reve…" at bounding box center [496, 282] width 992 height 565
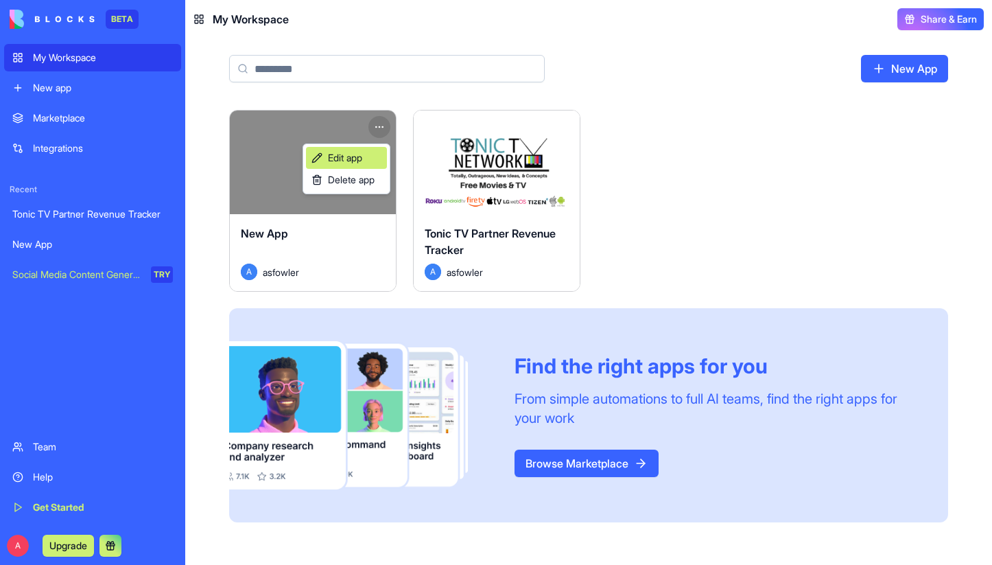
click at [355, 154] on span "Edit app" at bounding box center [345, 158] width 34 height 14
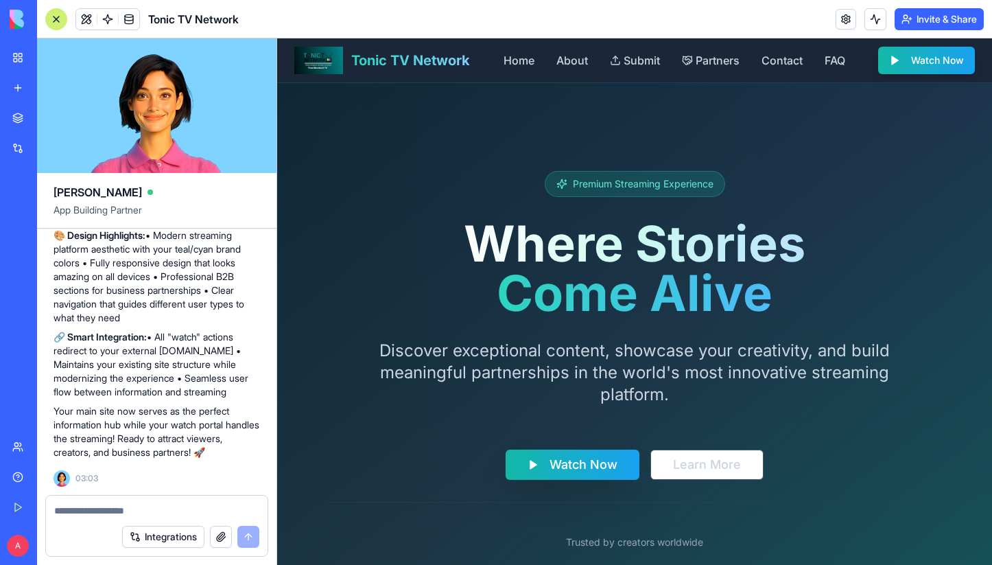
click at [123, 509] on textarea at bounding box center [156, 510] width 205 height 14
type textarea "*"
type textarea "*********"
click at [251, 538] on button "submit" at bounding box center [248, 536] width 22 height 22
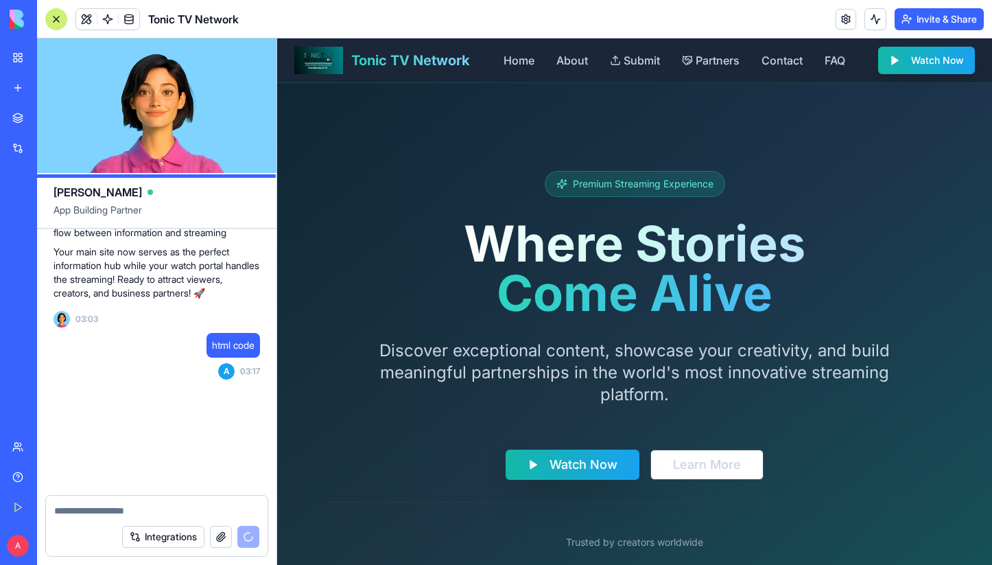
scroll to position [3408, 0]
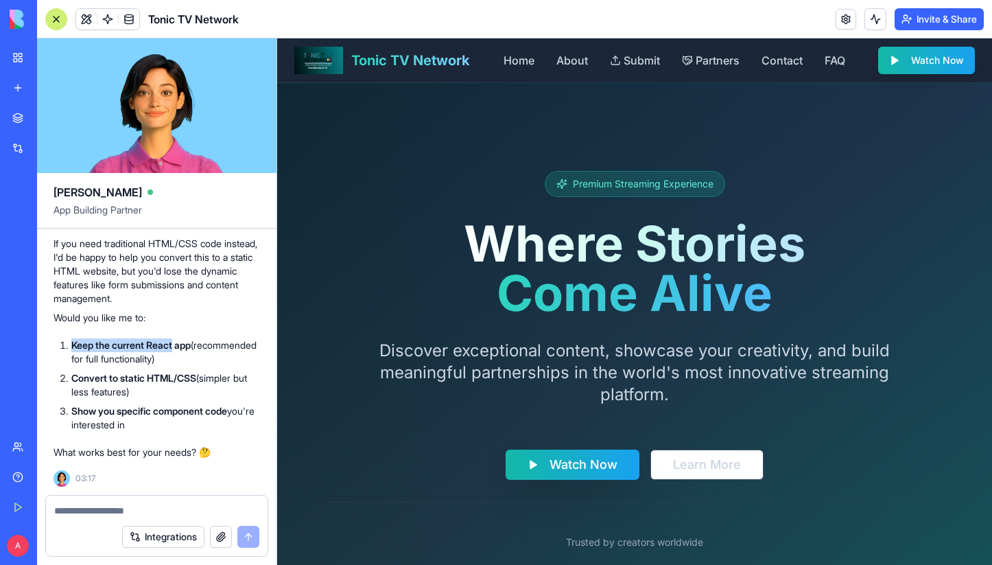
drag, startPoint x: 72, startPoint y: 348, endPoint x: 177, endPoint y: 345, distance: 105.0
click at [177, 345] on strong "Keep the current React app" at bounding box center [130, 345] width 119 height 12
click at [173, 353] on li "Keep the current React app (recommended for full functionality)" at bounding box center [165, 351] width 189 height 27
click at [82, 505] on textarea at bounding box center [156, 510] width 205 height 14
type textarea "*"
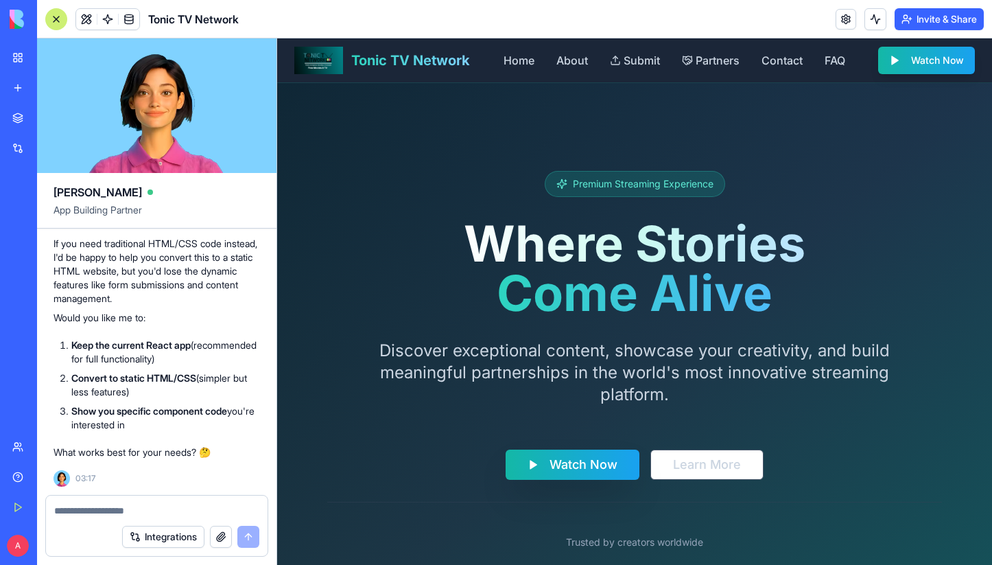
drag, startPoint x: 71, startPoint y: 380, endPoint x: 197, endPoint y: 398, distance: 126.8
click at [197, 398] on li "Convert to static HTML/CSS (simpler but less features)" at bounding box center [165, 384] width 189 height 27
click at [101, 513] on textarea at bounding box center [156, 510] width 205 height 14
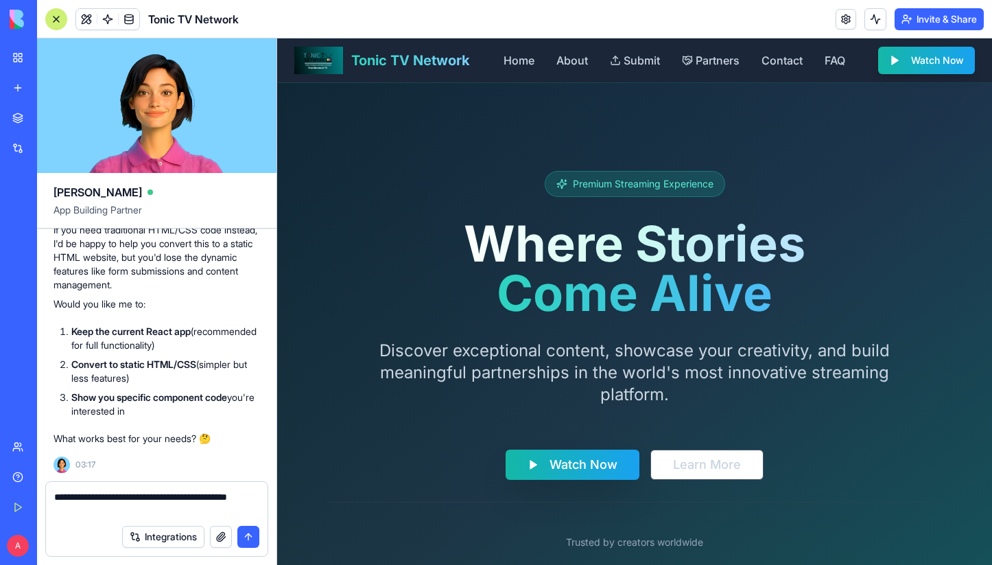
type textarea "**********"
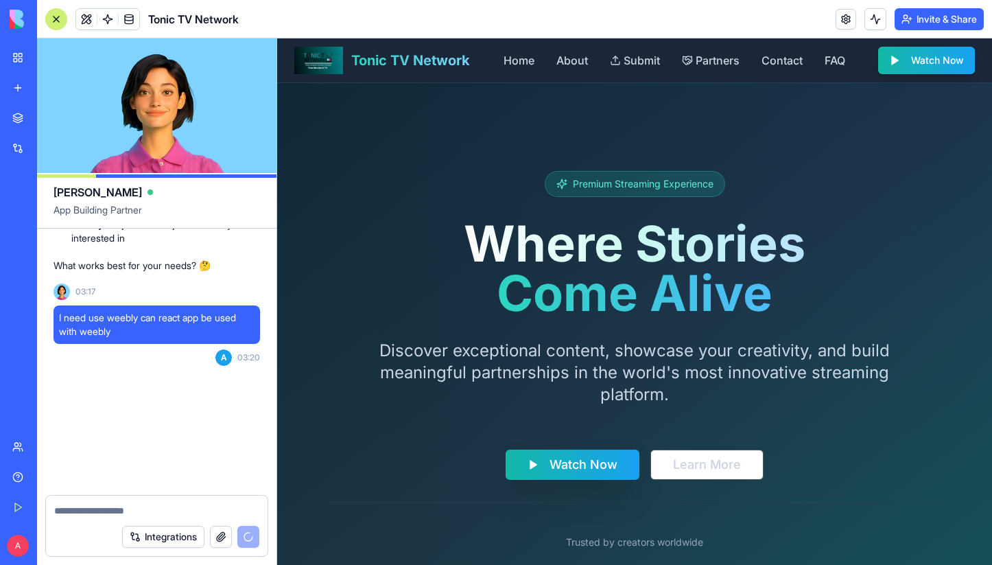
scroll to position [4225, 0]
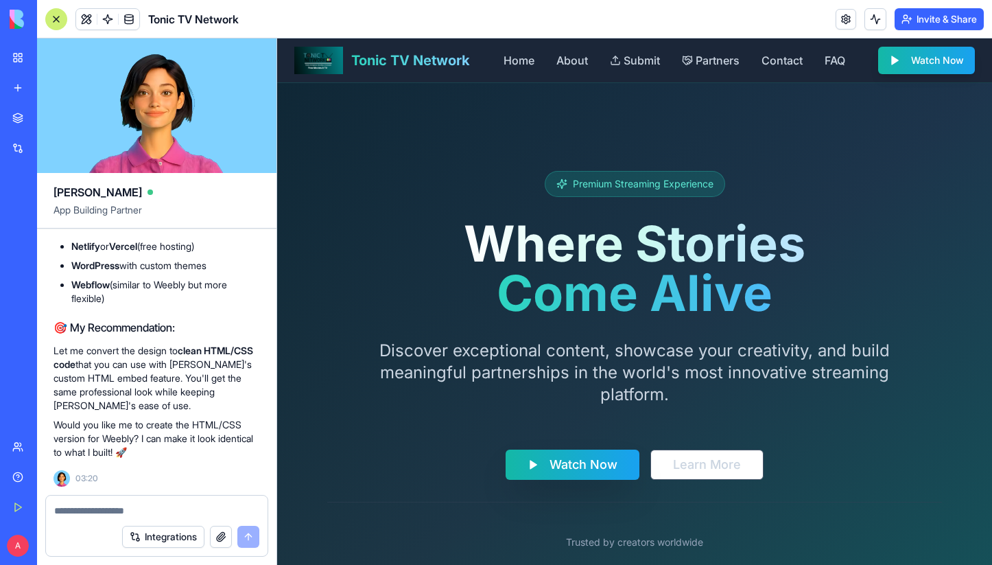
click at [109, 505] on textarea at bounding box center [156, 510] width 205 height 14
type textarea "**********"
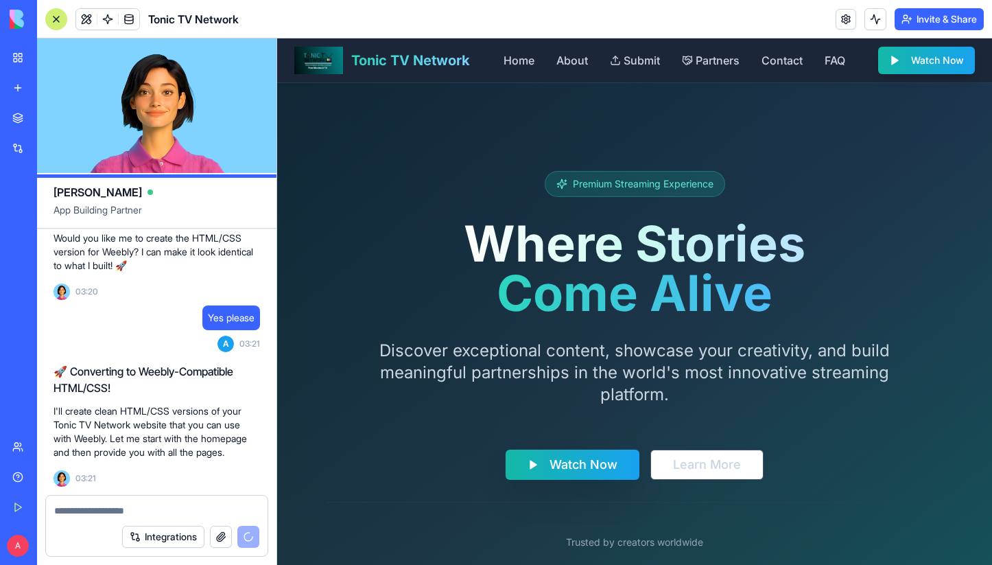
scroll to position [4585, 0]
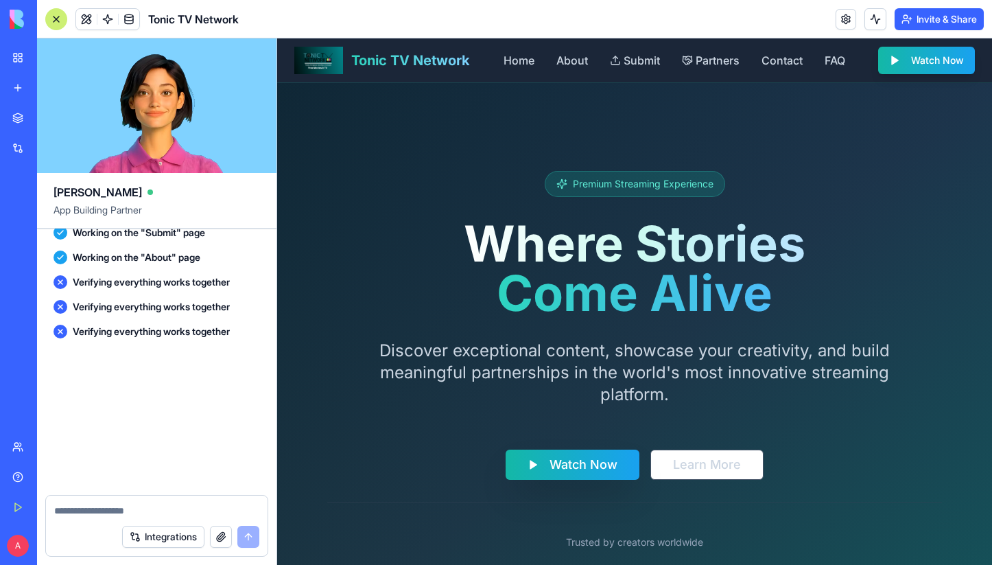
scroll to position [16828, 0]
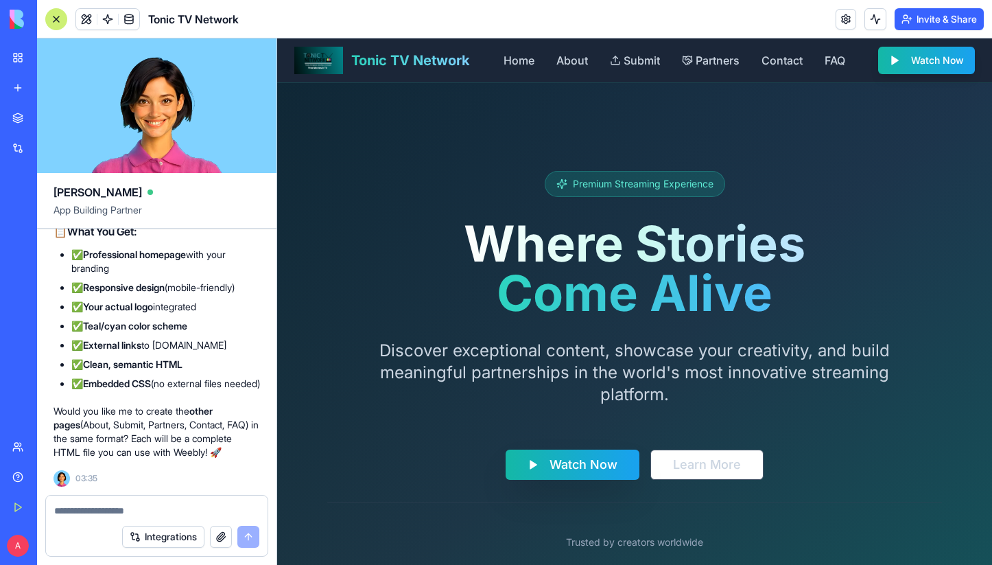
click at [118, 514] on textarea at bounding box center [156, 510] width 205 height 14
type textarea "**********"
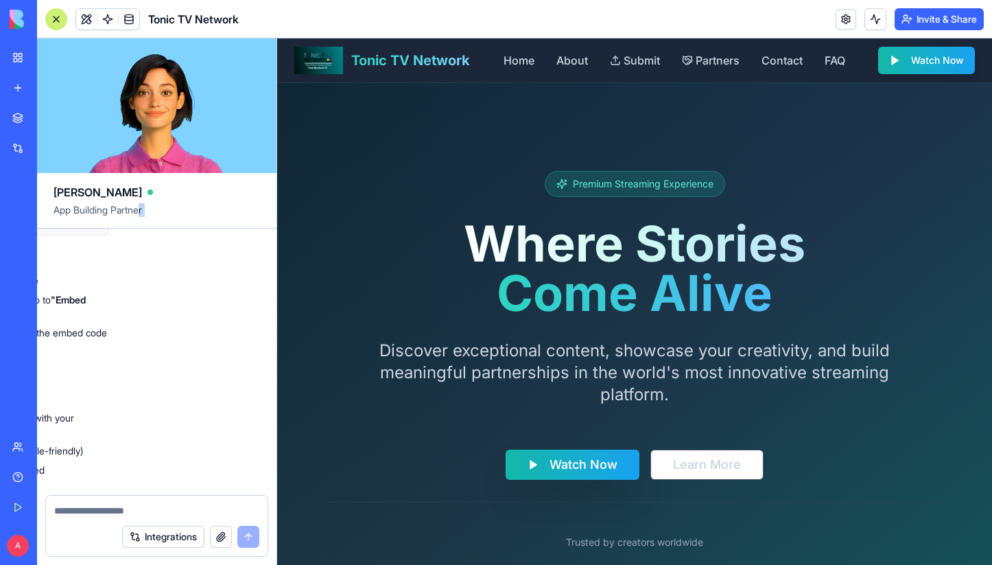
scroll to position [16500, 152]
drag, startPoint x: 62, startPoint y: 361, endPoint x: 206, endPoint y: 324, distance: 148.7
click at [206, 324] on div "Undo A 02:37 🎬 Tonic TV Network Hub Coming Up! Hey there! I'm [PERSON_NAME], an…" at bounding box center [156, 361] width 239 height 266
copy code "<!DOCTYPE html> <html lang="en"> <head> <meta charset="UTF-8"> <meta name="view…"
drag, startPoint x: 141, startPoint y: 394, endPoint x: 244, endPoint y: 409, distance: 104.0
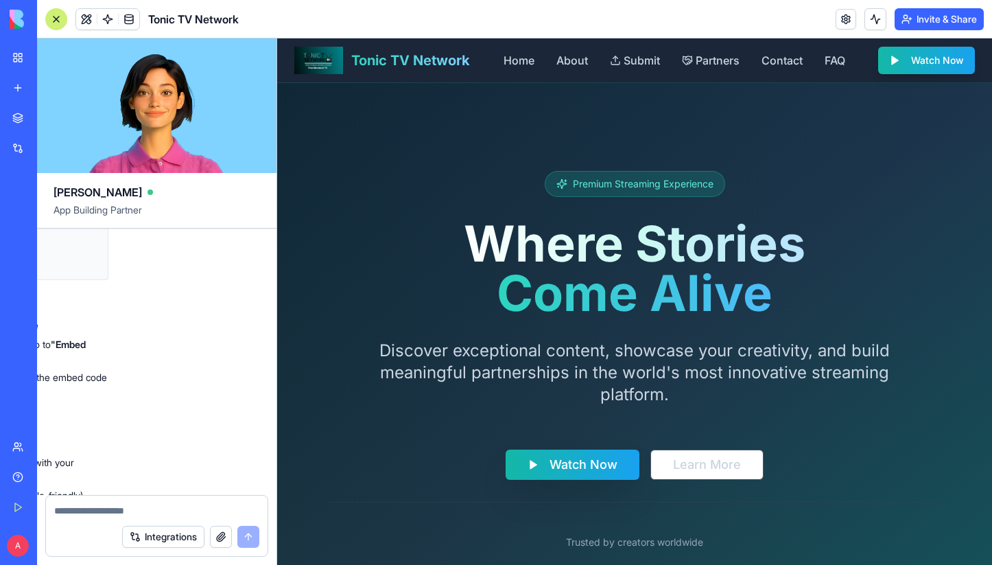
click at [246, 409] on div "Undo A 02:37 🎬 Tonic TV Network Hub Coming Up! Hey there! I'm [PERSON_NAME], an…" at bounding box center [156, 361] width 239 height 266
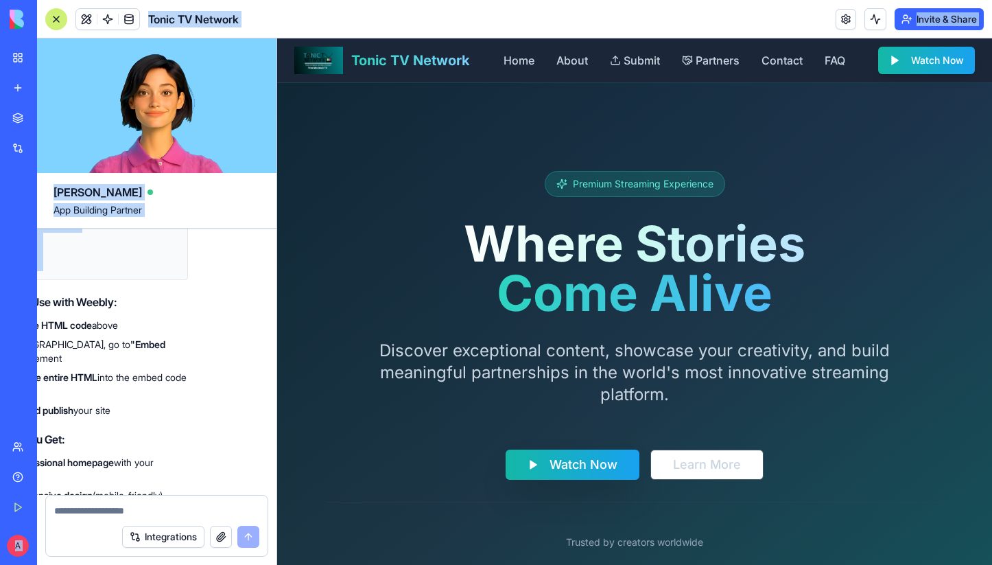
scroll to position [16500, 0]
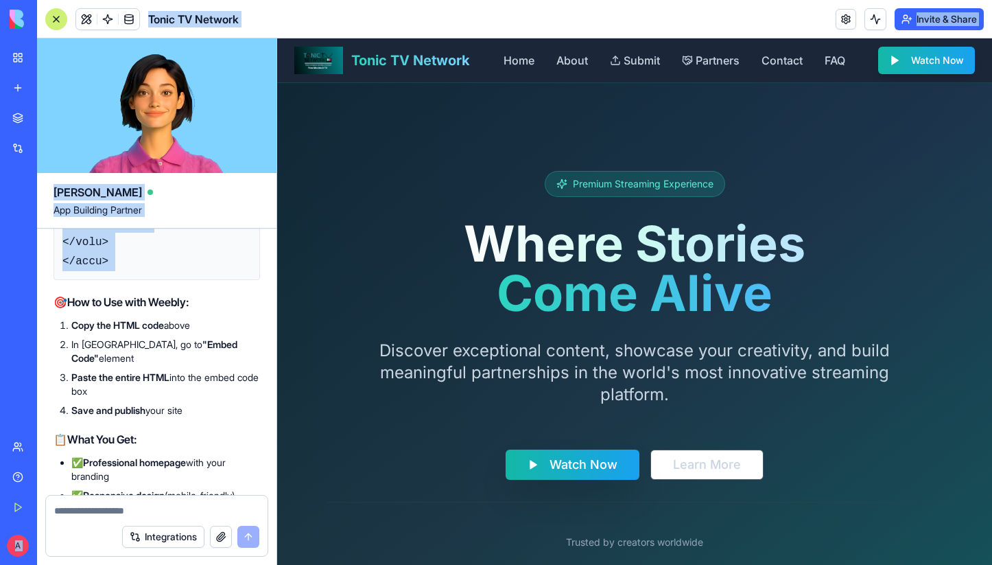
drag, startPoint x: 224, startPoint y: 413, endPoint x: 31, endPoint y: 400, distance: 193.9
click at [31, 400] on div "BETA My Workspace New app Marketplace Integrations Recent Tonic TV Partner Reve…" at bounding box center [496, 282] width 992 height 565
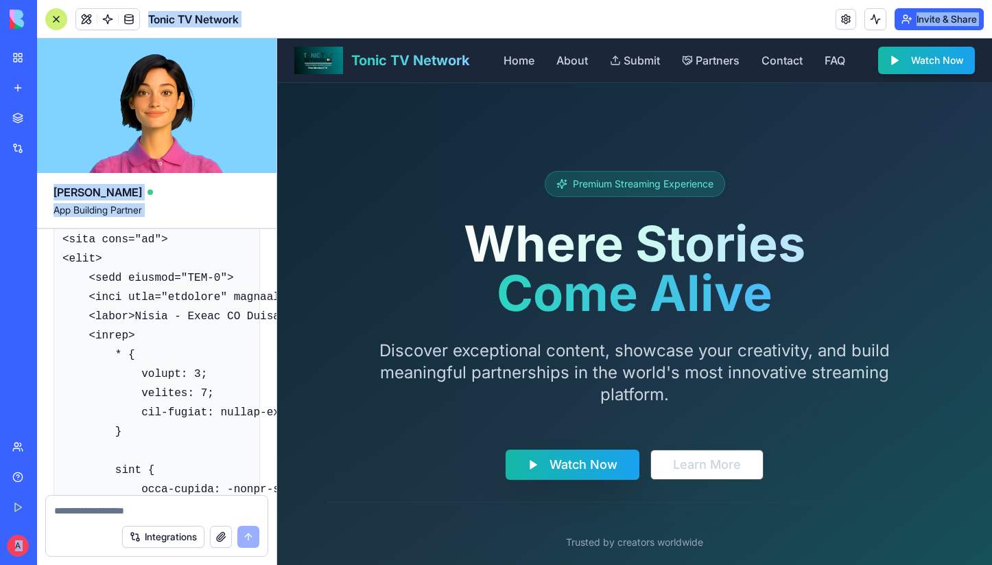
scroll to position [17210, 0]
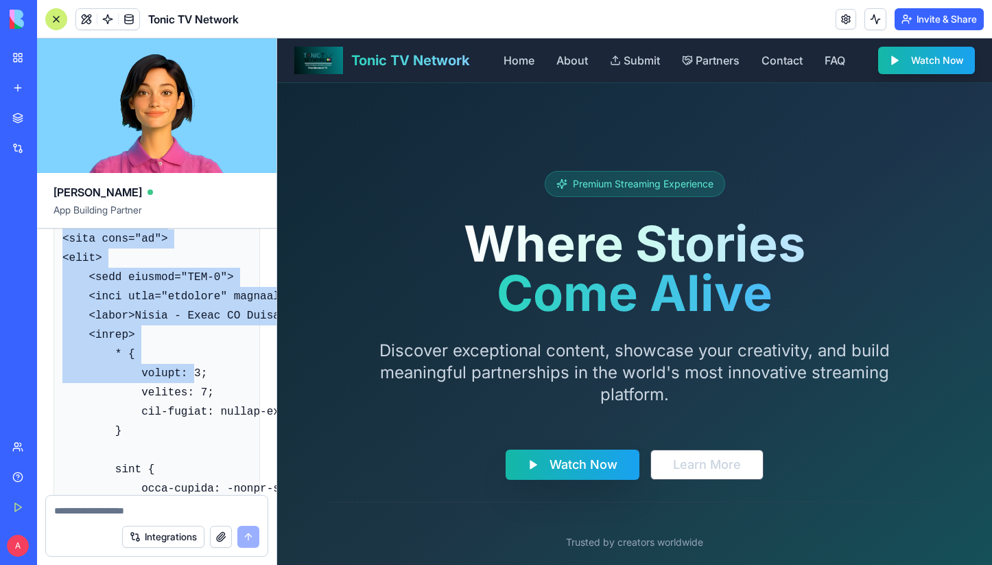
drag, startPoint x: 62, startPoint y: 340, endPoint x: 194, endPoint y: 486, distance: 196.2
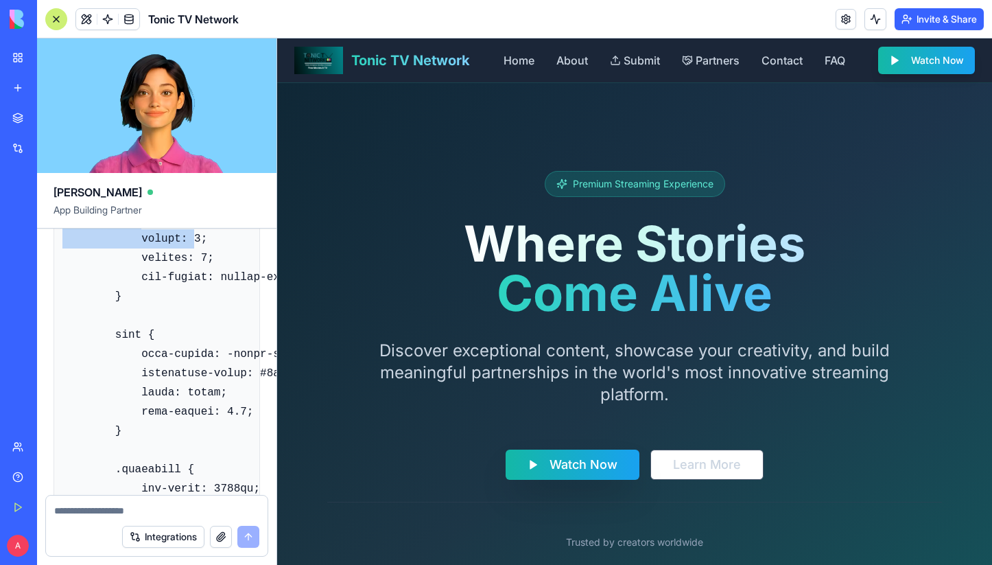
scroll to position [17226, 0]
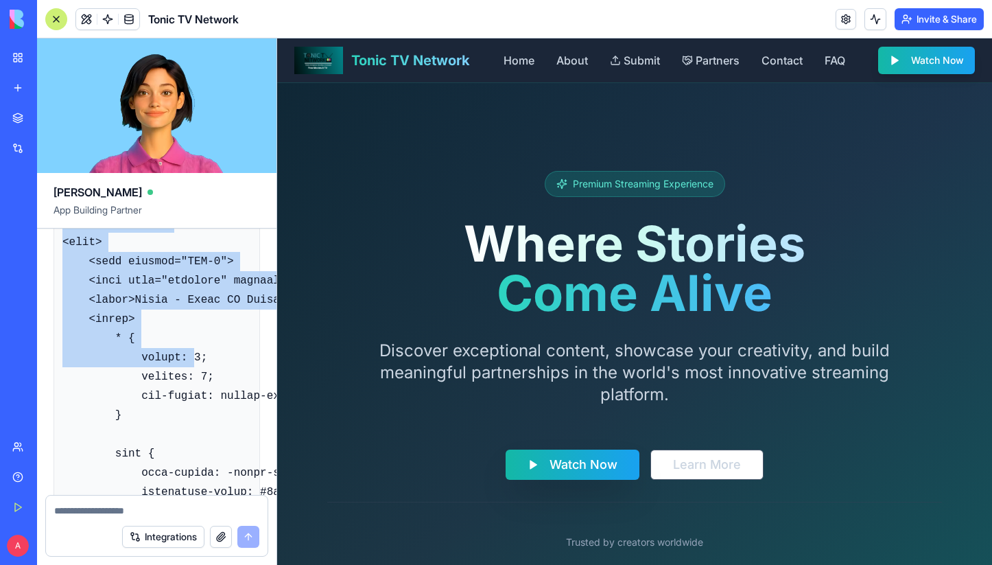
drag, startPoint x: 62, startPoint y: 323, endPoint x: 233, endPoint y: 461, distance: 219.5
drag, startPoint x: 64, startPoint y: 325, endPoint x: 165, endPoint y: 375, distance: 112.6
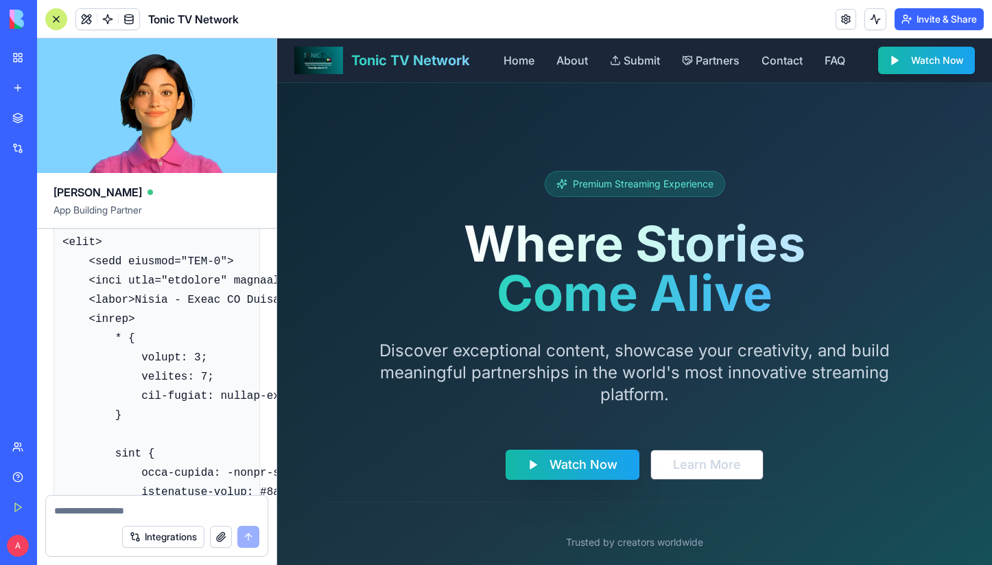
click at [212, 174] on h2 "📄 ABOUT PAGE" at bounding box center [157, 166] width 206 height 16
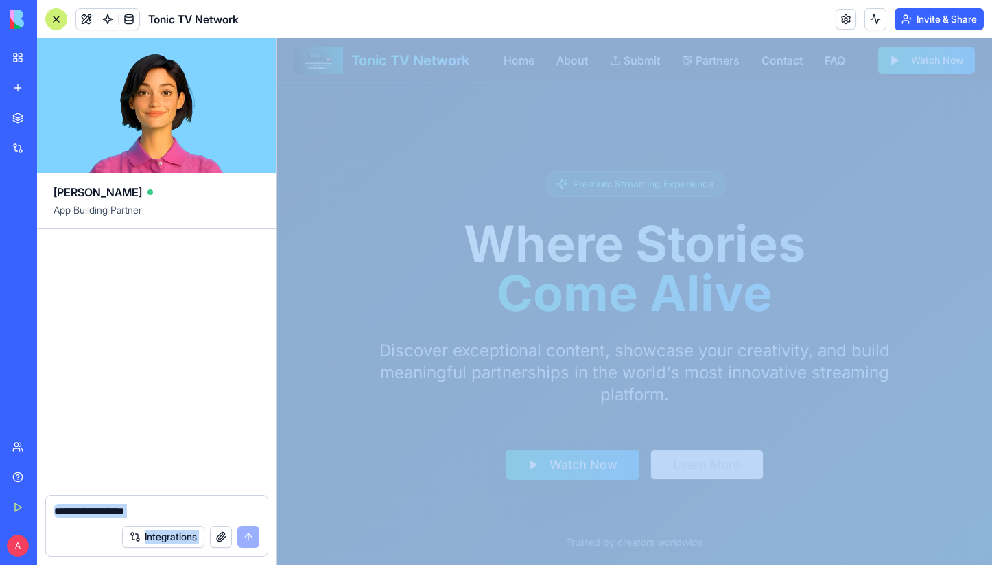
drag, startPoint x: 62, startPoint y: 323, endPoint x: 473, endPoint y: 569, distance: 478.4
click at [473, 564] on html "BETA My Workspace New app Marketplace Integrations Recent Tonic TV Partner Reve…" at bounding box center [496, 282] width 992 height 565
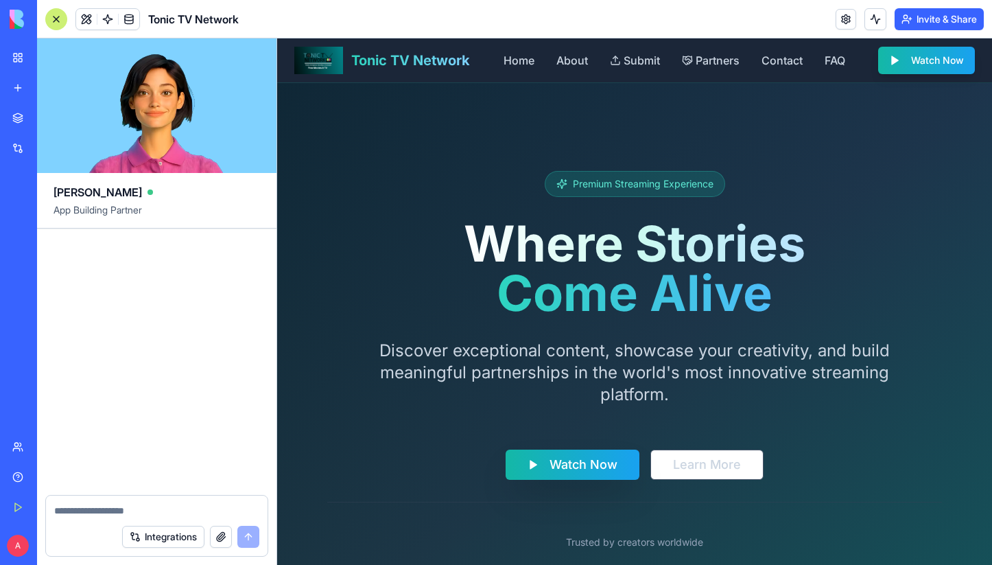
drag, startPoint x: 172, startPoint y: 408, endPoint x: 74, endPoint y: 394, distance: 99.0
click at [74, 394] on div "Undo A 02:37 🎬 Tonic TV Network Hub Coming Up! Hey there! I'm [PERSON_NAME], an…" at bounding box center [156, 361] width 239 height 266
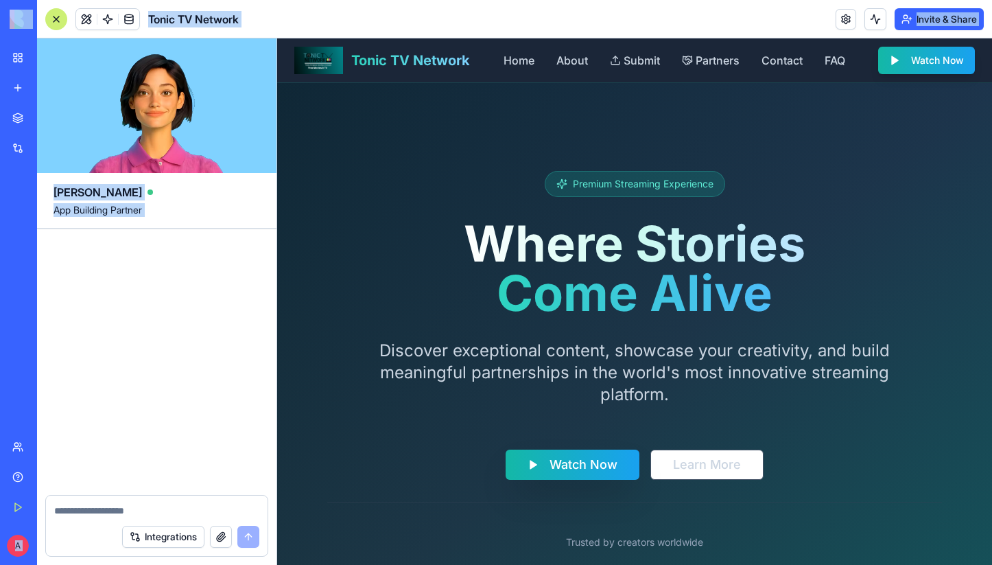
drag, startPoint x: 161, startPoint y: 384, endPoint x: -3, endPoint y: 382, distance: 163.9
click at [0, 382] on html "BETA My Workspace New app Marketplace Integrations Recent Tonic TV Partner Reve…" at bounding box center [496, 282] width 992 height 565
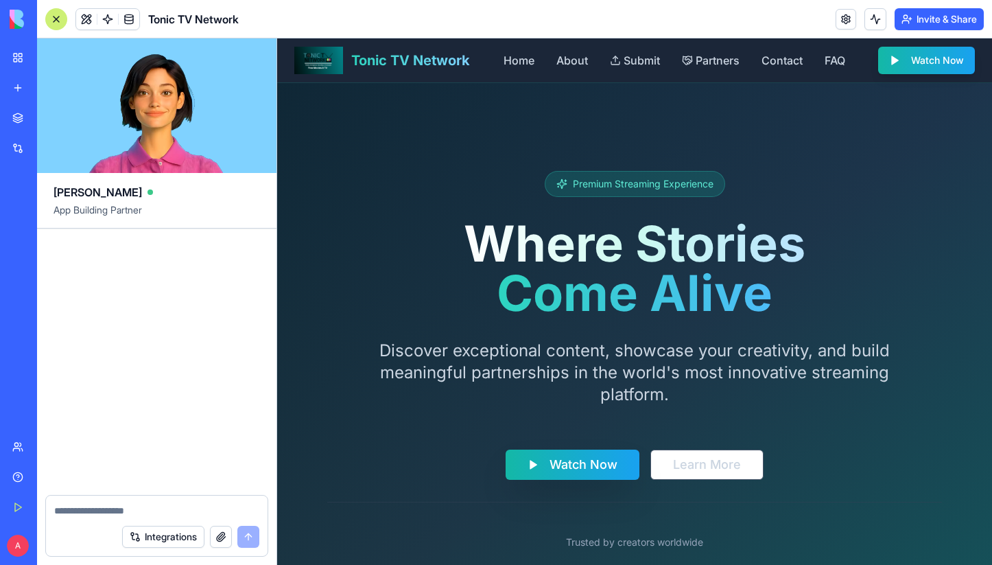
click at [43, 388] on div "Undo A 02:37 🎬 Tonic TV Network Hub Coming Up! Hey there! I'm [PERSON_NAME], an…" at bounding box center [156, 361] width 239 height 266
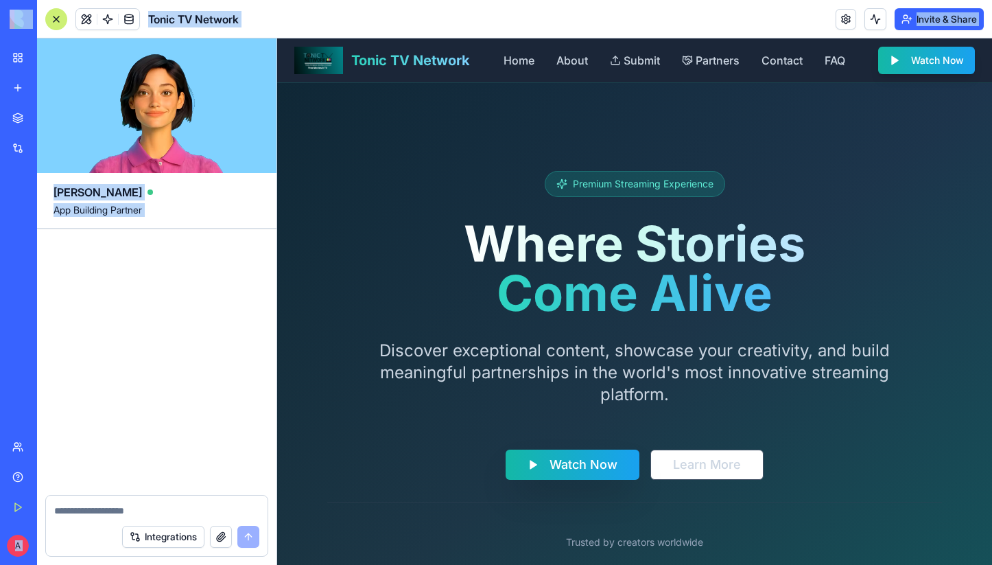
drag, startPoint x: 152, startPoint y: 412, endPoint x: -3, endPoint y: 415, distance: 154.4
click at [0, 415] on html "BETA My Workspace New app Marketplace Integrations Recent Tonic TV Partner Reve…" at bounding box center [496, 282] width 992 height 565
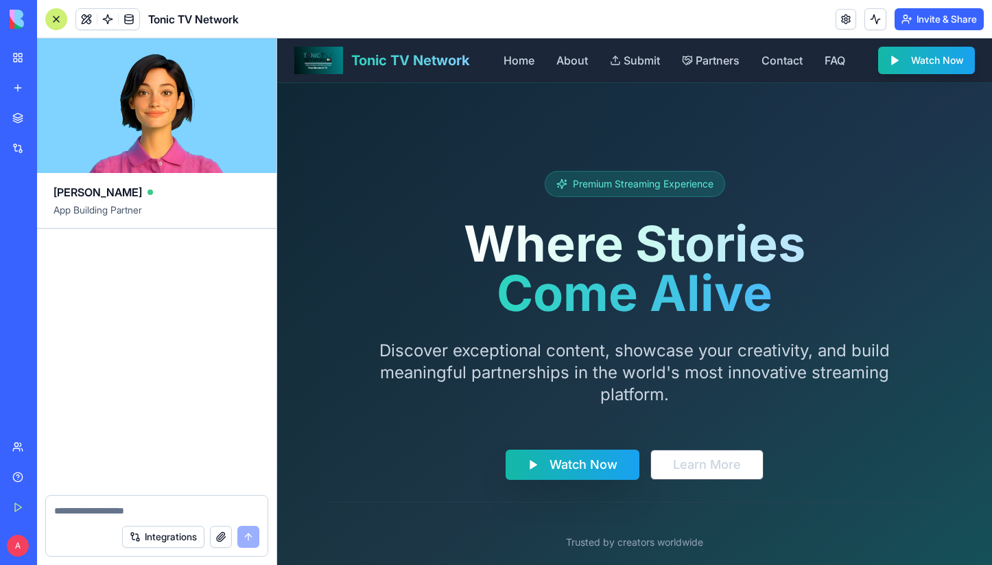
click at [226, 466] on div "Undo A 02:37 🎬 Tonic TV Network Hub Coming Up! Hey there! I'm [PERSON_NAME], an…" at bounding box center [156, 361] width 239 height 266
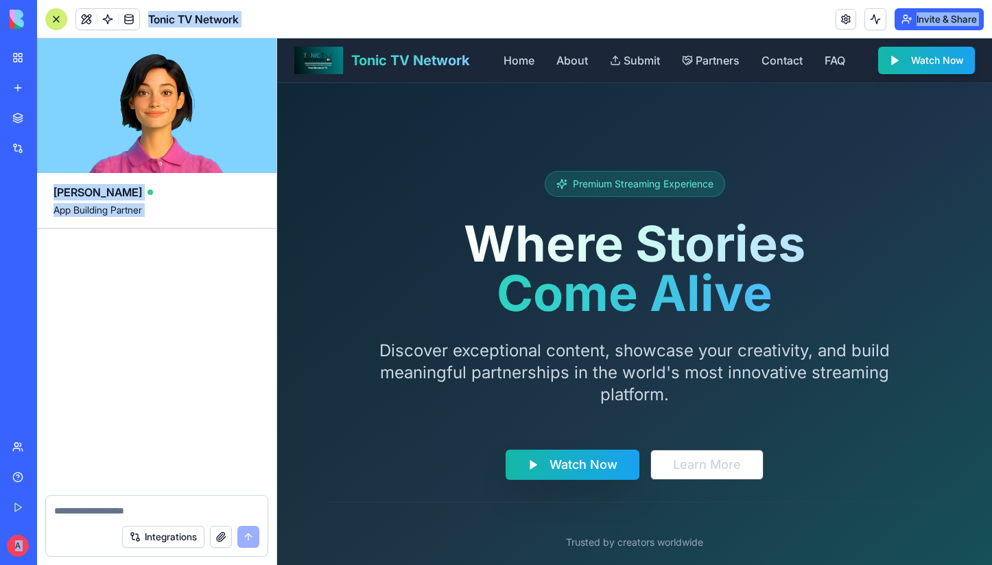
drag, startPoint x: 210, startPoint y: 456, endPoint x: 67, endPoint y: 466, distance: 143.0
click at [1, 434] on div "BETA My Workspace New app Marketplace Integrations Recent Tonic TV Partner Reve…" at bounding box center [496, 282] width 992 height 565
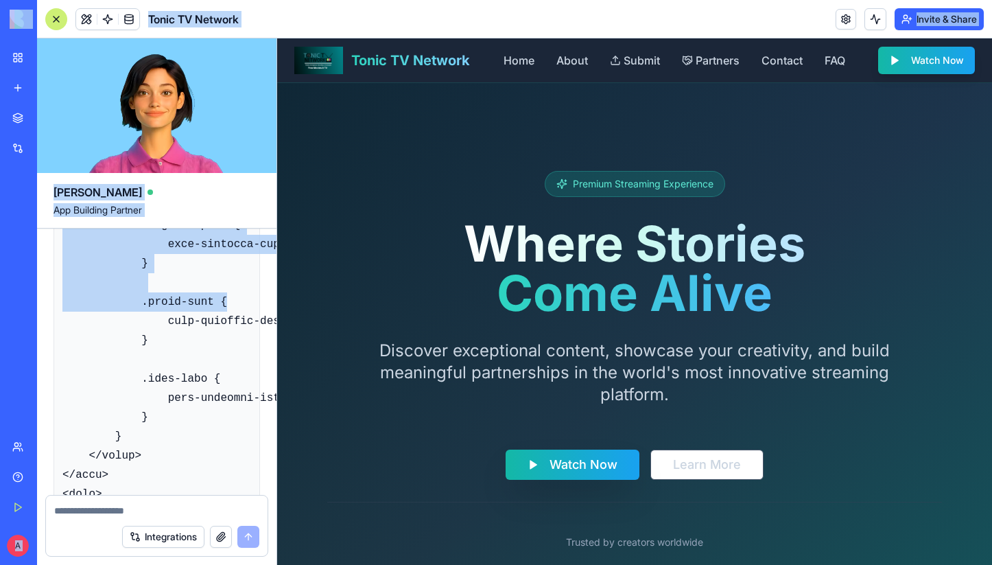
drag, startPoint x: 219, startPoint y: 430, endPoint x: -3, endPoint y: 443, distance: 221.9
click at [0, 443] on html "BETA My Workspace New app Marketplace Integrations Recent Tonic TV Partner Reve…" at bounding box center [496, 282] width 992 height 565
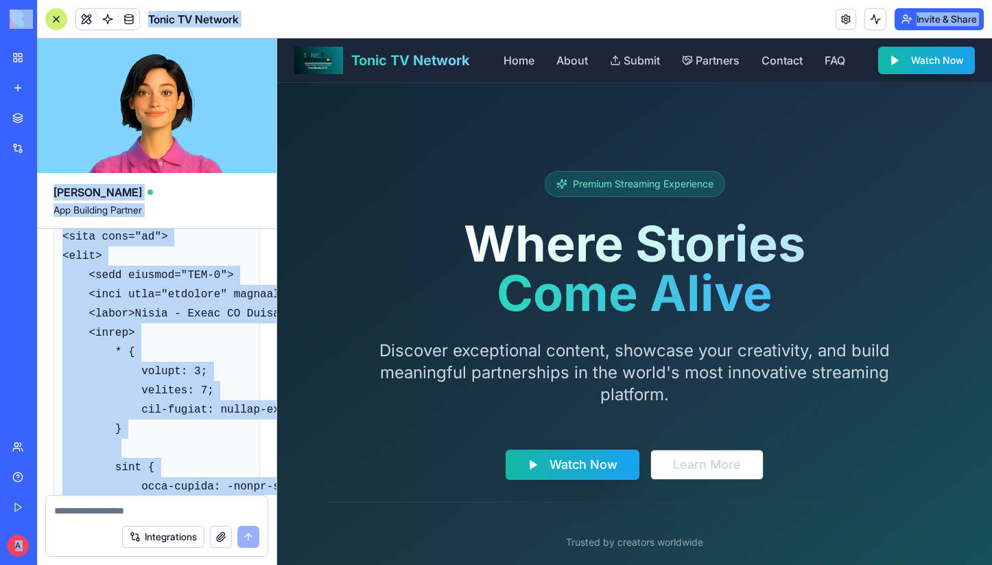
scroll to position [17216, 0]
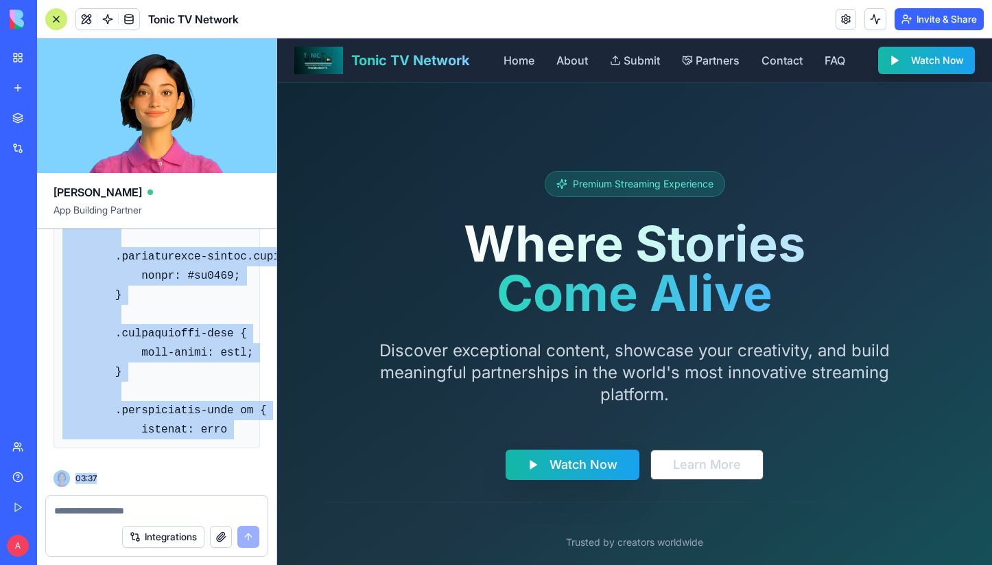
scroll to position [34093, 0]
drag, startPoint x: 63, startPoint y: 335, endPoint x: 206, endPoint y: 452, distance: 185.2
copy div "<!DOCTYPE html> <html lang="en"> <head> <meta charset="UTF-8"> <meta name="view…"
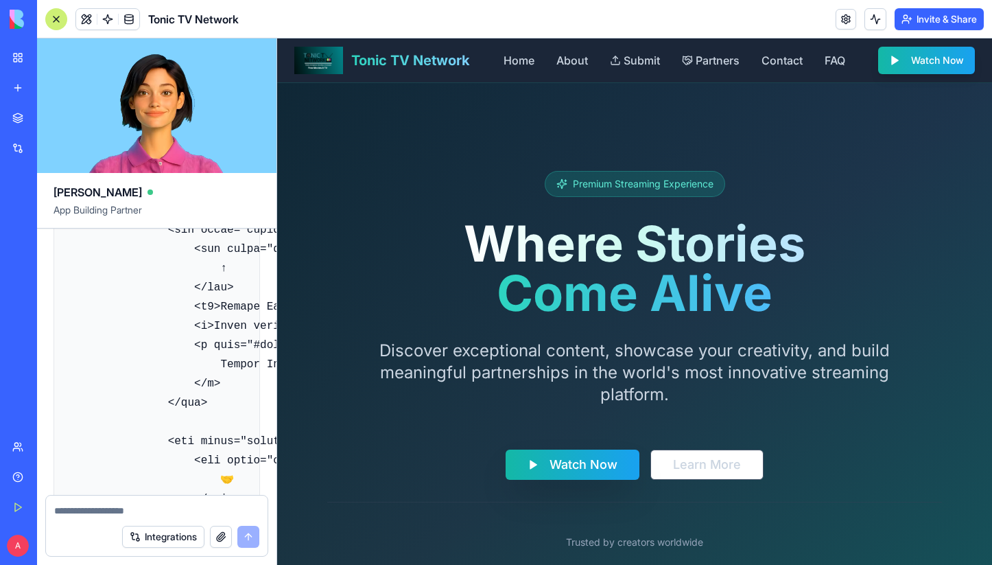
scroll to position [14983, 0]
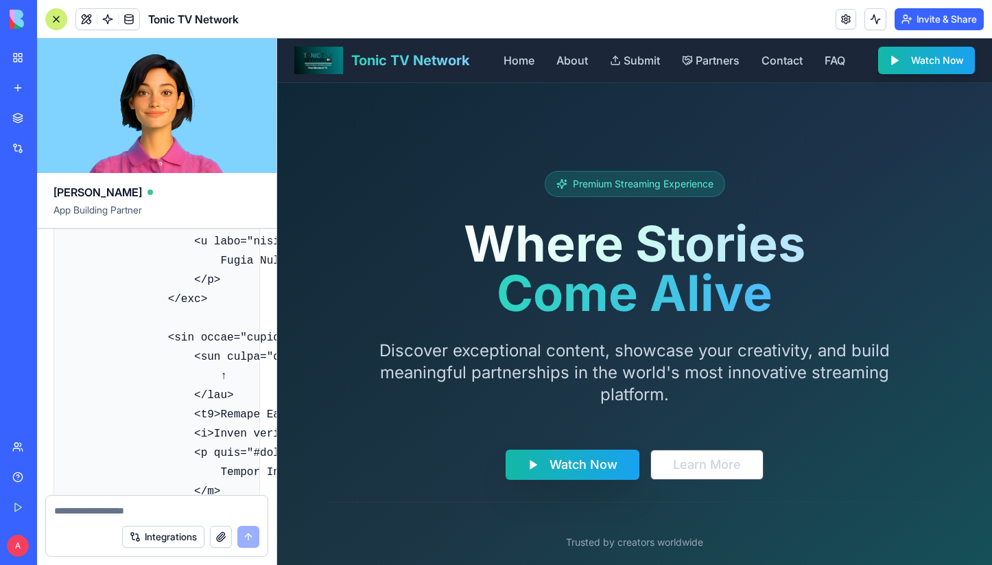
click at [51, 56] on div "My Workspace" at bounding box center [42, 58] width 18 height 14
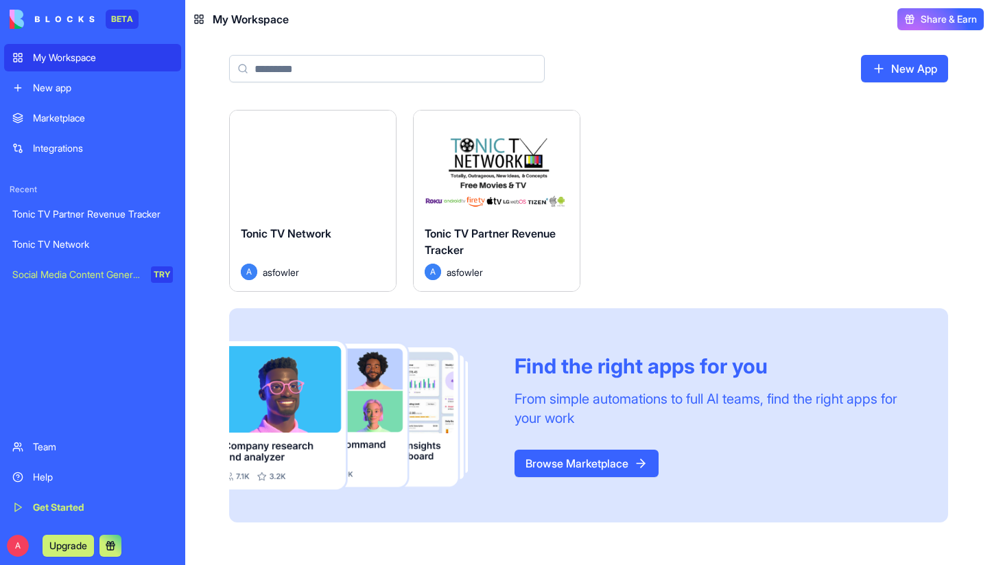
click at [311, 240] on div "Tonic TV Network" at bounding box center [313, 244] width 144 height 38
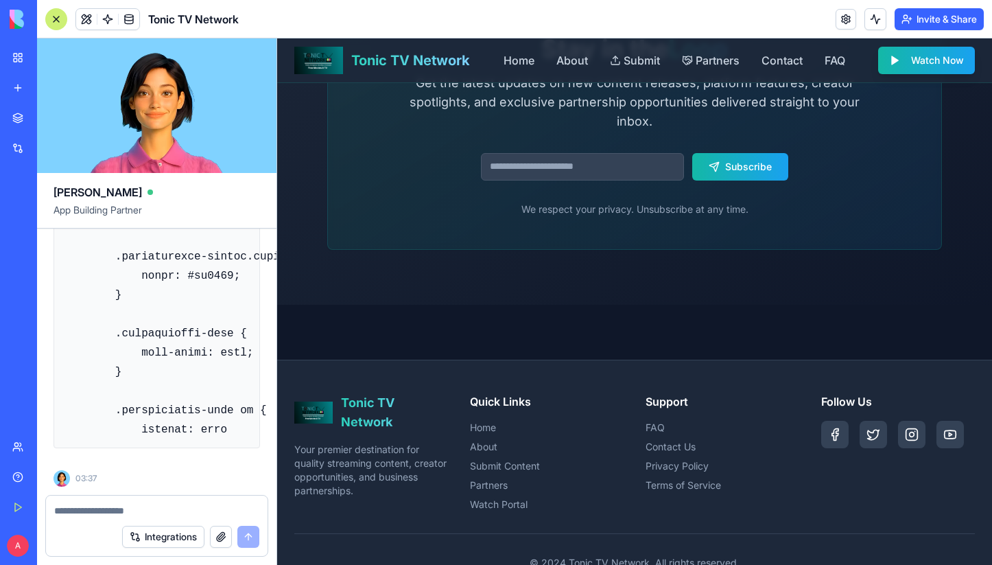
scroll to position [2792, 0]
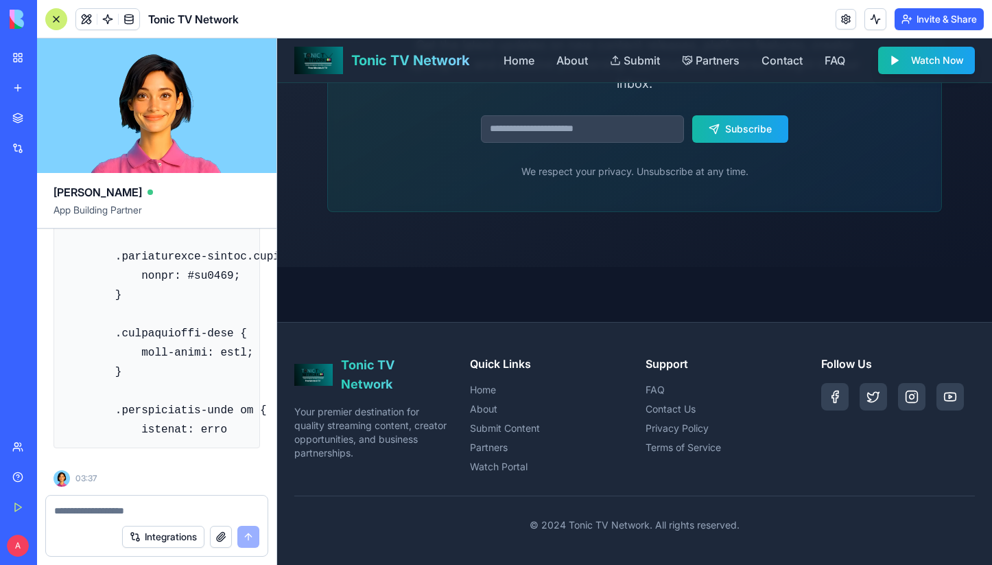
click at [49, 58] on div "My Workspace" at bounding box center [42, 58] width 18 height 14
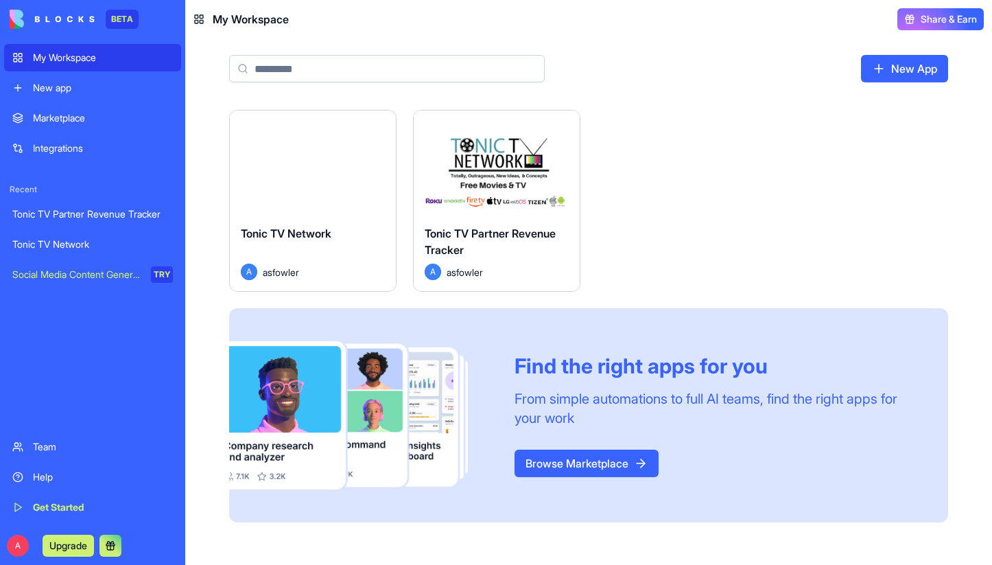
click at [377, 129] on html "BETA My Workspace New app Marketplace Integrations Recent Tonic TV Partner Reve…" at bounding box center [496, 282] width 992 height 565
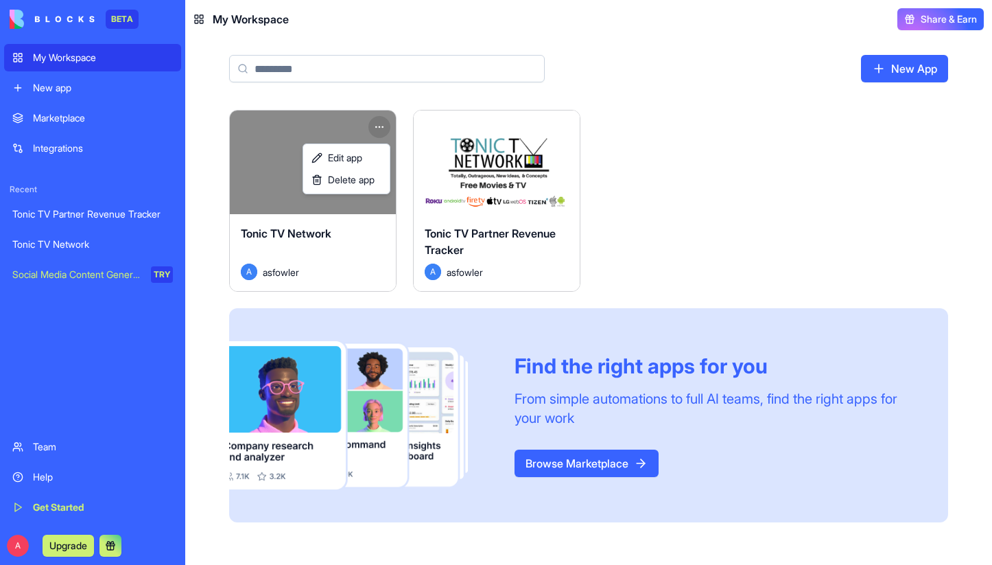
click at [278, 226] on html "BETA My Workspace New app Marketplace Integrations Recent Tonic TV Partner Reve…" at bounding box center [496, 282] width 992 height 565
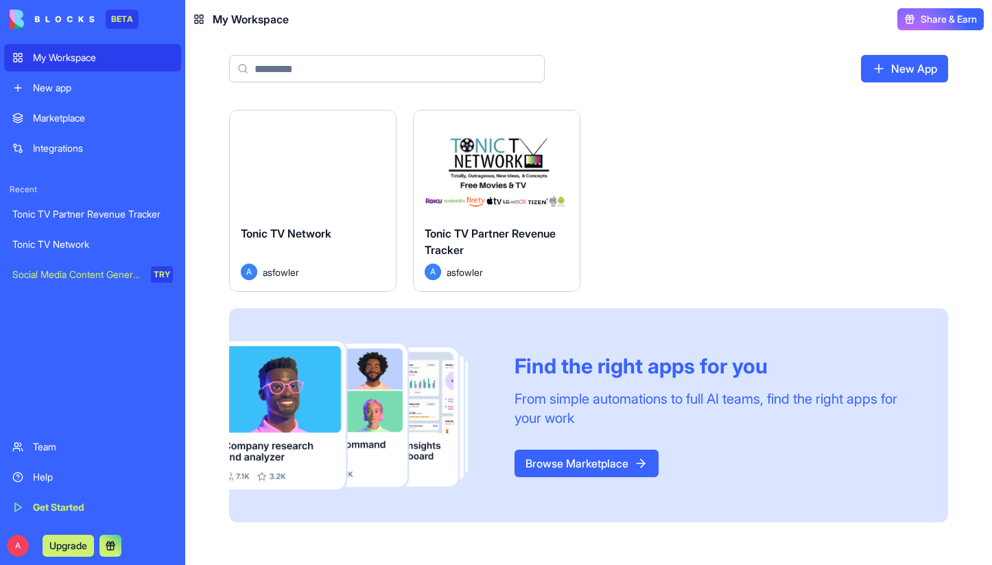
click at [311, 169] on button "Launch" at bounding box center [312, 162] width 103 height 27
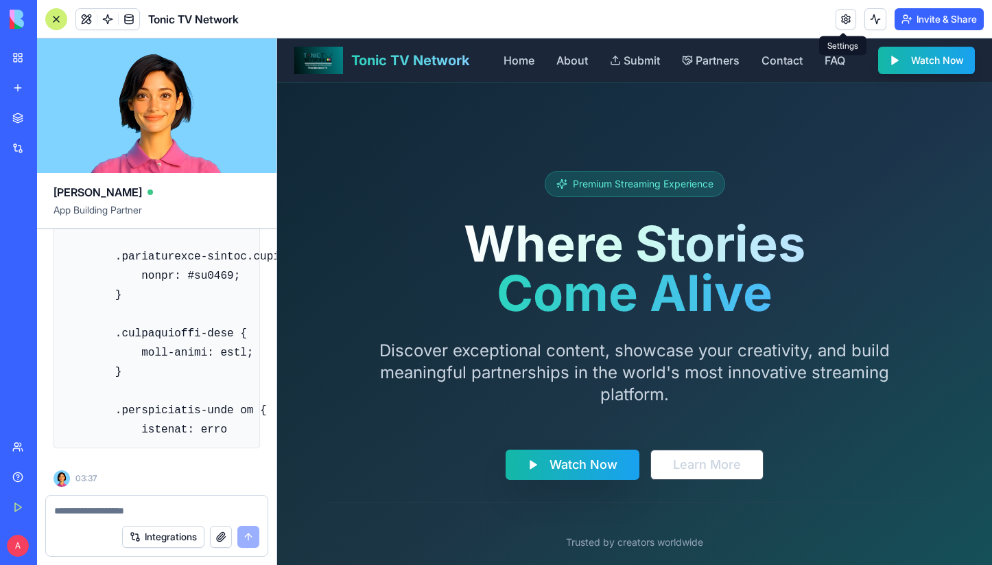
click at [842, 25] on link at bounding box center [845, 19] width 21 height 21
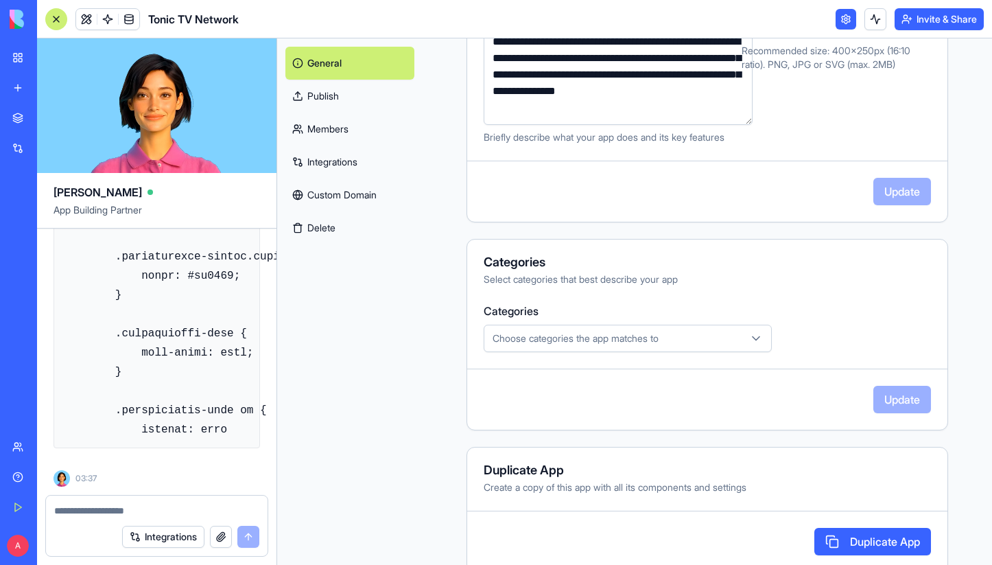
scroll to position [305, 0]
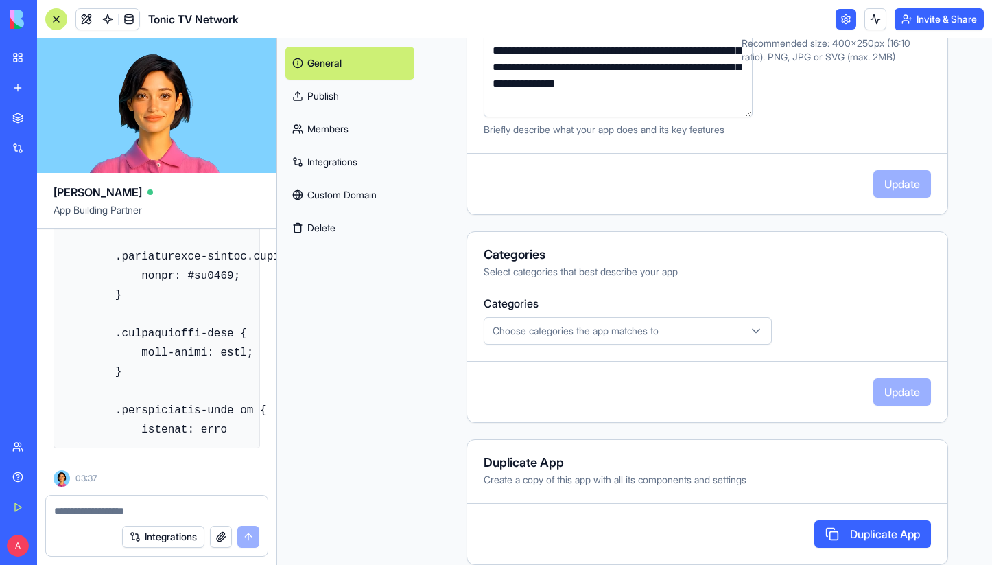
click at [329, 99] on link "Publish" at bounding box center [349, 96] width 129 height 33
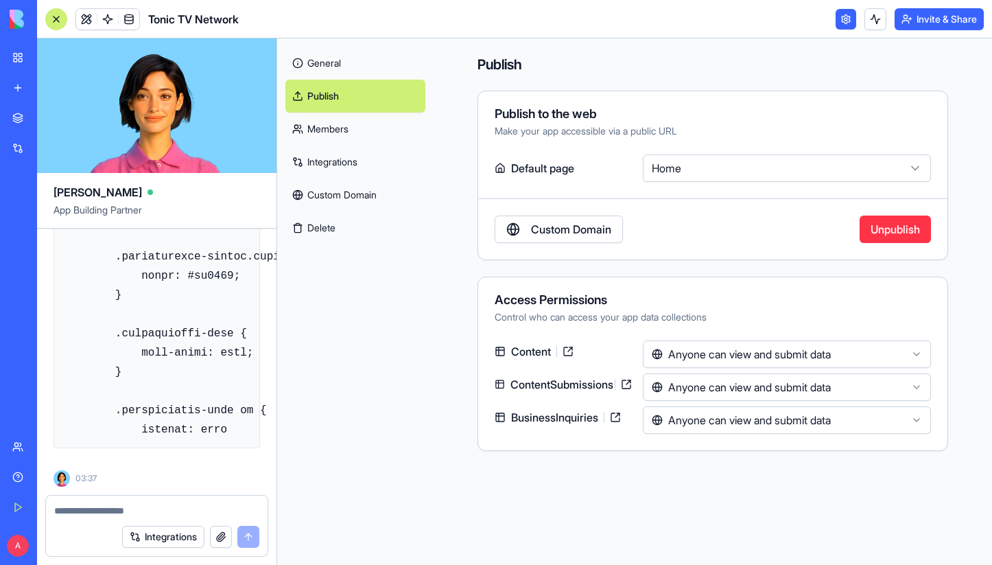
click at [685, 172] on html "BETA My Workspace New app Marketplace Integrations Recent Tonic TV Partner Reve…" at bounding box center [496, 282] width 992 height 565
click at [458, 150] on html "BETA My Workspace New app Marketplace Integrations Recent Tonic TV Partner Reve…" at bounding box center [496, 282] width 992 height 565
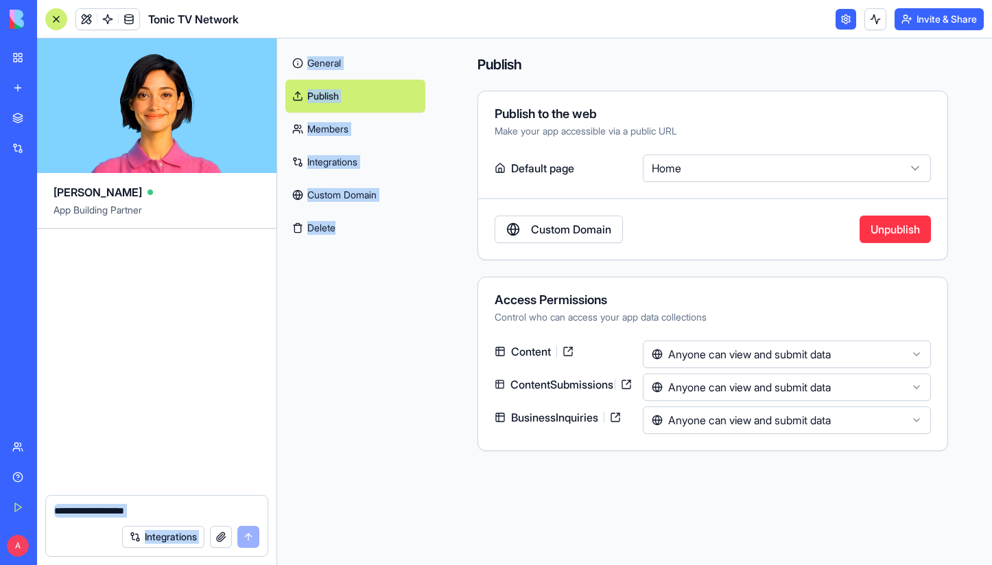
scroll to position [11326, 1039]
drag, startPoint x: 62, startPoint y: 301, endPoint x: 285, endPoint y: 532, distance: 321.1
click at [285, 532] on div "[PERSON_NAME] App Building Partner Undo A 02:37 🎬 Tonic TV Network Hub Coming U…" at bounding box center [514, 301] width 955 height 526
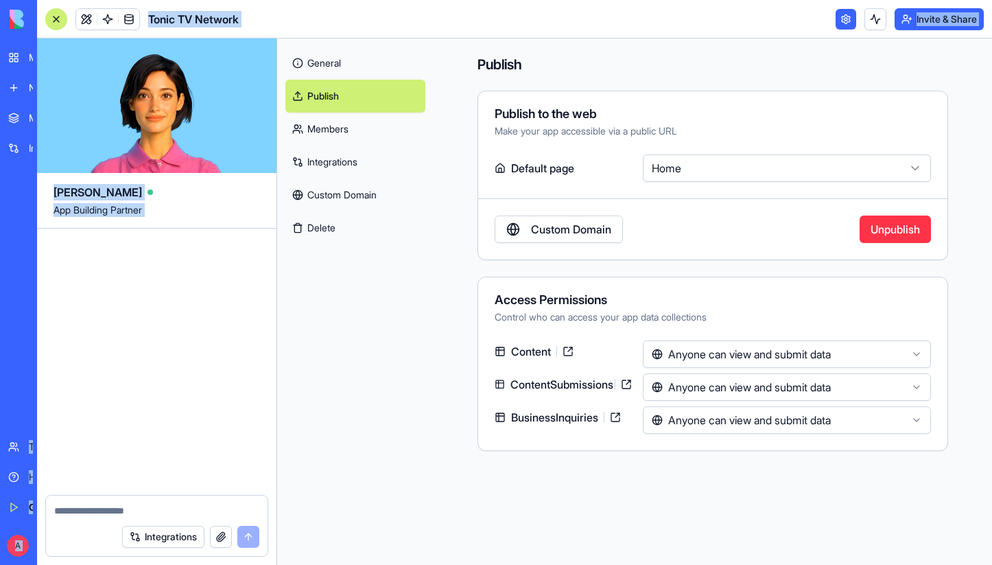
scroll to position [0, 0]
drag, startPoint x: 246, startPoint y: 449, endPoint x: -10, endPoint y: 441, distance: 256.0
click at [0, 441] on html "BETA My Workspace New app Marketplace Integrations Recent Tonic TV Partner Reve…" at bounding box center [496, 282] width 992 height 565
drag, startPoint x: 248, startPoint y: 412, endPoint x: -36, endPoint y: 394, distance: 283.8
click at [0, 394] on html "BETA My Workspace New app Marketplace Integrations Recent Tonic TV Partner Reve…" at bounding box center [496, 282] width 992 height 565
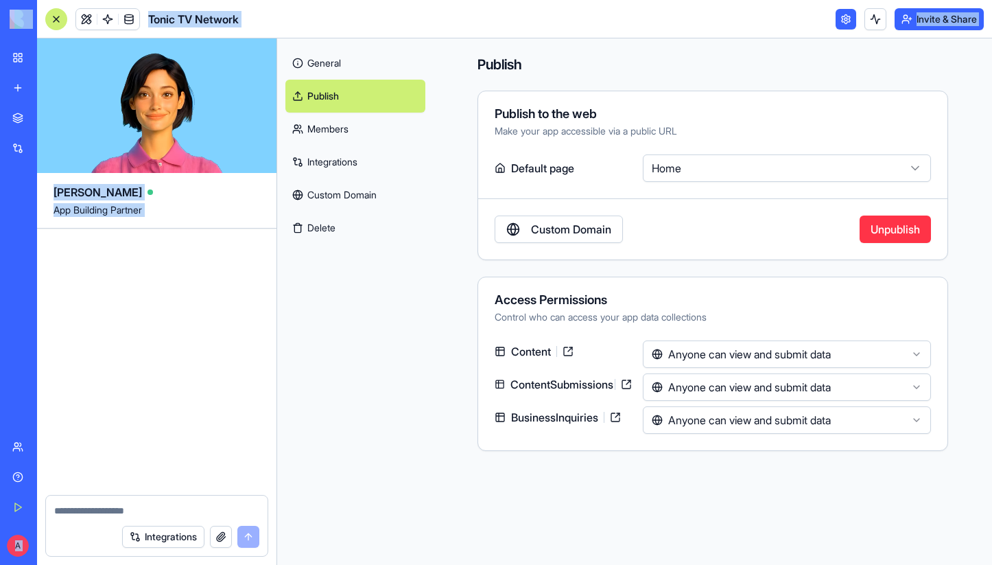
drag, startPoint x: 238, startPoint y: 347, endPoint x: -36, endPoint y: 392, distance: 277.4
click at [0, 392] on html "BETA My Workspace New app Marketplace Integrations Recent Tonic TV Partner Reve…" at bounding box center [496, 282] width 992 height 565
drag, startPoint x: 185, startPoint y: 402, endPoint x: -5, endPoint y: 416, distance: 191.2
click at [0, 416] on html "BETA My Workspace New app Marketplace Integrations Recent Tonic TV Partner Reve…" at bounding box center [496, 282] width 992 height 565
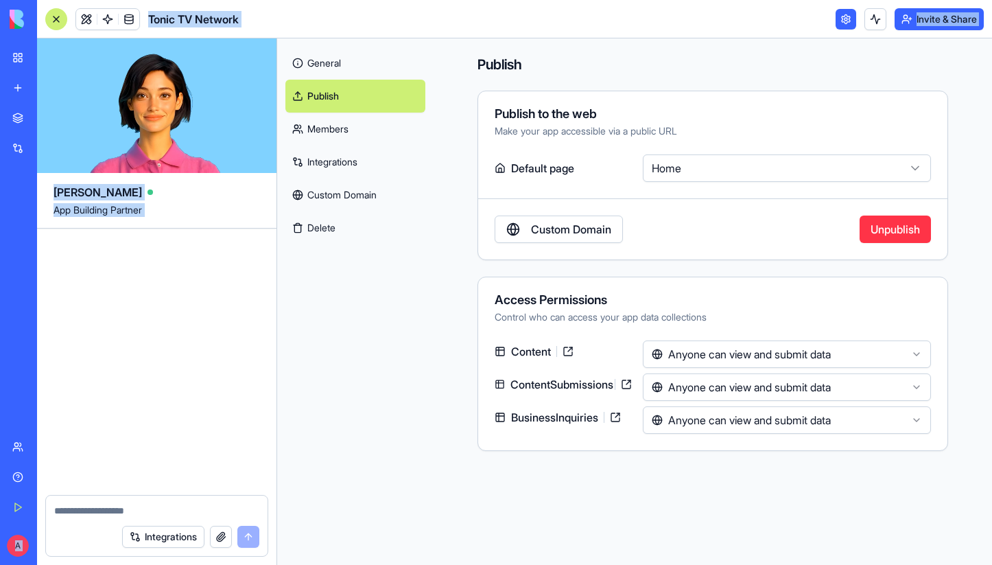
drag, startPoint x: 107, startPoint y: 455, endPoint x: 104, endPoint y: 432, distance: 23.6
click at [19, 450] on div "BETA My Workspace New app Marketplace Integrations Recent Tonic TV Partner Reve…" at bounding box center [496, 282] width 992 height 565
drag, startPoint x: 194, startPoint y: 410, endPoint x: -36, endPoint y: 406, distance: 229.8
click at [0, 406] on html "BETA My Workspace New app Marketplace Integrations Recent Tonic TV Partner Reve…" at bounding box center [496, 282] width 992 height 565
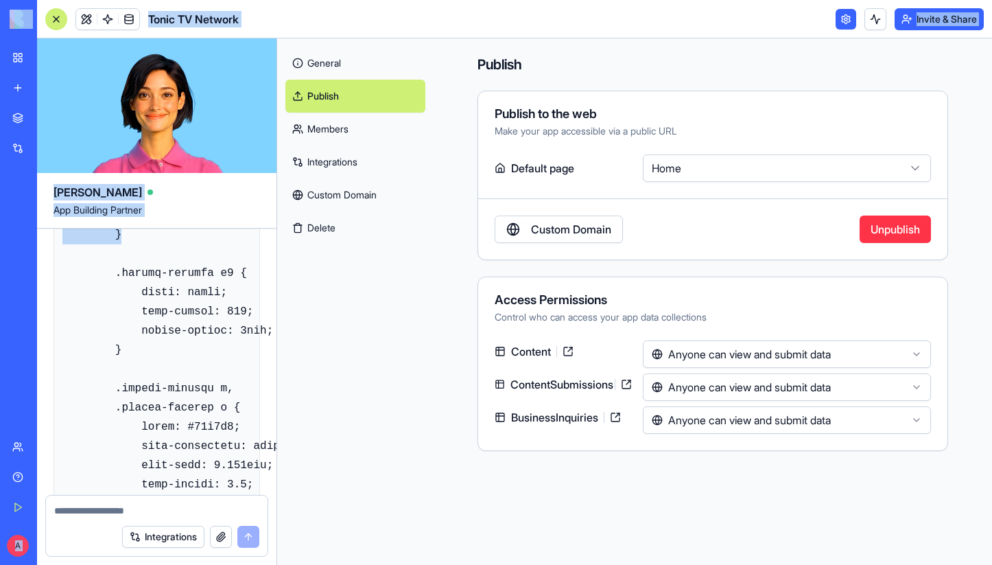
drag, startPoint x: 194, startPoint y: 364, endPoint x: -19, endPoint y: 366, distance: 212.6
click at [0, 366] on html "BETA My Workspace New app Marketplace Integrations Recent Tonic TV Partner Reve…" at bounding box center [496, 282] width 992 height 565
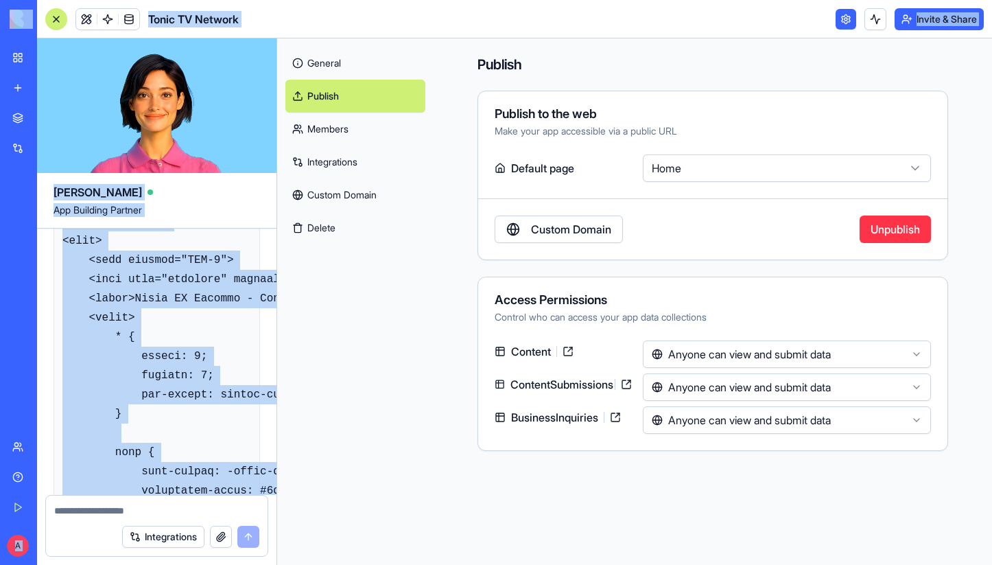
scroll to position [5096, 0]
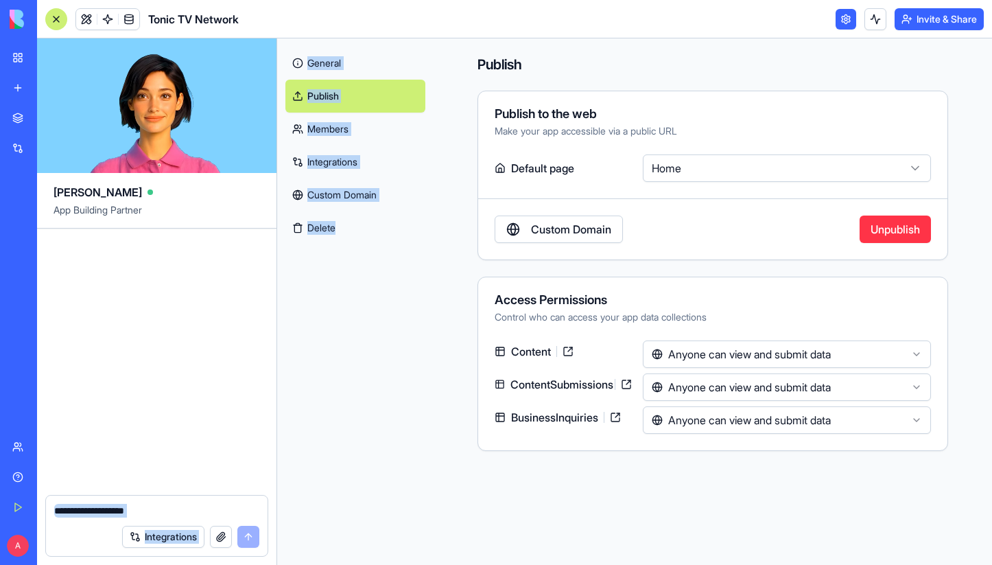
scroll to position [16656, 458]
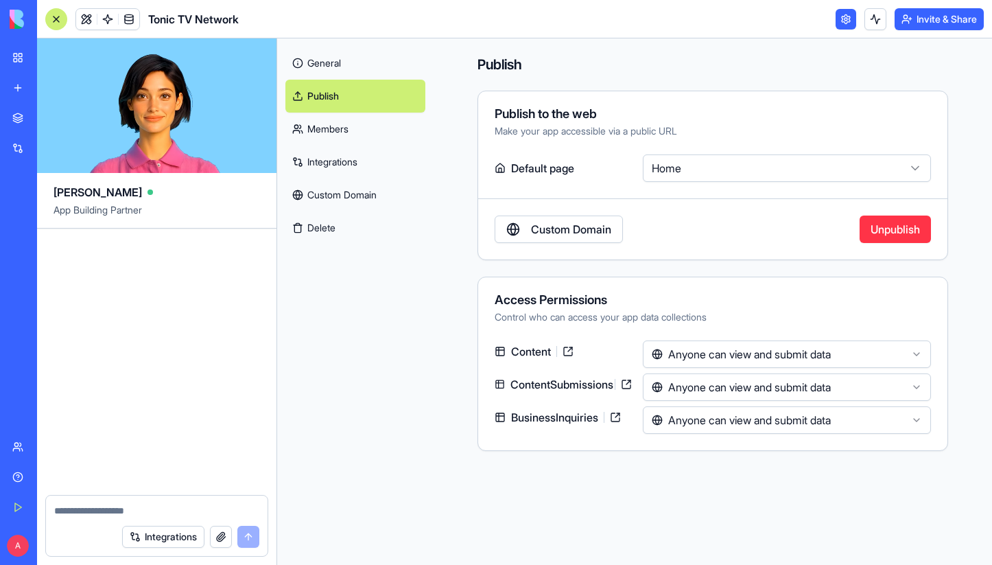
drag, startPoint x: 65, startPoint y: 246, endPoint x: 191, endPoint y: 257, distance: 125.9
click at [191, 257] on div "Undo A 02:37 🎬 Tonic TV Network Hub Coming Up! Hey there! I'm [PERSON_NAME], an…" at bounding box center [156, 361] width 239 height 266
copy div "<!DOCTYPE html> <html lang="en"> <head> <meta charset="UTF-8"> <meta name="view…"
drag, startPoint x: 112, startPoint y: 385, endPoint x: 222, endPoint y: 393, distance: 110.7
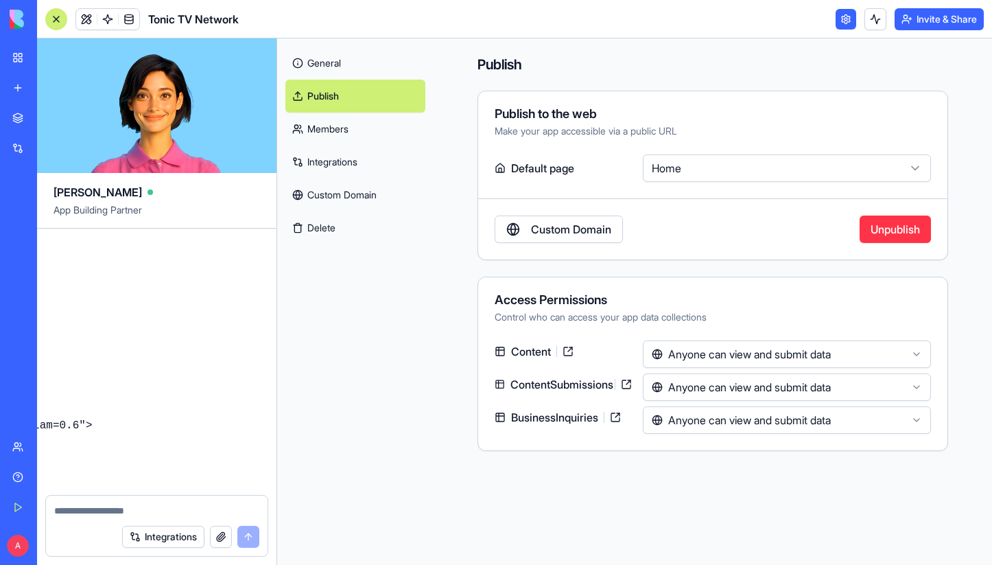
click at [236, 393] on div "Undo A 02:37 🎬 Tonic TV Network Hub Coming Up! Hey there! I'm [PERSON_NAME], an…" at bounding box center [156, 361] width 239 height 266
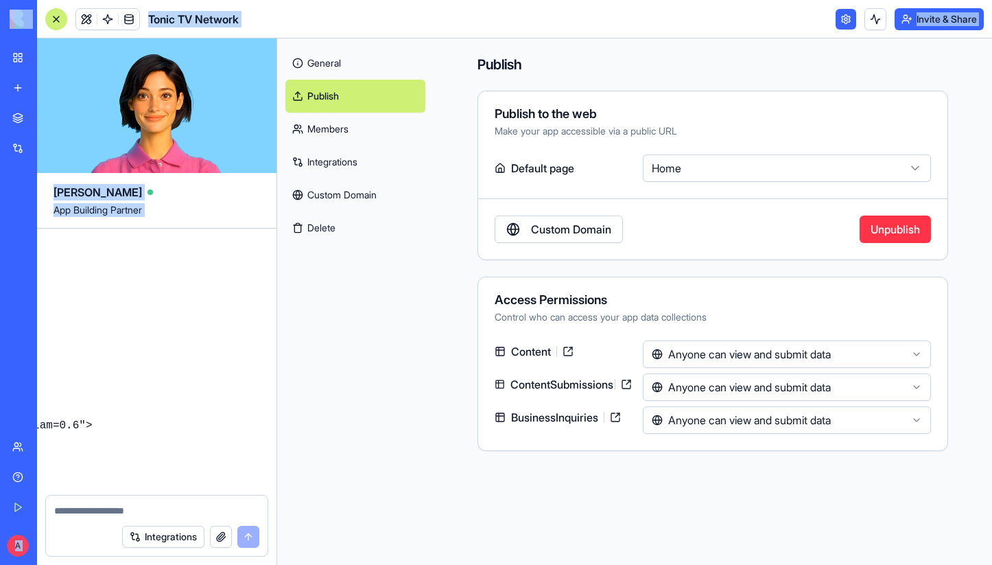
drag, startPoint x: 222, startPoint y: 393, endPoint x: 2, endPoint y: 394, distance: 220.2
click at [0, 392] on html "BETA My Workspace New app Marketplace Integrations Recent Tonic TV Partner Reve…" at bounding box center [496, 282] width 992 height 565
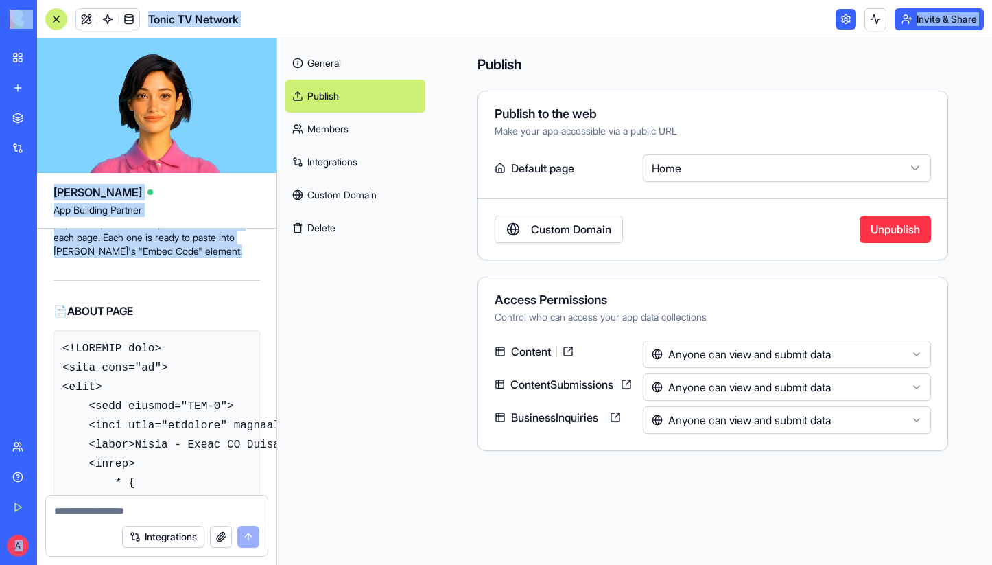
drag, startPoint x: 150, startPoint y: 380, endPoint x: -12, endPoint y: 367, distance: 162.4
click at [0, 367] on html "BETA My Workspace New app Marketplace Integrations Recent Tonic TV Partner Reve…" at bounding box center [496, 282] width 992 height 565
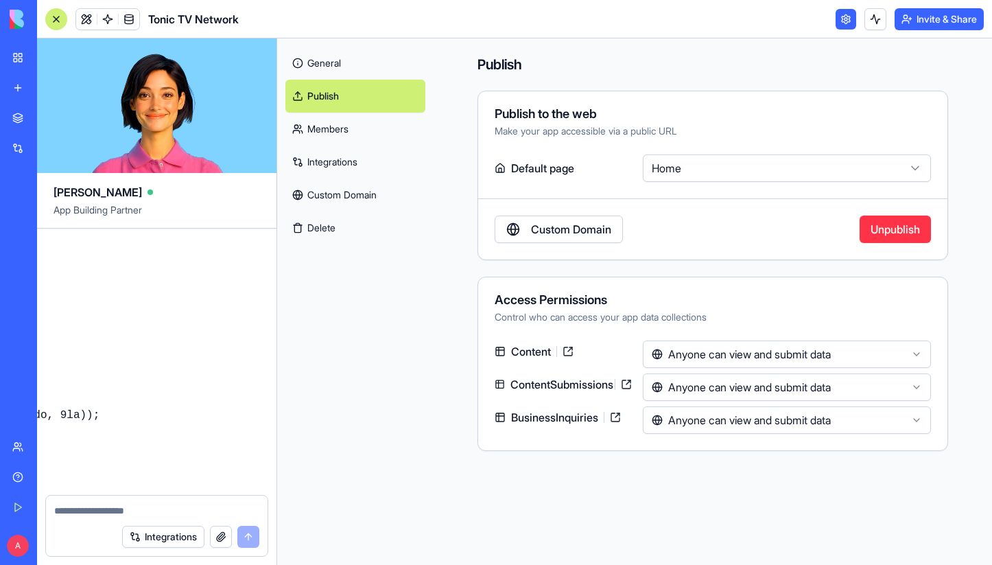
scroll to position [20109, 437]
drag, startPoint x: 62, startPoint y: 242, endPoint x: 115, endPoint y: 441, distance: 205.8
click at [115, 441] on div "Undo A 02:37 🎬 Tonic TV Network Hub Coming Up! Hey there! I'm [PERSON_NAME], an…" at bounding box center [156, 361] width 239 height 266
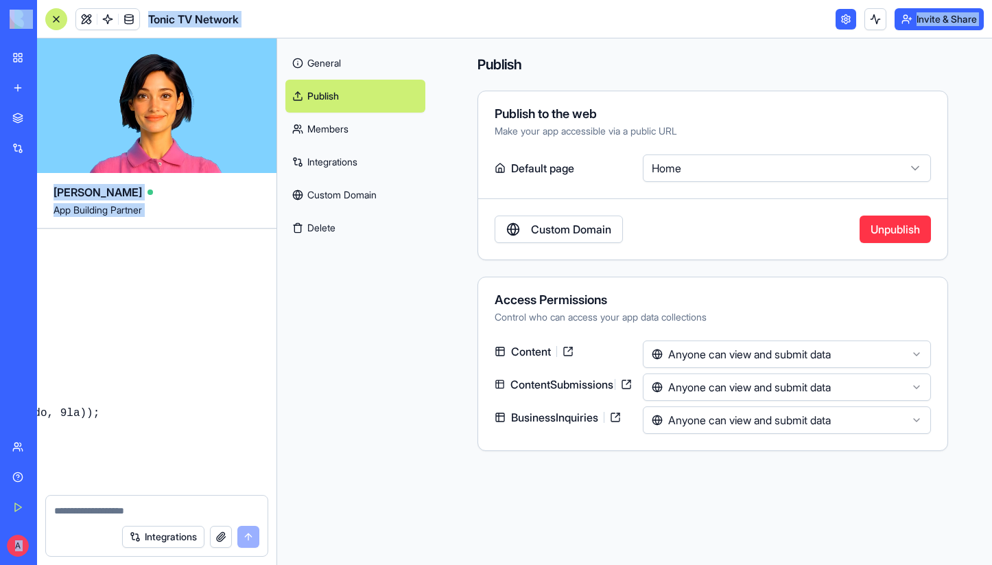
drag, startPoint x: 154, startPoint y: 449, endPoint x: -36, endPoint y: 459, distance: 189.6
click at [0, 459] on html "BETA My Workspace New app Marketplace Integrations Recent Tonic TV Partner Reve…" at bounding box center [496, 282] width 992 height 565
drag, startPoint x: 199, startPoint y: 430, endPoint x: -36, endPoint y: 435, distance: 234.6
click at [0, 435] on html "BETA My Workspace New app Marketplace Integrations Recent Tonic TV Partner Reve…" at bounding box center [496, 282] width 992 height 565
drag, startPoint x: 106, startPoint y: 362, endPoint x: 54, endPoint y: 307, distance: 75.7
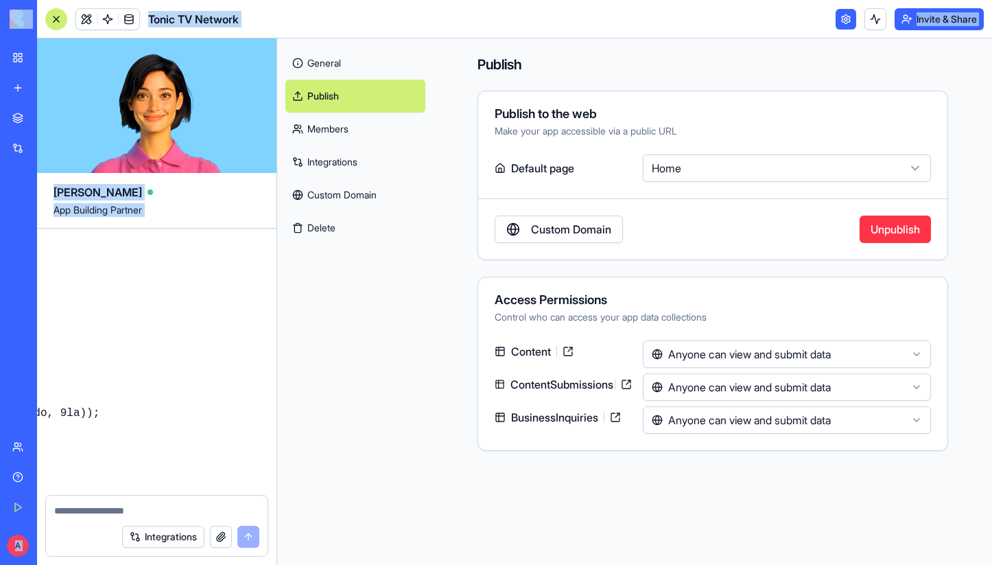
click at [0, 339] on html "BETA My Workspace New app Marketplace Integrations Recent Tonic TV Partner Reve…" at bounding box center [496, 282] width 992 height 565
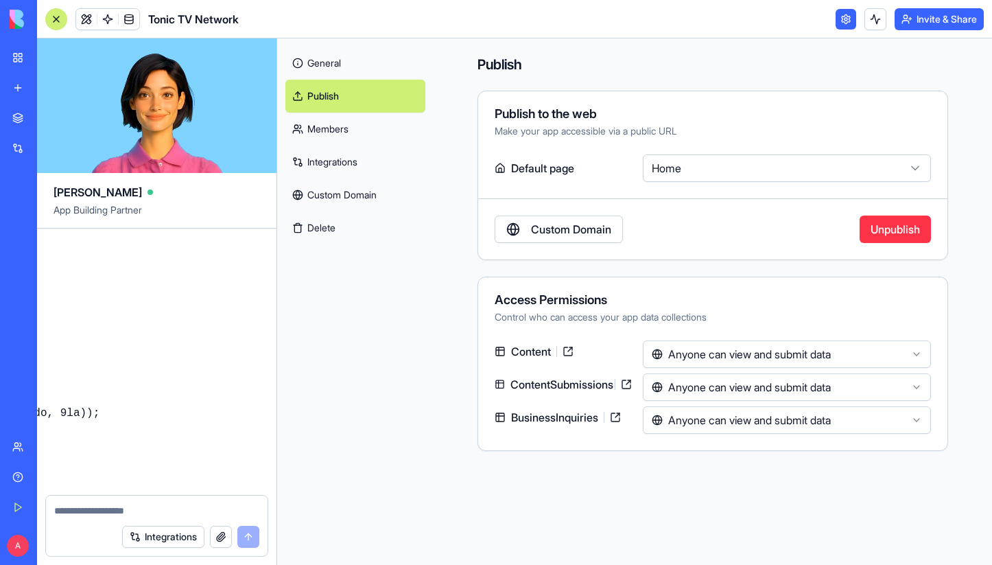
scroll to position [0, 0]
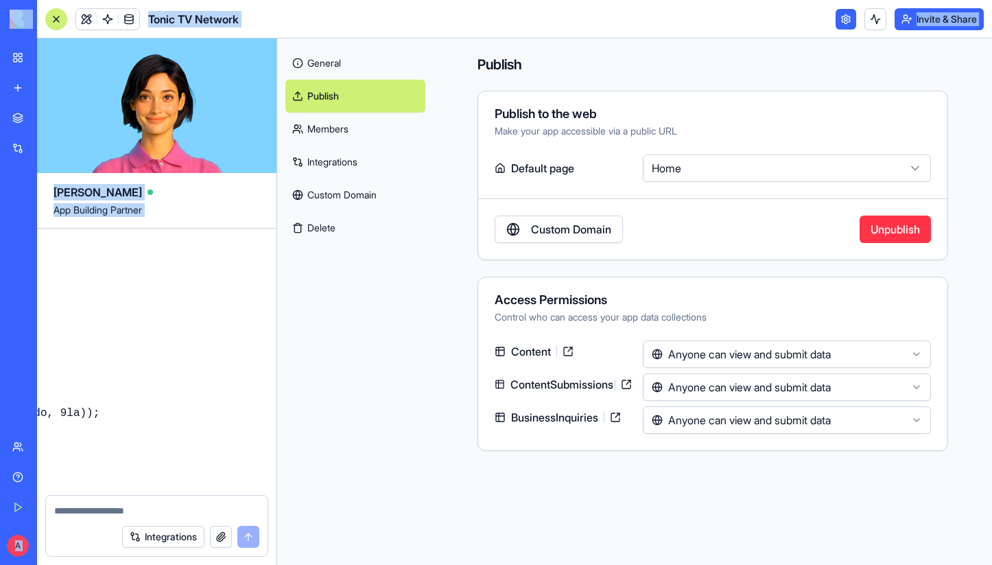
drag, startPoint x: 237, startPoint y: 458, endPoint x: -12, endPoint y: 225, distance: 340.7
click at [0, 225] on html "BETA My Workspace New app Marketplace Integrations Recent Tonic TV Partner Reve…" at bounding box center [496, 282] width 992 height 565
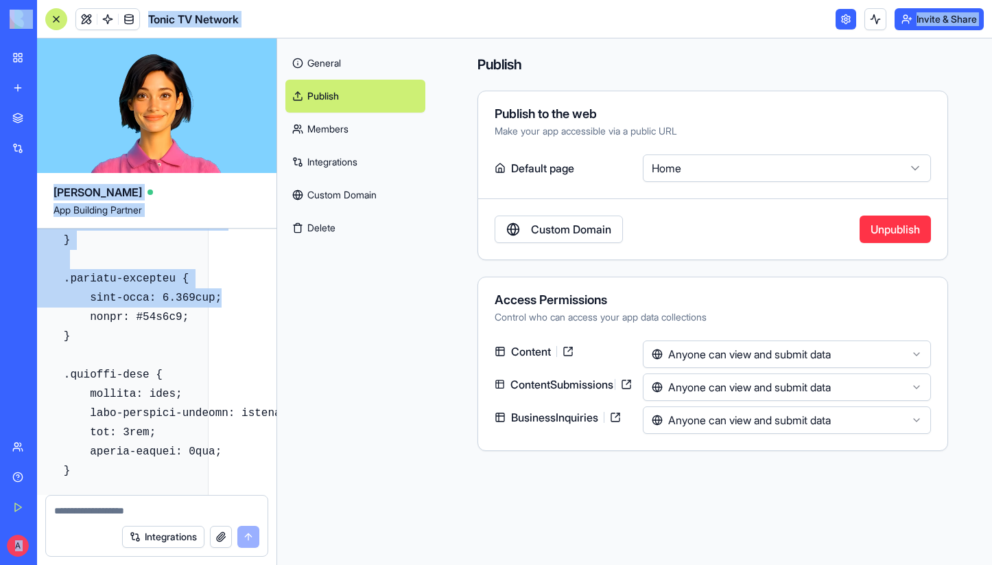
scroll to position [20109, 0]
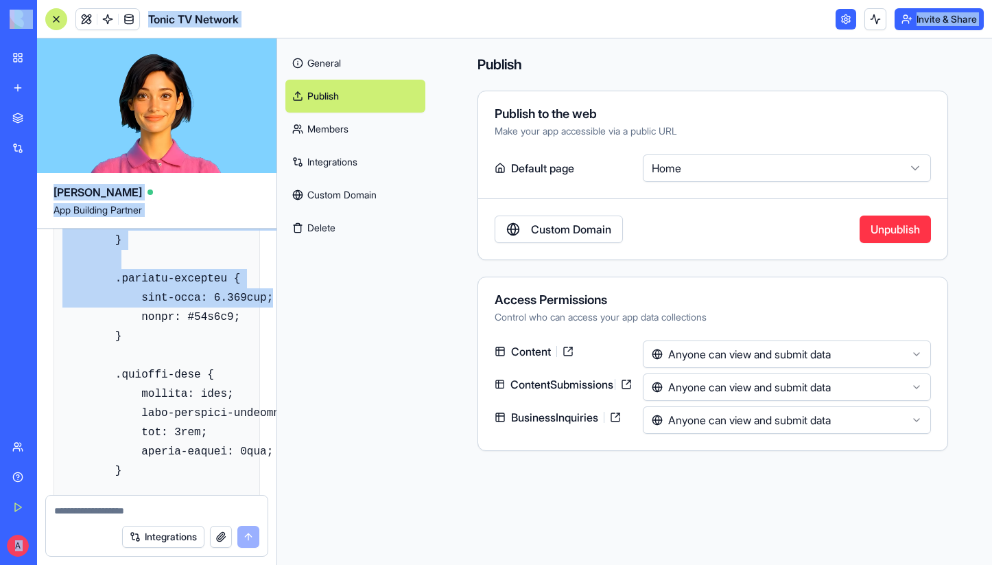
drag, startPoint x: 186, startPoint y: 416, endPoint x: -36, endPoint y: 412, distance: 221.6
click at [0, 412] on html "BETA My Workspace New app Marketplace Integrations Recent Tonic TV Partner Reve…" at bounding box center [496, 282] width 992 height 565
copy div "BETA My Workspace New app Marketplace Integrations Recent Tonic TV Partner Reve…"
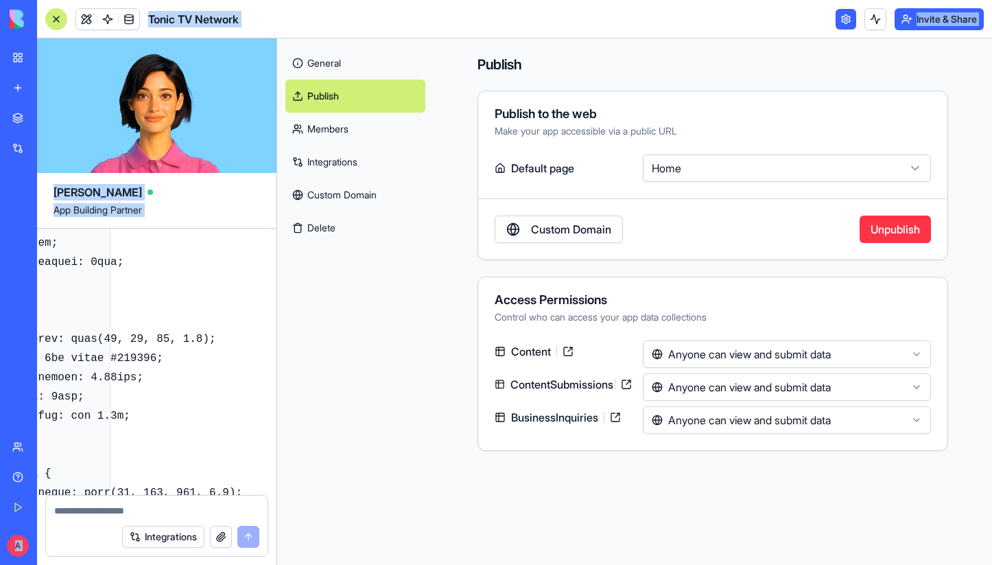
scroll to position [20298, 0]
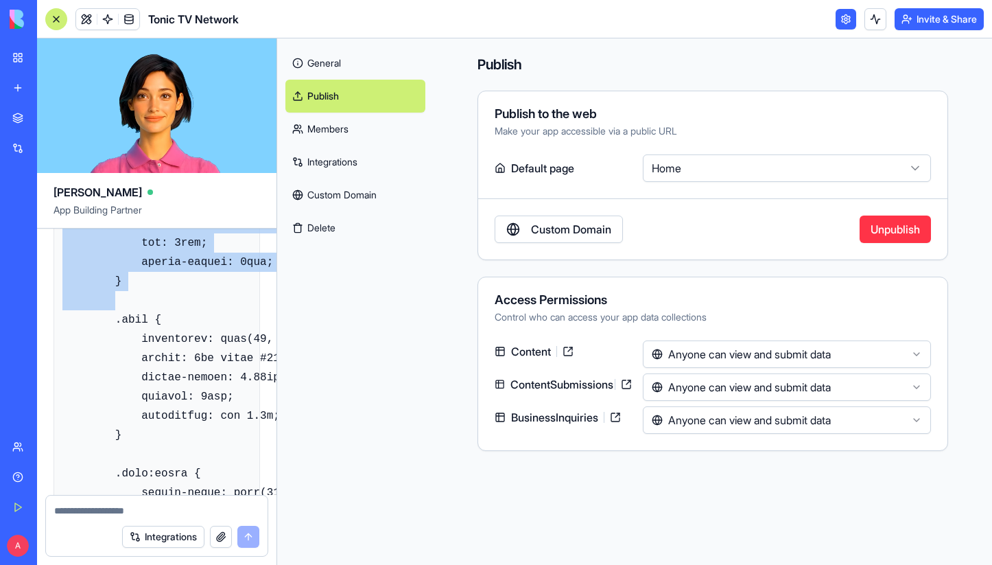
drag, startPoint x: 141, startPoint y: 248, endPoint x: 248, endPoint y: 415, distance: 198.3
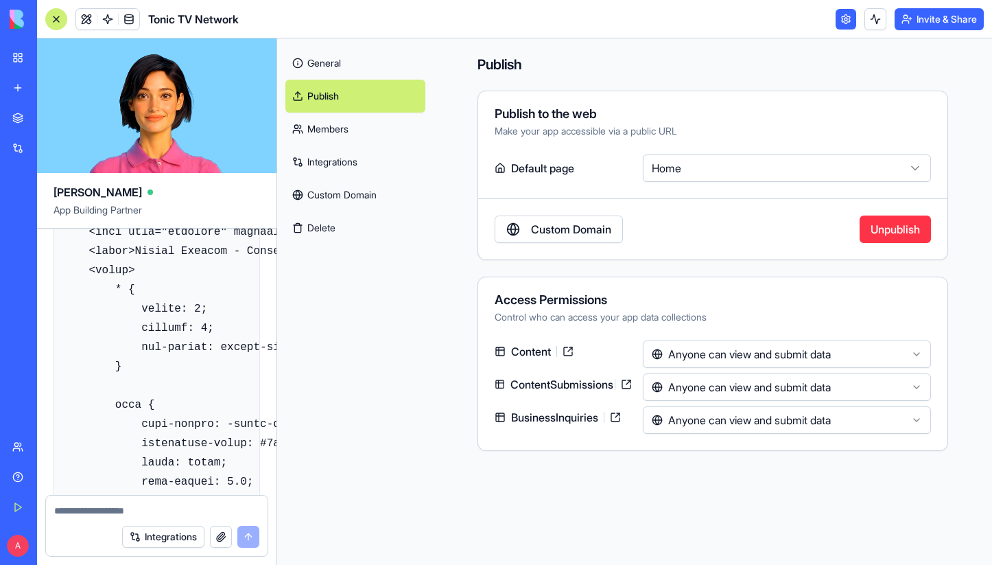
scroll to position [29579, 0]
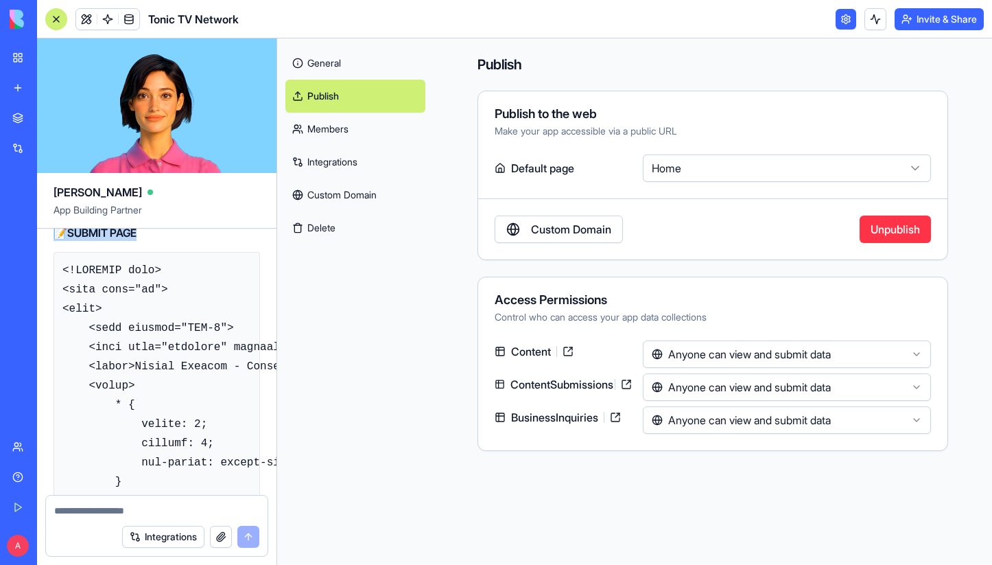
drag, startPoint x: 137, startPoint y: 251, endPoint x: 227, endPoint y: 346, distance: 131.0
copy div "color: #94a3b8; } .content-grid { display: grid; grid-template-columns: repeat(…"
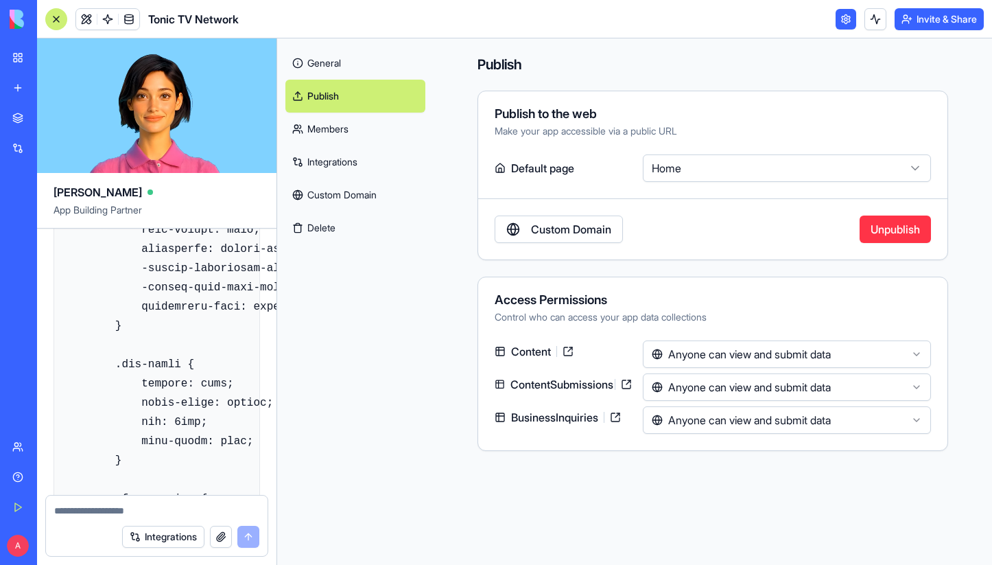
scroll to position [30858, 0]
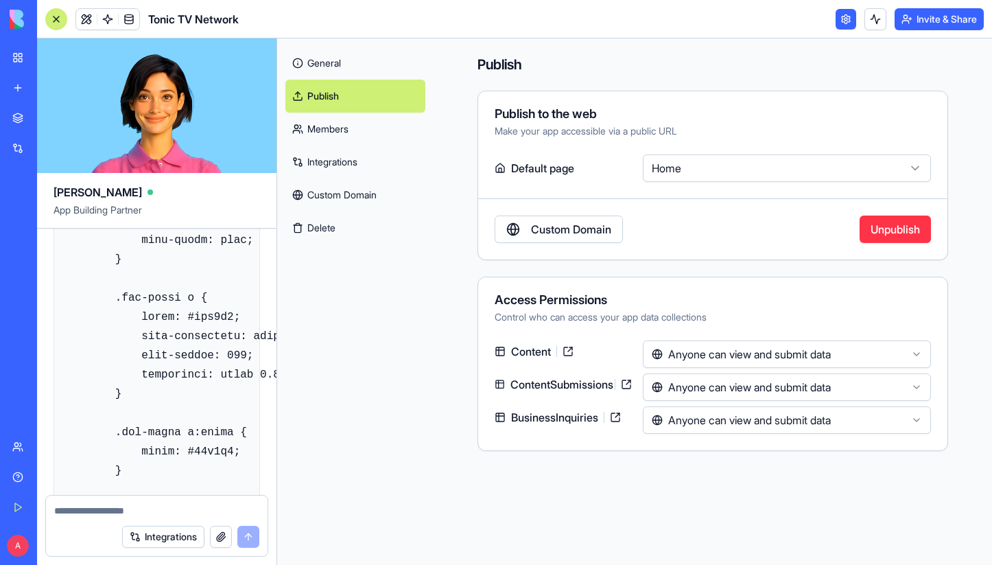
click at [219, 534] on button "button" at bounding box center [221, 536] width 22 height 22
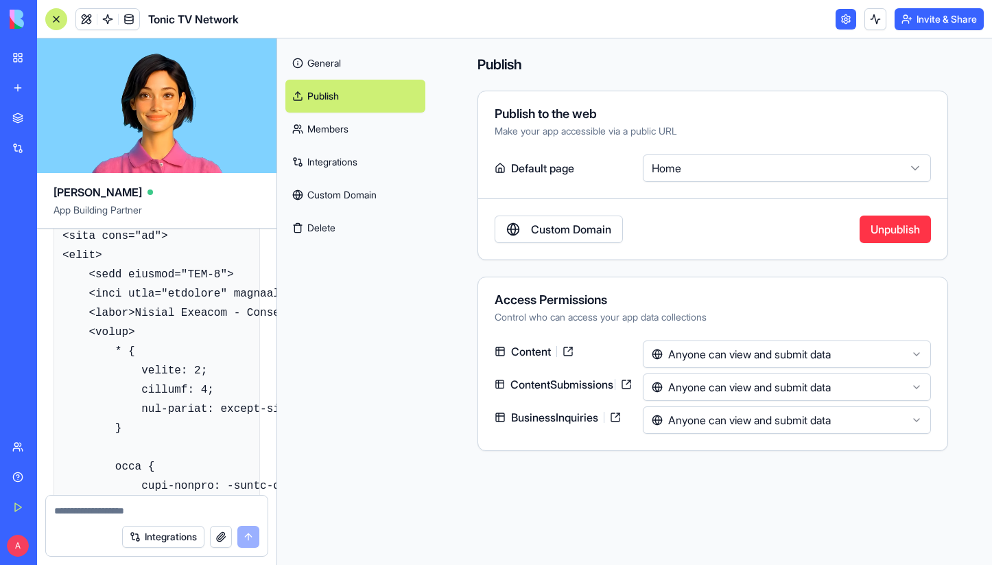
scroll to position [29530, 0]
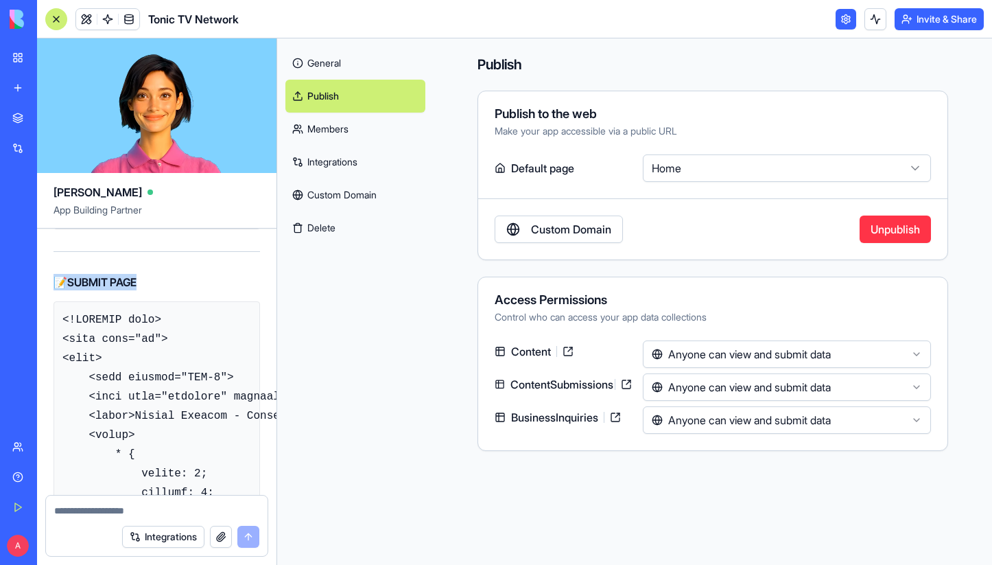
drag, startPoint x: 115, startPoint y: 331, endPoint x: 81, endPoint y: 331, distance: 33.6
drag, startPoint x: 102, startPoint y: 330, endPoint x: 77, endPoint y: 329, distance: 24.7
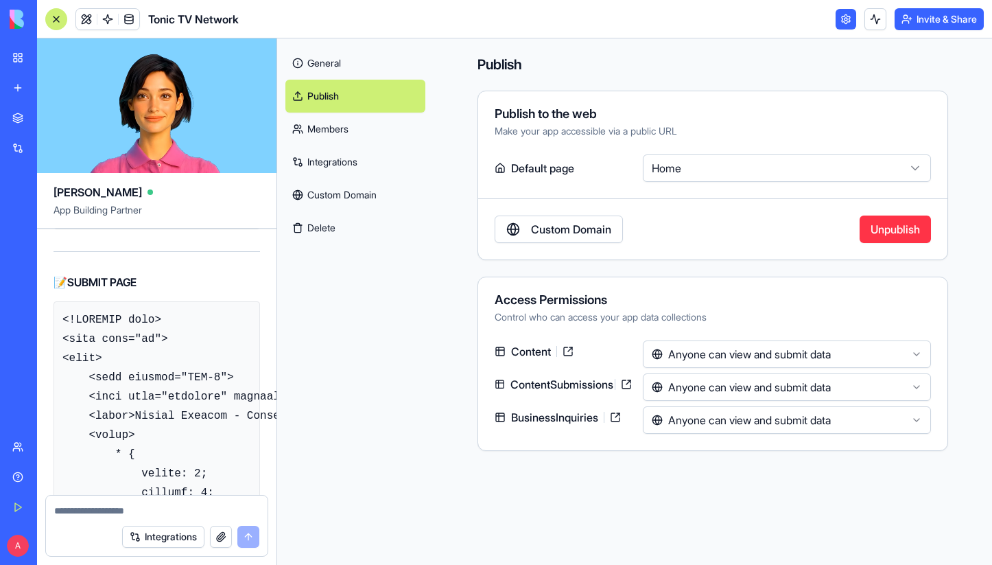
copy code "<!DOCTYPE html> <html lang="en"> <head> <meta charset="UTF-8"> <meta name="view…"
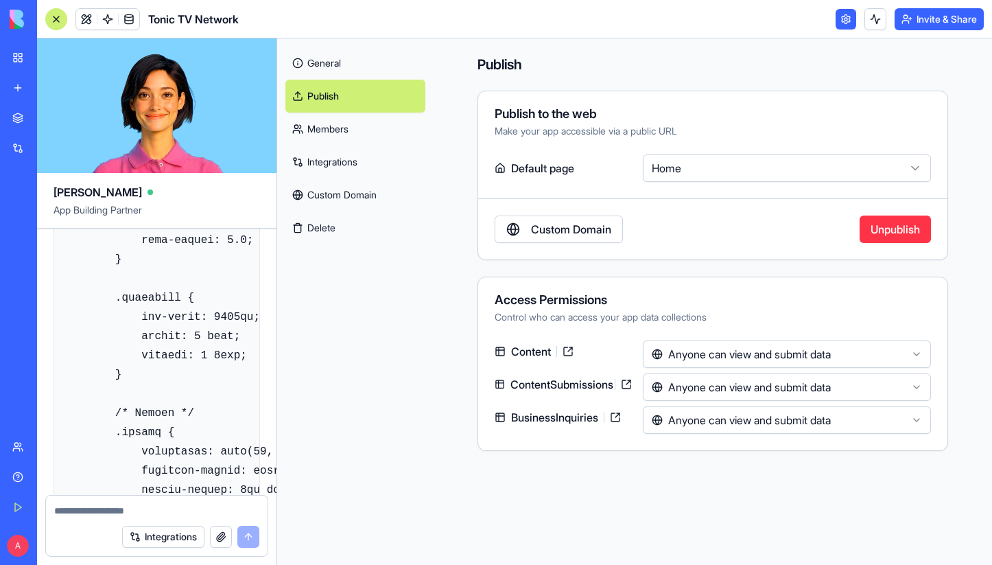
scroll to position [30382, 0]
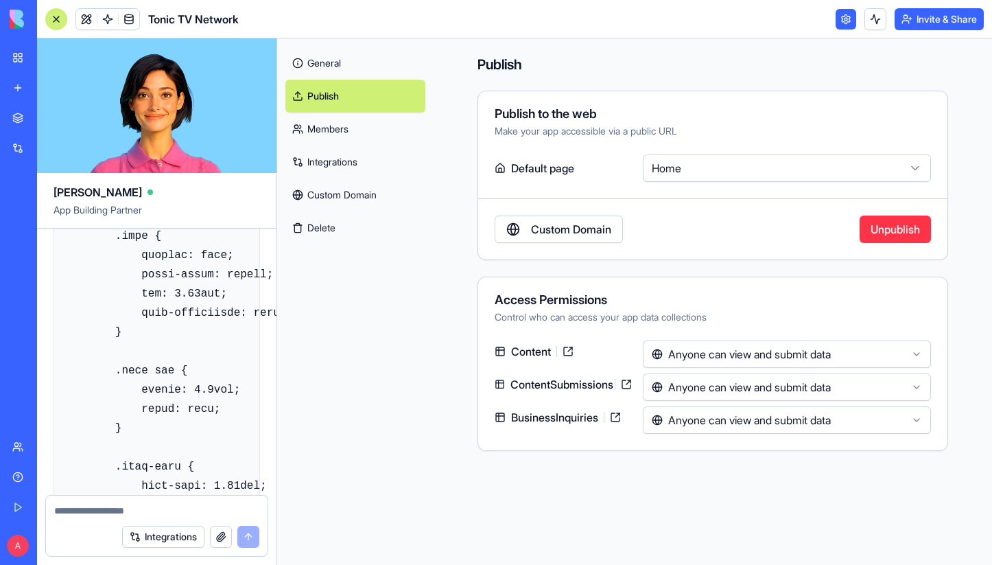
click at [117, 502] on div at bounding box center [157, 506] width 222 height 22
click at [116, 507] on textarea at bounding box center [156, 510] width 205 height 14
paste textarea "*****"
type textarea "**********"
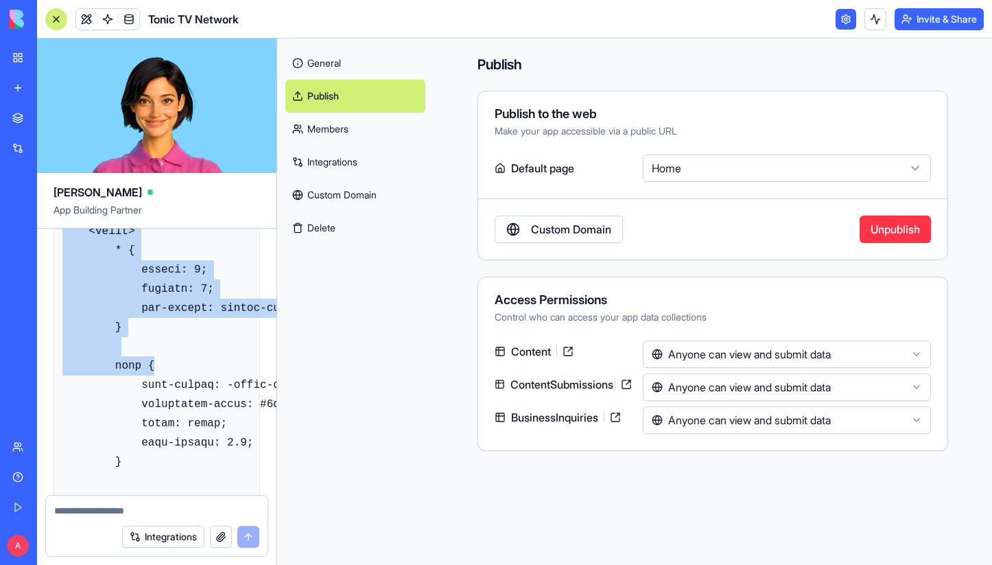
scroll to position [5155, 0]
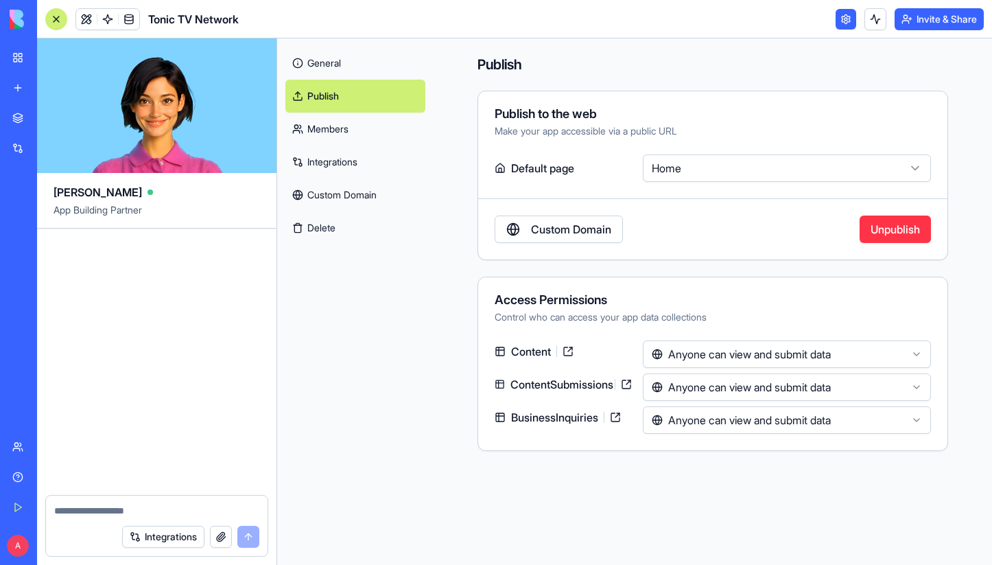
drag, startPoint x: 62, startPoint y: 236, endPoint x: 269, endPoint y: 494, distance: 330.4
click at [269, 494] on div "Undo A 02:37 🎬 Tonic TV Network Hub Coming Up! Hey there! I'm [PERSON_NAME], an…" at bounding box center [156, 361] width 239 height 266
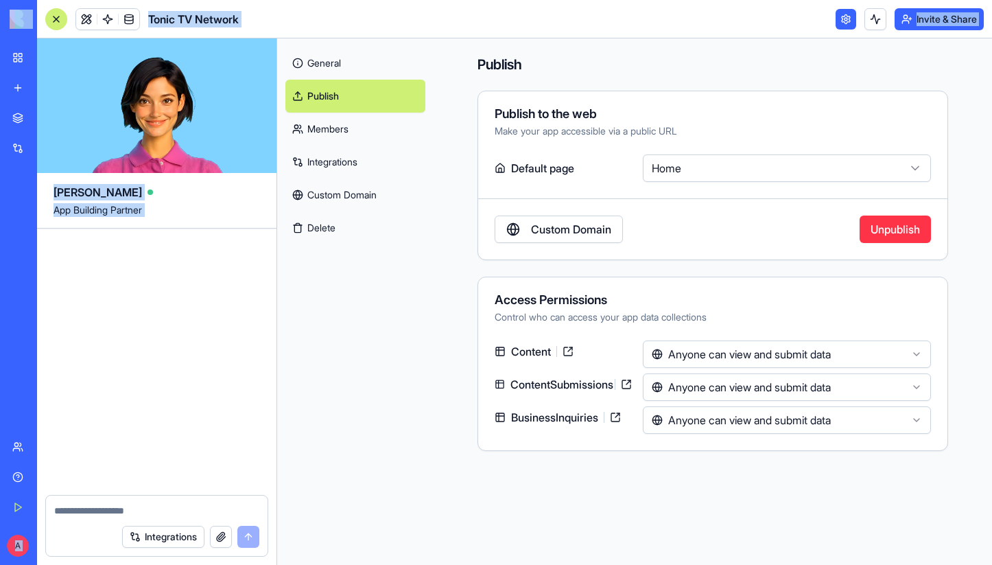
drag, startPoint x: 182, startPoint y: 440, endPoint x: -27, endPoint y: 433, distance: 210.0
click at [0, 433] on html "BETA My Workspace New app Marketplace Integrations Recent Tonic TV Partner Reve…" at bounding box center [496, 282] width 992 height 565
drag, startPoint x: 90, startPoint y: 405, endPoint x: -58, endPoint y: 403, distance: 148.2
click at [0, 403] on html "BETA My Workspace New app Marketplace Integrations Recent Tonic TV Partner Reve…" at bounding box center [496, 282] width 992 height 565
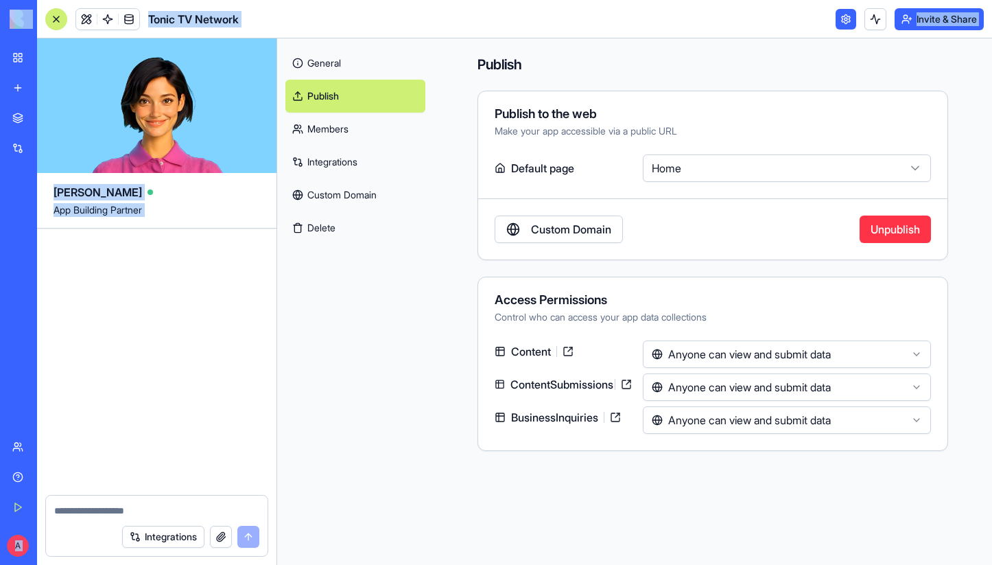
drag, startPoint x: 196, startPoint y: 474, endPoint x: -30, endPoint y: 464, distance: 226.6
click at [0, 464] on html "BETA My Workspace New app Marketplace Integrations Recent Tonic TV Partner Reve…" at bounding box center [496, 282] width 992 height 565
drag, startPoint x: 106, startPoint y: 464, endPoint x: 8, endPoint y: 464, distance: 97.4
click at [8, 464] on div "BETA My Workspace New app Marketplace Integrations Recent Tonic TV Partner Reve…" at bounding box center [496, 282] width 992 height 565
drag, startPoint x: 223, startPoint y: 438, endPoint x: 10, endPoint y: 430, distance: 213.5
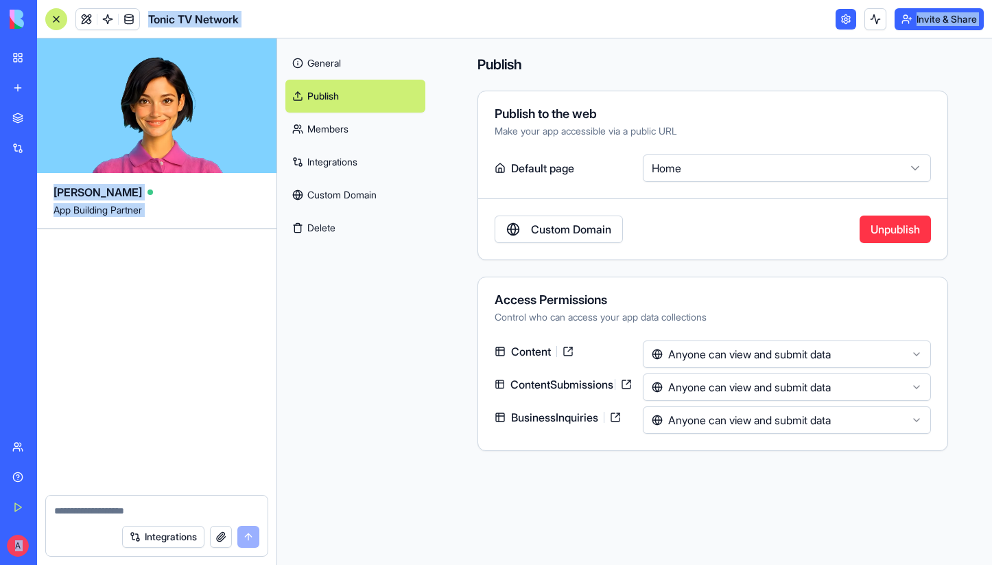
click at [10, 430] on div "BETA My Workspace New app Marketplace Integrations Recent Tonic TV Partner Reve…" at bounding box center [496, 282] width 992 height 565
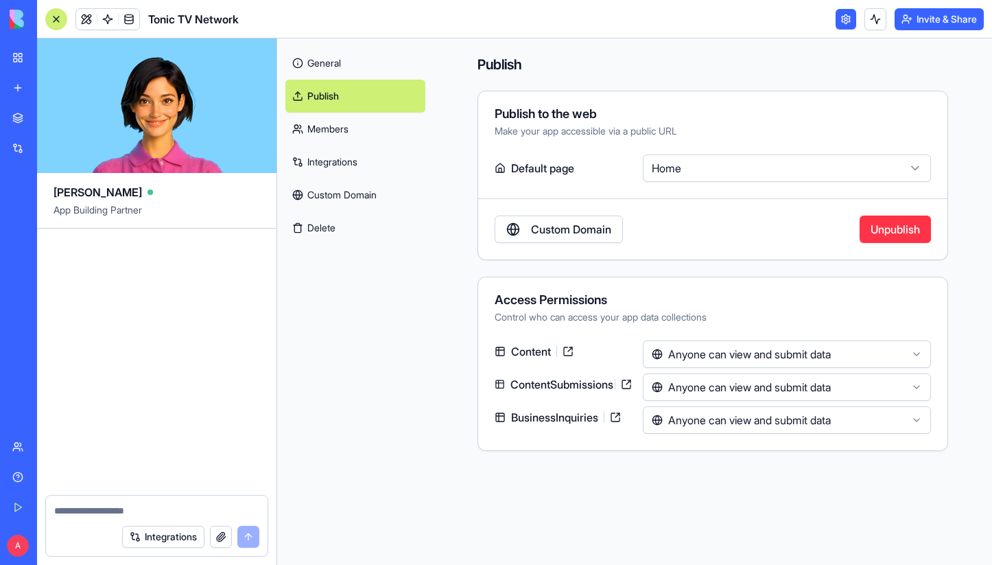
drag, startPoint x: 238, startPoint y: 462, endPoint x: 63, endPoint y: 455, distance: 175.0
click at [63, 455] on div "Undo A 02:37 🎬 Tonic TV Network Hub Coming Up! Hey there! I'm [PERSON_NAME], an…" at bounding box center [156, 361] width 239 height 266
copy code
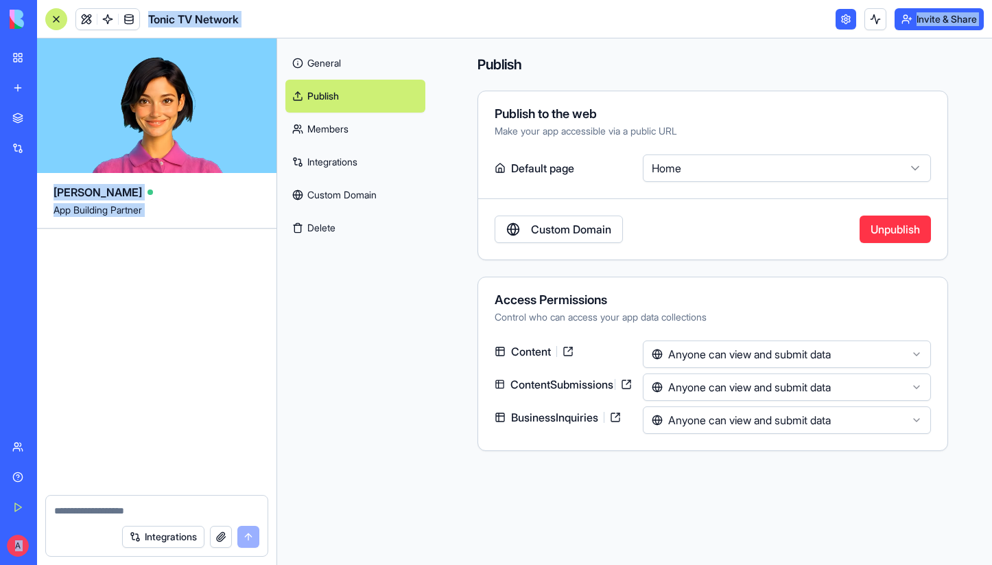
drag, startPoint x: 247, startPoint y: 477, endPoint x: 40, endPoint y: 506, distance: 208.6
click at [1, 477] on div "BETA My Workspace New app Marketplace Integrations Recent Tonic TV Partner Reve…" at bounding box center [496, 282] width 992 height 565
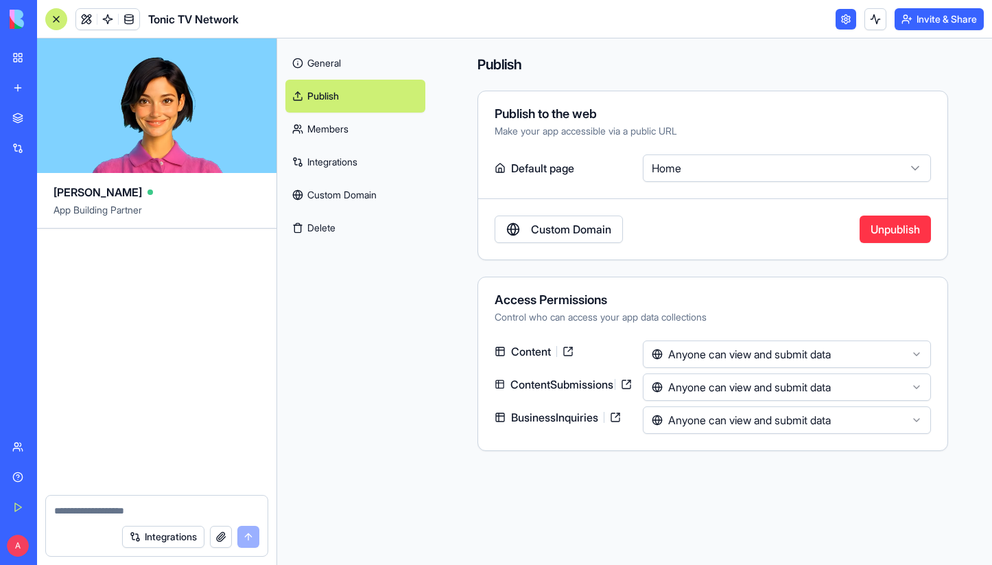
drag, startPoint x: 226, startPoint y: 497, endPoint x: 16, endPoint y: 502, distance: 210.6
click at [0, 501] on html "BETA My Workspace New app Marketplace Integrations Recent Tonic TV Partner Reve…" at bounding box center [496, 282] width 992 height 565
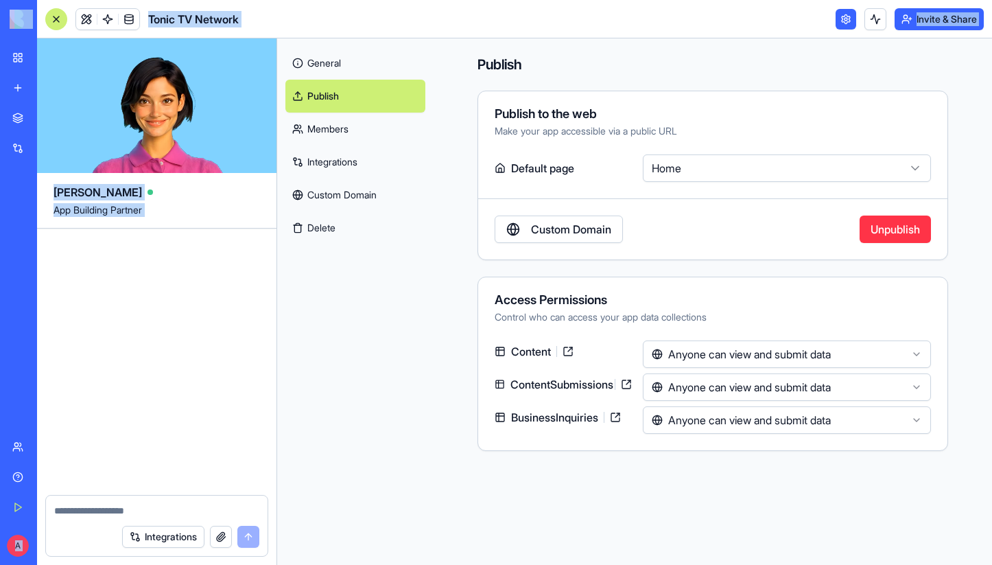
drag, startPoint x: 141, startPoint y: 471, endPoint x: -27, endPoint y: 431, distance: 171.9
click at [0, 431] on html "BETA My Workspace New app Marketplace Integrations Recent Tonic TV Partner Reve…" at bounding box center [496, 282] width 992 height 565
drag, startPoint x: 110, startPoint y: 321, endPoint x: -66, endPoint y: 300, distance: 176.9
click at [0, 300] on html "BETA My Workspace New app Marketplace Integrations Recent Tonic TV Partner Reve…" at bounding box center [496, 282] width 992 height 565
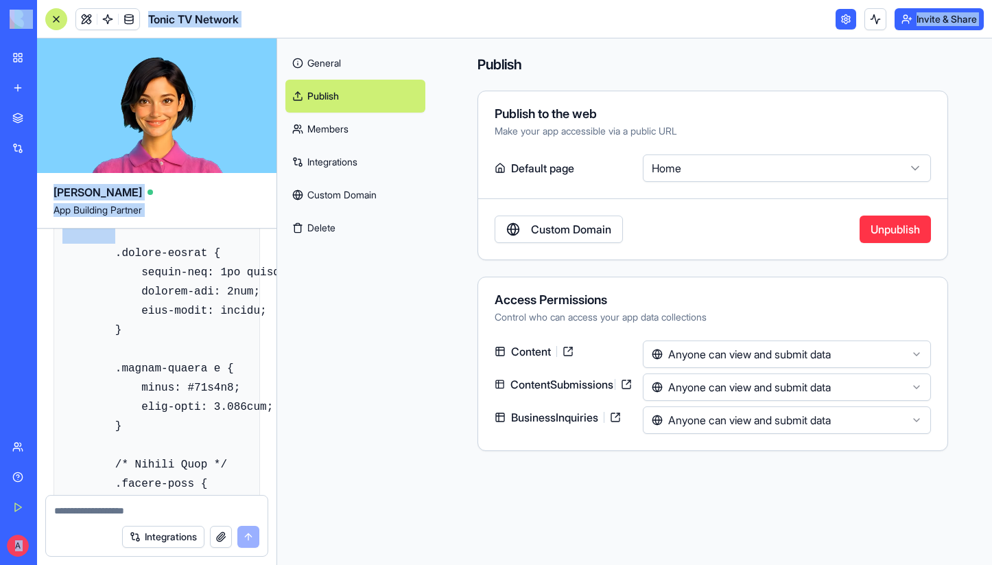
drag, startPoint x: 105, startPoint y: 348, endPoint x: -106, endPoint y: 379, distance: 213.4
click at [0, 379] on html "BETA My Workspace New app Marketplace Integrations Recent Tonic TV Partner Reve…" at bounding box center [496, 282] width 992 height 565
copy div "BETA My Workspace New app Marketplace Integrations Recent Tonic TV Partner Reve…"
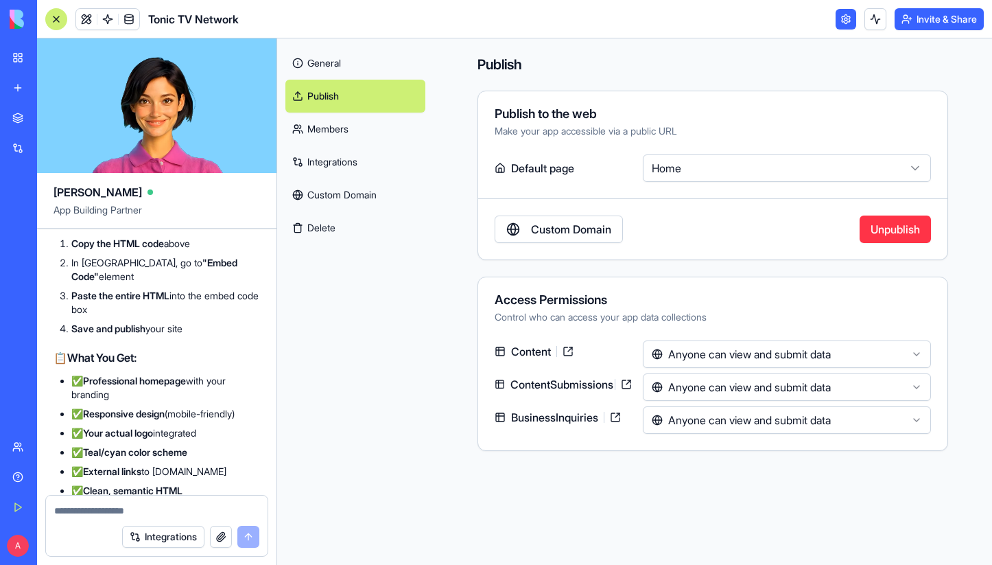
scroll to position [16575, 0]
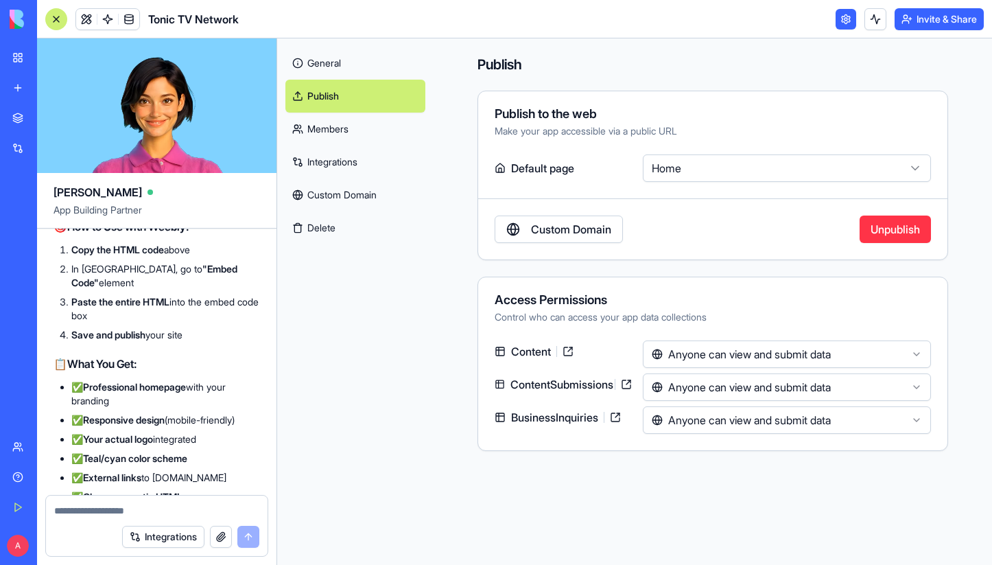
drag, startPoint x: 111, startPoint y: 373, endPoint x: 217, endPoint y: 300, distance: 128.8
copy code ".footer-bottom { border-top: 1px solid #334155; padding-top: 2rem; text-align: …"
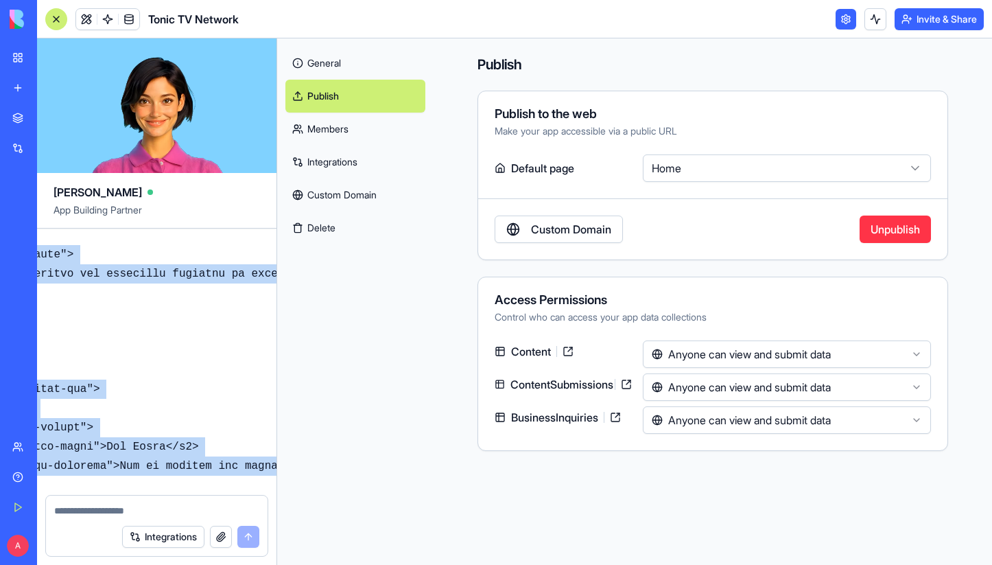
scroll to position [25212, 233]
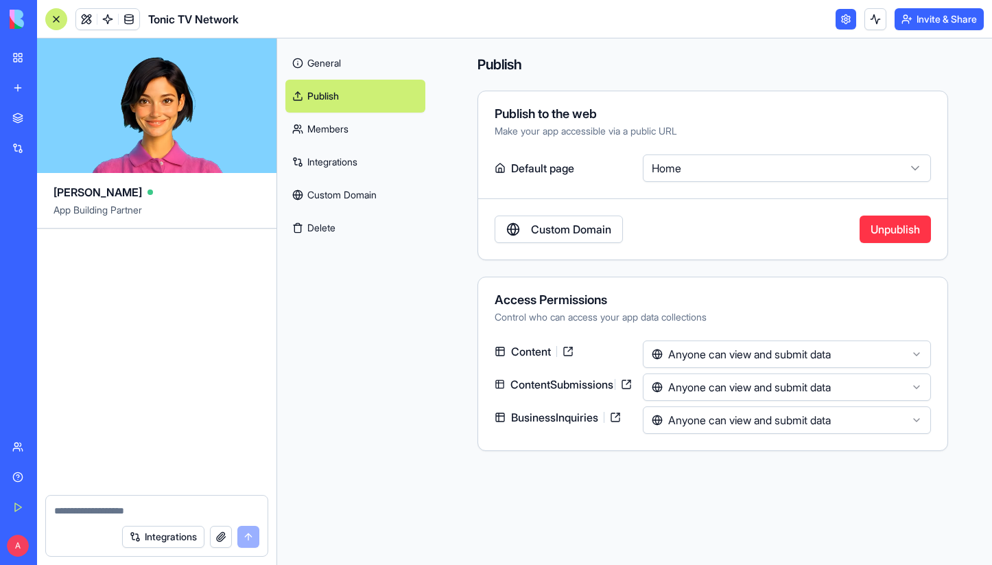
drag, startPoint x: 64, startPoint y: 377, endPoint x: 259, endPoint y: 490, distance: 225.3
click at [259, 490] on div "Undo A 02:37 🎬 Tonic TV Network Hub Coming Up! Hey there! I'm [PERSON_NAME], an…" at bounding box center [156, 361] width 239 height 266
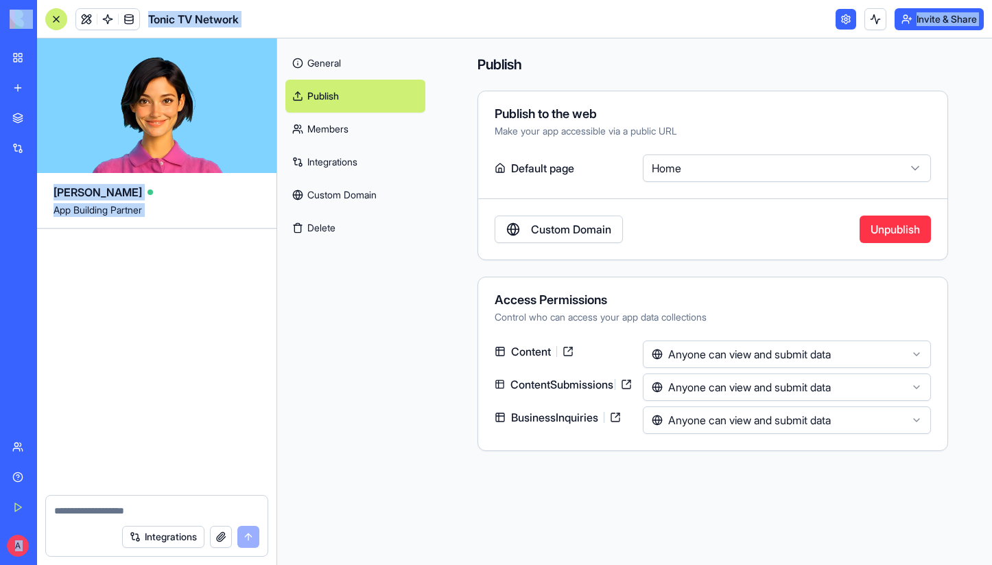
drag, startPoint x: 178, startPoint y: 423, endPoint x: -29, endPoint y: 397, distance: 209.5
click at [0, 397] on html "BETA My Workspace New app Marketplace Integrations Recent Tonic TV Partner Reve…" at bounding box center [496, 282] width 992 height 565
drag, startPoint x: 118, startPoint y: 370, endPoint x: -38, endPoint y: 372, distance: 156.4
click at [0, 372] on html "BETA My Workspace New app Marketplace Integrations Recent Tonic TV Partner Reve…" at bounding box center [496, 282] width 992 height 565
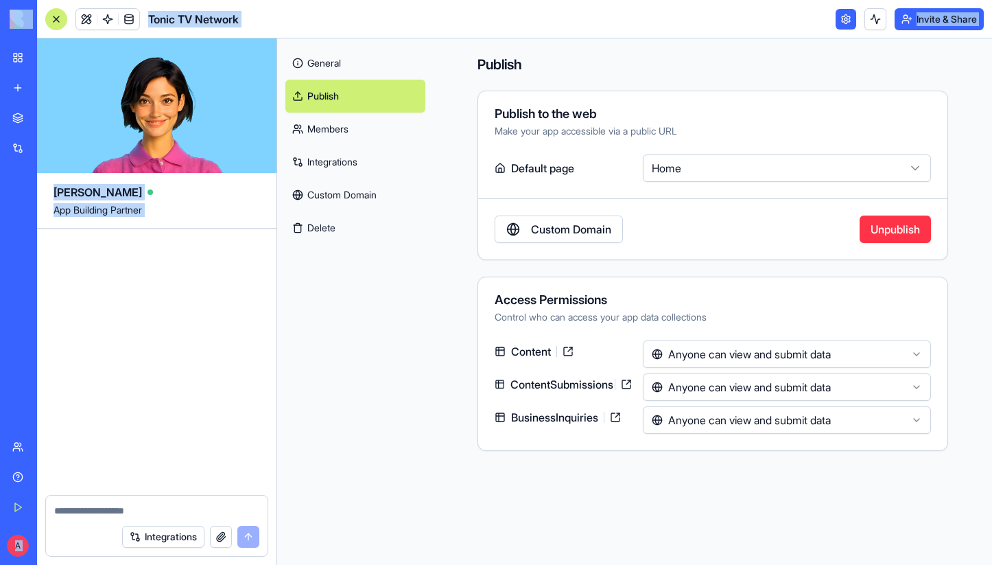
drag, startPoint x: 106, startPoint y: 401, endPoint x: -106, endPoint y: 363, distance: 215.4
click at [0, 363] on html "BETA My Workspace New app Marketplace Integrations Recent Tonic TV Partner Reve…" at bounding box center [496, 282] width 992 height 565
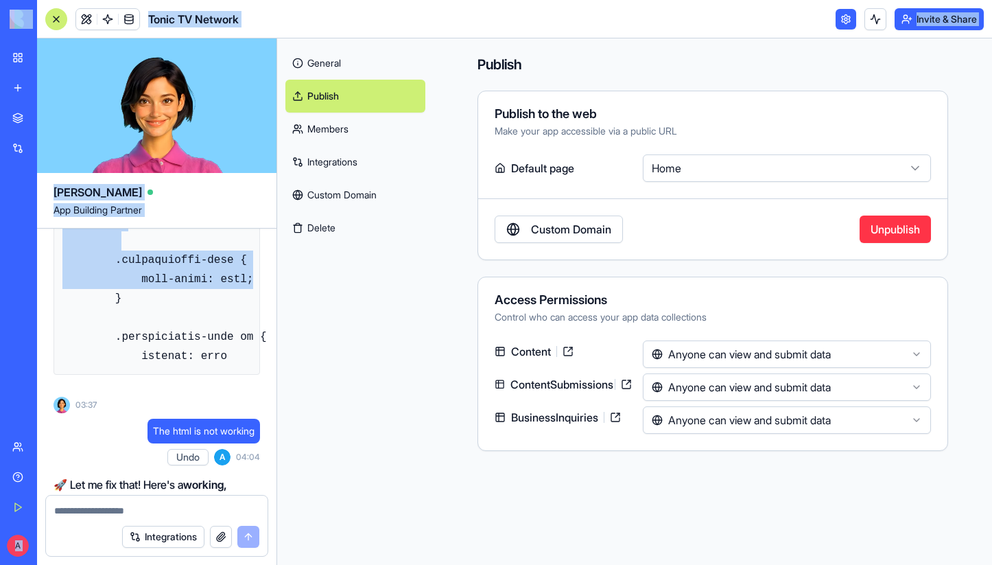
drag, startPoint x: 119, startPoint y: 391, endPoint x: -59, endPoint y: 361, distance: 180.8
click at [0, 361] on html "BETA My Workspace New app Marketplace Integrations Recent Tonic TV Partner Reve…" at bounding box center [496, 282] width 992 height 565
copy div "BETA My Workspace New app Marketplace Integrations Recent Tonic TV Partner Reve…"
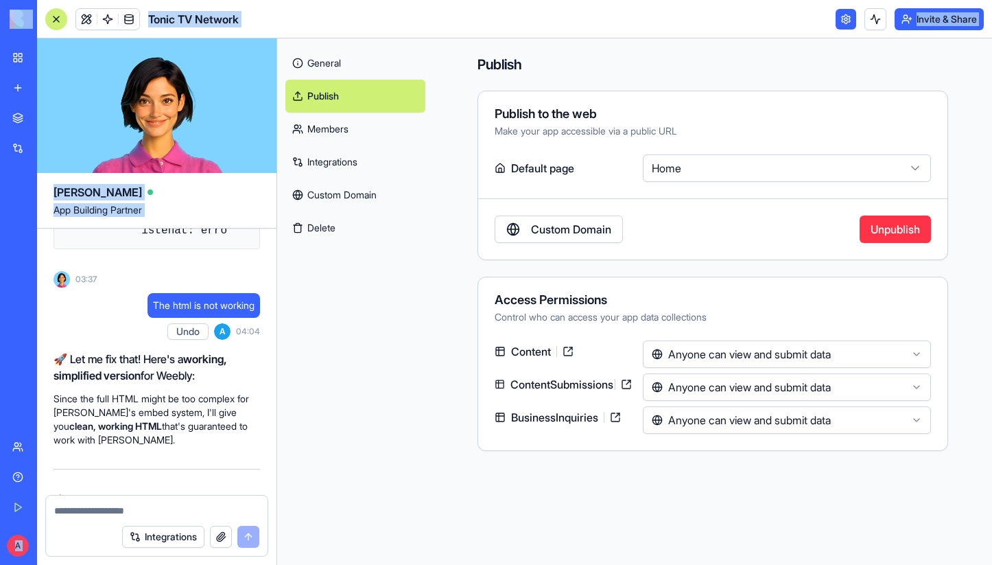
scroll to position [34150, 0]
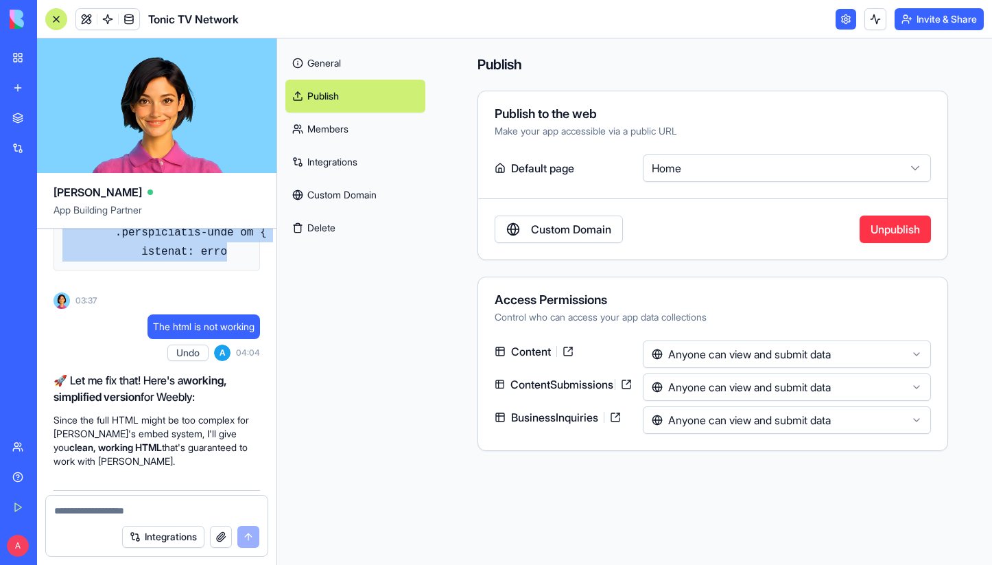
drag, startPoint x: 112, startPoint y: 320, endPoint x: 242, endPoint y: 426, distance: 167.7
drag, startPoint x: 110, startPoint y: 318, endPoint x: 250, endPoint y: 389, distance: 157.1
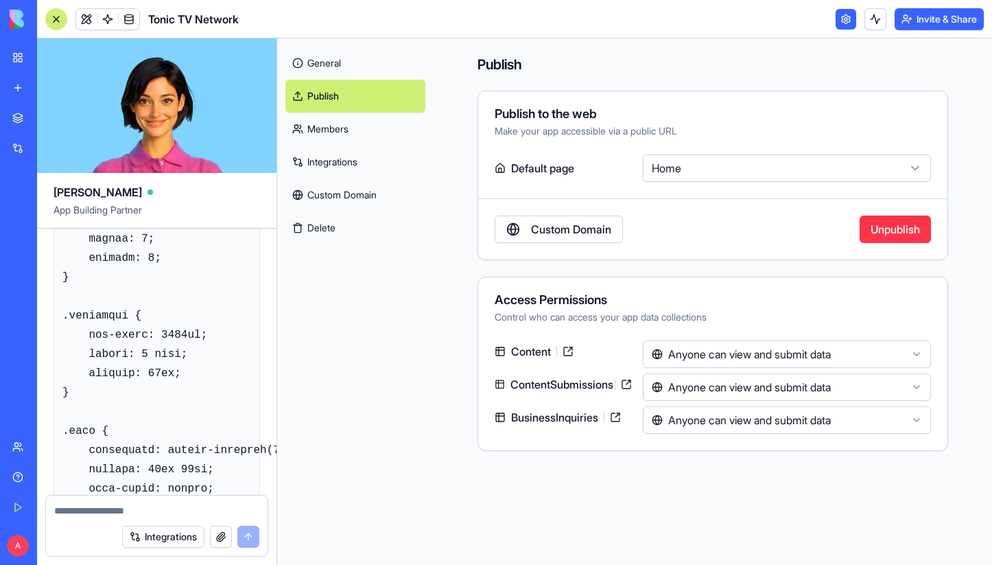
scroll to position [34484, 0]
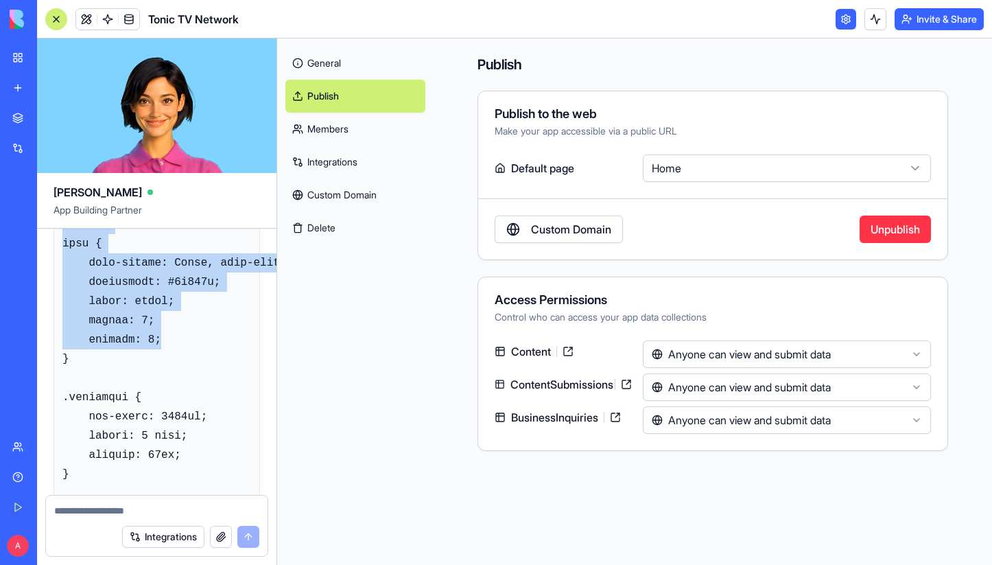
drag, startPoint x: 64, startPoint y: 344, endPoint x: 165, endPoint y: 449, distance: 146.0
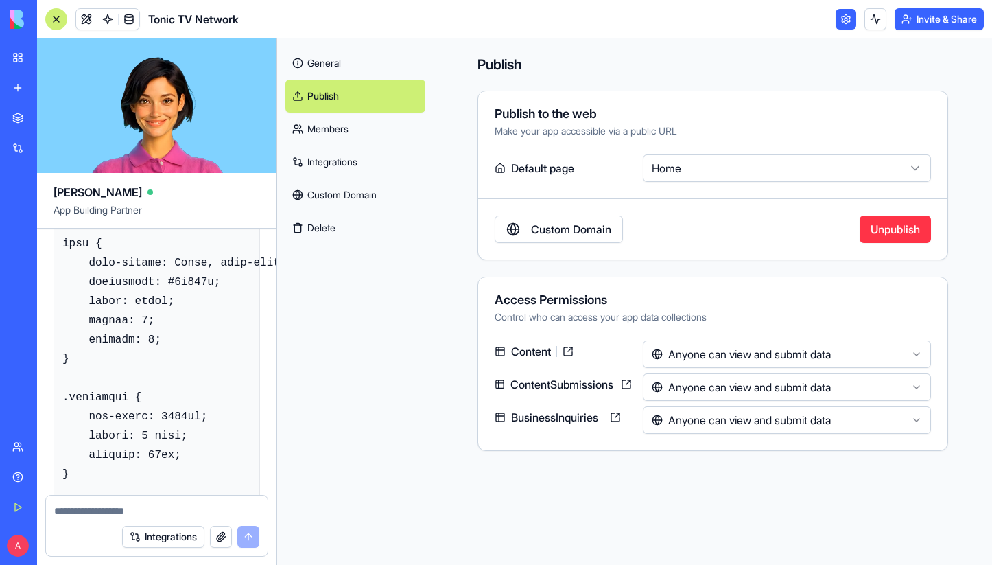
click at [287, 402] on div "General Publish Members Integrations Custom Domain Delete" at bounding box center [355, 301] width 156 height 526
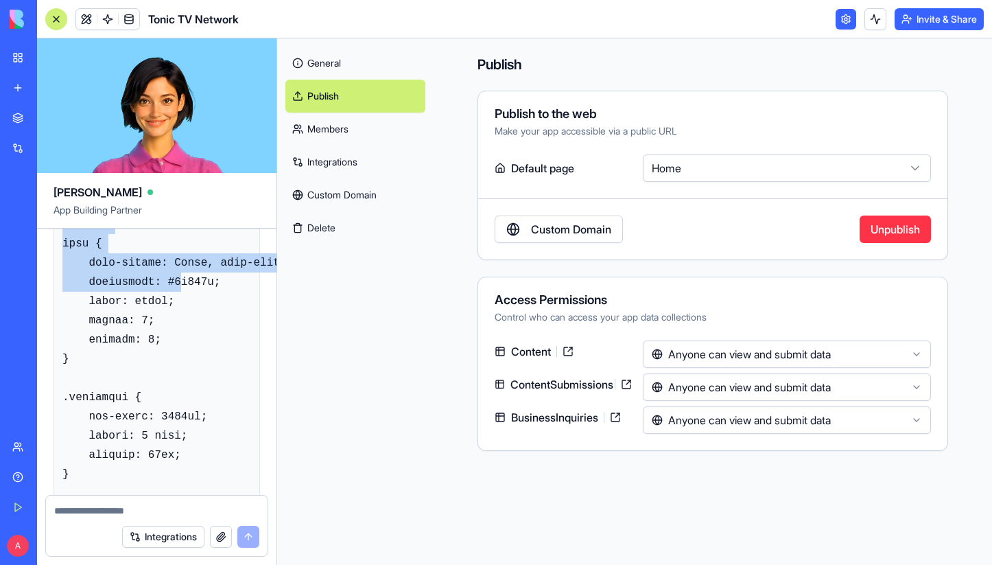
drag, startPoint x: 64, startPoint y: 351, endPoint x: 177, endPoint y: 396, distance: 122.2
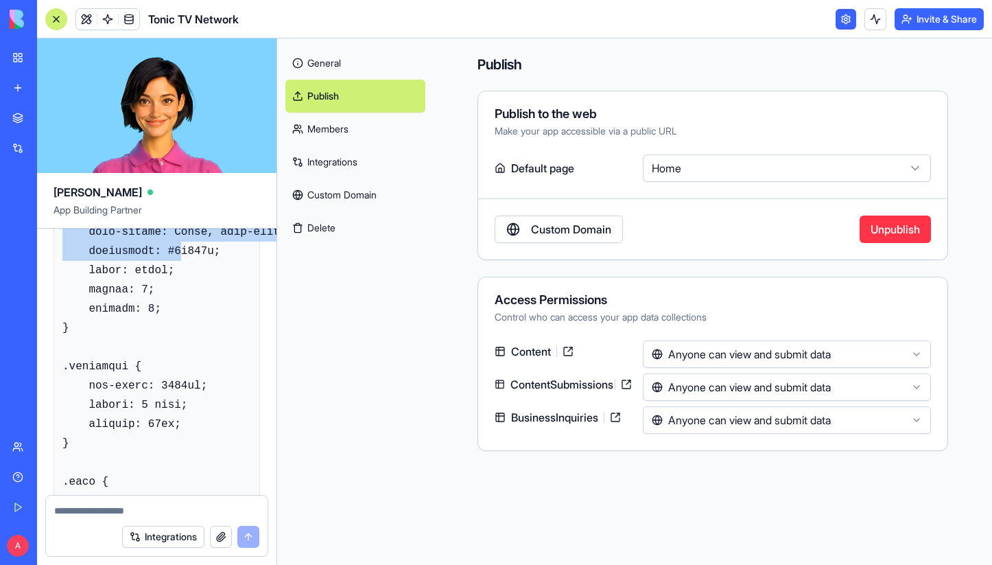
scroll to position [34514, 0]
drag, startPoint x: 63, startPoint y: 315, endPoint x: 77, endPoint y: 335, distance: 24.2
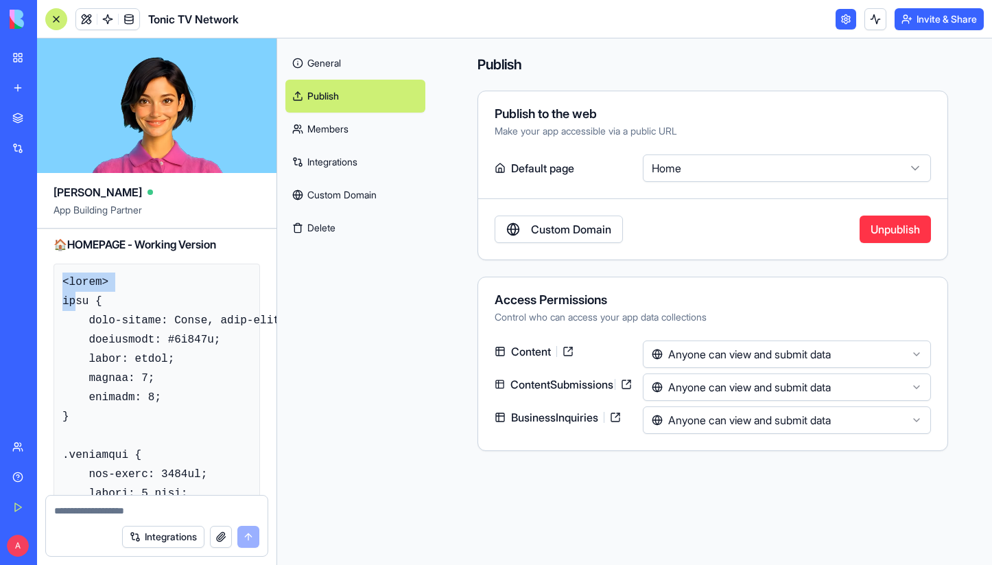
scroll to position [34427, 0]
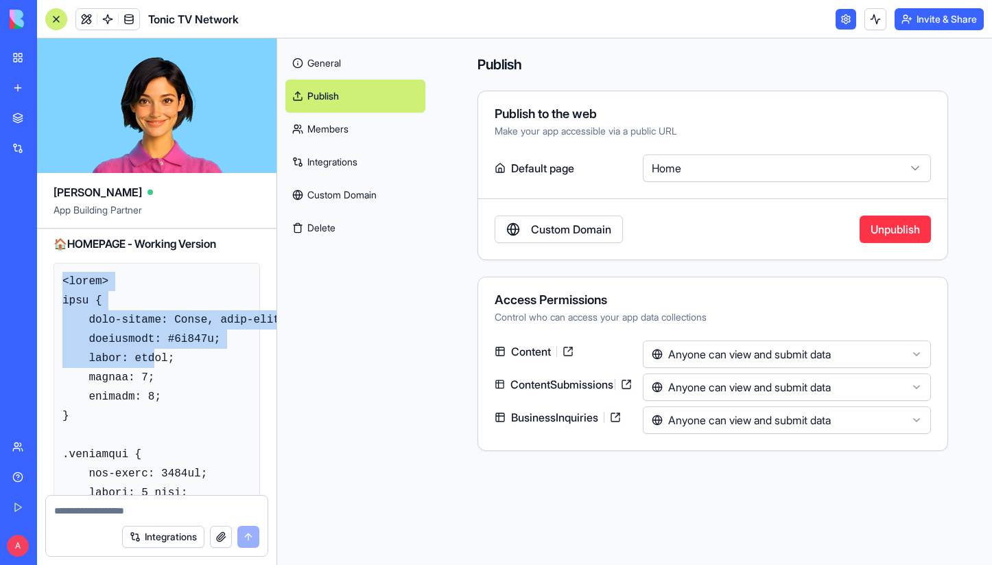
drag, startPoint x: 62, startPoint y: 401, endPoint x: 156, endPoint y: 482, distance: 123.1
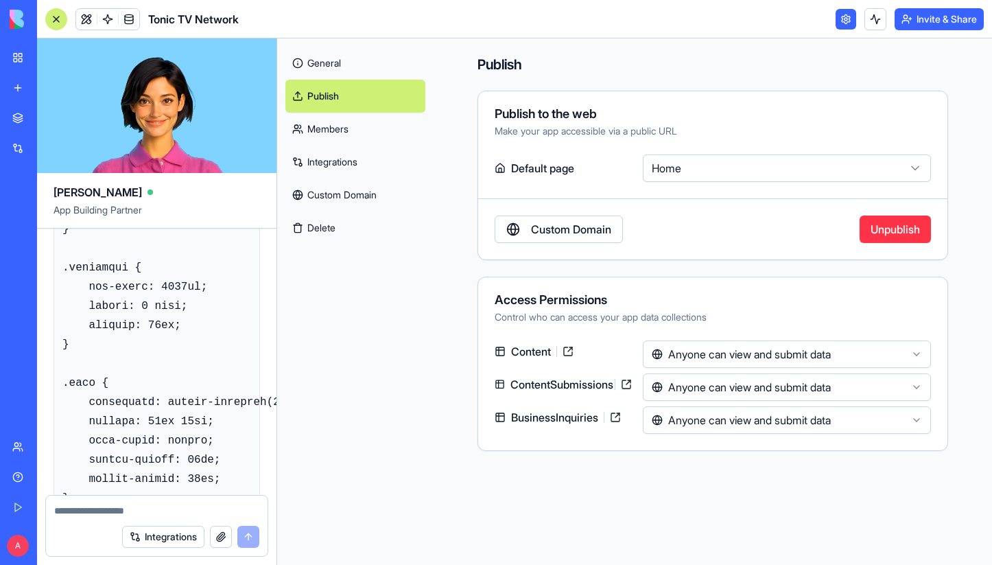
scroll to position [39379, 0]
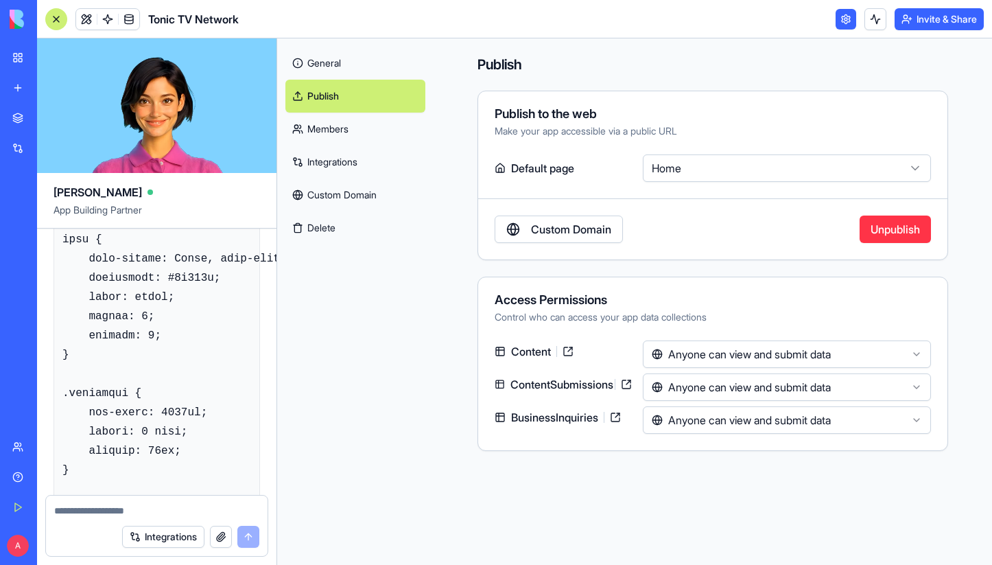
drag, startPoint x: 62, startPoint y: 257, endPoint x: 203, endPoint y: 294, distance: 145.2
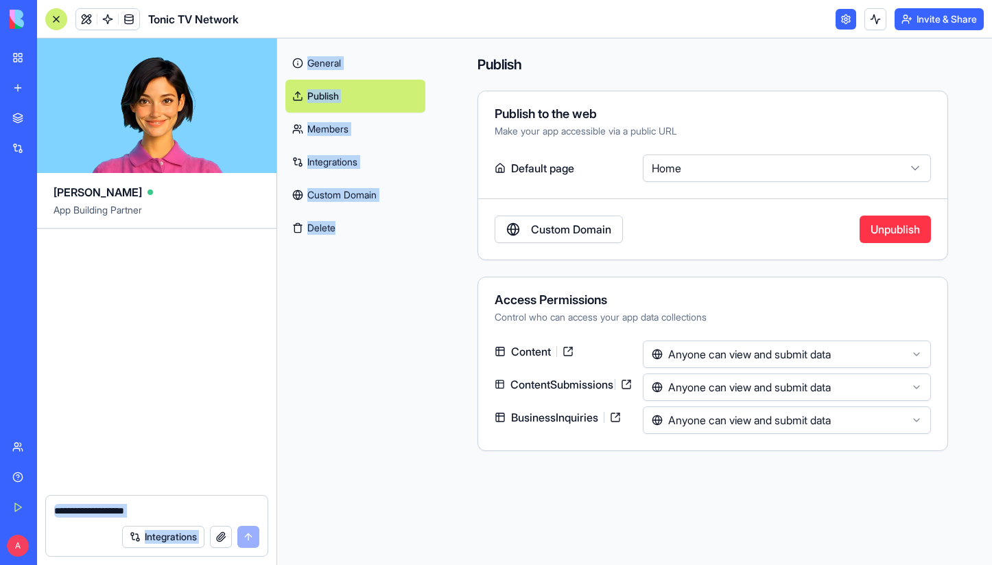
scroll to position [48227, 1847]
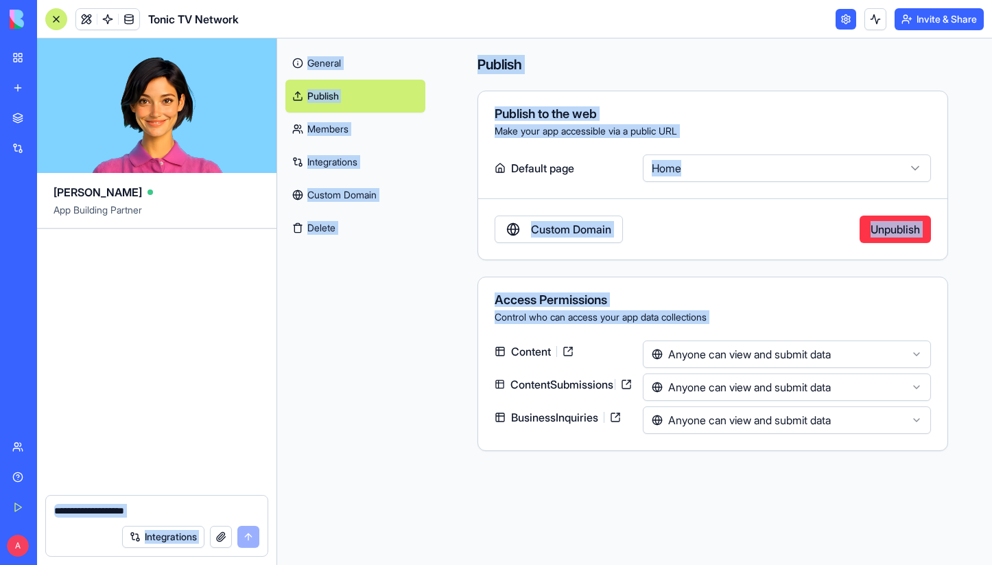
drag, startPoint x: 62, startPoint y: 289, endPoint x: 448, endPoint y: 351, distance: 390.5
click at [448, 351] on div "[PERSON_NAME] App Building Partner Undo A 02:37 🎬 Tonic TV Network Hub Coming U…" at bounding box center [514, 301] width 955 height 526
click at [152, 303] on div "Undo A 02:37 🎬 Tonic TV Network Hub Coming Up! Hey there! I'm [PERSON_NAME], an…" at bounding box center [156, 361] width 239 height 266
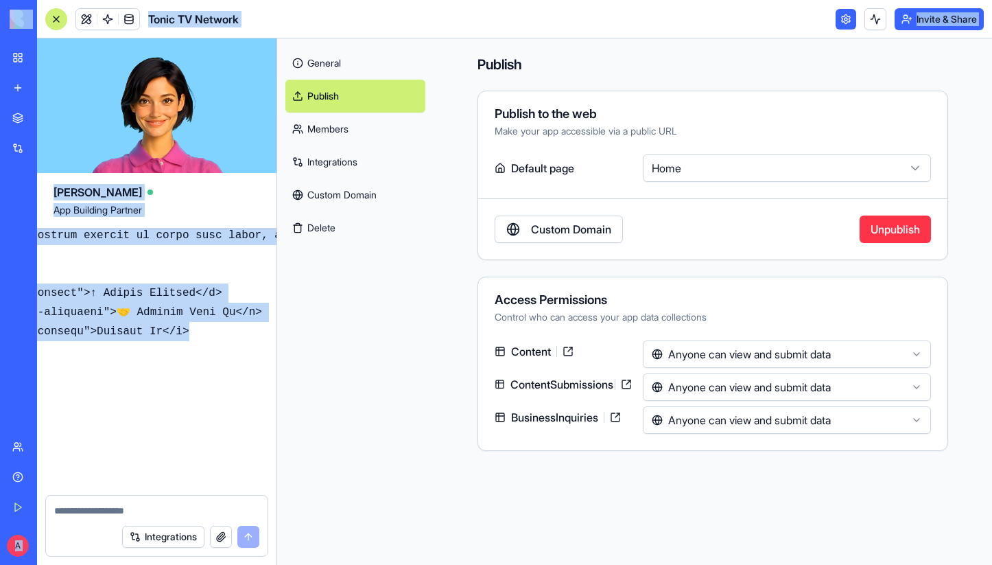
scroll to position [48026, 0]
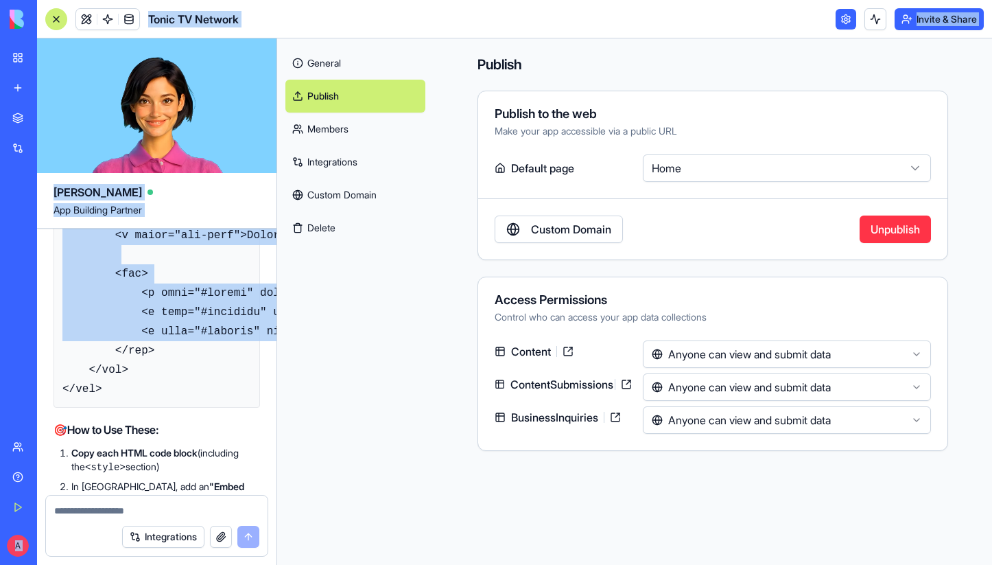
drag, startPoint x: 219, startPoint y: 457, endPoint x: 5, endPoint y: 432, distance: 215.4
click at [3, 429] on div "BETA My Workspace New app Marketplace Integrations Recent Tonic TV Partner Reve…" at bounding box center [496, 282] width 992 height 565
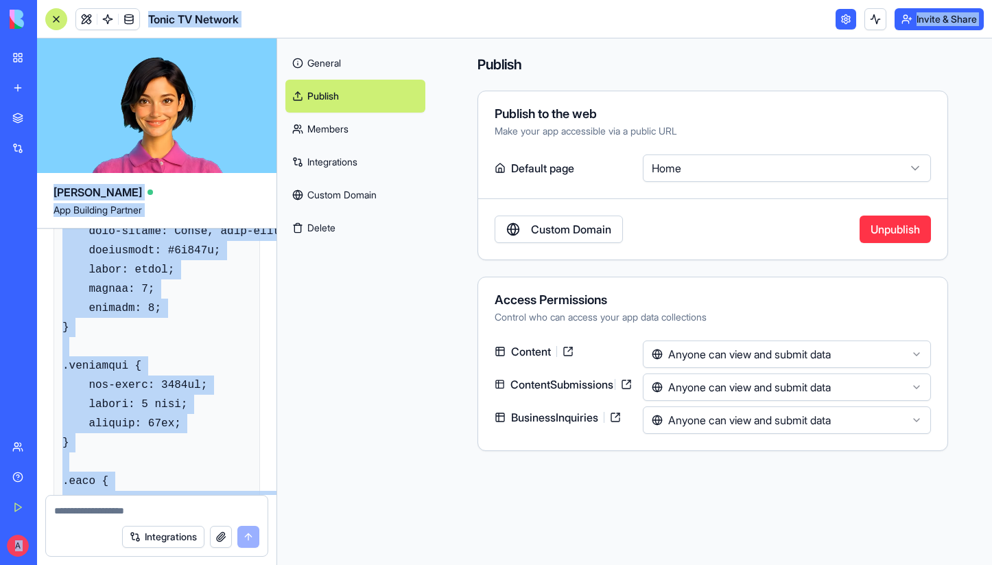
scroll to position [34498, 0]
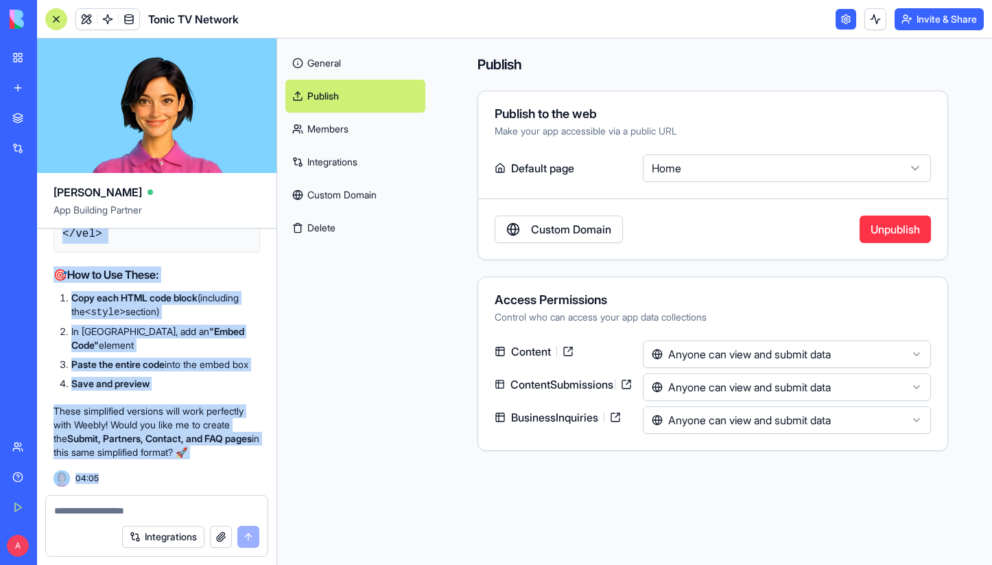
scroll to position [48301, 0]
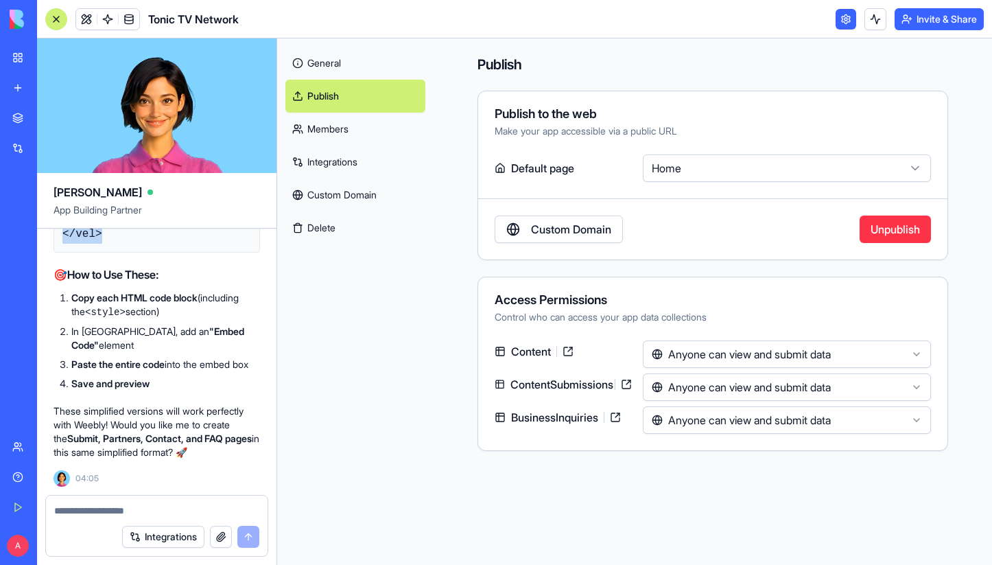
drag, startPoint x: 62, startPoint y: 362, endPoint x: 232, endPoint y: 248, distance: 204.7
click at [115, 504] on textarea at bounding box center [156, 510] width 205 height 14
drag, startPoint x: 213, startPoint y: 426, endPoint x: 175, endPoint y: 451, distance: 45.5
click at [175, 451] on p "These simplified versions will work perfectly with Weebly! Would you like me to…" at bounding box center [157, 431] width 206 height 55
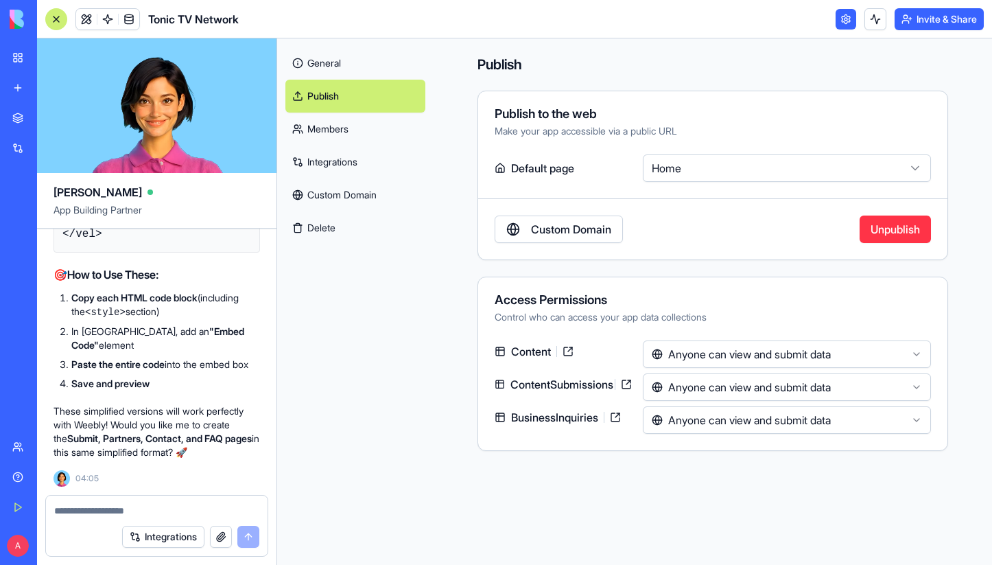
click at [134, 507] on textarea at bounding box center [156, 510] width 205 height 14
type textarea "***"
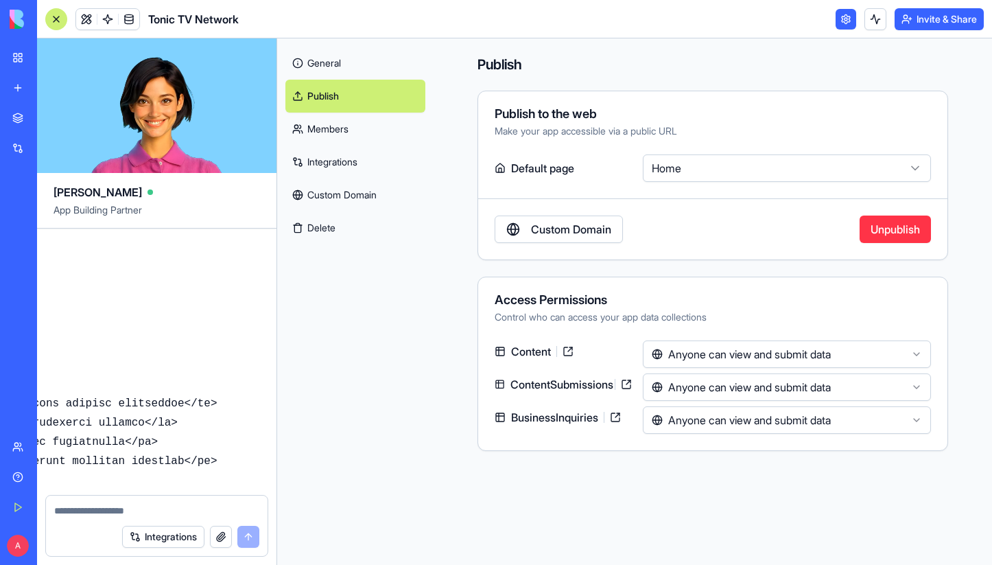
scroll to position [56497, 580]
drag, startPoint x: 64, startPoint y: 281, endPoint x: 187, endPoint y: 339, distance: 135.0
click at [187, 339] on div "Undo A 02:37 🎬 Tonic TV Network Hub Coming Up! Hey there! I'm [PERSON_NAME], an…" at bounding box center [156, 361] width 239 height 266
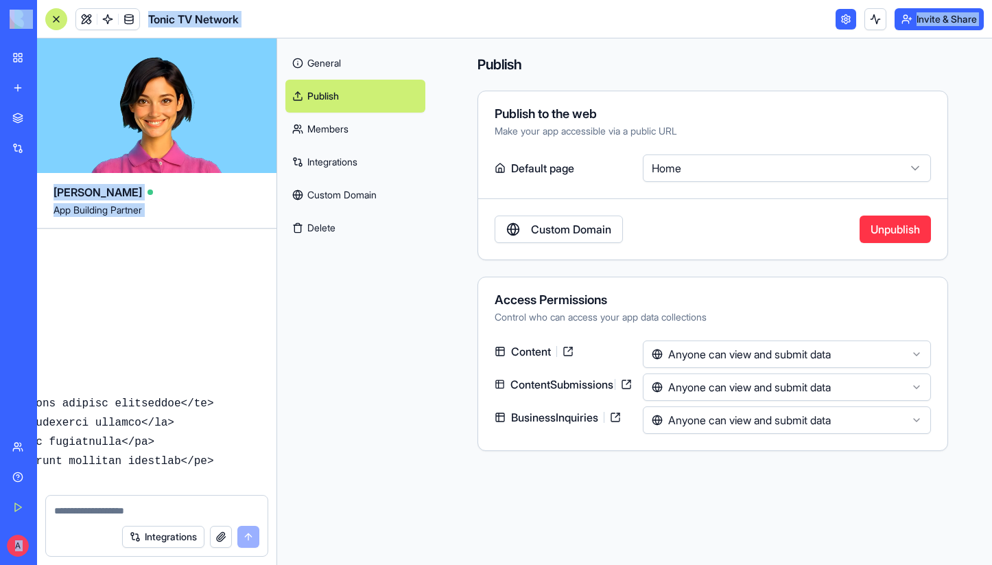
drag, startPoint x: 191, startPoint y: 415, endPoint x: -5, endPoint y: 396, distance: 197.0
click at [0, 396] on html "BETA My Workspace New app Marketplace Integrations Recent Tonic TV Partner Reve…" at bounding box center [496, 282] width 992 height 565
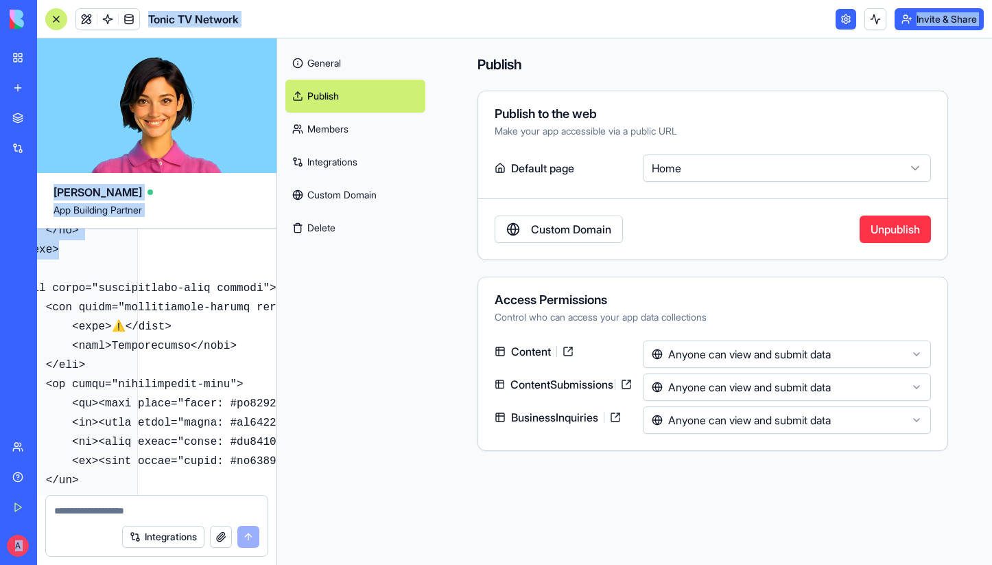
scroll to position [56497, 0]
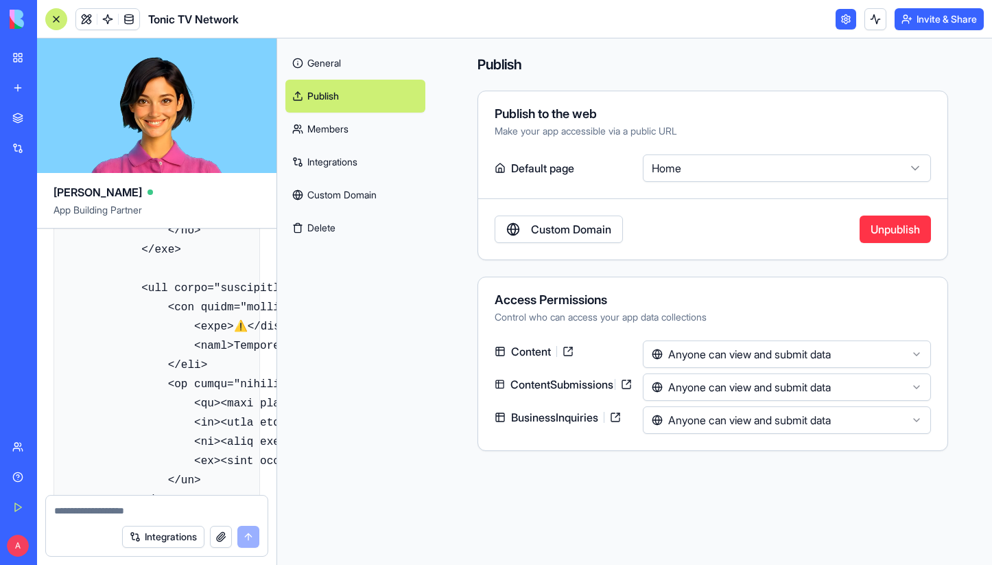
drag, startPoint x: 81, startPoint y: 377, endPoint x: 191, endPoint y: 365, distance: 110.4
click at [191, 365] on div "Undo A 02:37 🎬 Tonic TV Network Hub Coming Up! Hey there! I'm [PERSON_NAME], an…" at bounding box center [156, 361] width 239 height 266
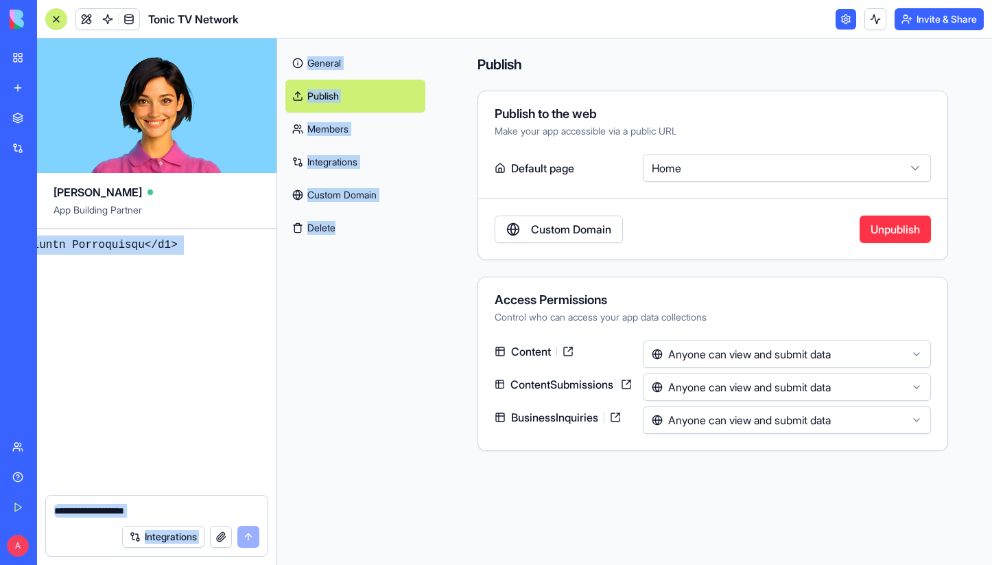
scroll to position [57520, 869]
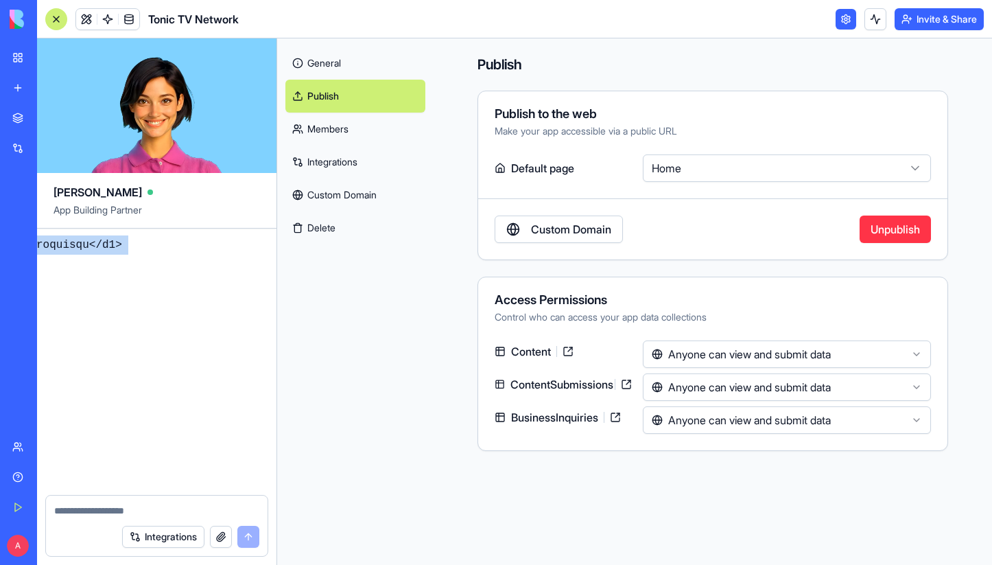
drag, startPoint x: 154, startPoint y: 348, endPoint x: 126, endPoint y: 460, distance: 115.1
click at [126, 460] on div "Undo A 02:37 🎬 Tonic TV Network Hub Coming Up! Hey there! I'm [PERSON_NAME], an…" at bounding box center [156, 361] width 239 height 266
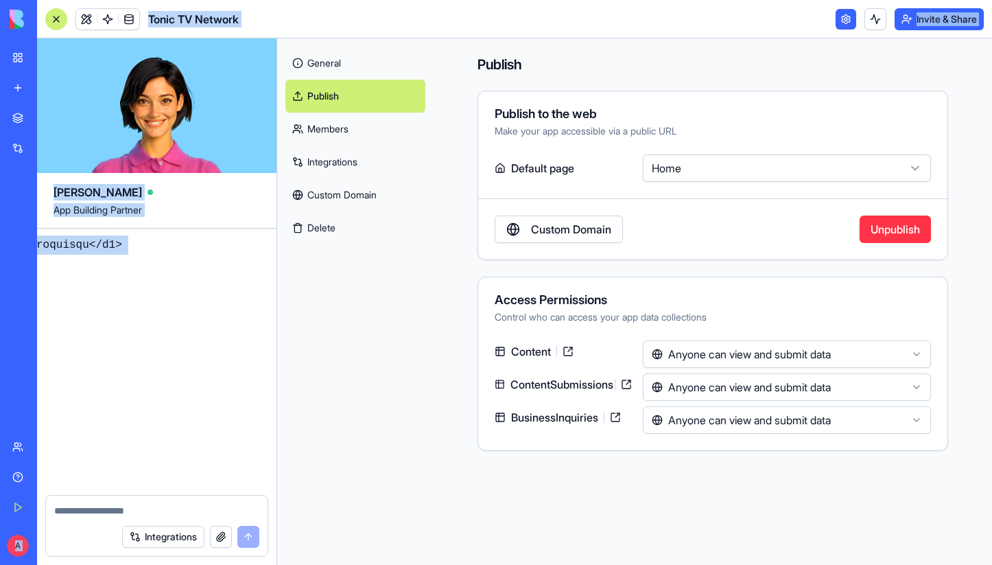
scroll to position [0, 0]
drag, startPoint x: 91, startPoint y: 426, endPoint x: -49, endPoint y: 416, distance: 140.3
click at [0, 416] on html "BETA My Workspace New app Marketplace Integrations Recent Tonic TV Partner Reve…" at bounding box center [496, 282] width 992 height 565
drag, startPoint x: 78, startPoint y: 383, endPoint x: -14, endPoint y: 384, distance: 91.9
click at [0, 384] on html "BETA My Workspace New app Marketplace Integrations Recent Tonic TV Partner Reve…" at bounding box center [496, 282] width 992 height 565
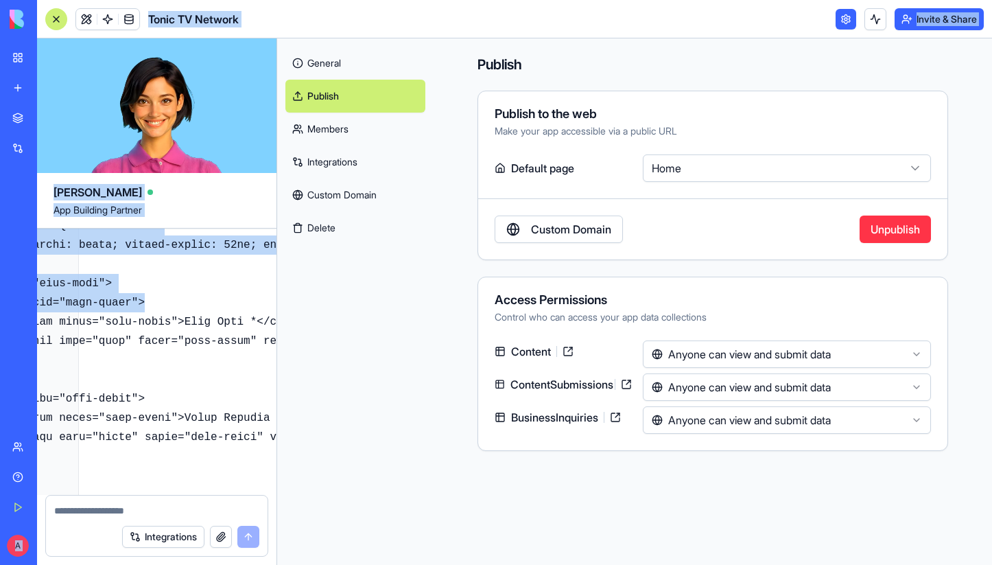
scroll to position [57520, 0]
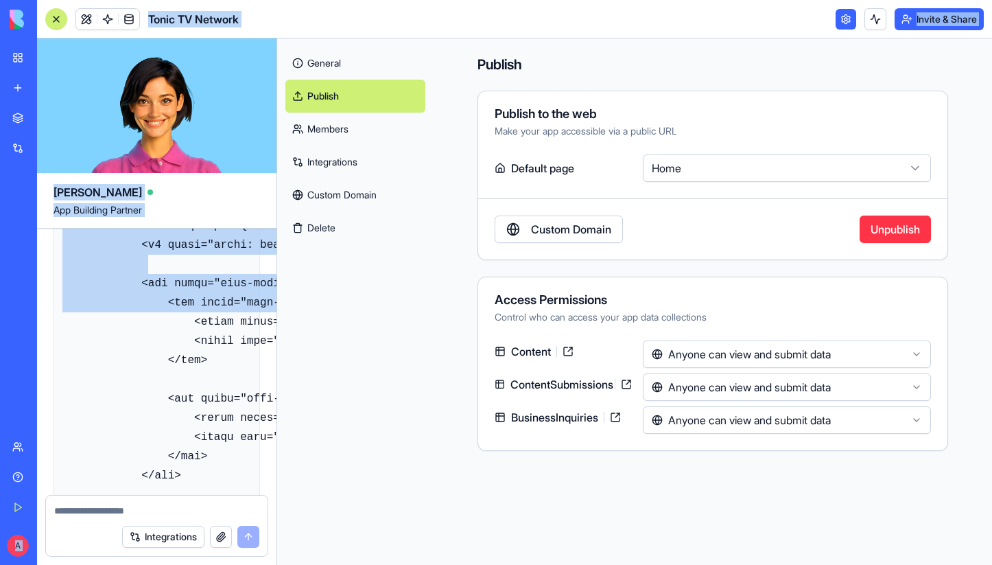
drag, startPoint x: 84, startPoint y: 418, endPoint x: 63, endPoint y: 417, distance: 20.6
click at [63, 417] on div "BETA My Workspace New app Marketplace Integrations Recent Tonic TV Partner Reve…" at bounding box center [496, 282] width 992 height 565
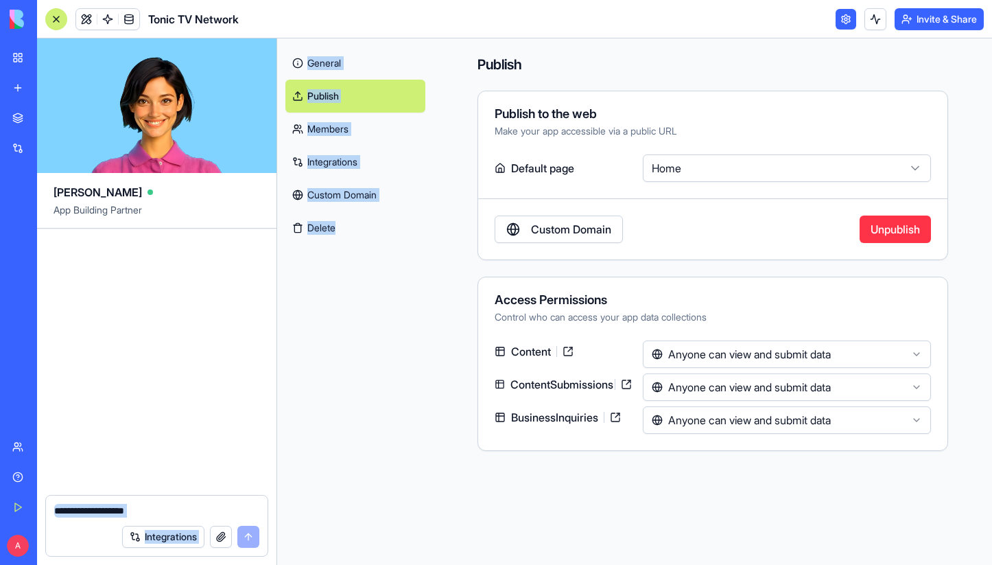
scroll to position [59905, 1847]
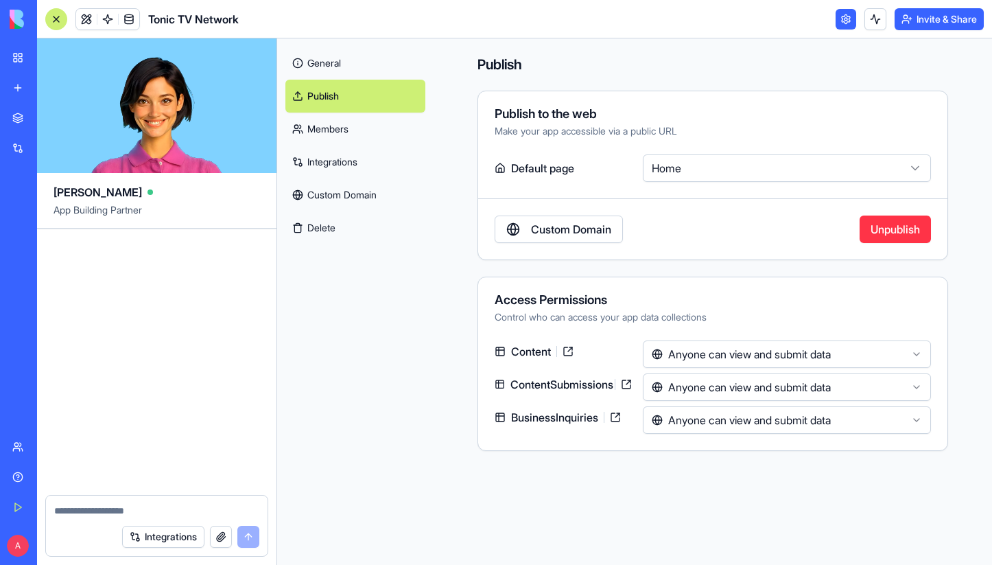
drag, startPoint x: 195, startPoint y: 362, endPoint x: 197, endPoint y: 371, distance: 9.2
click at [197, 371] on div "Undo A 02:37 🎬 Tonic TV Network Hub Coming Up! Hey there! I'm [PERSON_NAME], an…" at bounding box center [156, 361] width 239 height 266
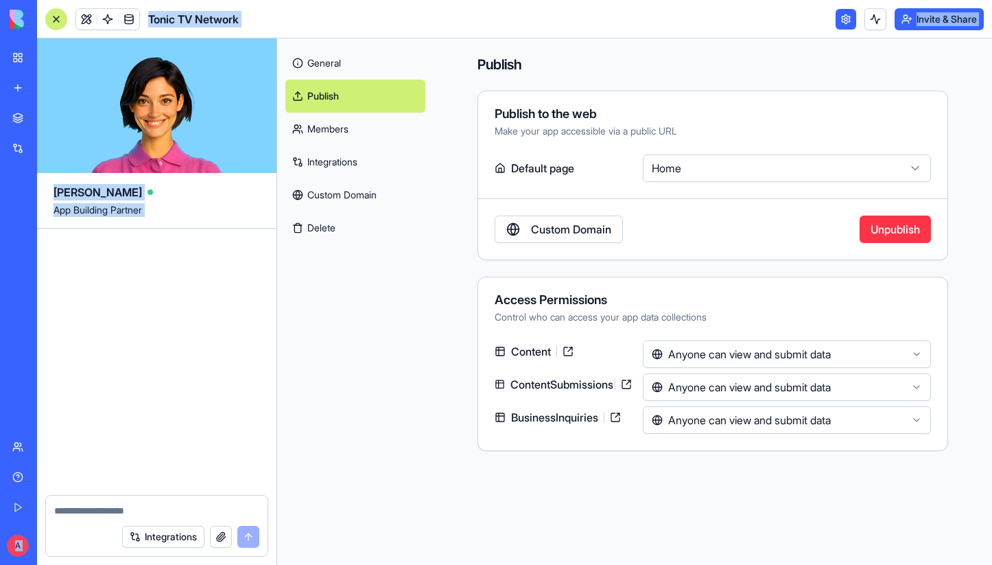
drag, startPoint x: 144, startPoint y: 416, endPoint x: 30, endPoint y: 401, distance: 114.8
click at [1, 409] on div "BETA My Workspace New app Marketplace Integrations Recent Tonic TV Partner Reve…" at bounding box center [496, 282] width 992 height 565
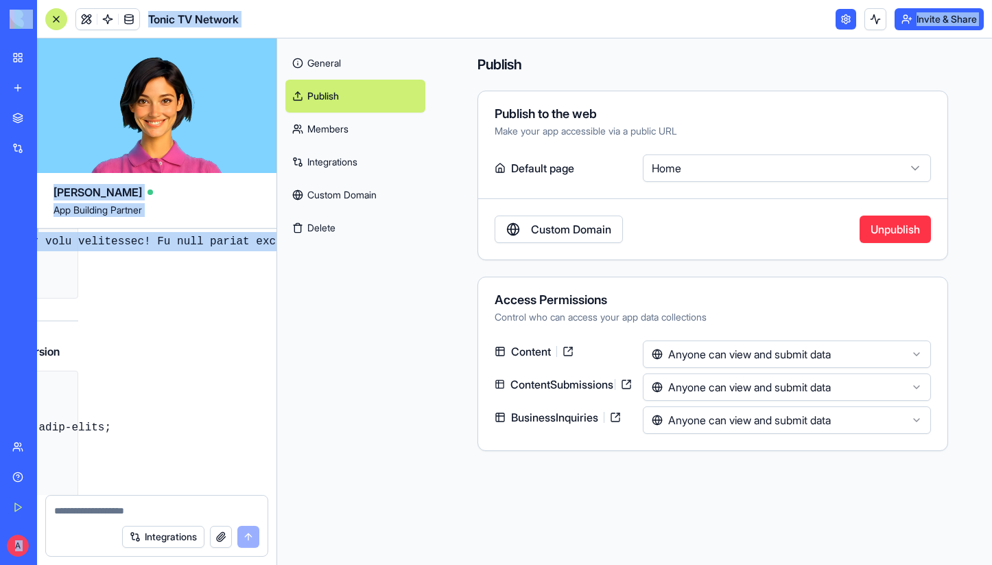
scroll to position [59905, 0]
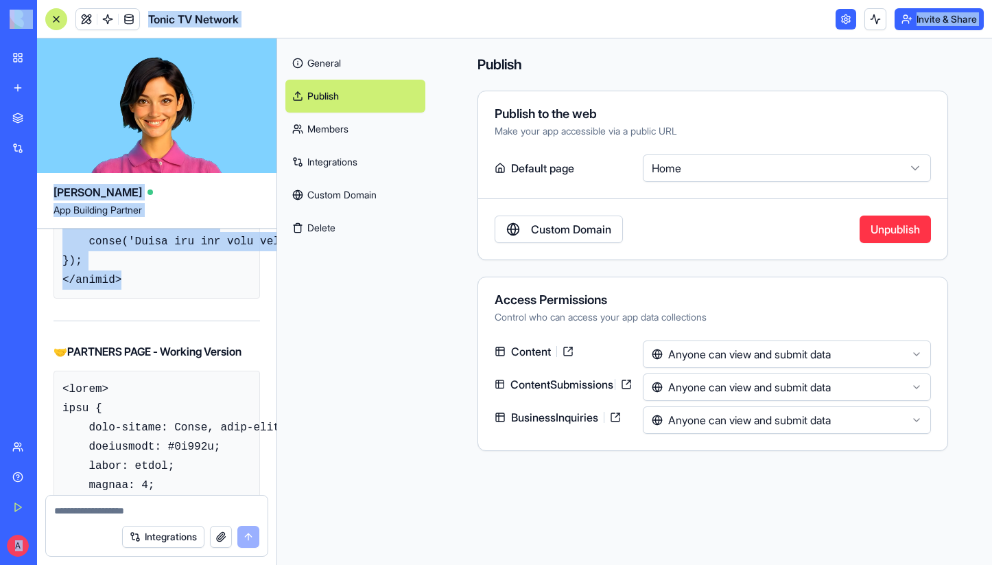
drag, startPoint x: 196, startPoint y: 393, endPoint x: -6, endPoint y: 375, distance: 203.1
click at [0, 375] on html "BETA My Workspace New app Marketplace Integrations Recent Tonic TV Partner Reve…" at bounding box center [496, 282] width 992 height 565
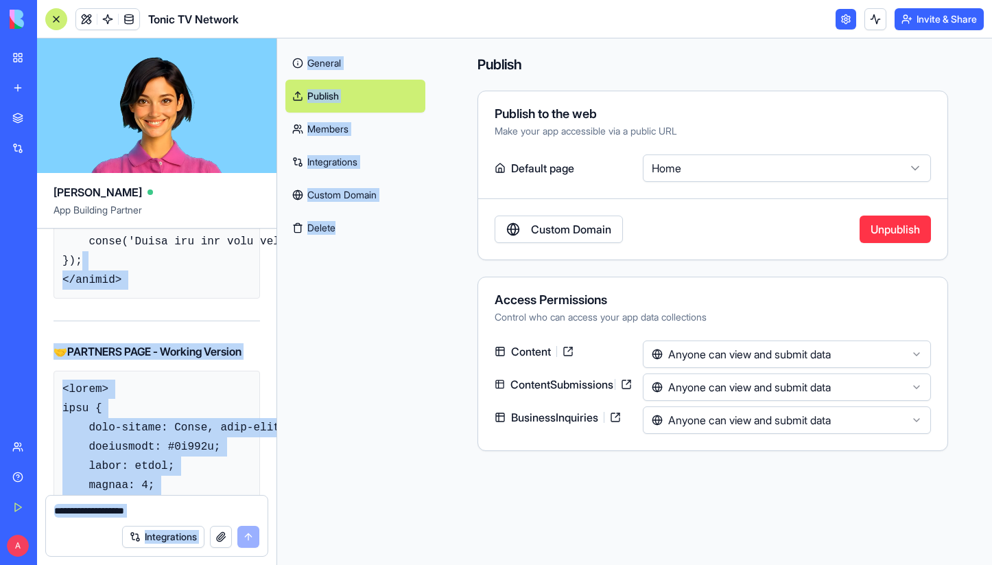
drag, startPoint x: 183, startPoint y: 372, endPoint x: 270, endPoint y: 369, distance: 86.5
click at [282, 368] on div "[PERSON_NAME] App Building Partner Undo A 02:37 🎬 Tonic TV Network Hub Coming U…" at bounding box center [514, 301] width 955 height 526
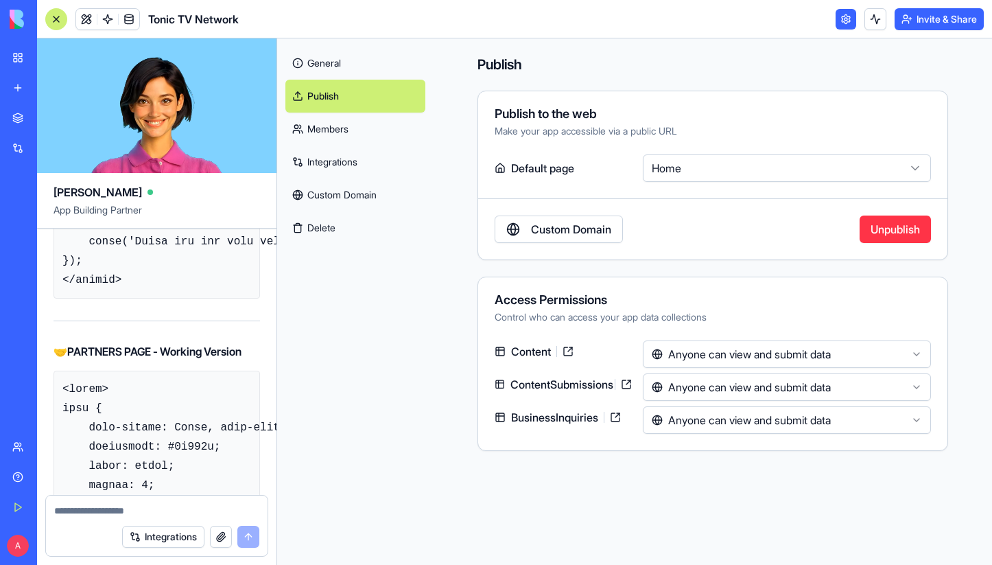
drag, startPoint x: 186, startPoint y: 361, endPoint x: 217, endPoint y: 392, distance: 44.1
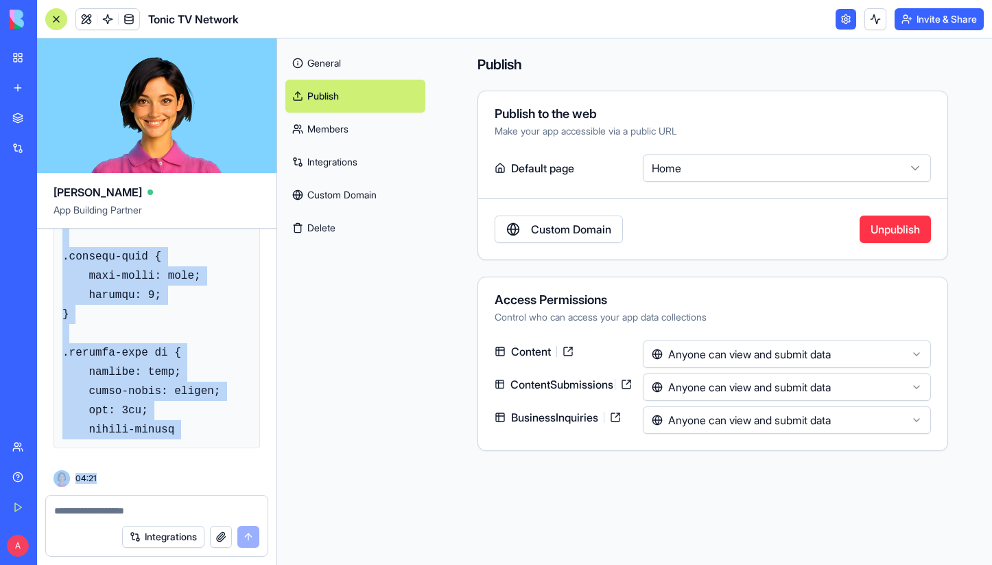
scroll to position [67207, 0]
drag, startPoint x: 64, startPoint y: 363, endPoint x: 188, endPoint y: 446, distance: 149.3
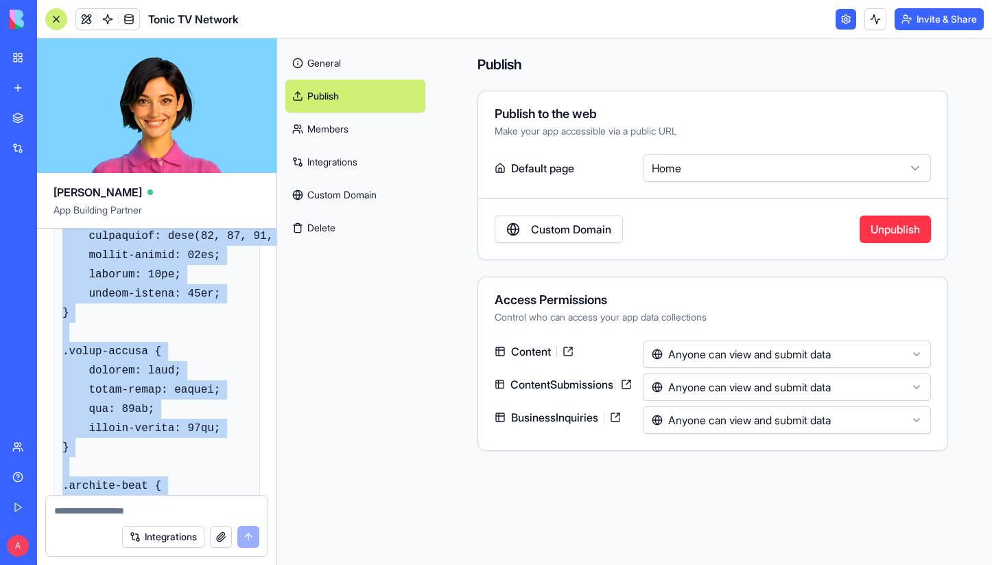
scroll to position [66399, 0]
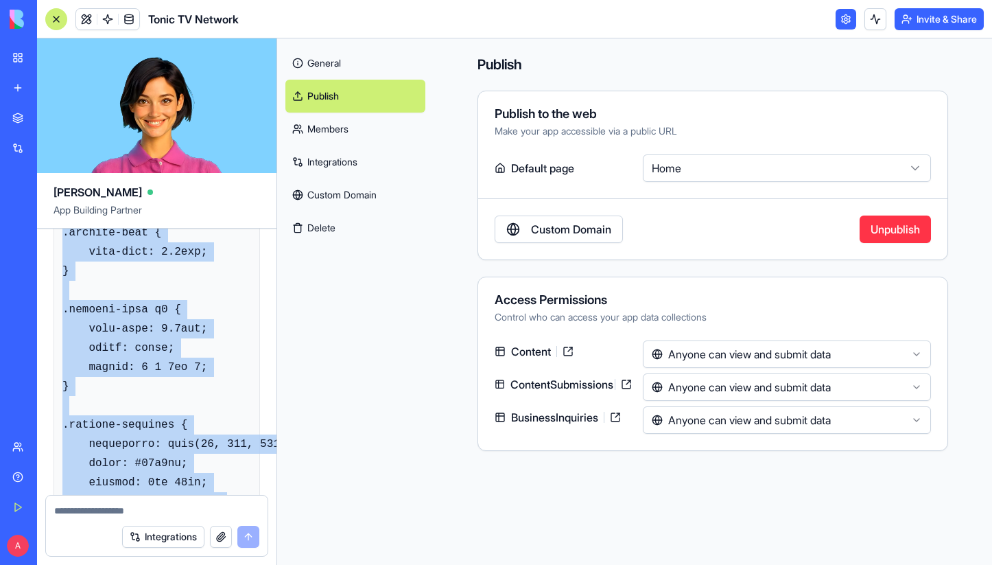
click at [816, 359] on html "BETA My Workspace New app Marketplace Integrations Recent Tonic TV Partner Reve…" at bounding box center [496, 282] width 992 height 565
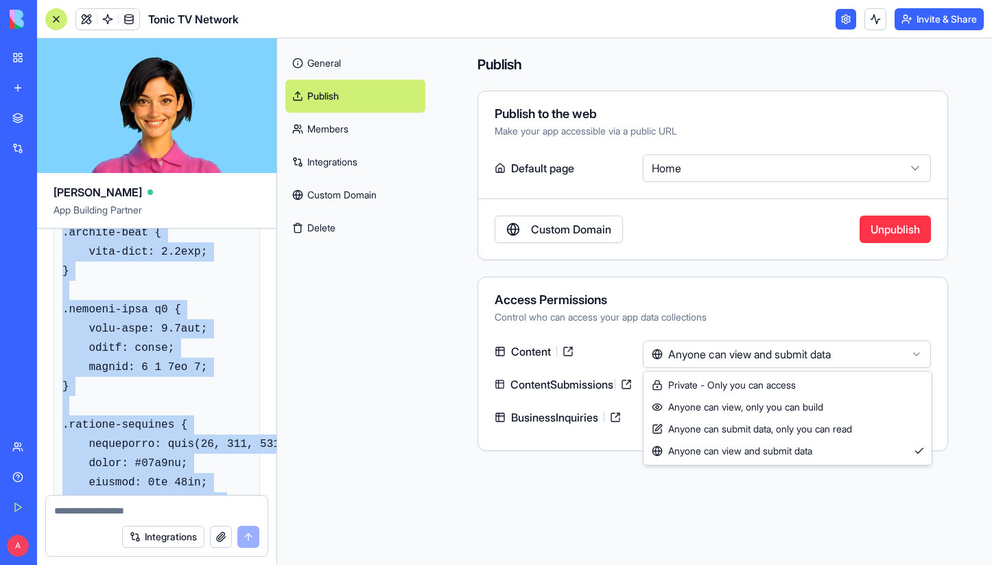
click at [301, 343] on html "BETA My Workspace New app Marketplace Integrations Recent Tonic TV Partner Reve…" at bounding box center [496, 282] width 992 height 565
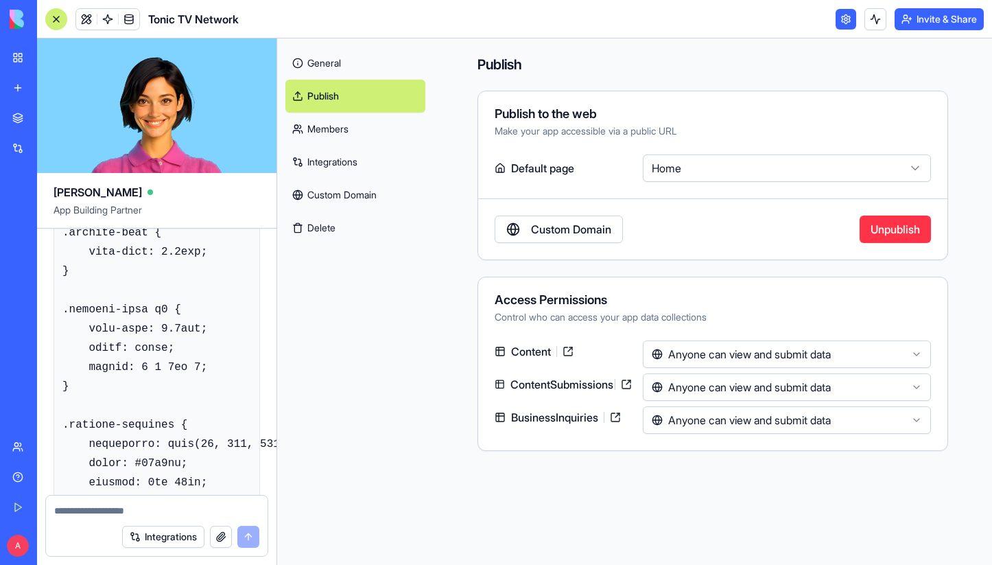
click at [829, 425] on html "BETA My Workspace New app Marketplace Integrations Recent Tonic TV Partner Reve…" at bounding box center [496, 282] width 992 height 565
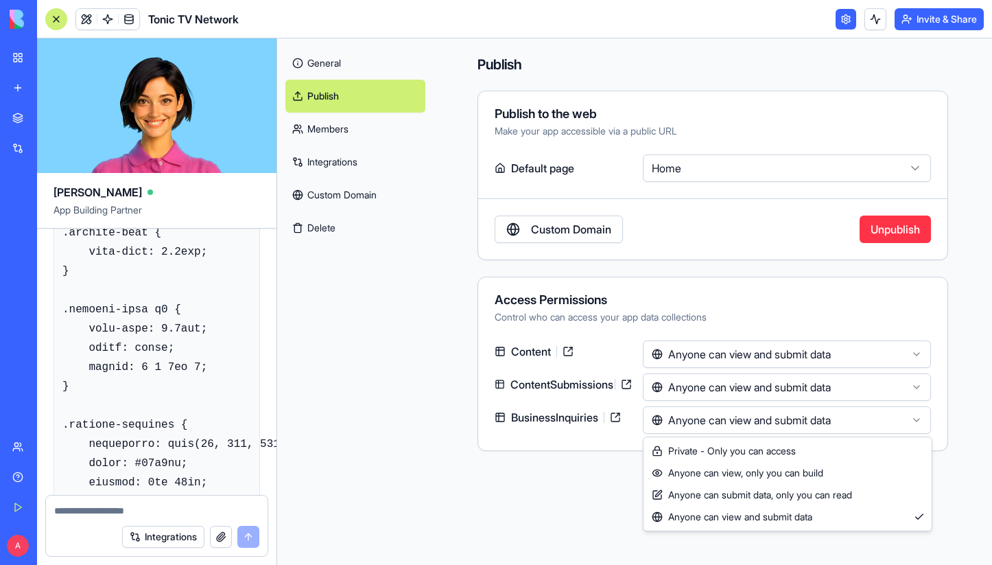
click at [429, 438] on html "BETA My Workspace New app Marketplace Integrations Recent Tonic TV Partner Reve…" at bounding box center [496, 282] width 992 height 565
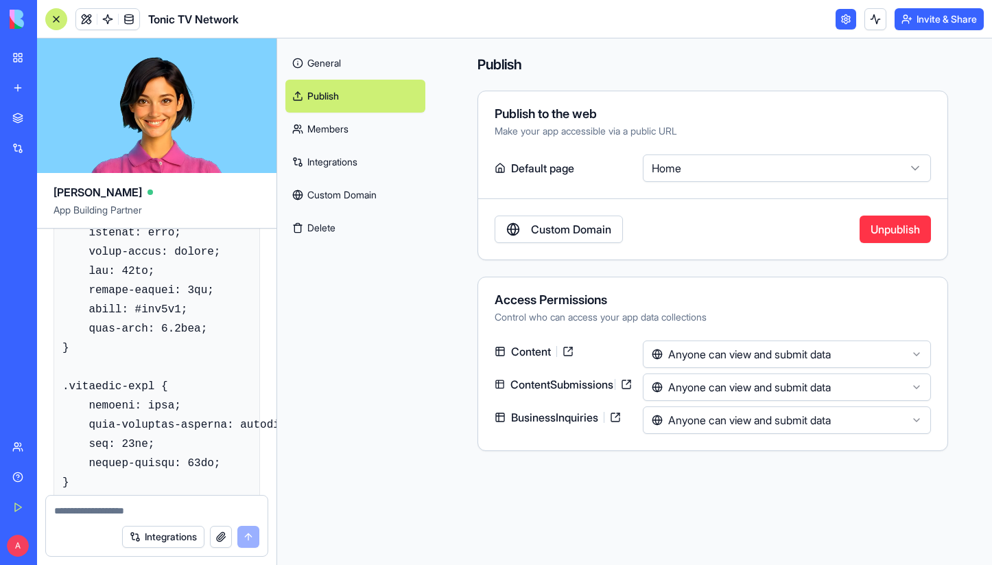
scroll to position [62814, 0]
